Goal: Task Accomplishment & Management: Complete application form

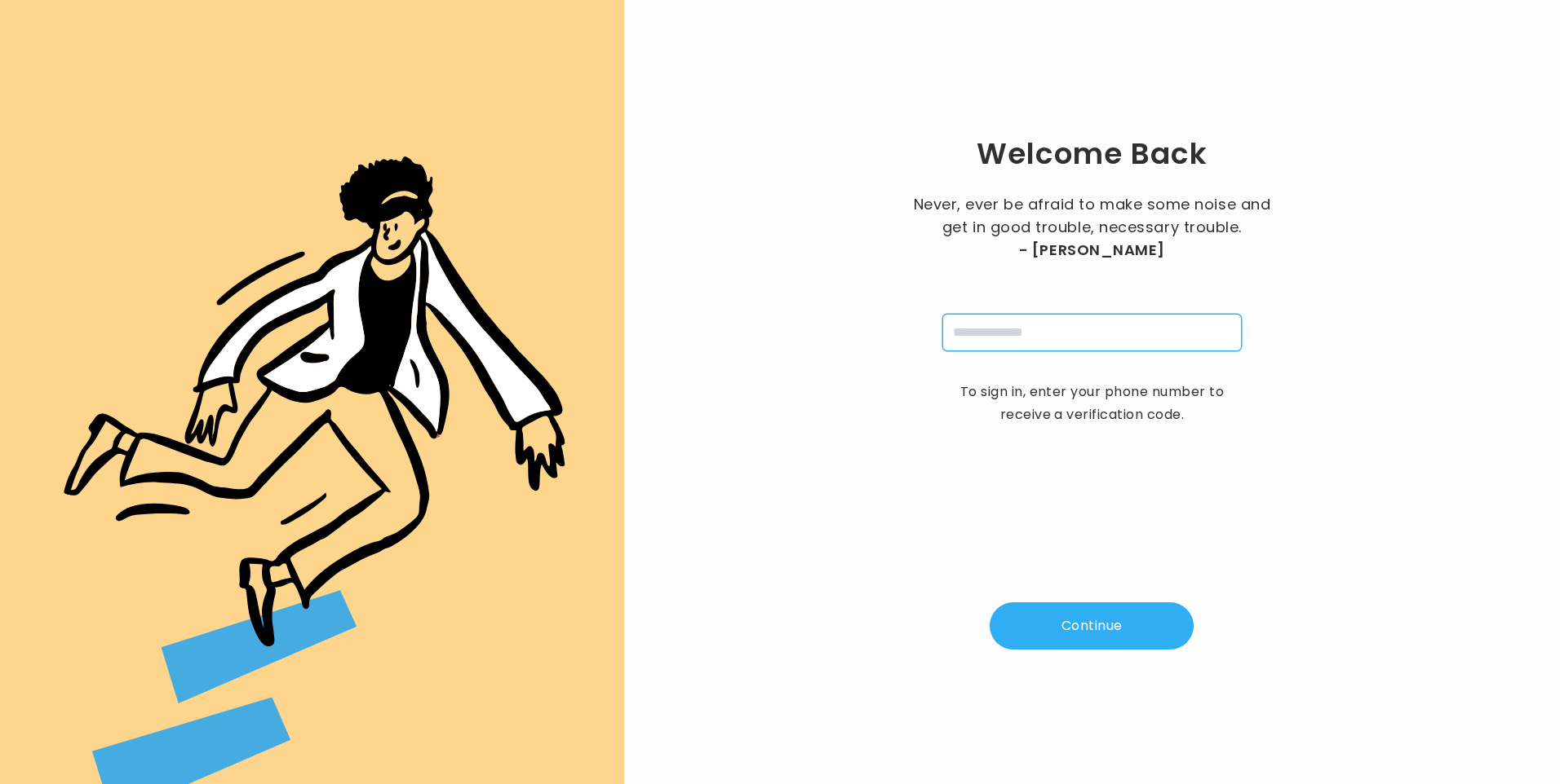
click at [1086, 325] on input "tel" at bounding box center [1092, 333] width 299 height 38
type input "**********"
click at [1107, 622] on button "Continue" at bounding box center [1091, 626] width 204 height 47
type input "*"
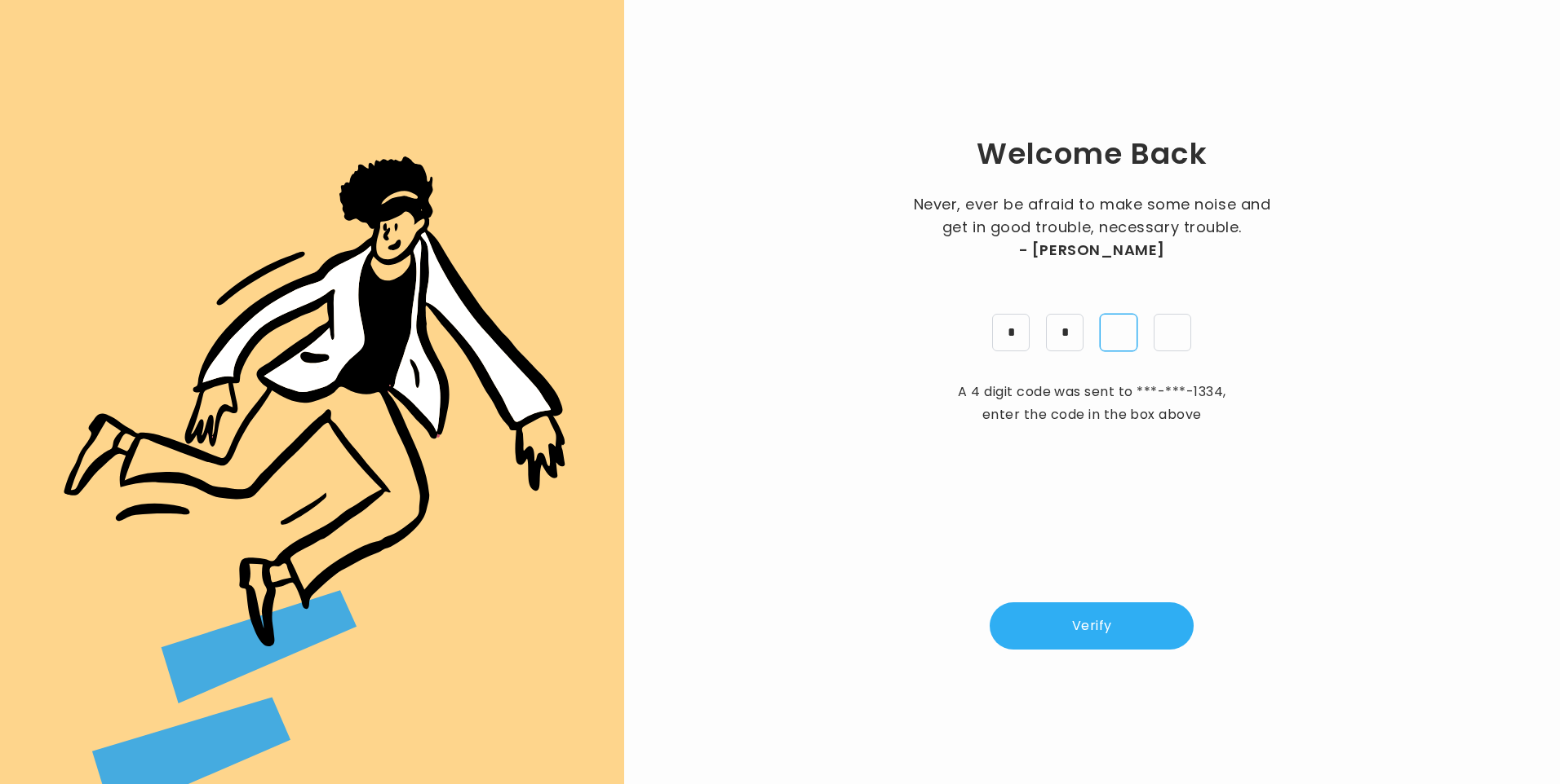
type input "*"
click at [1084, 646] on button "Verify" at bounding box center [1091, 626] width 204 height 47
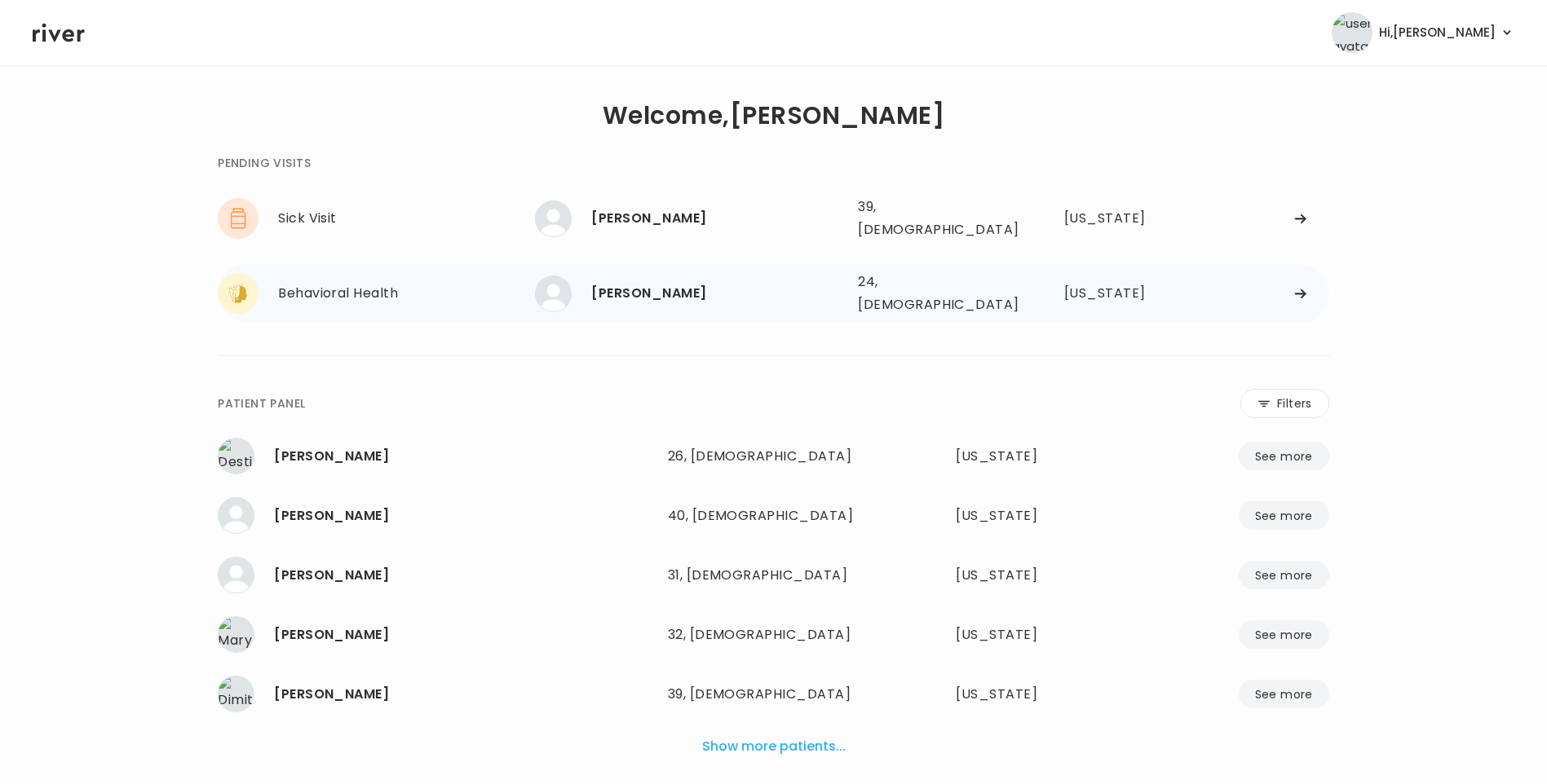
click at [638, 284] on div "brant cass" at bounding box center [718, 293] width 253 height 23
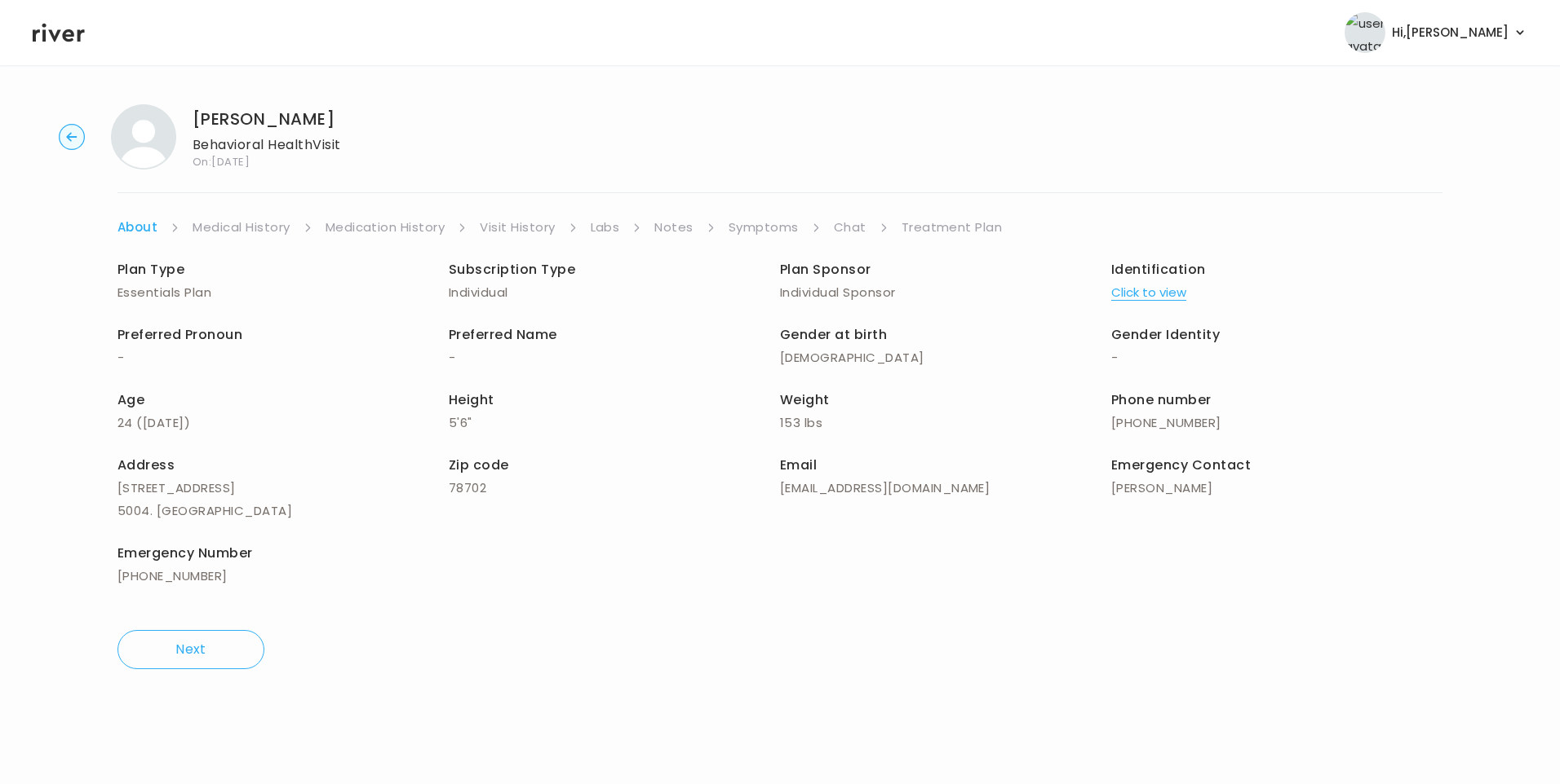
click at [837, 226] on link "Chat" at bounding box center [850, 227] width 33 height 23
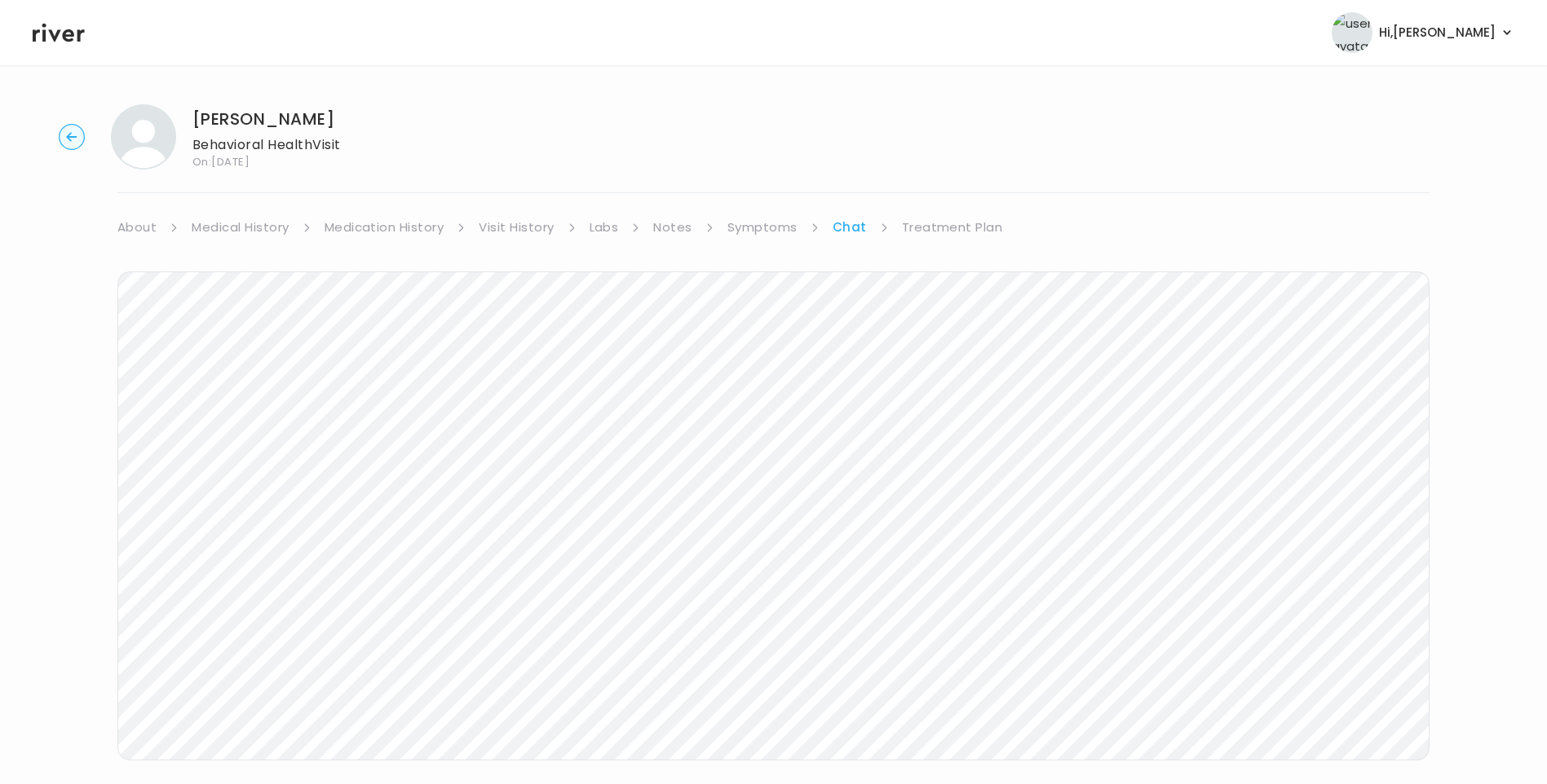
click at [763, 226] on link "Symptoms" at bounding box center [763, 227] width 70 height 23
click at [66, 43] on icon at bounding box center [59, 33] width 52 height 25
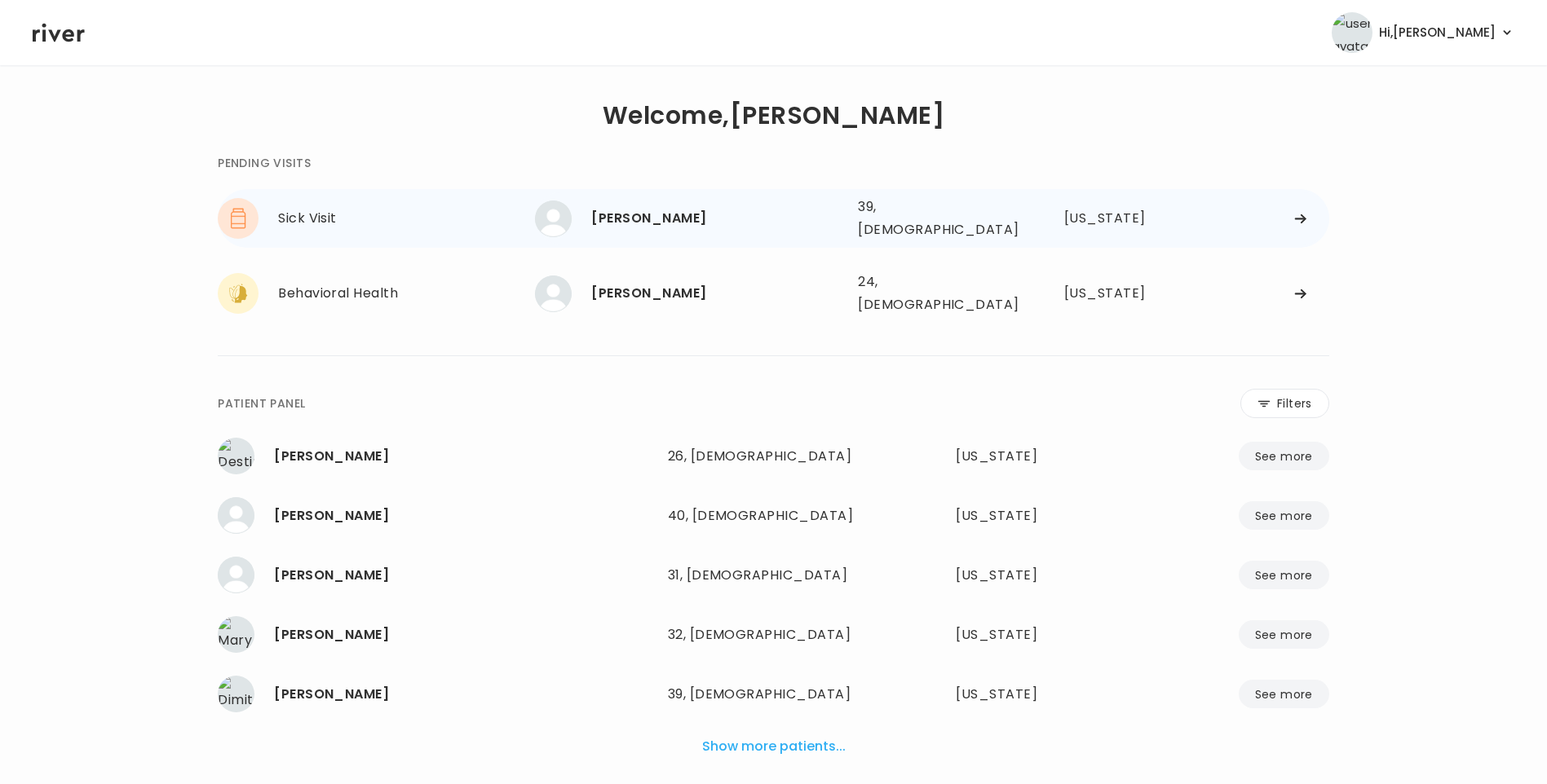
click at [656, 224] on div "Sophia Delgado" at bounding box center [718, 218] width 253 height 23
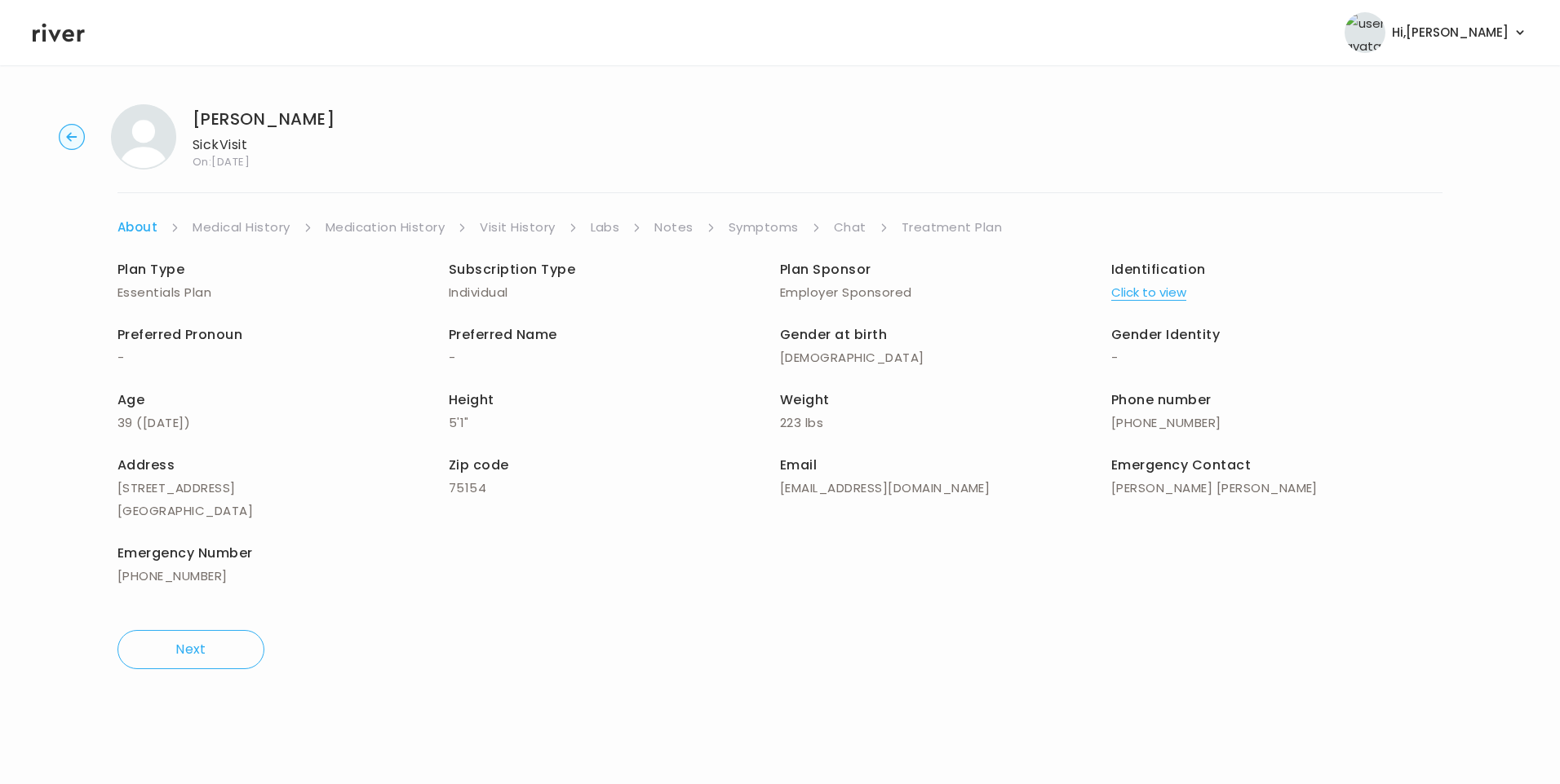
click at [503, 227] on link "Visit History" at bounding box center [517, 227] width 75 height 23
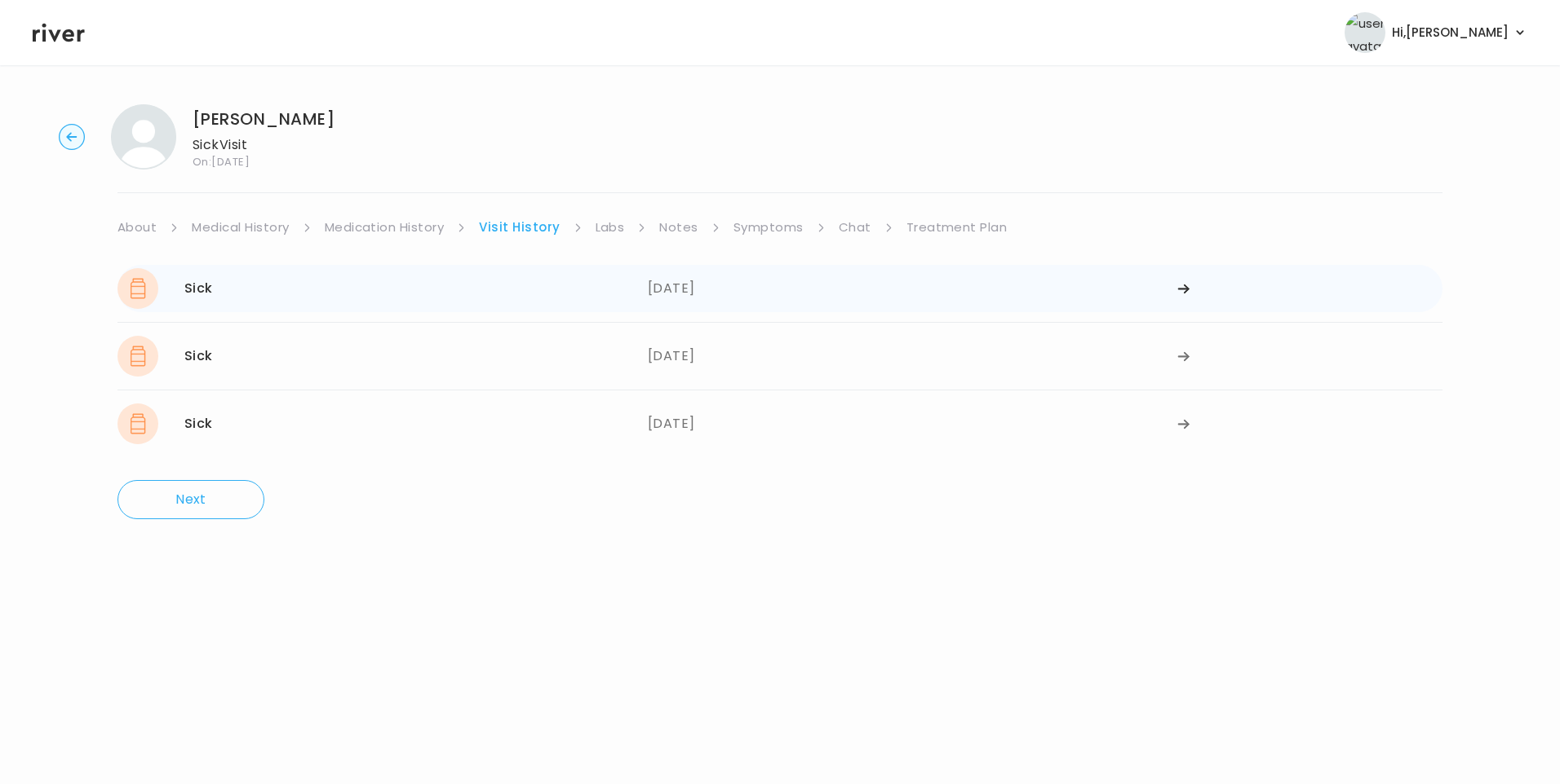
click at [517, 293] on div "Sick 09/24/2025" at bounding box center [383, 289] width 530 height 41
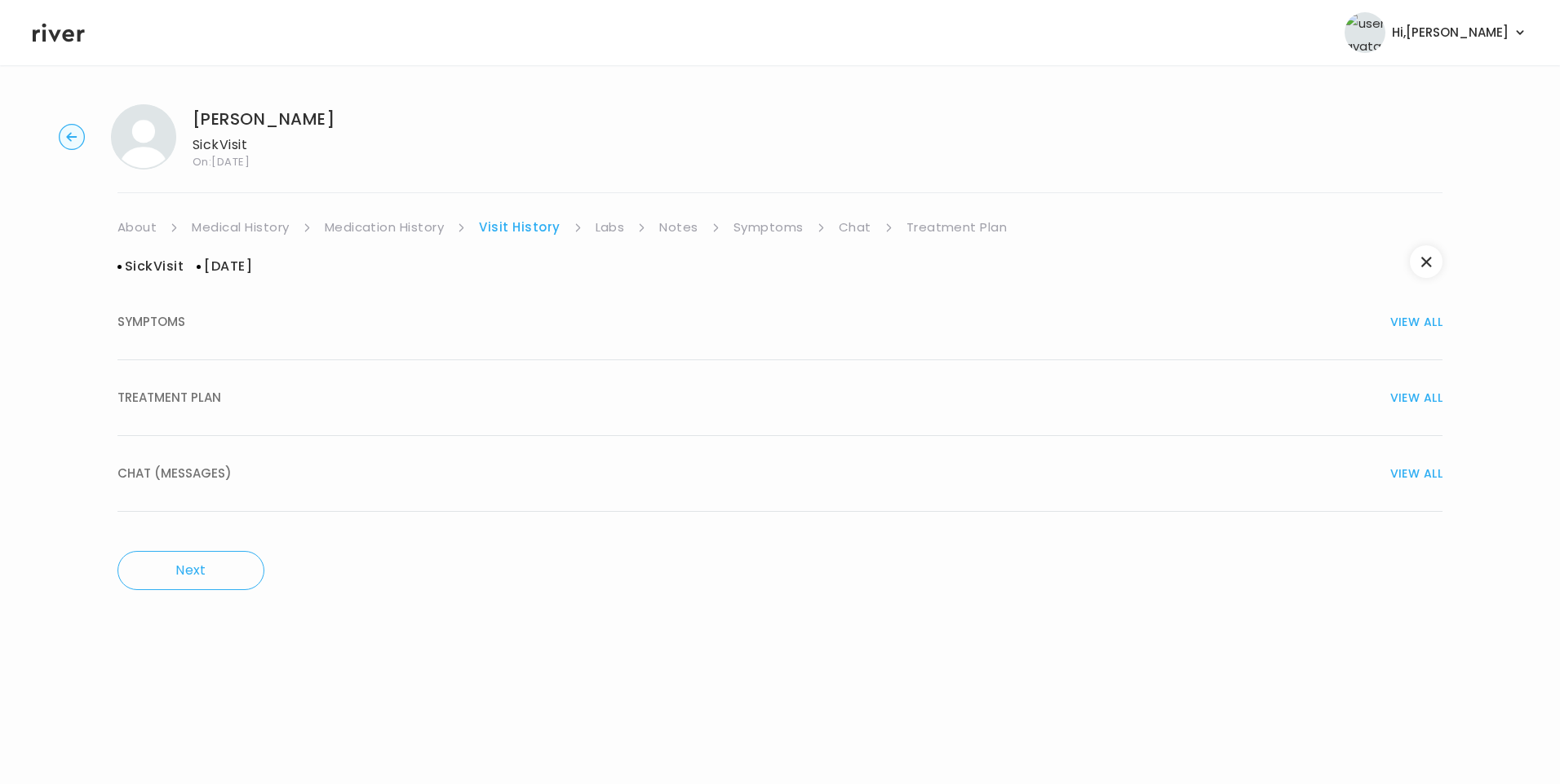
click at [374, 396] on div "TREATMENT PLAN VIEW ALL" at bounding box center [780, 398] width 1325 height 23
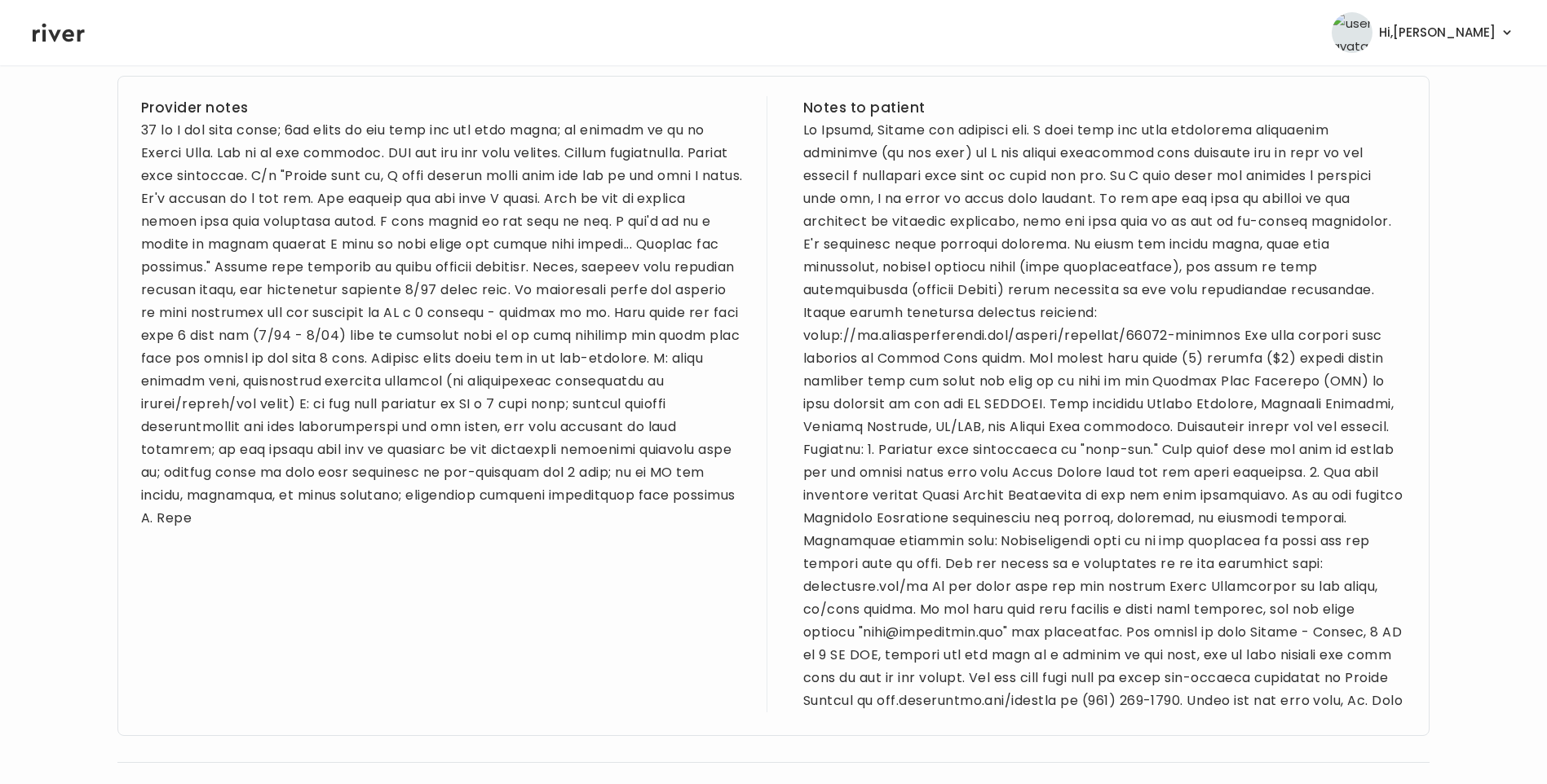
scroll to position [601, 0]
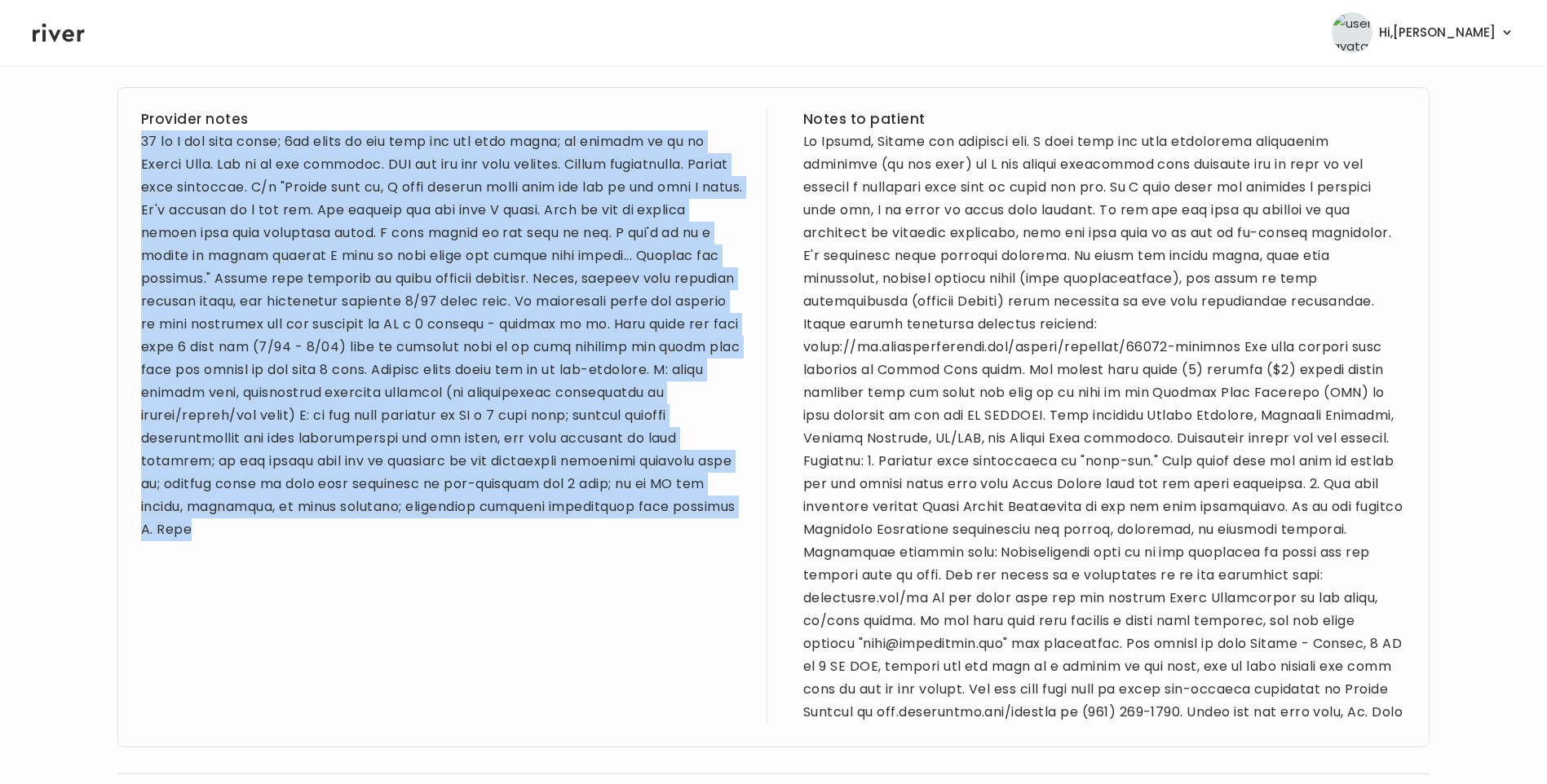
drag, startPoint x: 142, startPoint y: 141, endPoint x: 252, endPoint y: 544, distance: 417.7
click at [252, 544] on div "Provider notes" at bounding box center [442, 416] width 603 height 616
copy div "39 yo F for sick visit; 3rd visit in one week for the same issue; pt refuses to…"
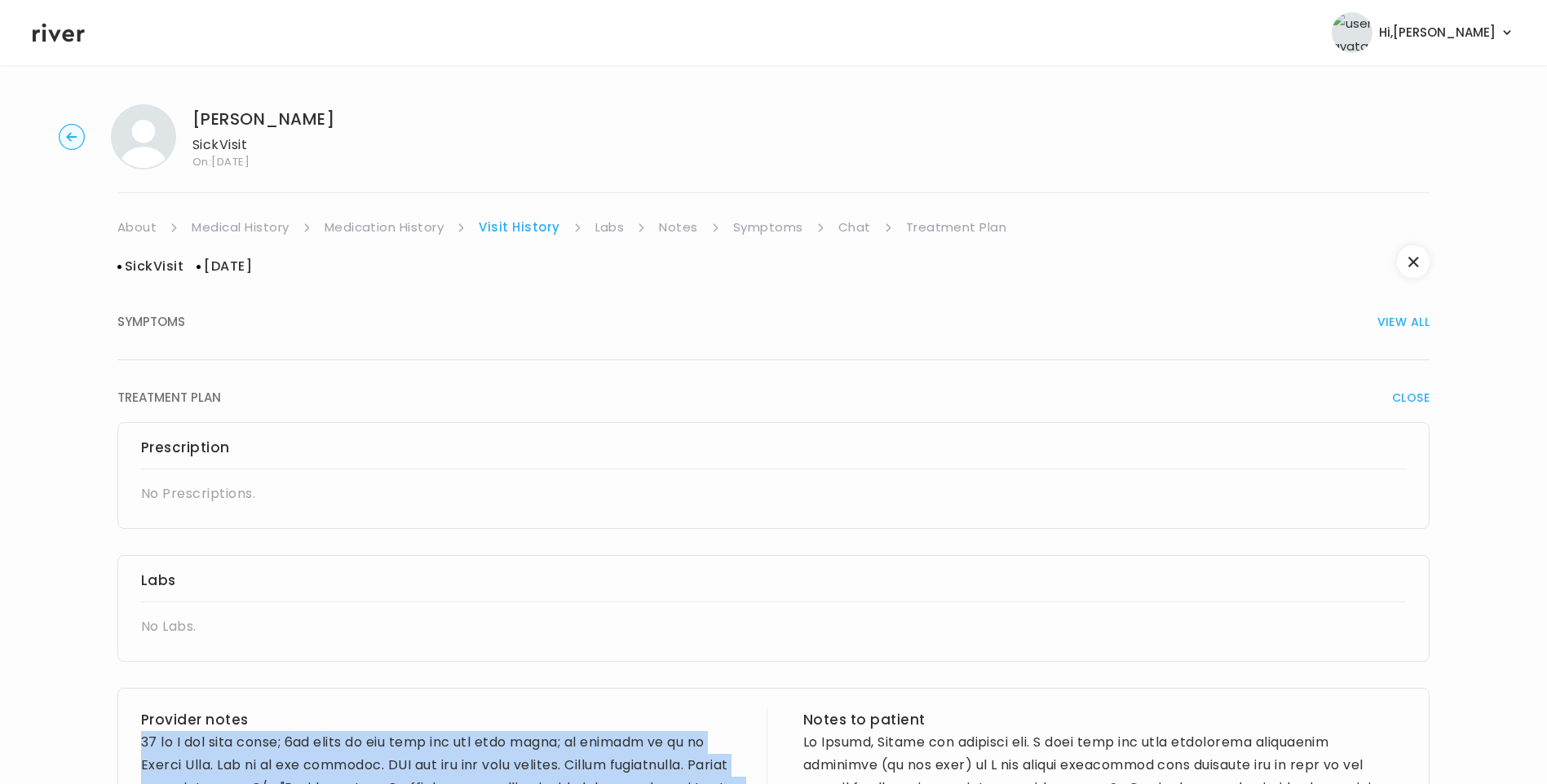
drag, startPoint x: 779, startPoint y: 227, endPoint x: 791, endPoint y: 236, distance: 15.0
click at [778, 227] on link "Symptoms" at bounding box center [769, 227] width 70 height 23
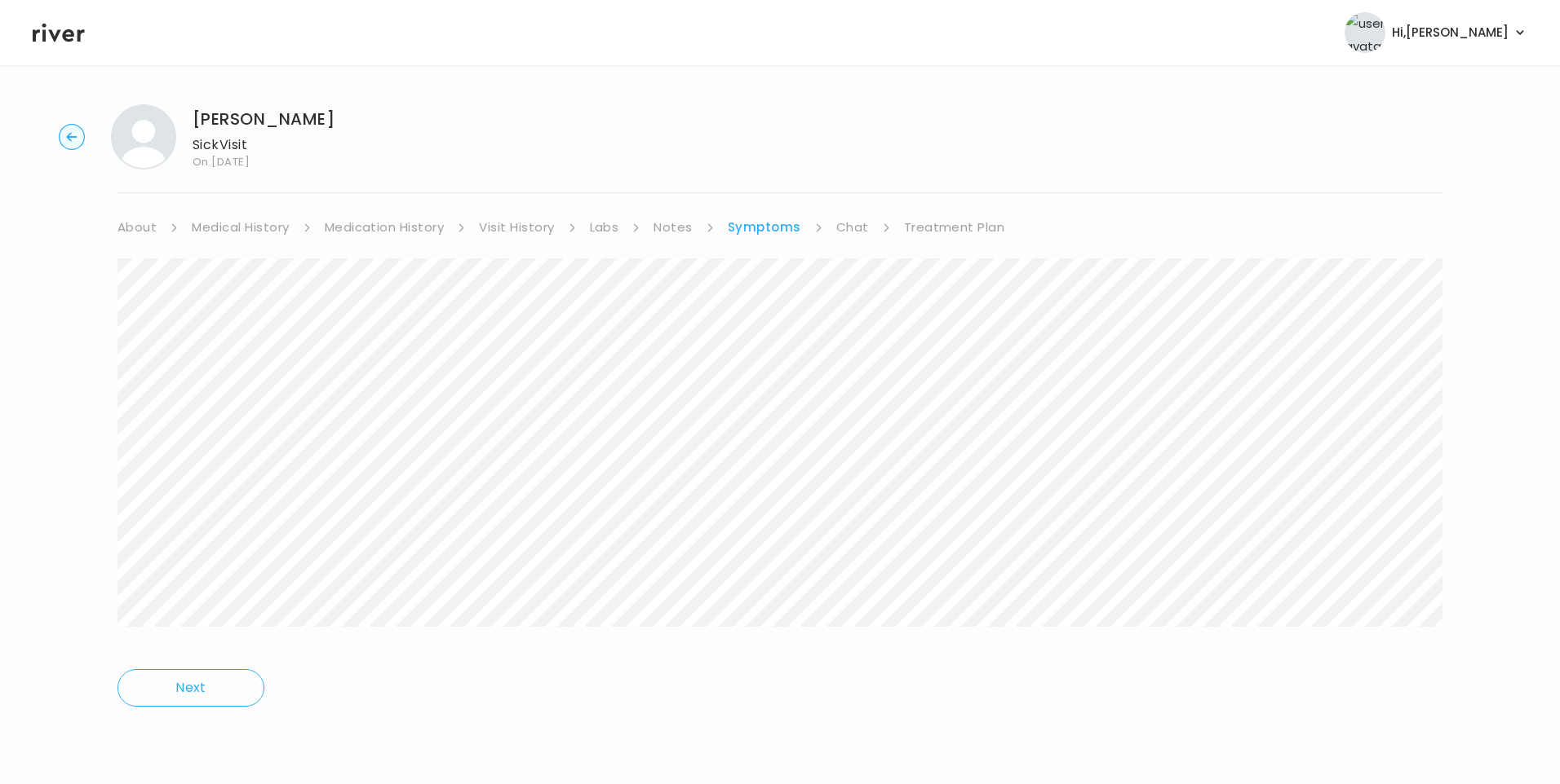
click at [1071, 640] on div at bounding box center [780, 454] width 1325 height 392
click at [929, 222] on link "Treatment Plan" at bounding box center [955, 227] width 101 height 23
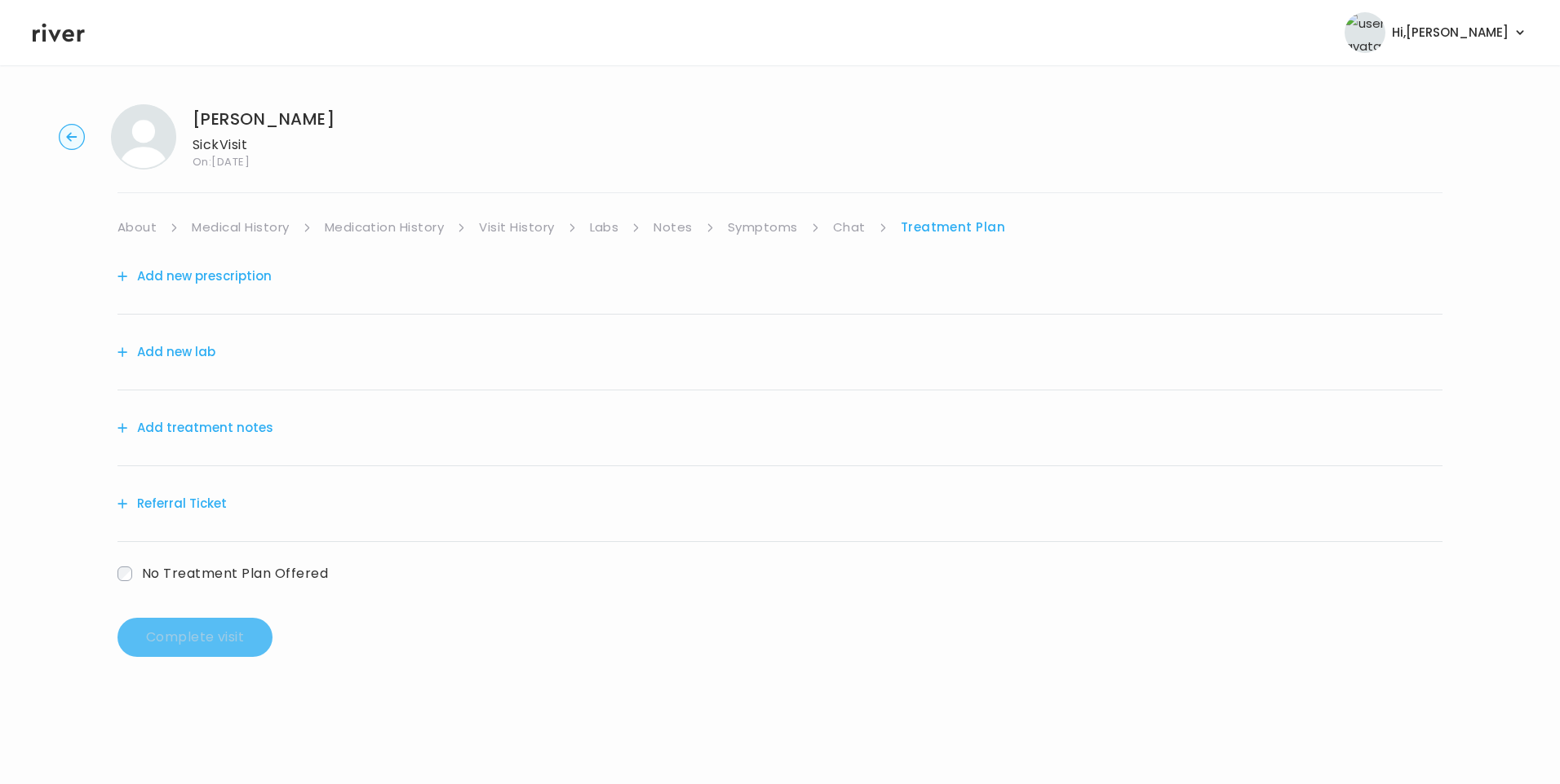
click at [244, 428] on button "Add treatment notes" at bounding box center [196, 428] width 155 height 23
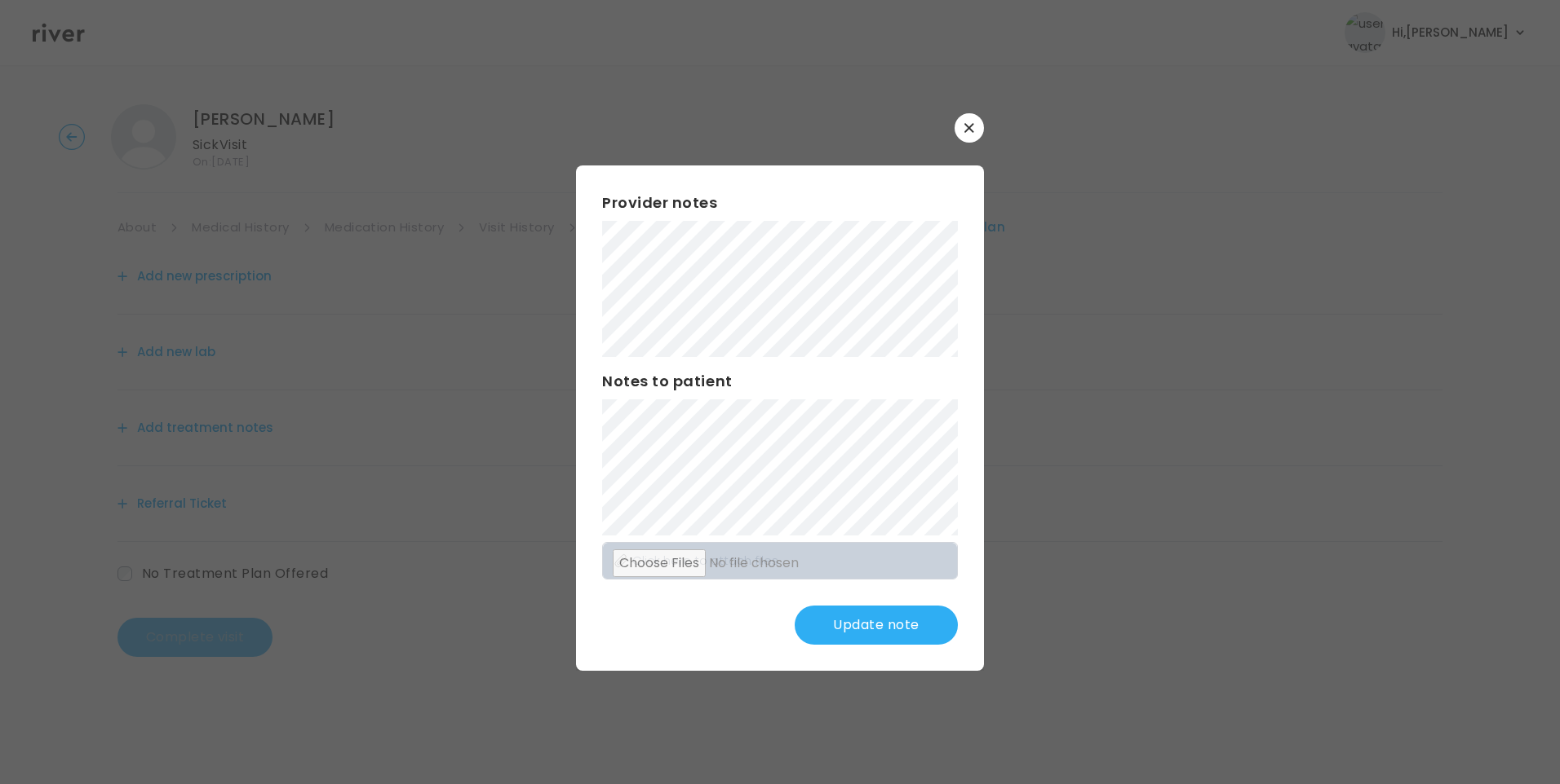
click at [870, 623] on button "Update note" at bounding box center [875, 625] width 163 height 39
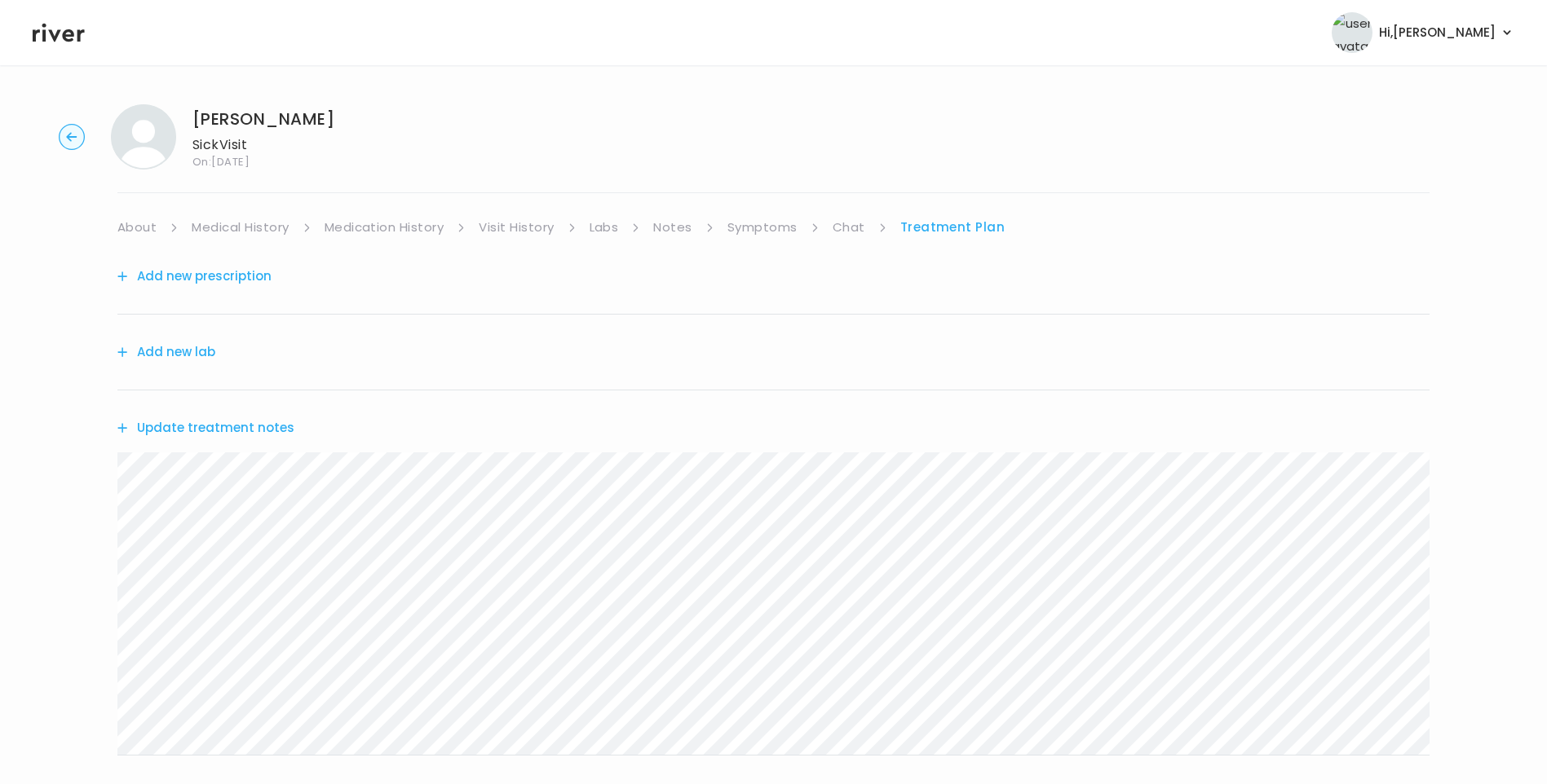
click at [208, 438] on button "Update treatment notes" at bounding box center [206, 428] width 177 height 23
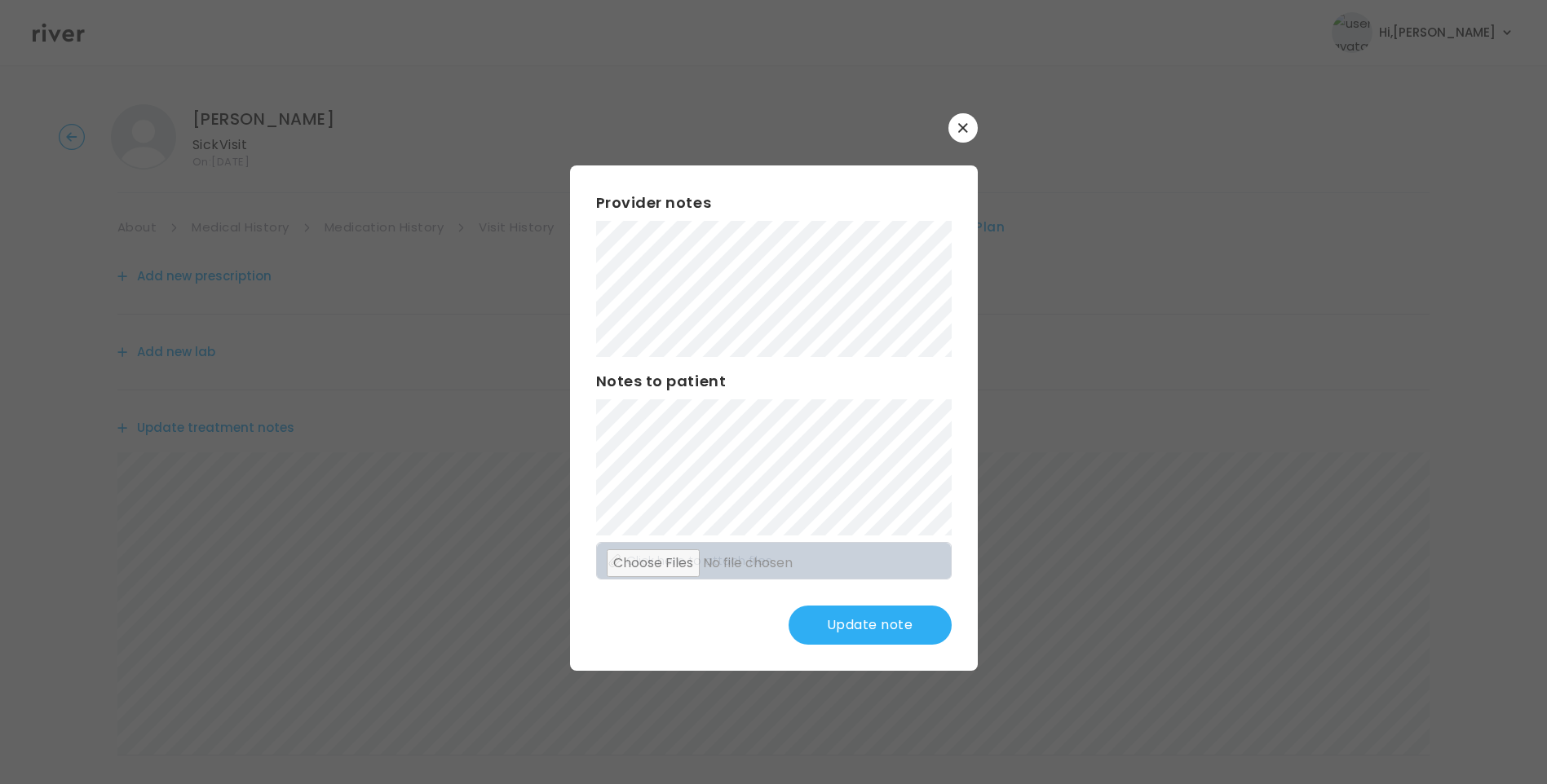
click at [898, 627] on button "Update note" at bounding box center [869, 625] width 163 height 39
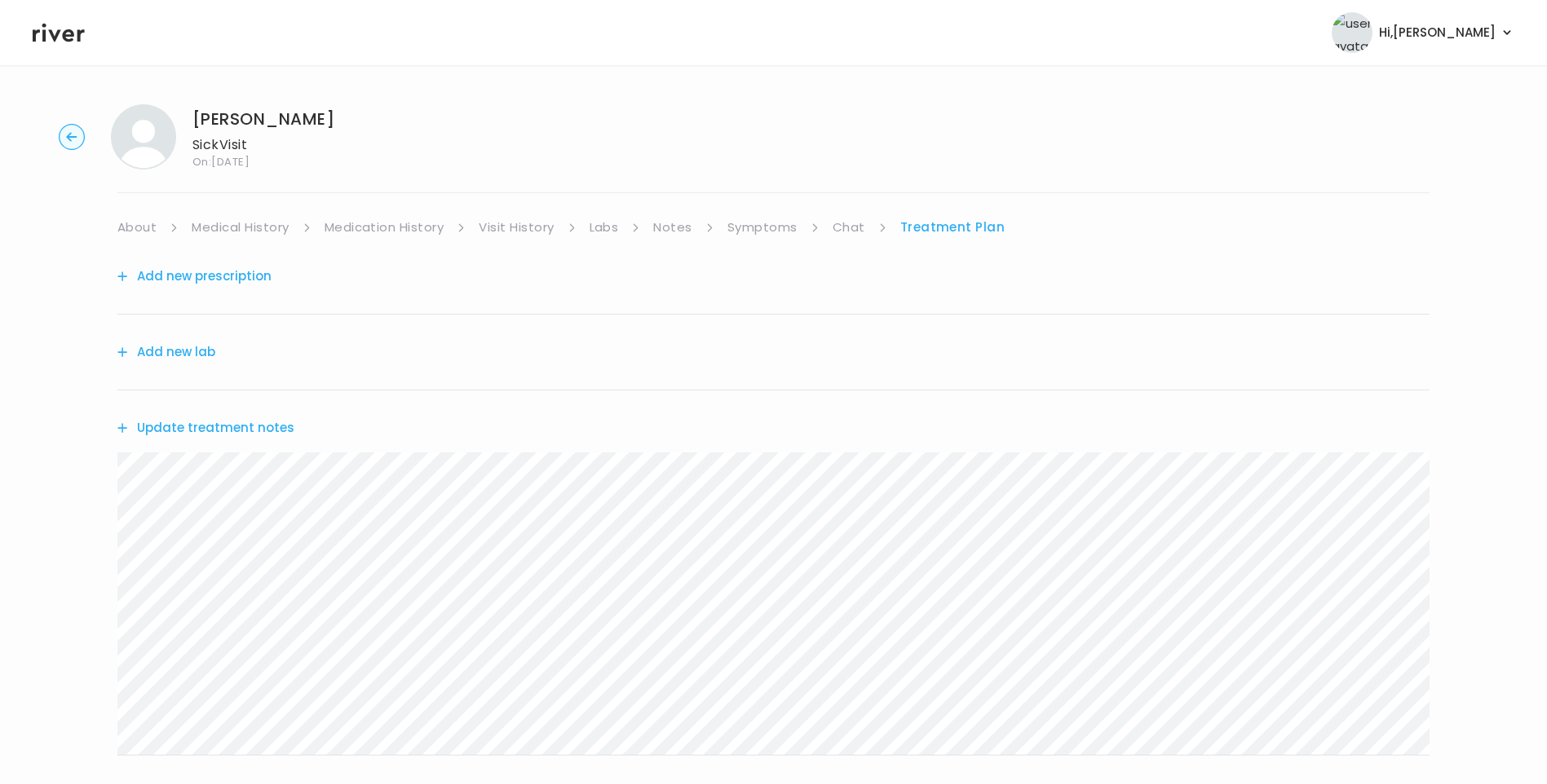
click at [144, 232] on link "About" at bounding box center [137, 227] width 39 height 23
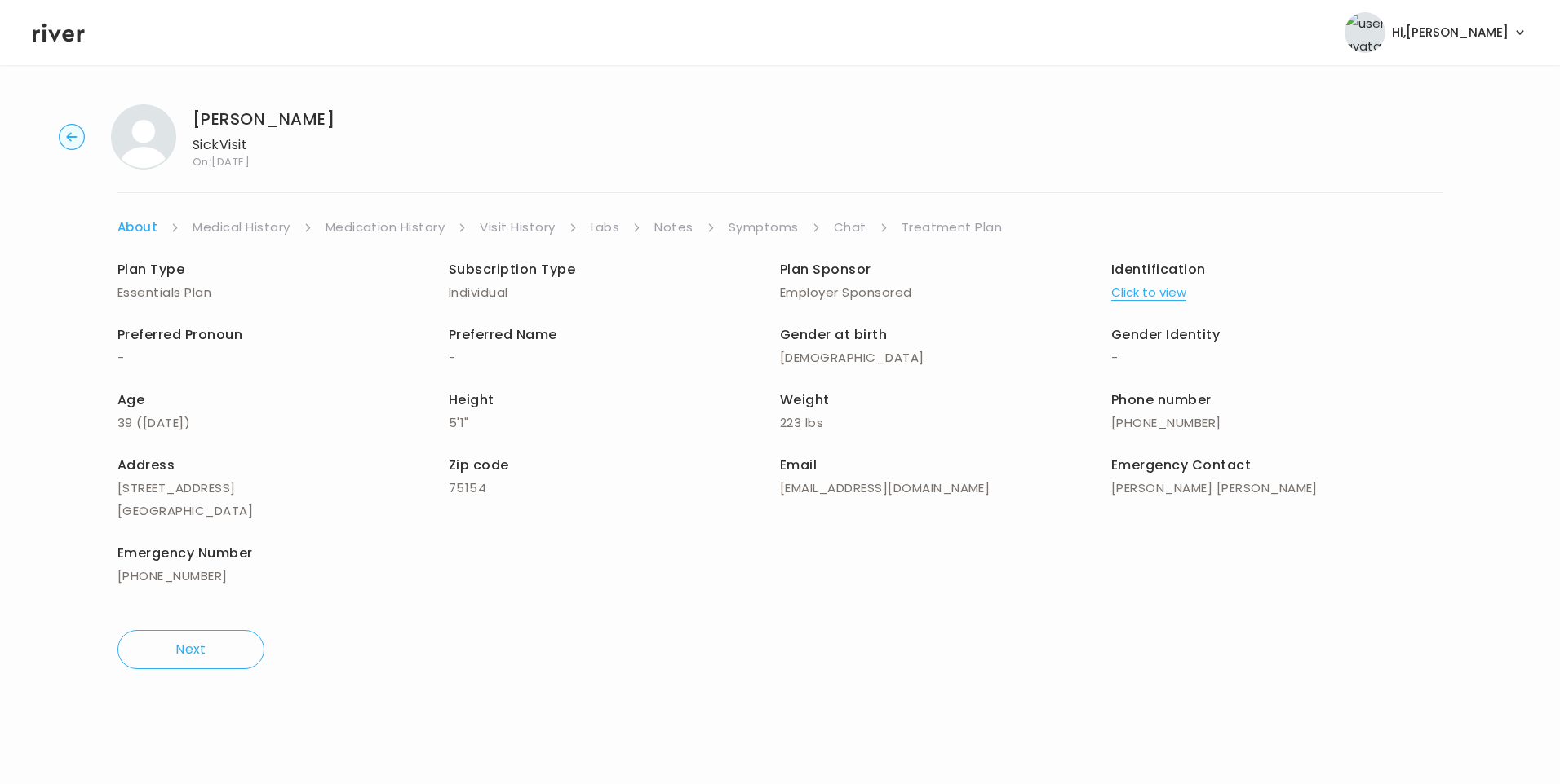
click at [224, 230] on link "Medical History" at bounding box center [241, 227] width 97 height 23
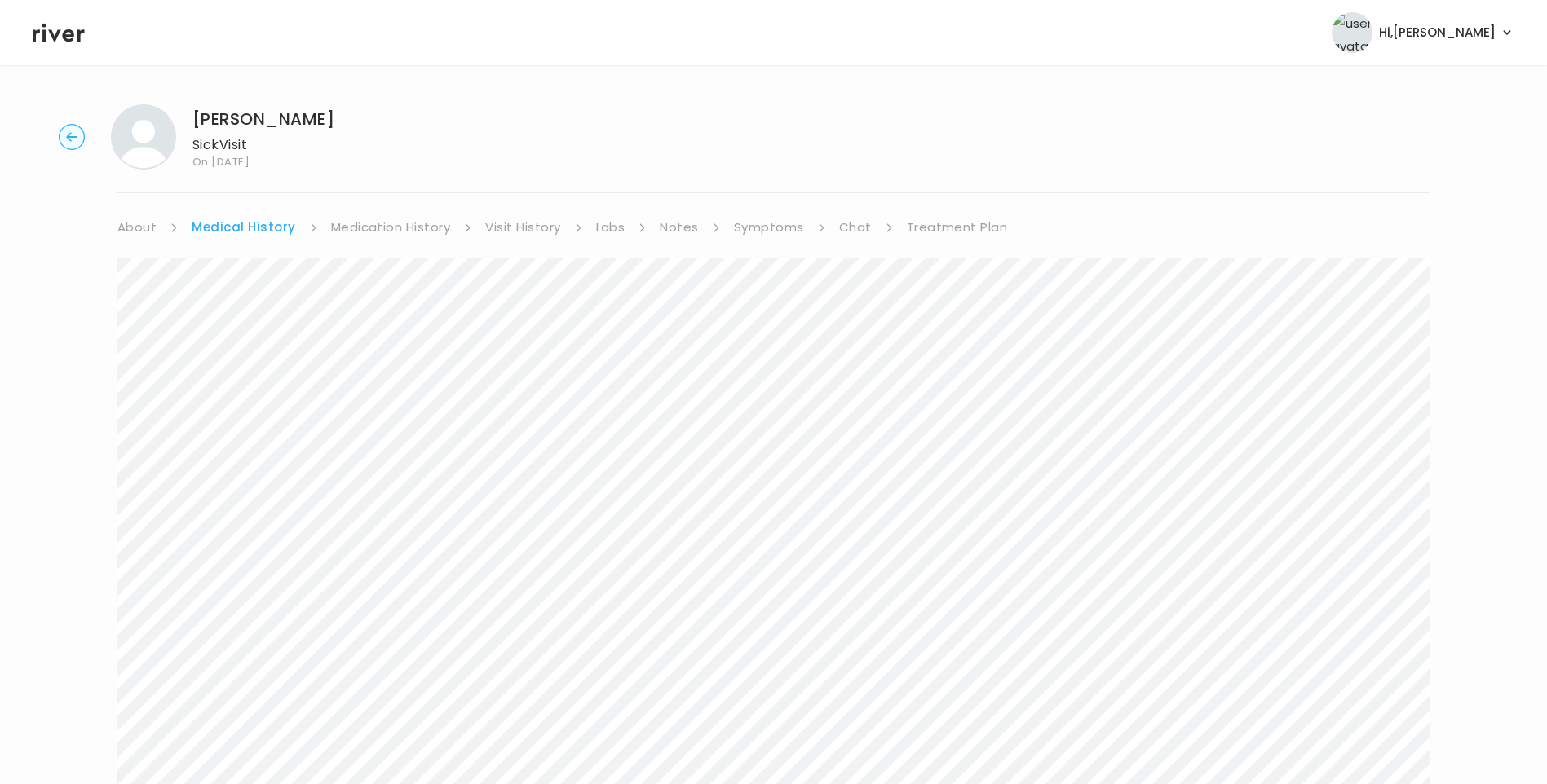
click at [964, 231] on link "Treatment Plan" at bounding box center [957, 227] width 101 height 23
click at [222, 434] on button "Update treatment notes" at bounding box center [206, 428] width 177 height 23
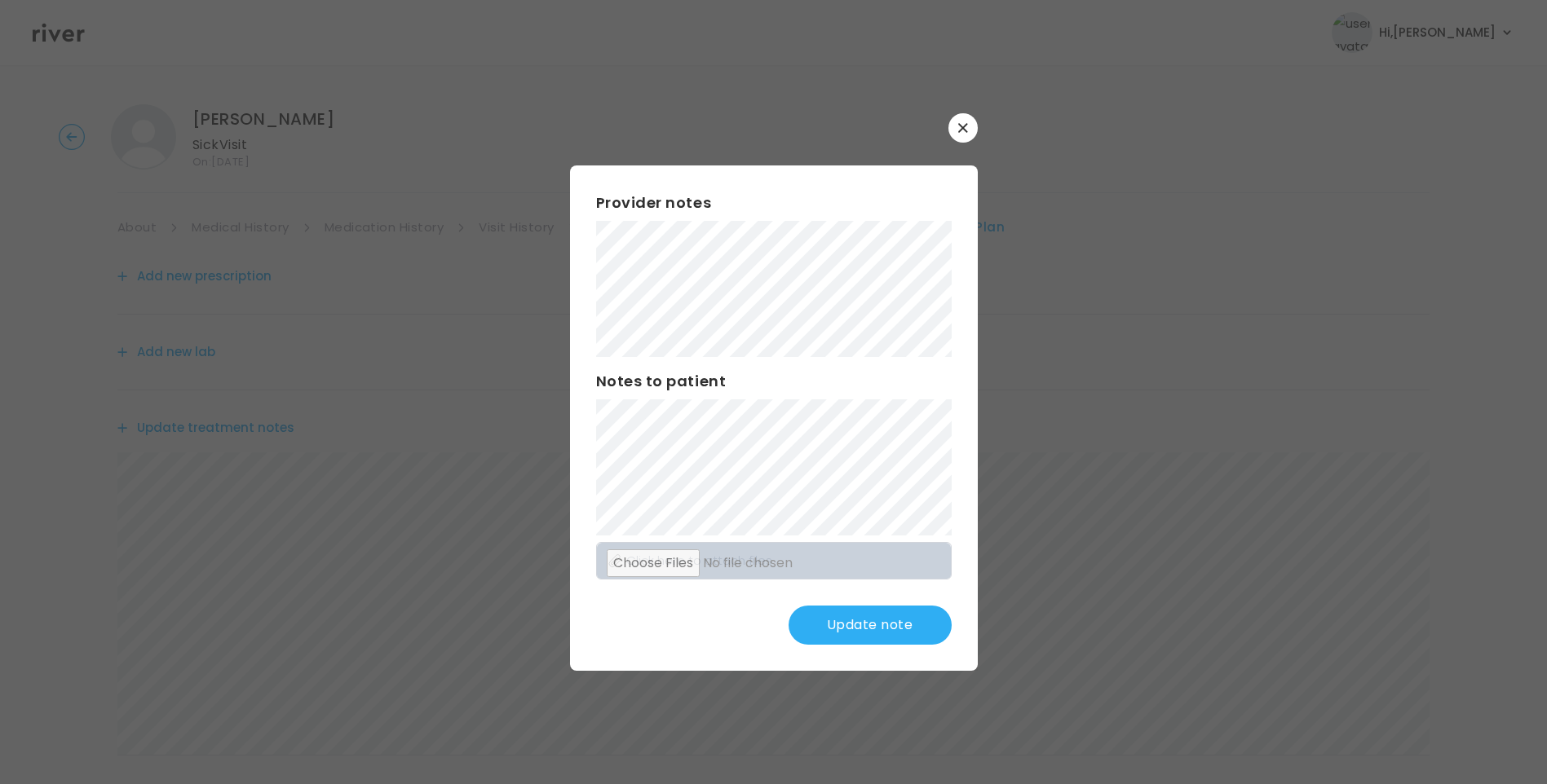
click at [877, 623] on button "Update note" at bounding box center [869, 625] width 163 height 39
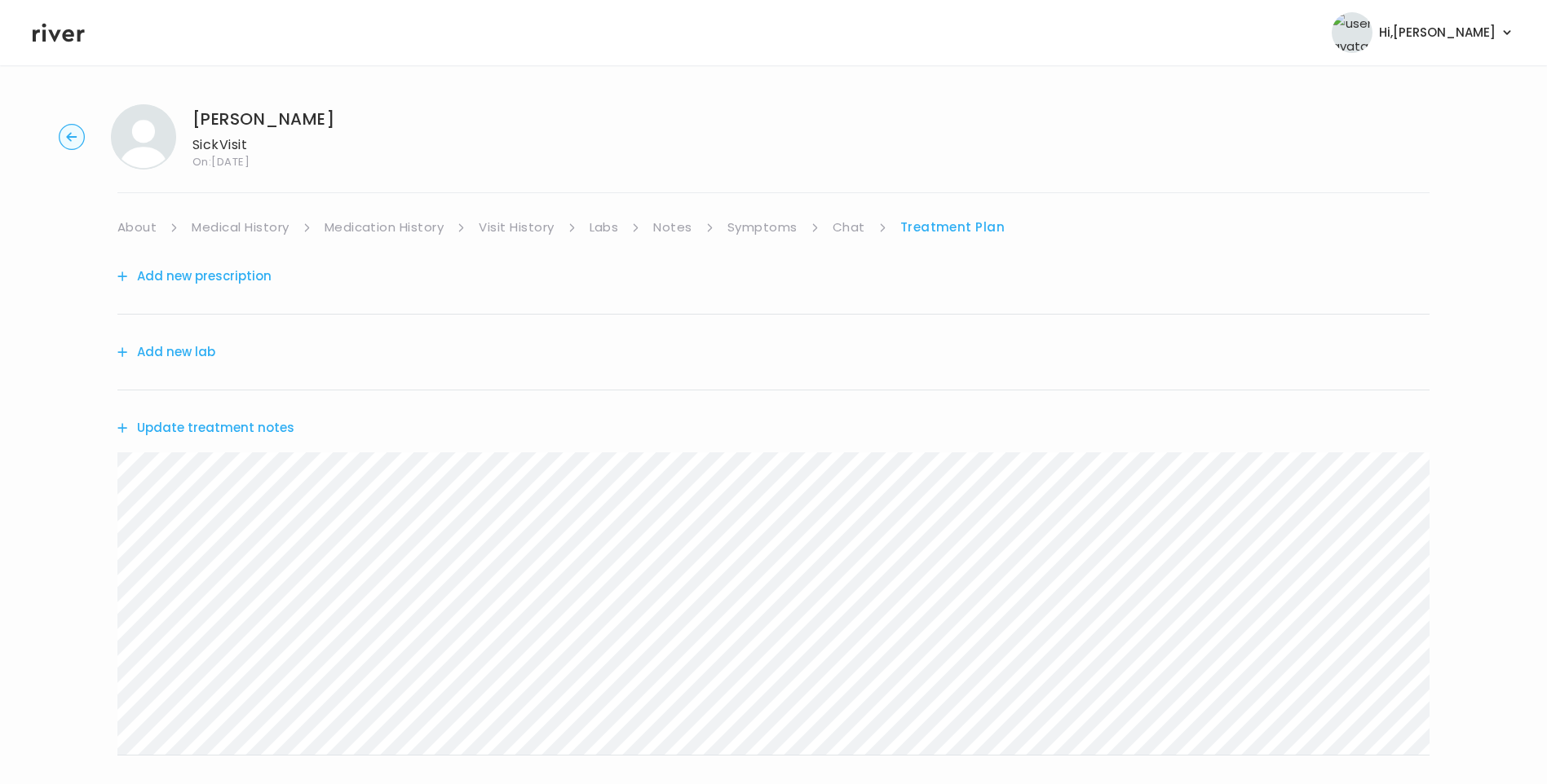
click at [839, 226] on link "Chat" at bounding box center [849, 227] width 33 height 23
click at [756, 221] on link "Symptoms" at bounding box center [763, 227] width 70 height 23
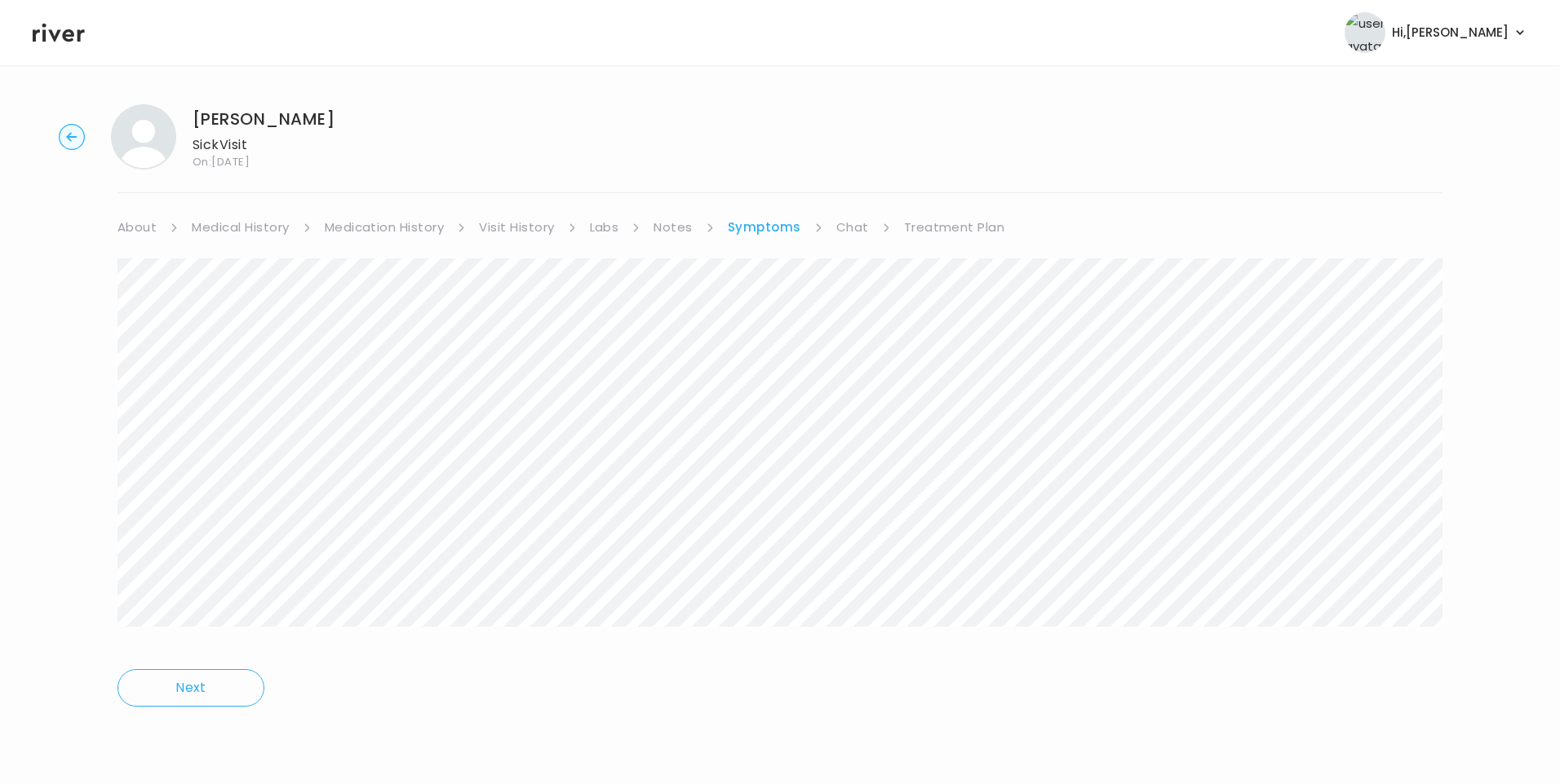
click at [937, 228] on link "Treatment Plan" at bounding box center [955, 227] width 101 height 23
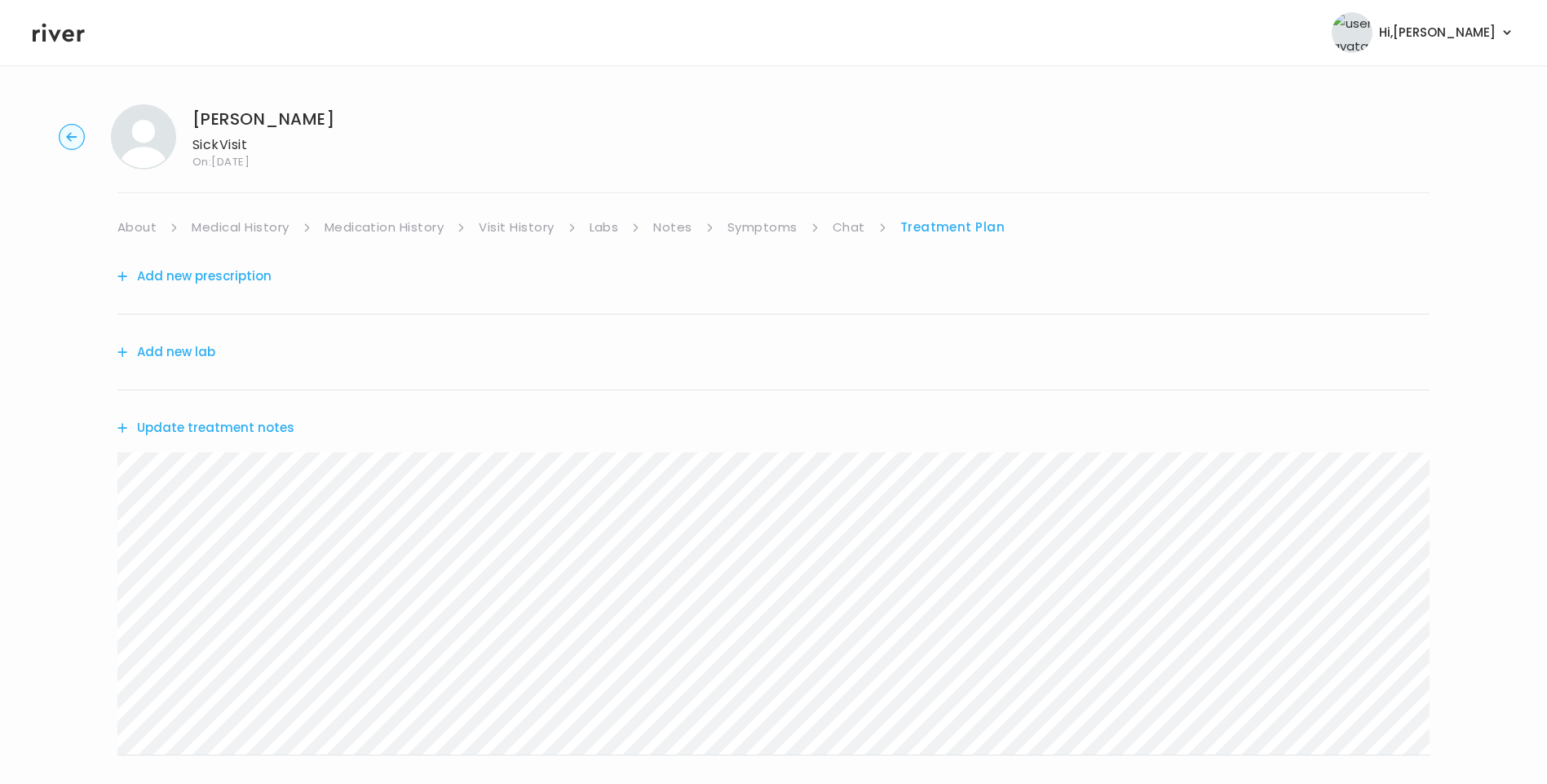
click at [253, 429] on button "Update treatment notes" at bounding box center [206, 428] width 177 height 23
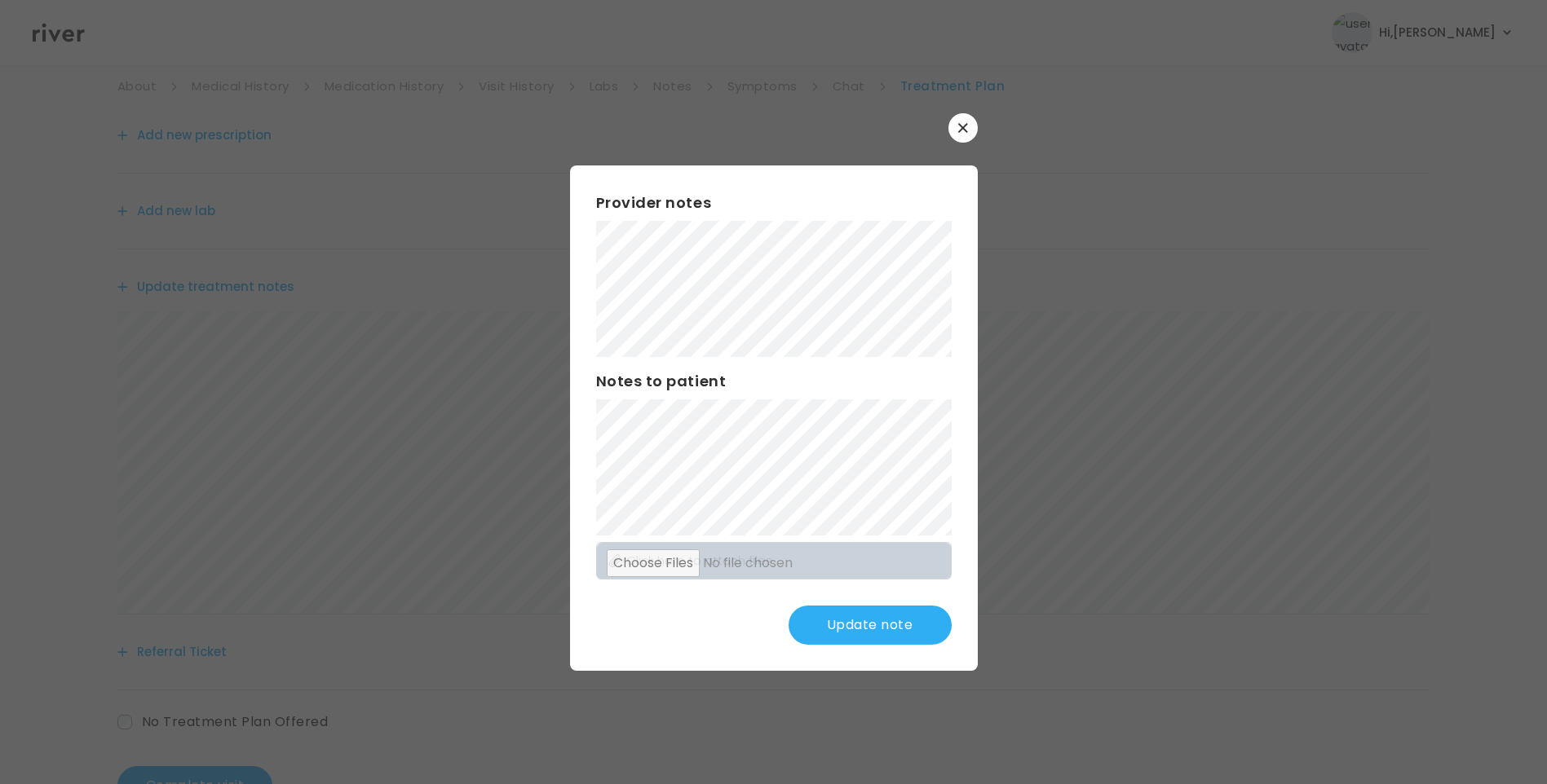
scroll to position [201, 0]
drag, startPoint x: 876, startPoint y: 623, endPoint x: 899, endPoint y: 636, distance: 26.4
click at [877, 623] on button "Update note" at bounding box center [869, 625] width 163 height 39
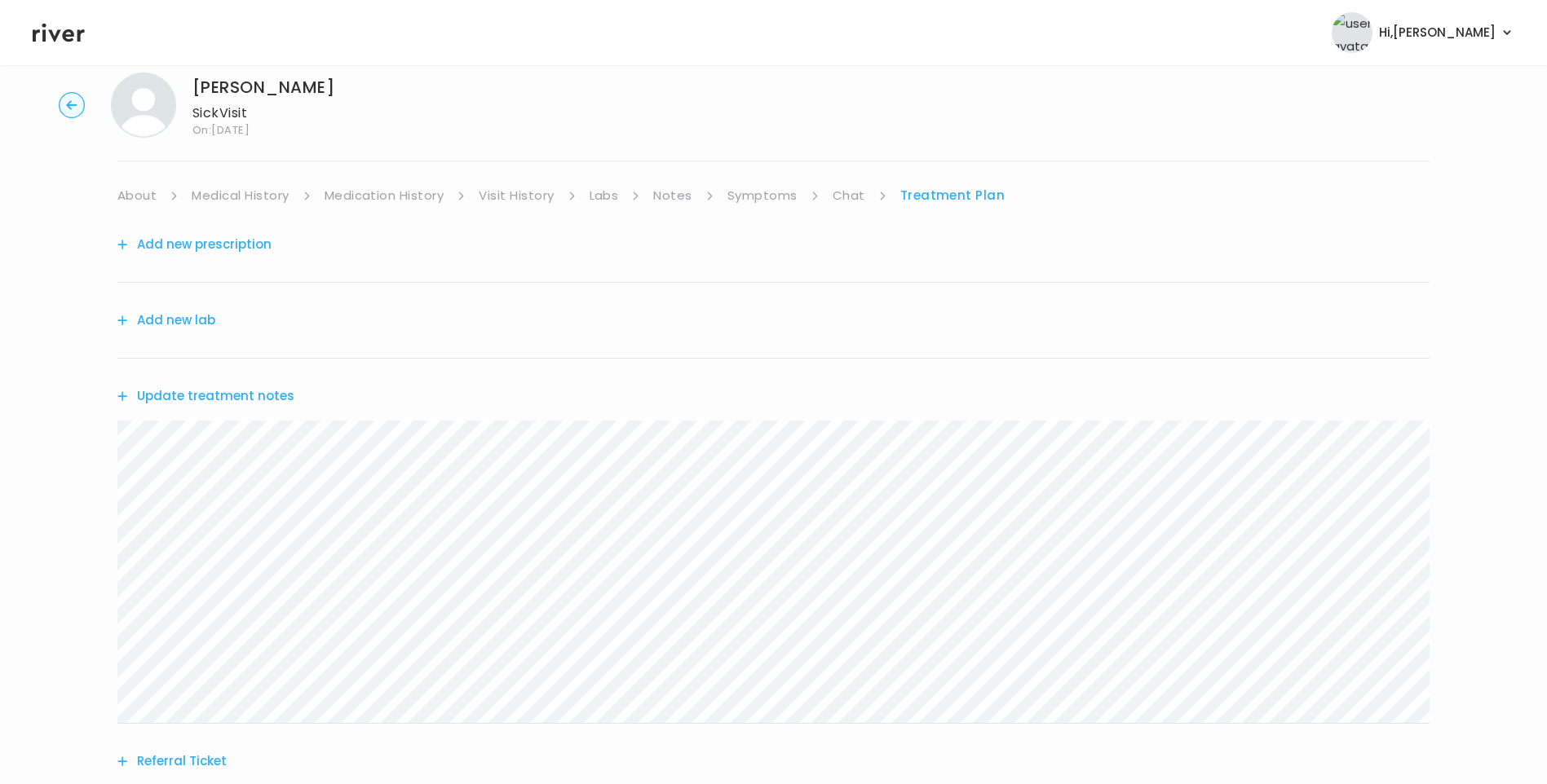
scroll to position [0, 0]
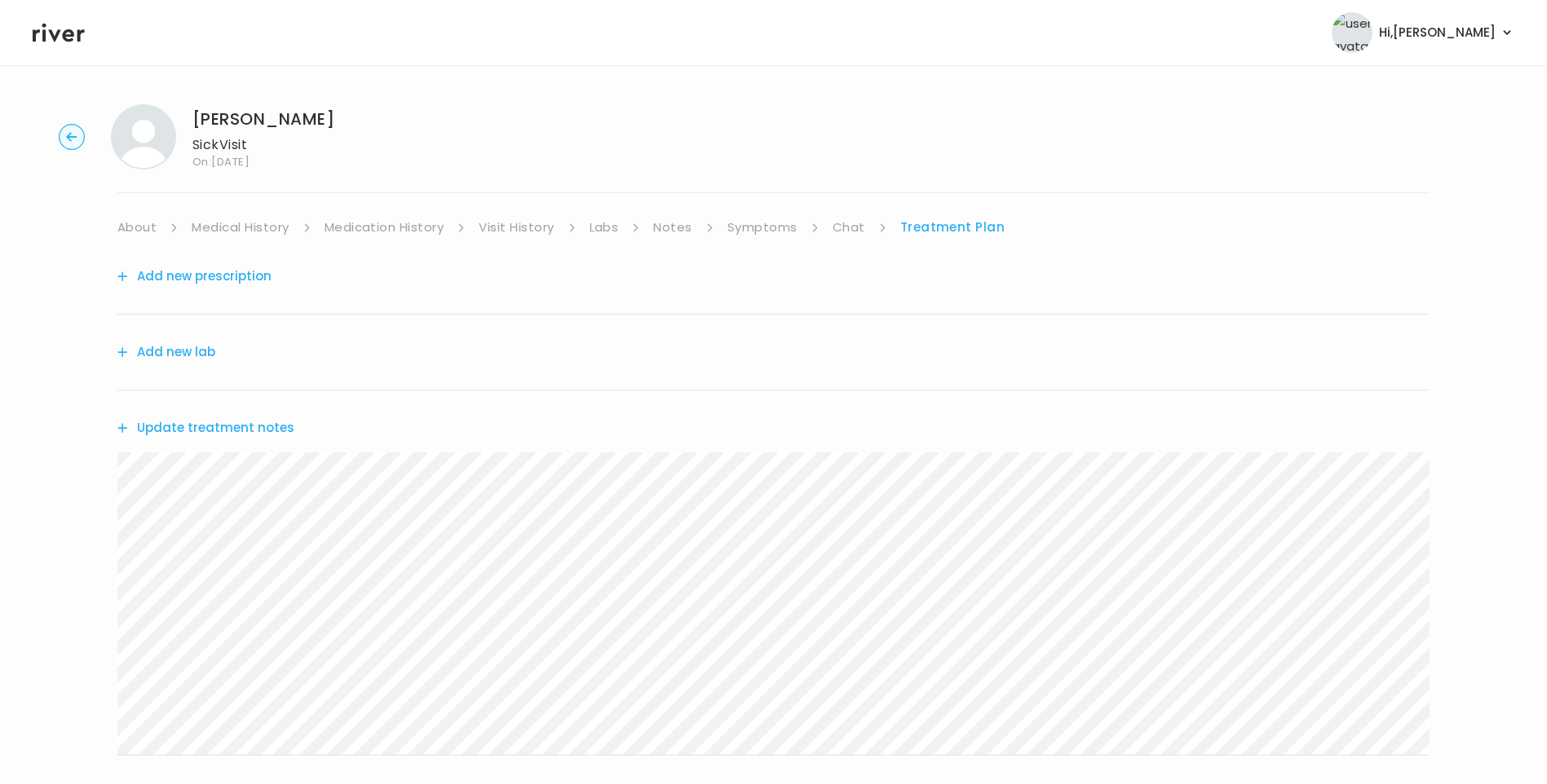
click at [777, 224] on link "Symptoms" at bounding box center [763, 227] width 70 height 23
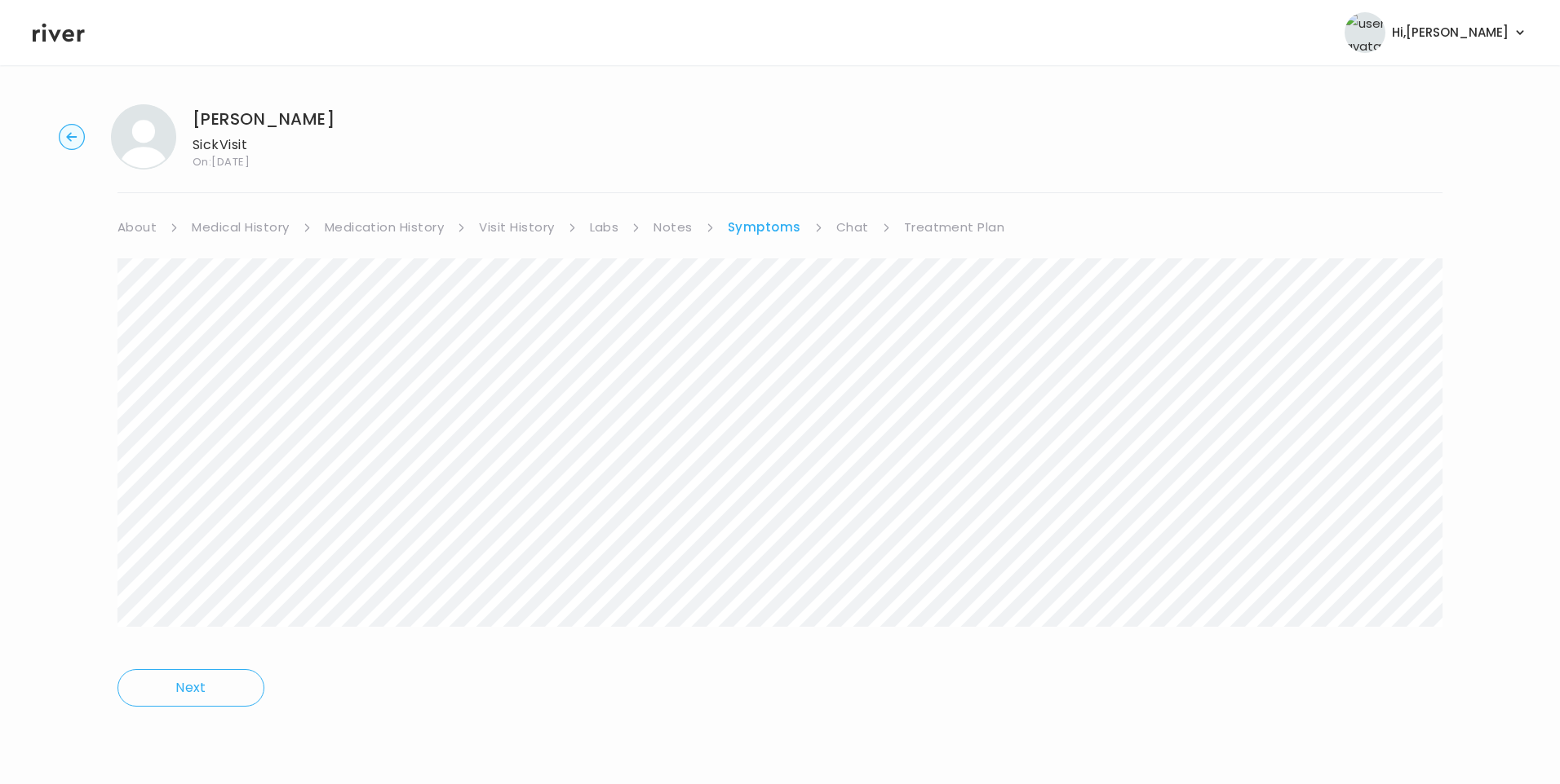
click at [932, 226] on link "Treatment Plan" at bounding box center [955, 227] width 101 height 23
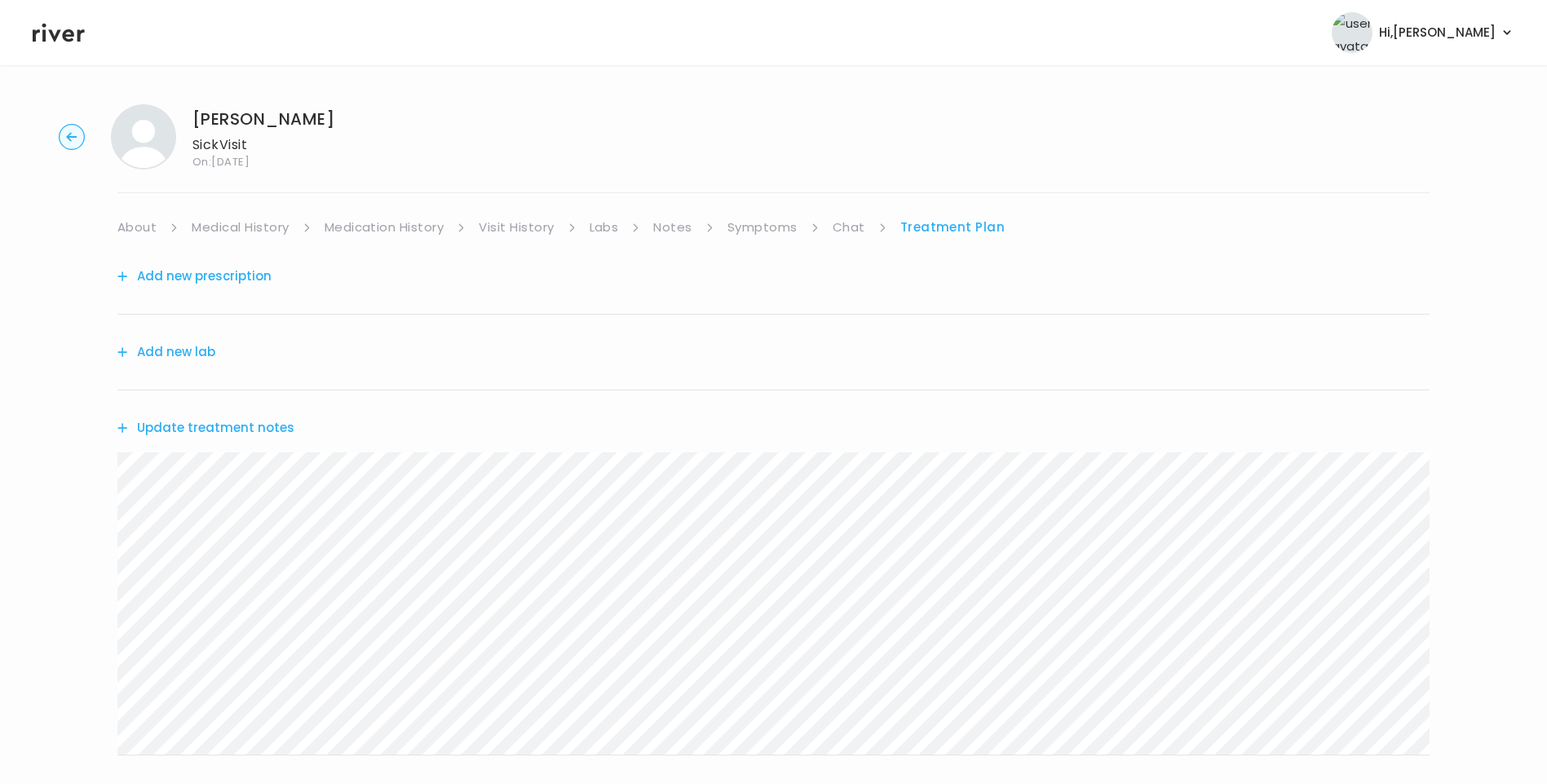
click at [195, 266] on button "Add new prescription" at bounding box center [195, 276] width 154 height 23
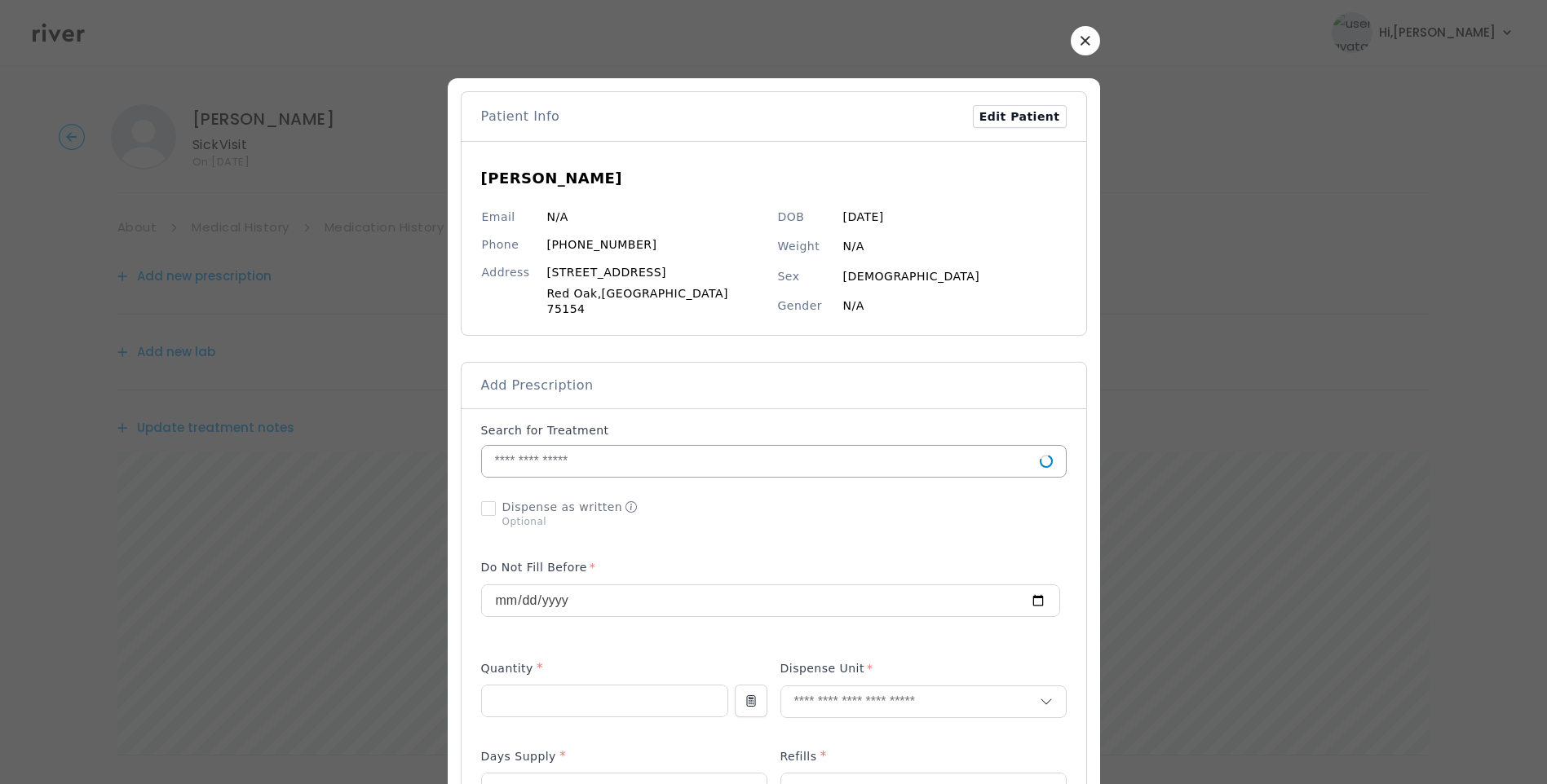
click at [627, 453] on input "text" at bounding box center [760, 462] width 558 height 31
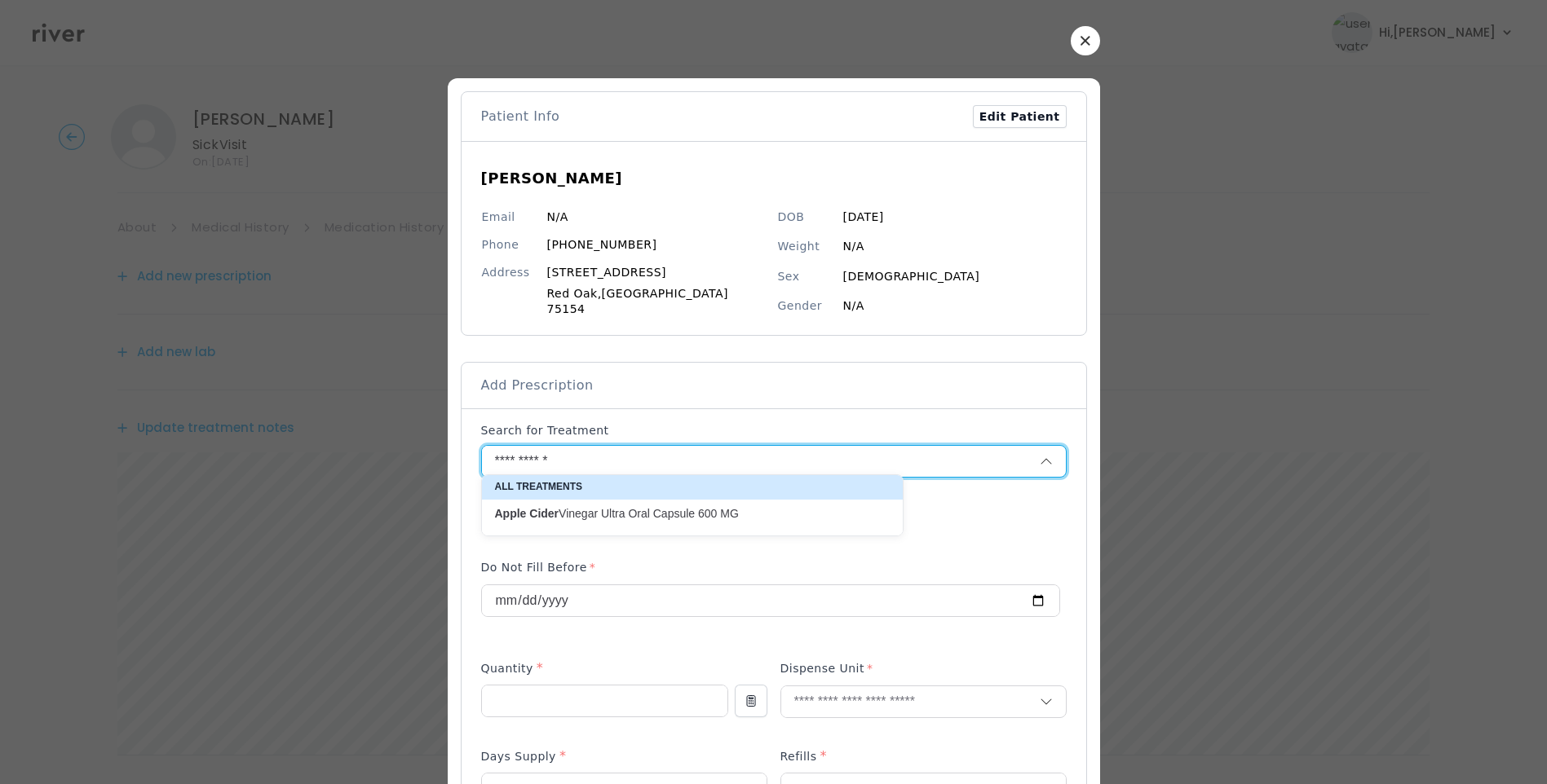
drag, startPoint x: 603, startPoint y: 452, endPoint x: 438, endPoint y: 446, distance: 165.1
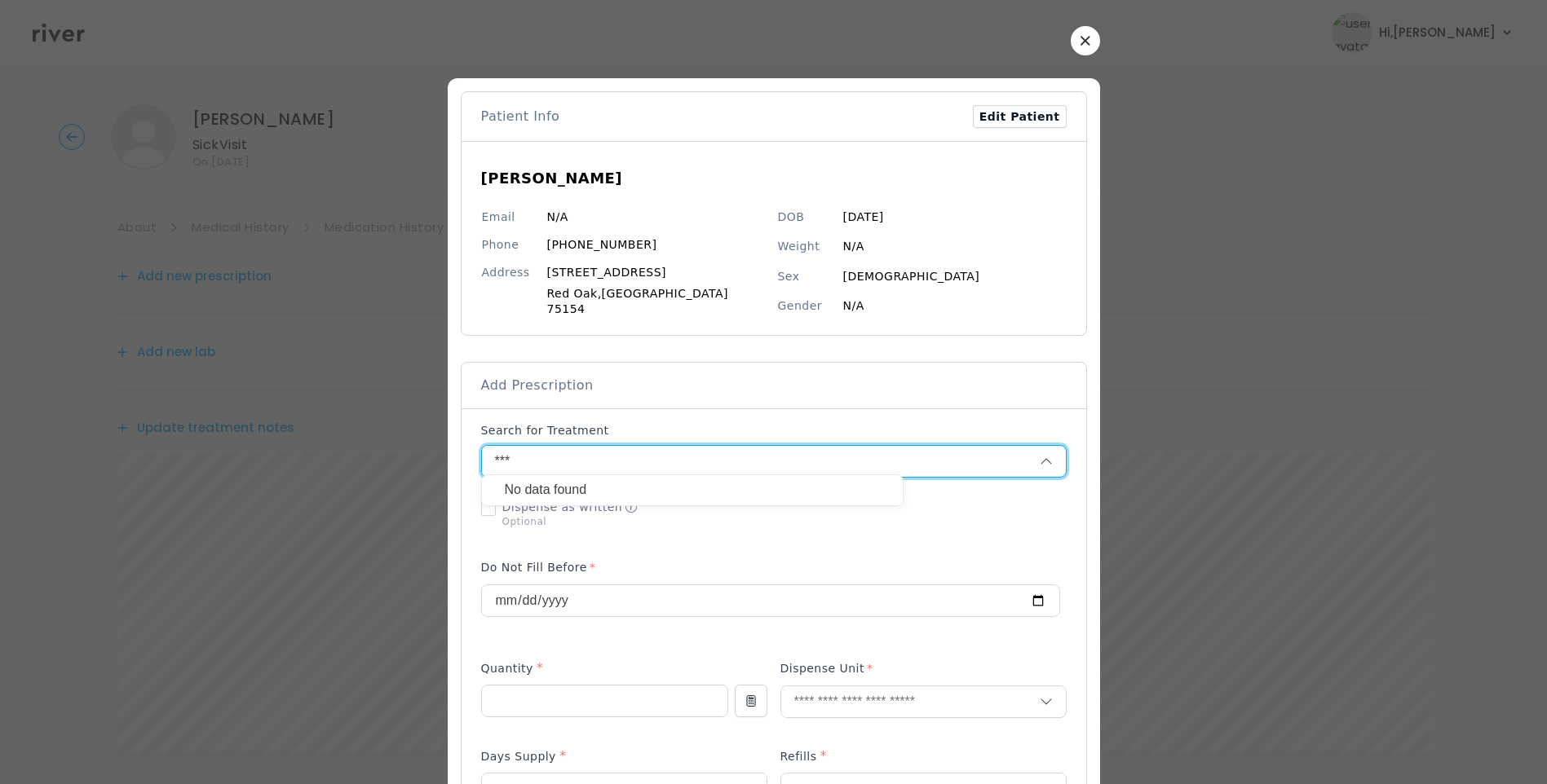
drag, startPoint x: 527, startPoint y: 448, endPoint x: 480, endPoint y: 450, distance: 47.0
type input "*"
drag, startPoint x: 557, startPoint y: 455, endPoint x: 497, endPoint y: 451, distance: 60.1
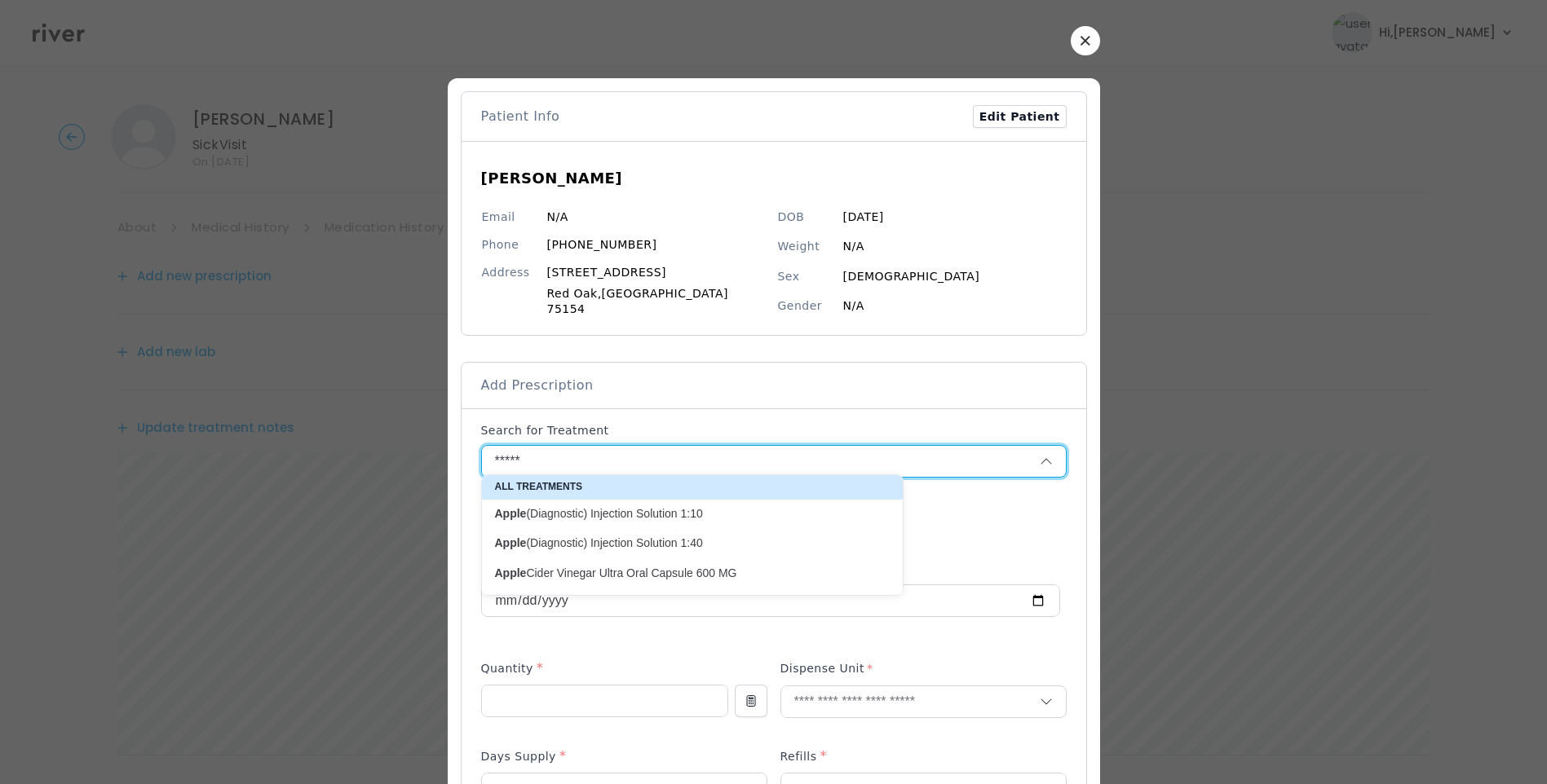
click at [760, 574] on p "Apple Cider Vinegar Ultra Oral Capsule 600 MG" at bounding box center [682, 573] width 375 height 16
type input "**********"
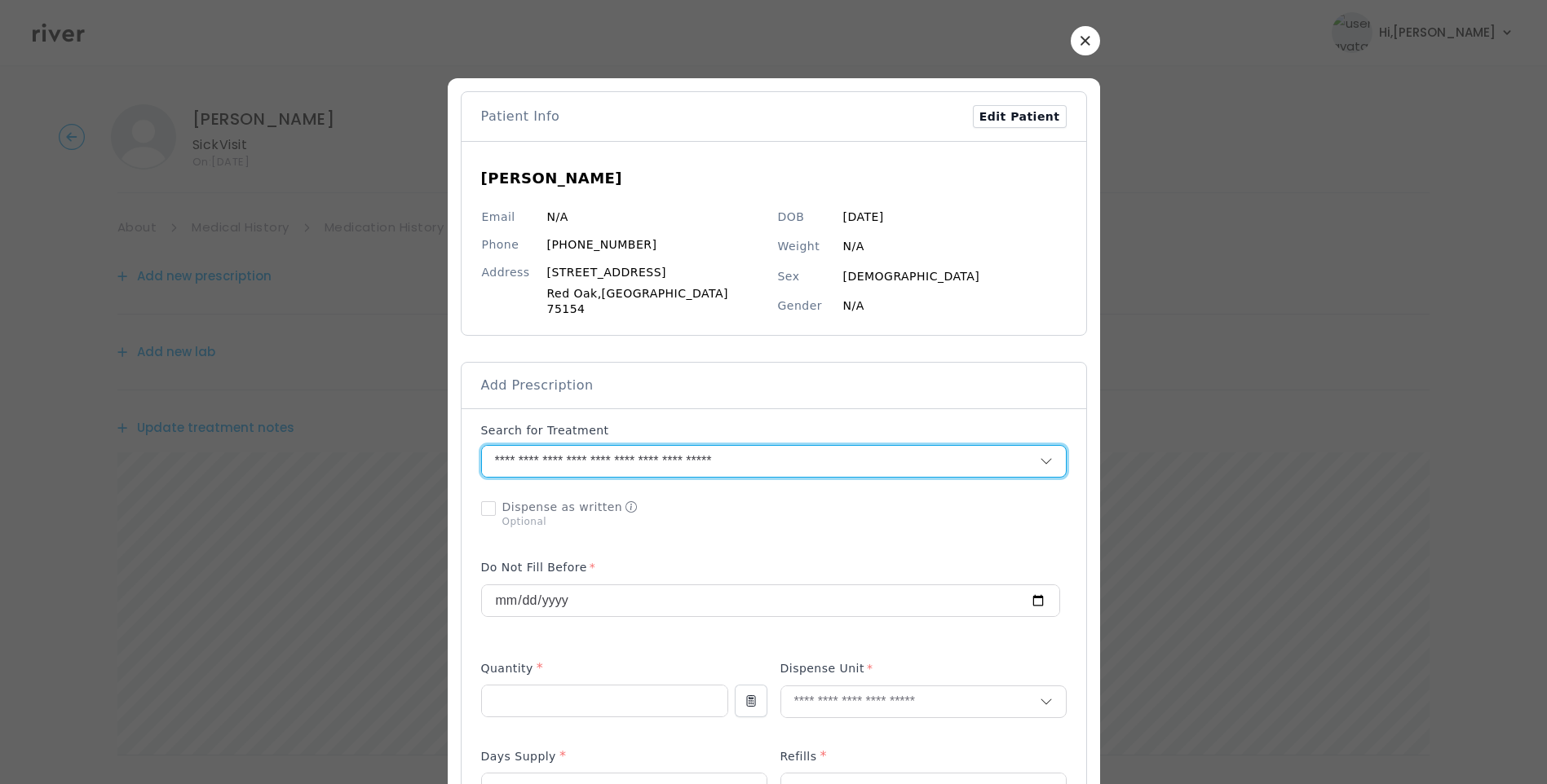
drag, startPoint x: 785, startPoint y: 454, endPoint x: 536, endPoint y: 454, distance: 249.0
click at [501, 451] on input "**********" at bounding box center [741, 462] width 518 height 31
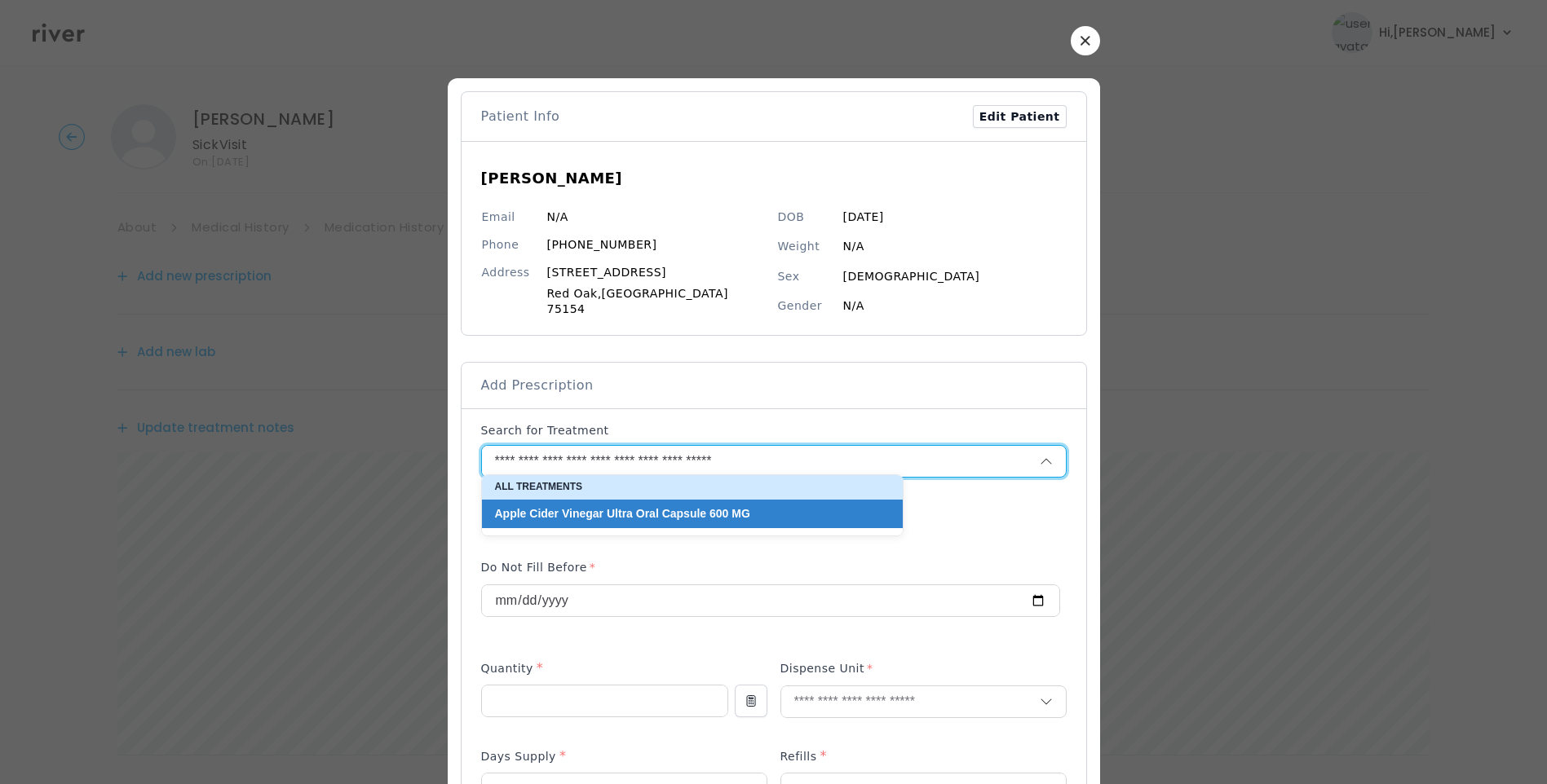
click at [1070, 39] on button "button" at bounding box center [1085, 41] width 29 height 29
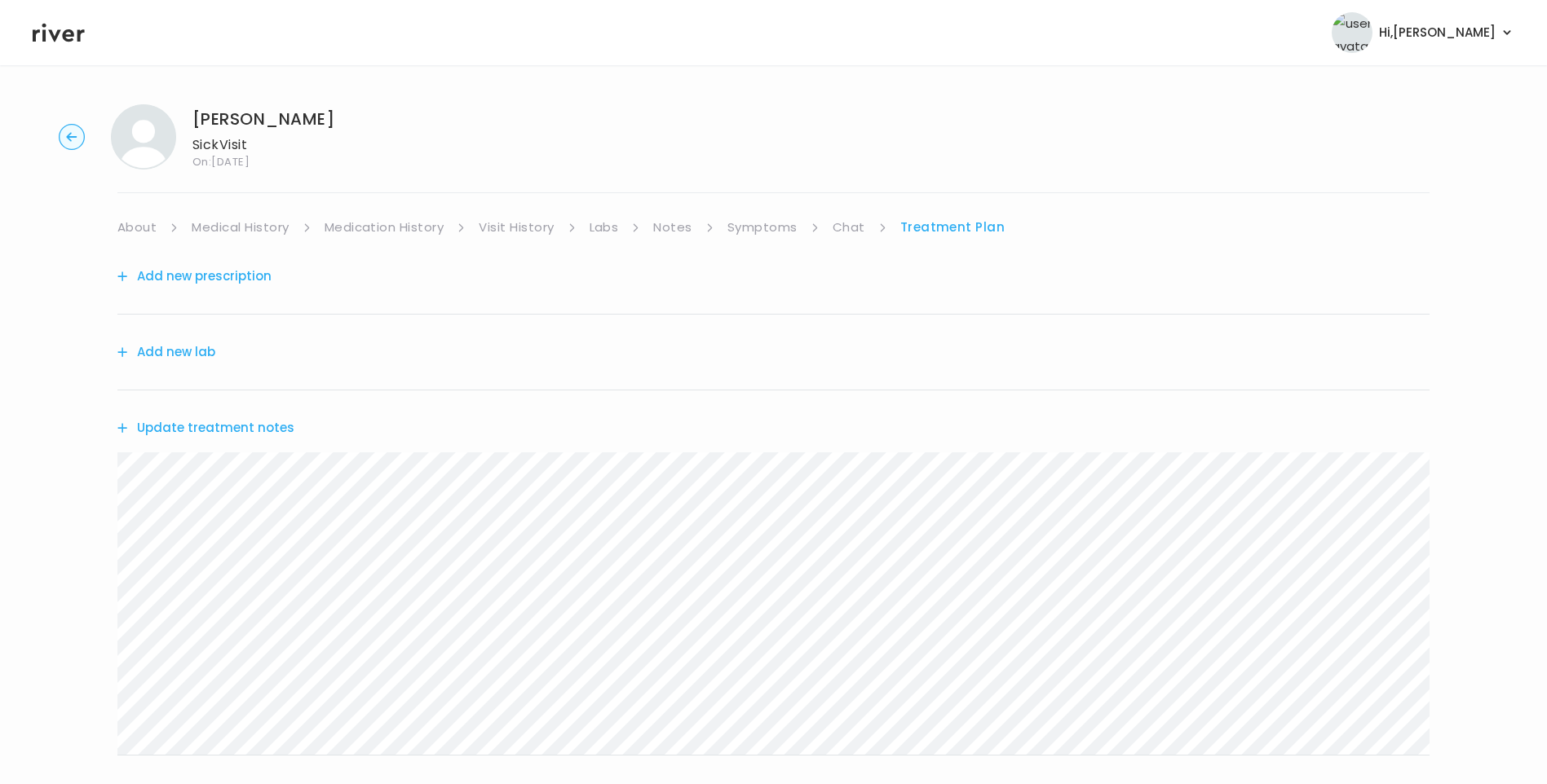
drag, startPoint x: 194, startPoint y: 118, endPoint x: 327, endPoint y: 125, distance: 133.2
click at [327, 125] on h1 "Sophia Delgado" at bounding box center [263, 119] width 142 height 23
copy h1 "Sophia Delgado"
click at [67, 29] on icon at bounding box center [59, 33] width 52 height 25
click at [70, 36] on icon at bounding box center [59, 33] width 52 height 19
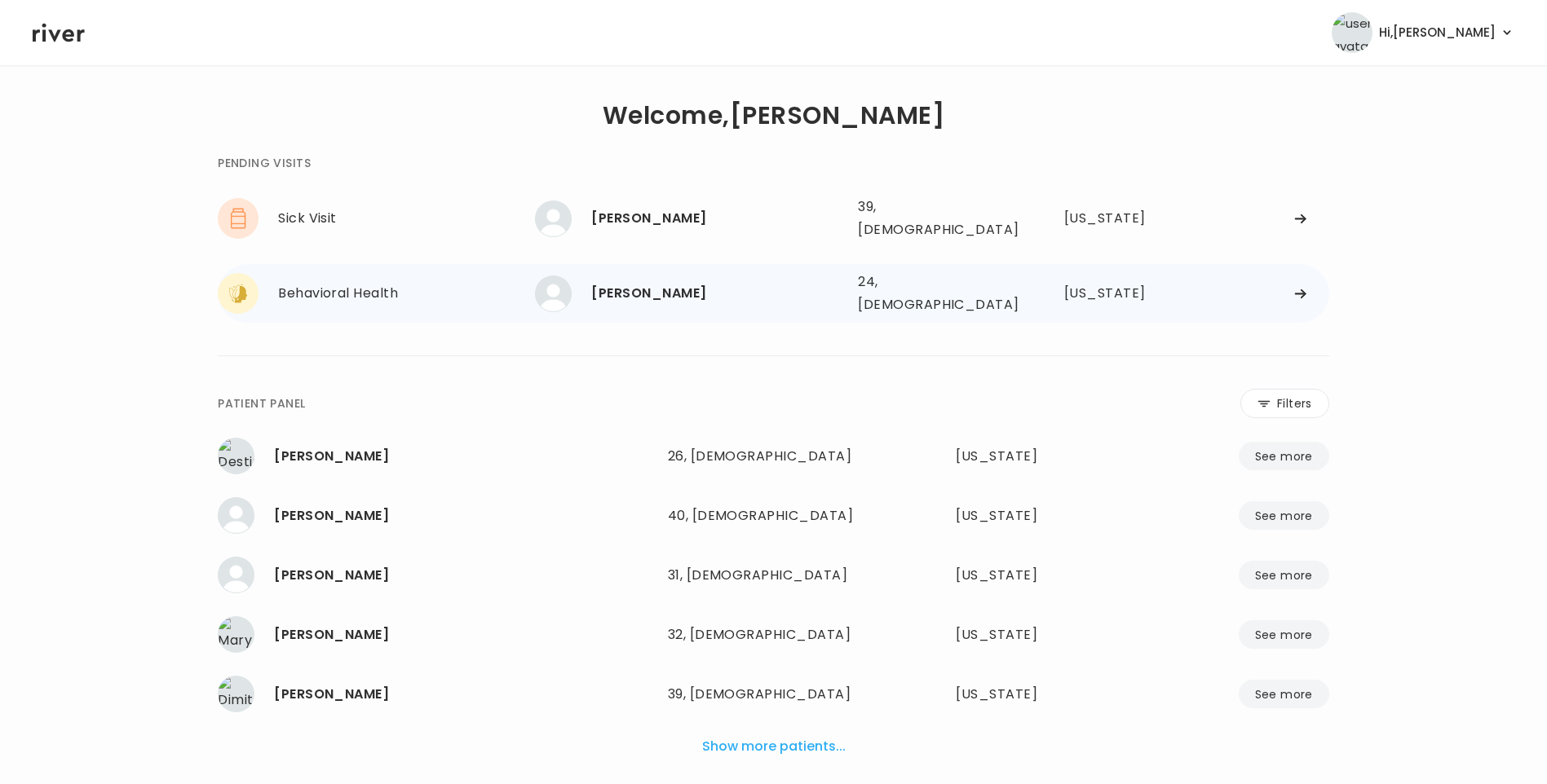
drag, startPoint x: 572, startPoint y: 253, endPoint x: 578, endPoint y: 259, distance: 8.5
click at [576, 256] on div "Sick Visit Sophia Delgado Sophia Delgado 39, Female See more 39, Female Texas B…" at bounding box center [773, 256] width 1111 height 134
click at [617, 282] on div "brant cass" at bounding box center [718, 293] width 253 height 23
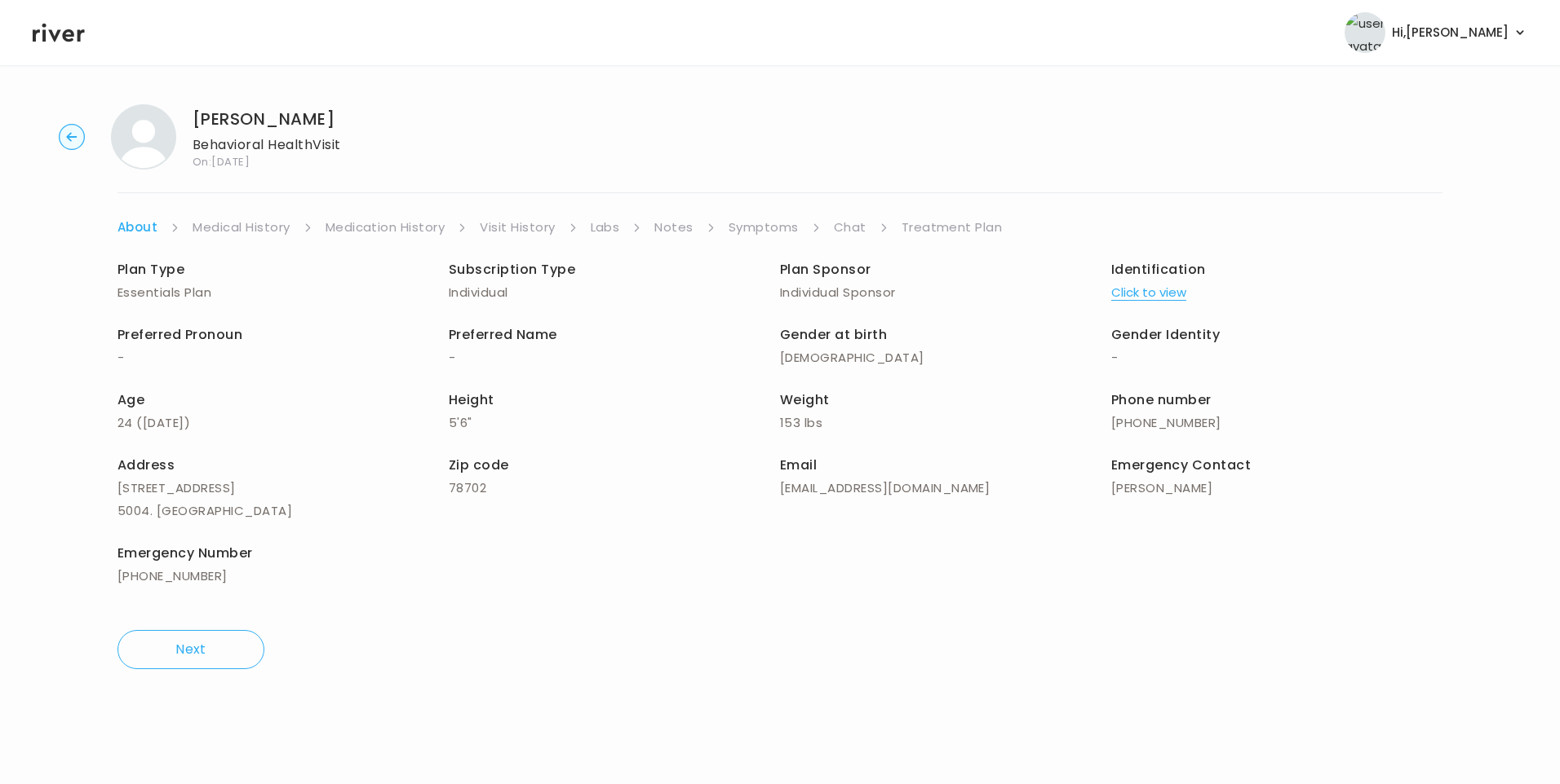
click at [772, 228] on link "Symptoms" at bounding box center [764, 227] width 70 height 23
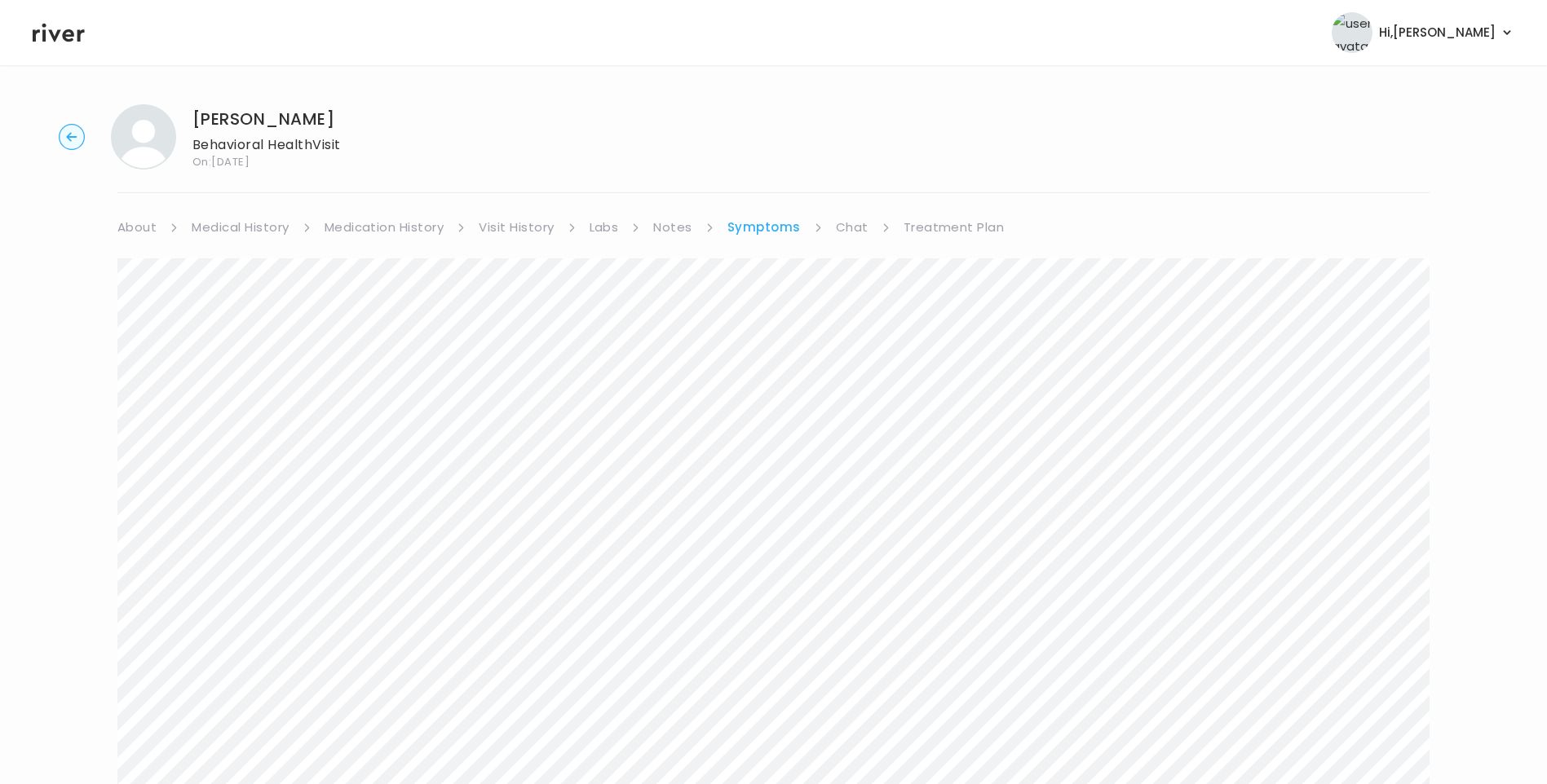
click at [841, 228] on link "Chat" at bounding box center [852, 227] width 33 height 23
click at [236, 223] on link "Medical History" at bounding box center [240, 227] width 97 height 23
click at [380, 230] on link "Medication History" at bounding box center [391, 227] width 120 height 23
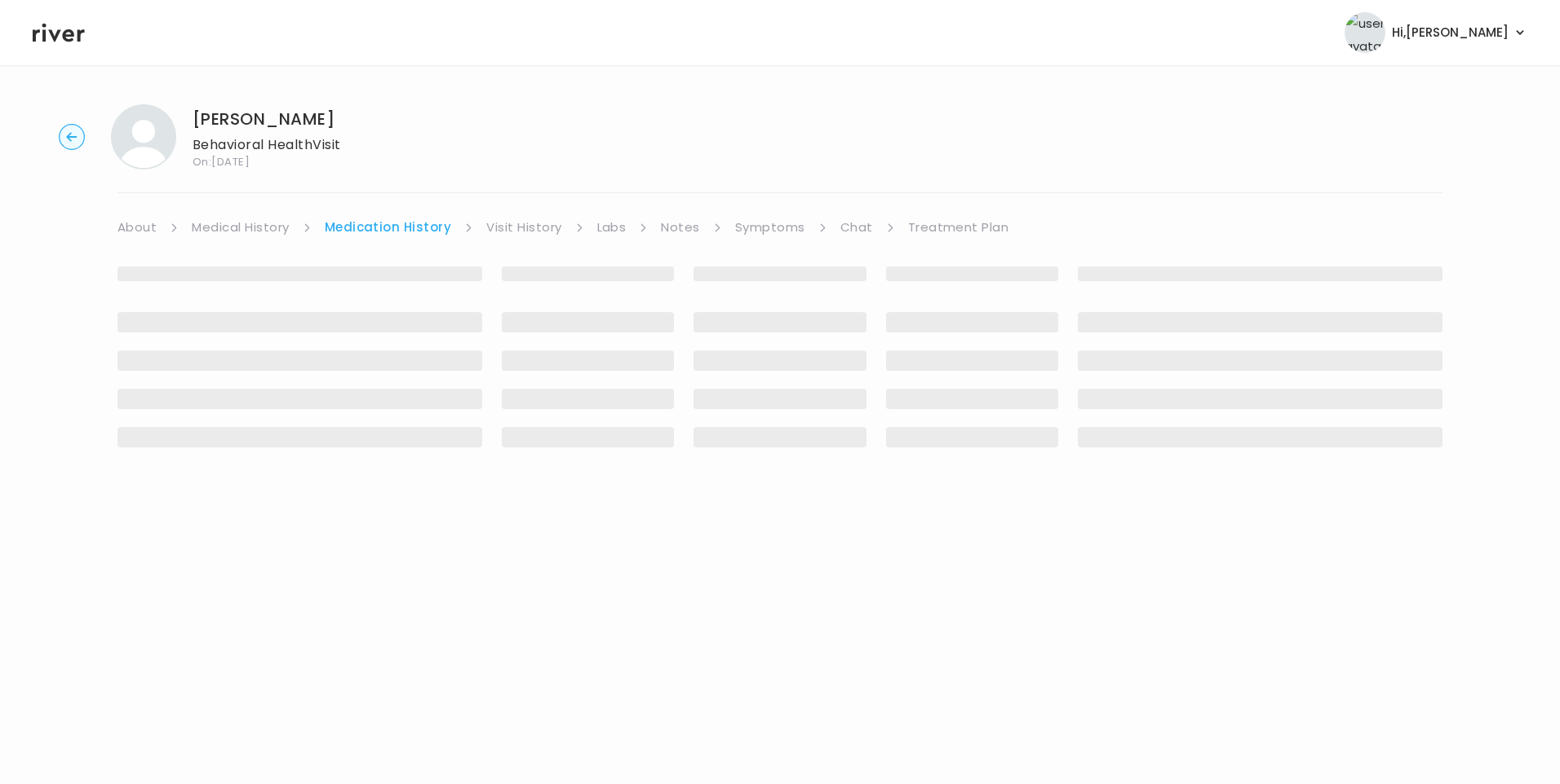
click at [503, 231] on link "Visit History" at bounding box center [524, 227] width 75 height 23
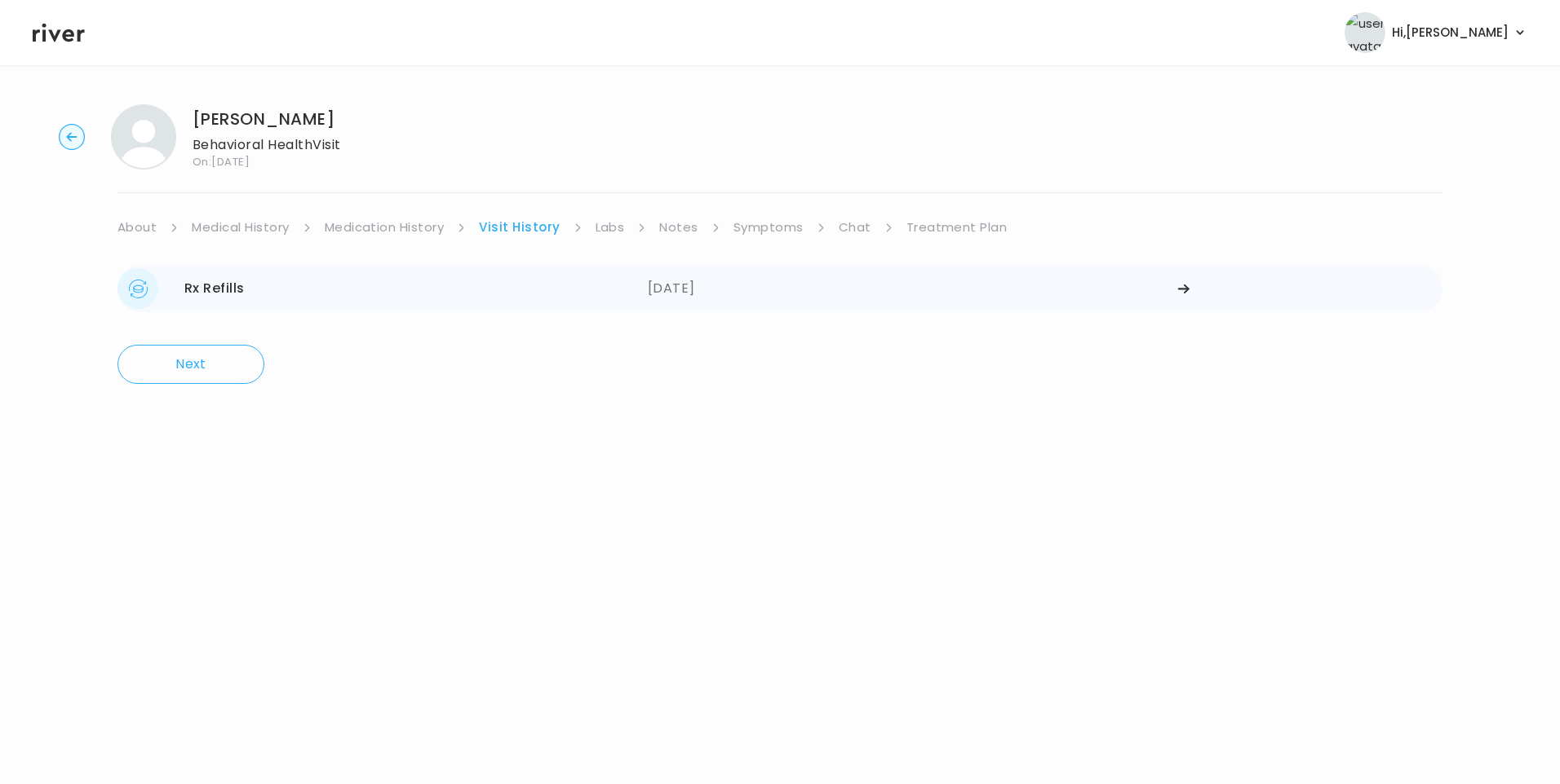
click at [544, 289] on div "Rx Refills 10/15/2025" at bounding box center [383, 289] width 530 height 41
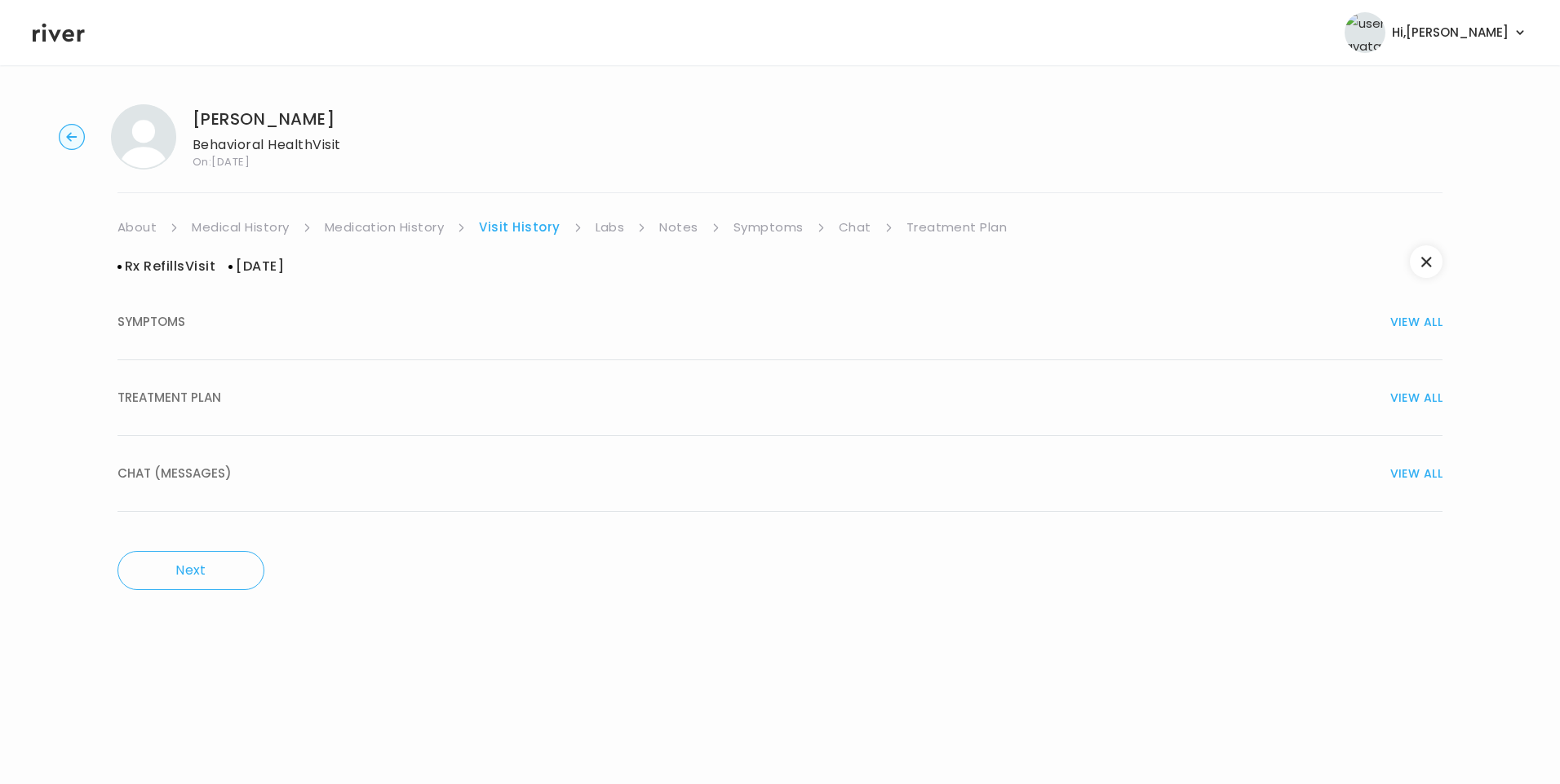
drag, startPoint x: 278, startPoint y: 403, endPoint x: 414, endPoint y: 491, distance: 162.0
click at [281, 405] on div "TREATMENT PLAN VIEW ALL" at bounding box center [780, 398] width 1325 height 23
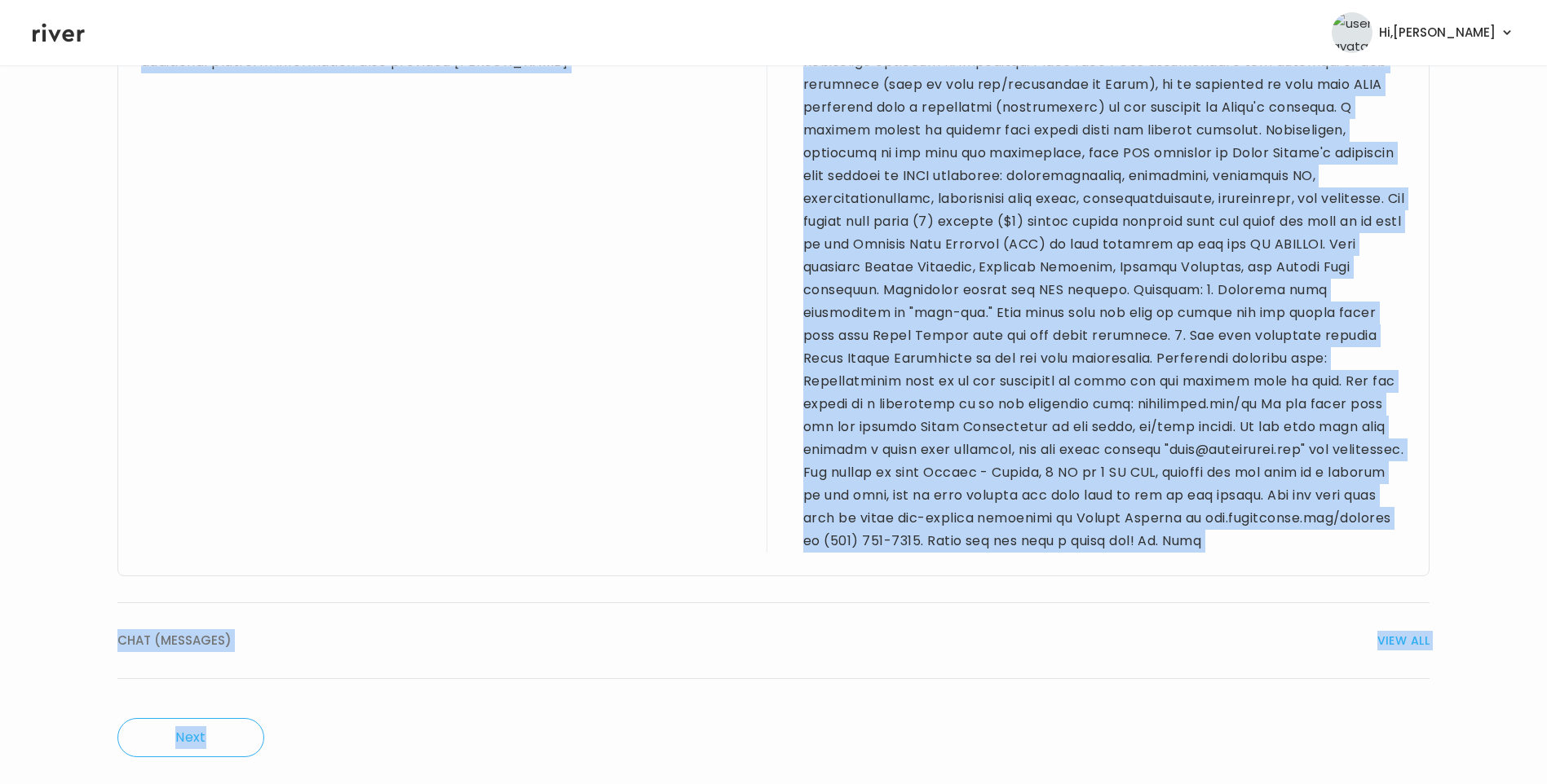
scroll to position [830, 0]
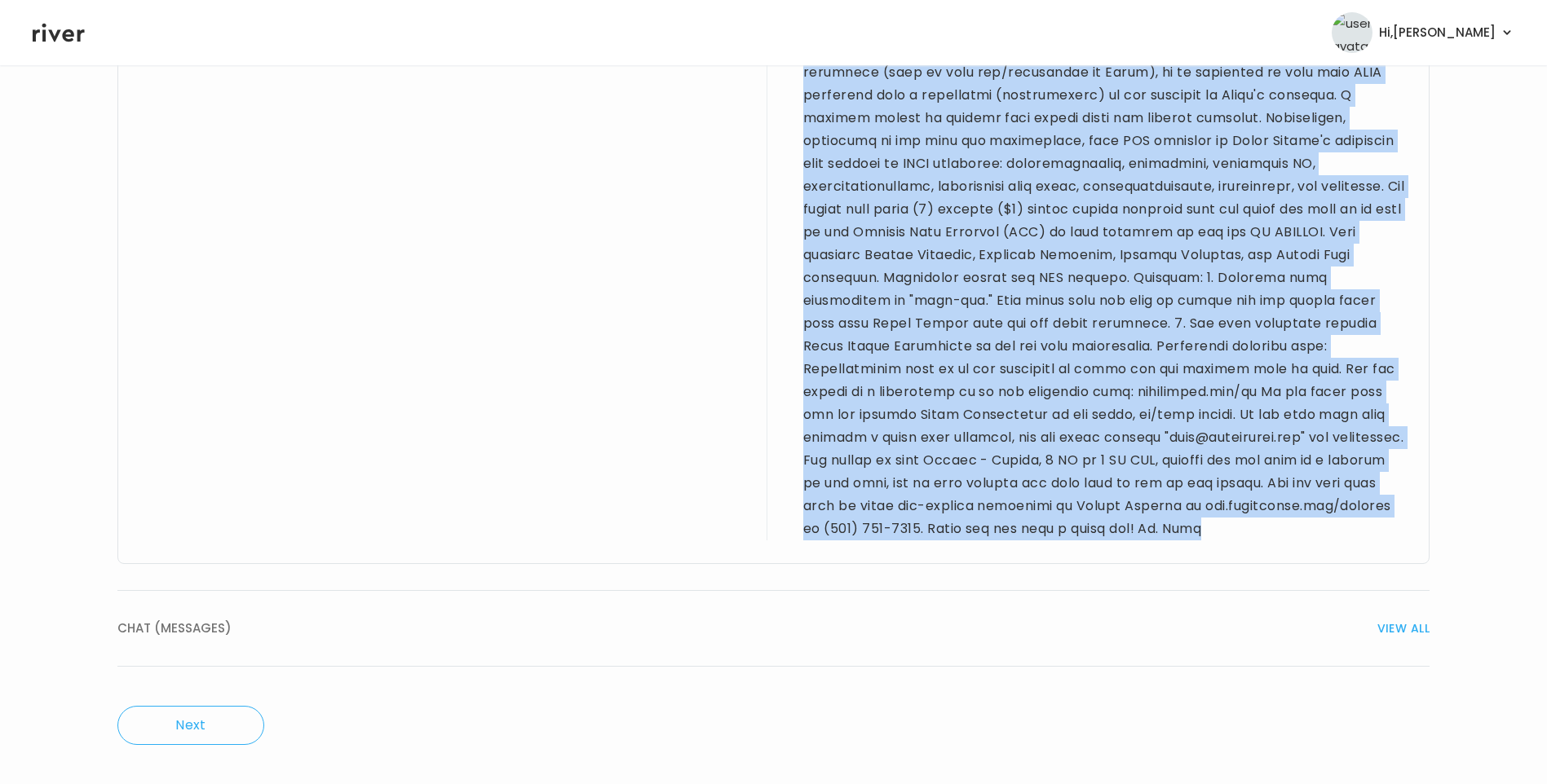
drag, startPoint x: 144, startPoint y: 142, endPoint x: 1138, endPoint y: 535, distance: 1068.9
click at [1138, 535] on div "Provider notes 24 yo M for refill visit. New pt to the platform. PMH sig for AD…" at bounding box center [774, 211] width 1312 height 706
drag, startPoint x: 1138, startPoint y: 535, endPoint x: 1030, endPoint y: 350, distance: 214.2
copy div "24 yo M for refill visit. New pt to the platform. PMH sig for ADHD. No drug all…"
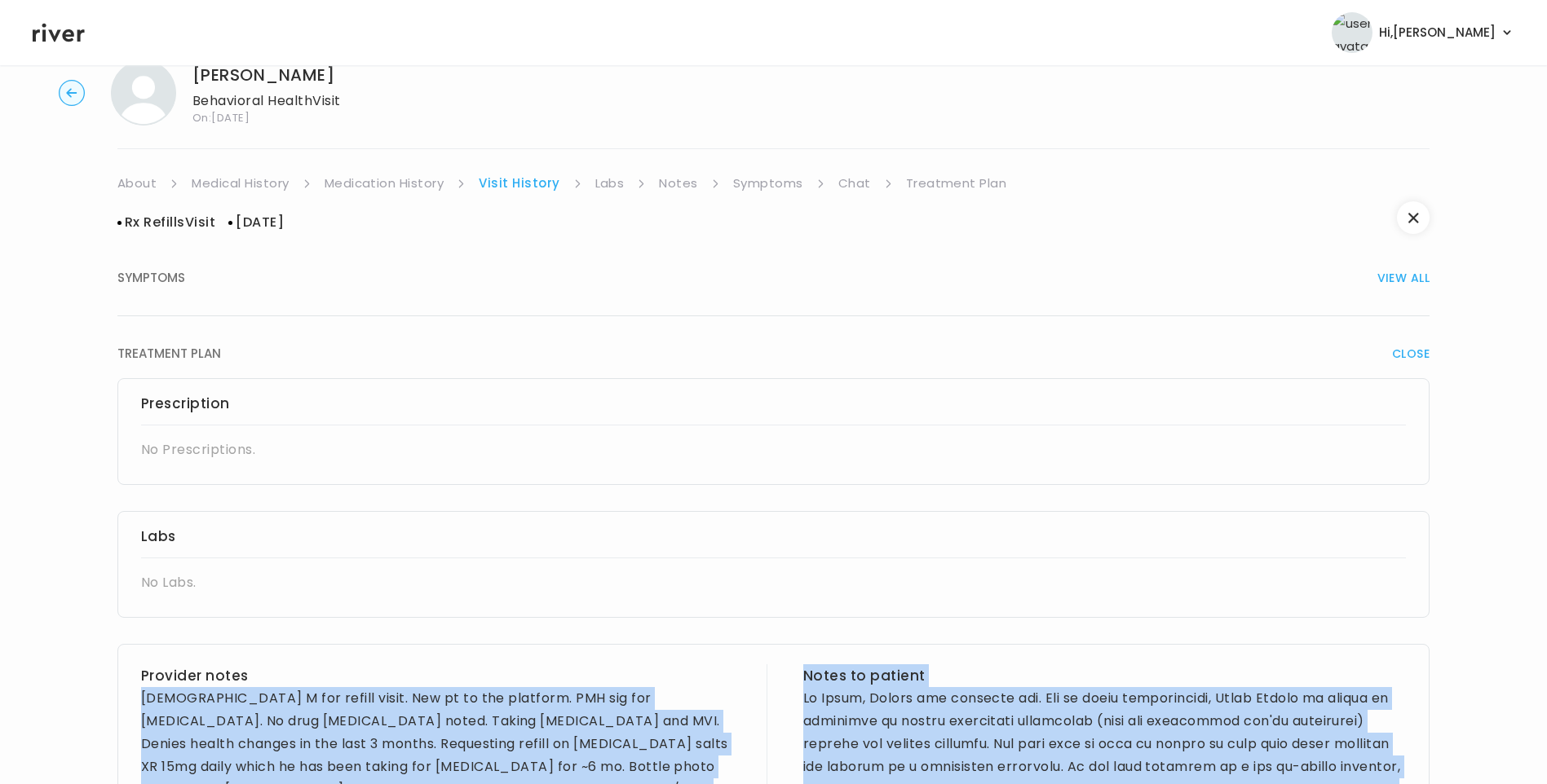
scroll to position [0, 0]
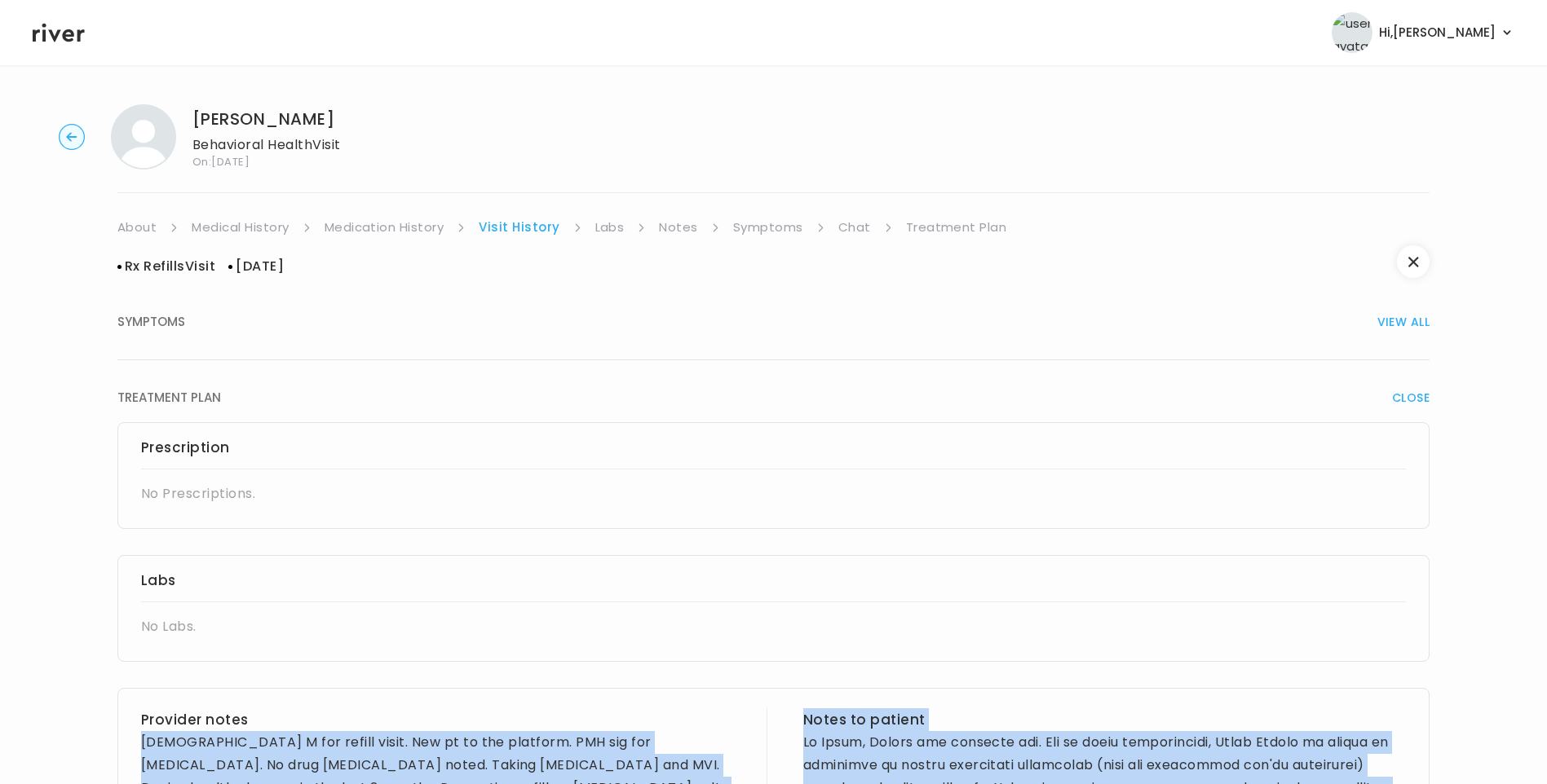
click at [960, 226] on link "Treatment Plan" at bounding box center [957, 227] width 101 height 23
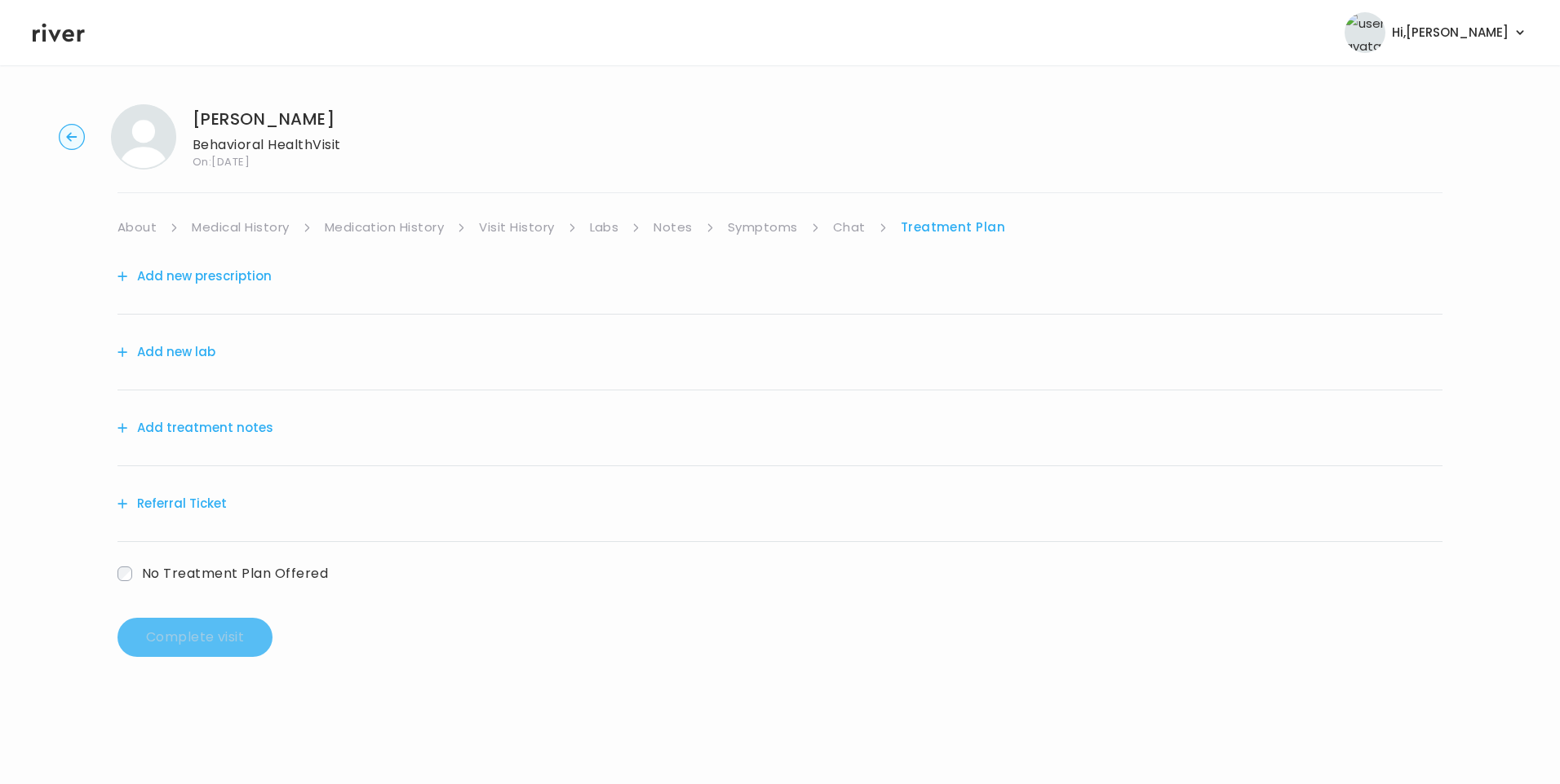
click at [232, 437] on button "Add treatment notes" at bounding box center [196, 428] width 155 height 23
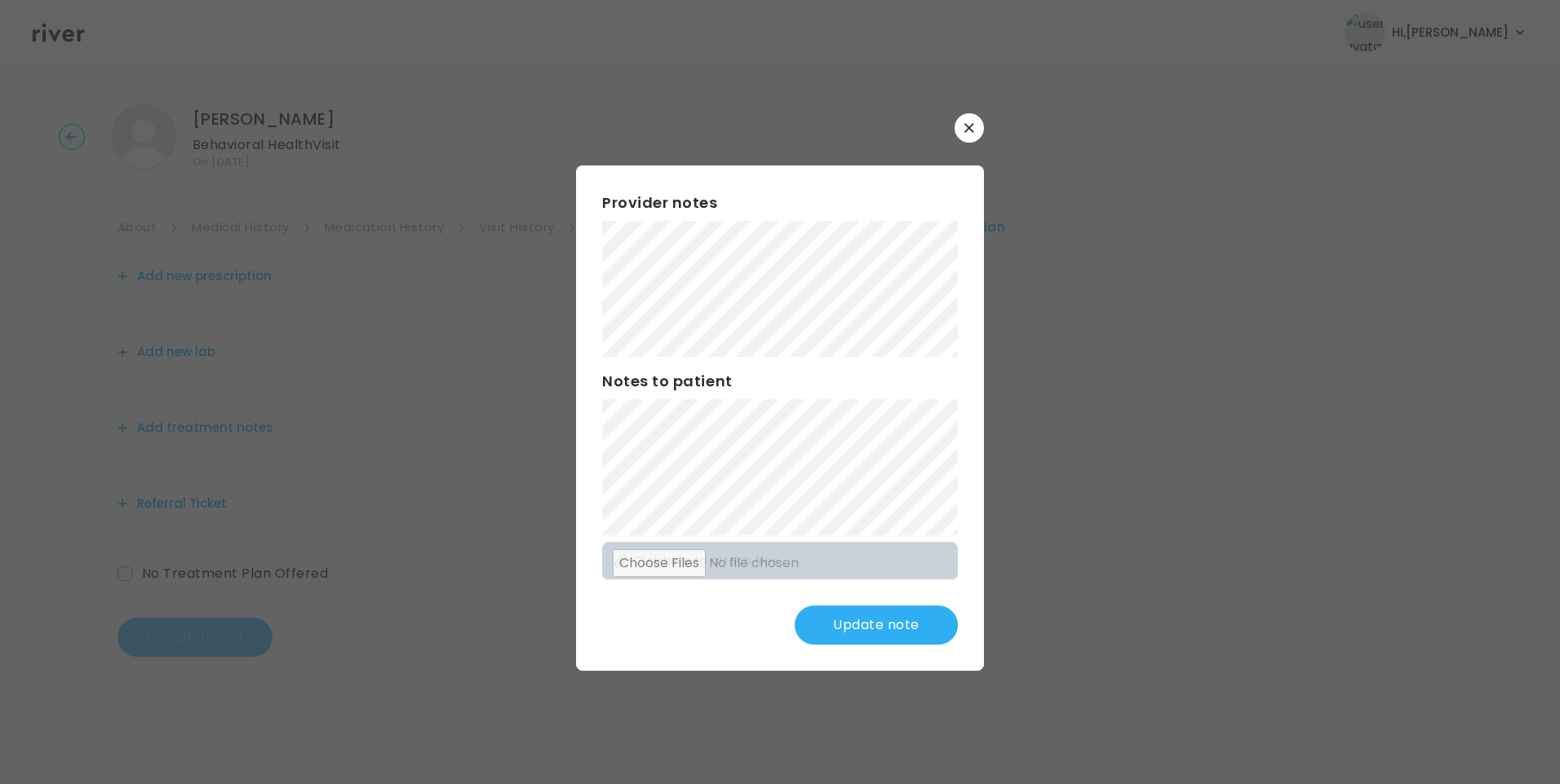
click at [876, 627] on button "Update note" at bounding box center [875, 625] width 163 height 39
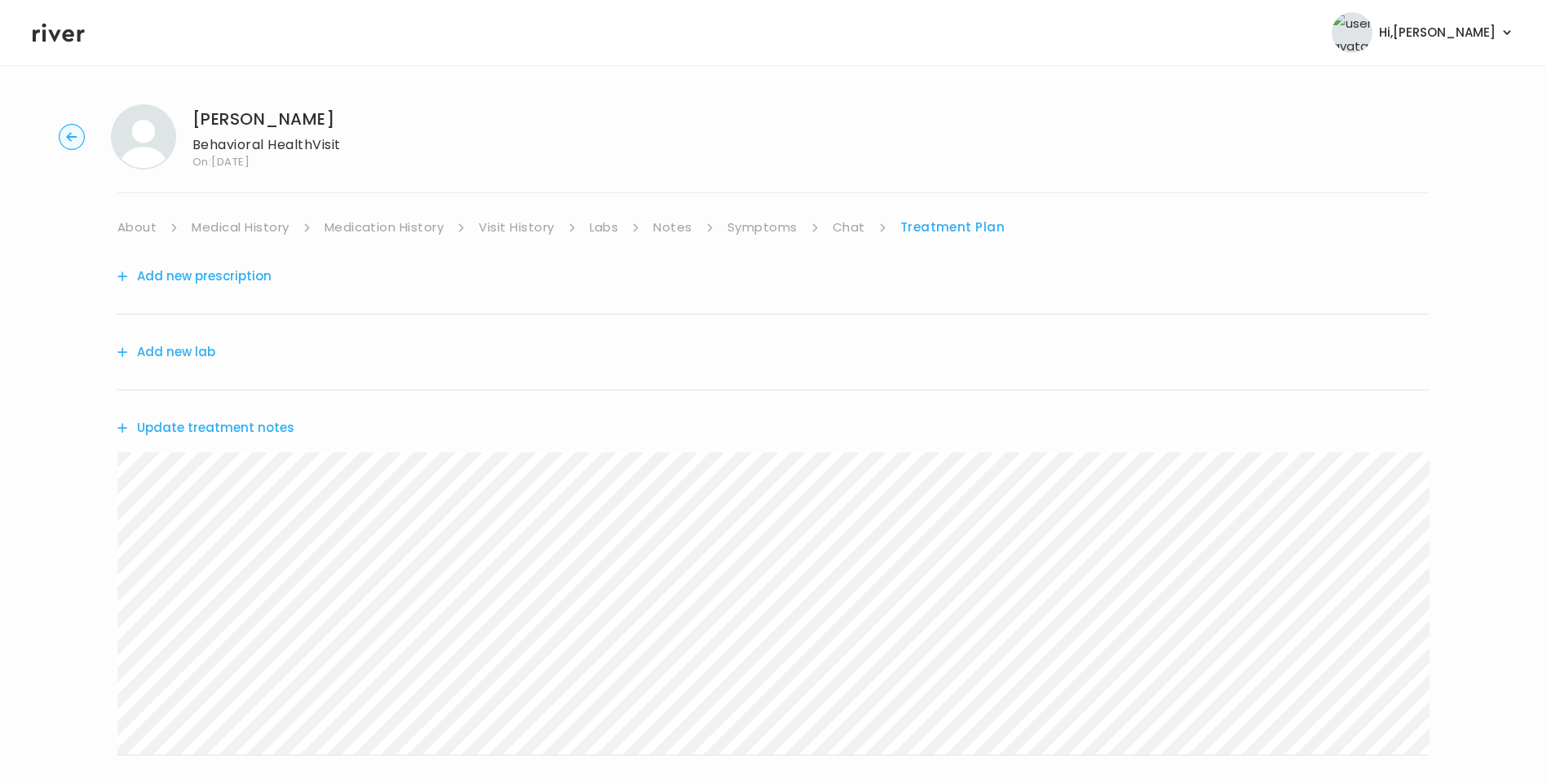
click at [850, 231] on link "Chat" at bounding box center [849, 227] width 33 height 23
click at [51, 408] on div "brant cass Behavioral Health Visit On: 15 Oct 2025 About Medical History Medica…" at bounding box center [774, 486] width 1547 height 788
click at [765, 223] on link "Symptoms" at bounding box center [763, 227] width 70 height 23
click at [957, 229] on link "Treatment Plan" at bounding box center [954, 227] width 101 height 23
click at [231, 426] on button "Update treatment notes" at bounding box center [206, 428] width 177 height 23
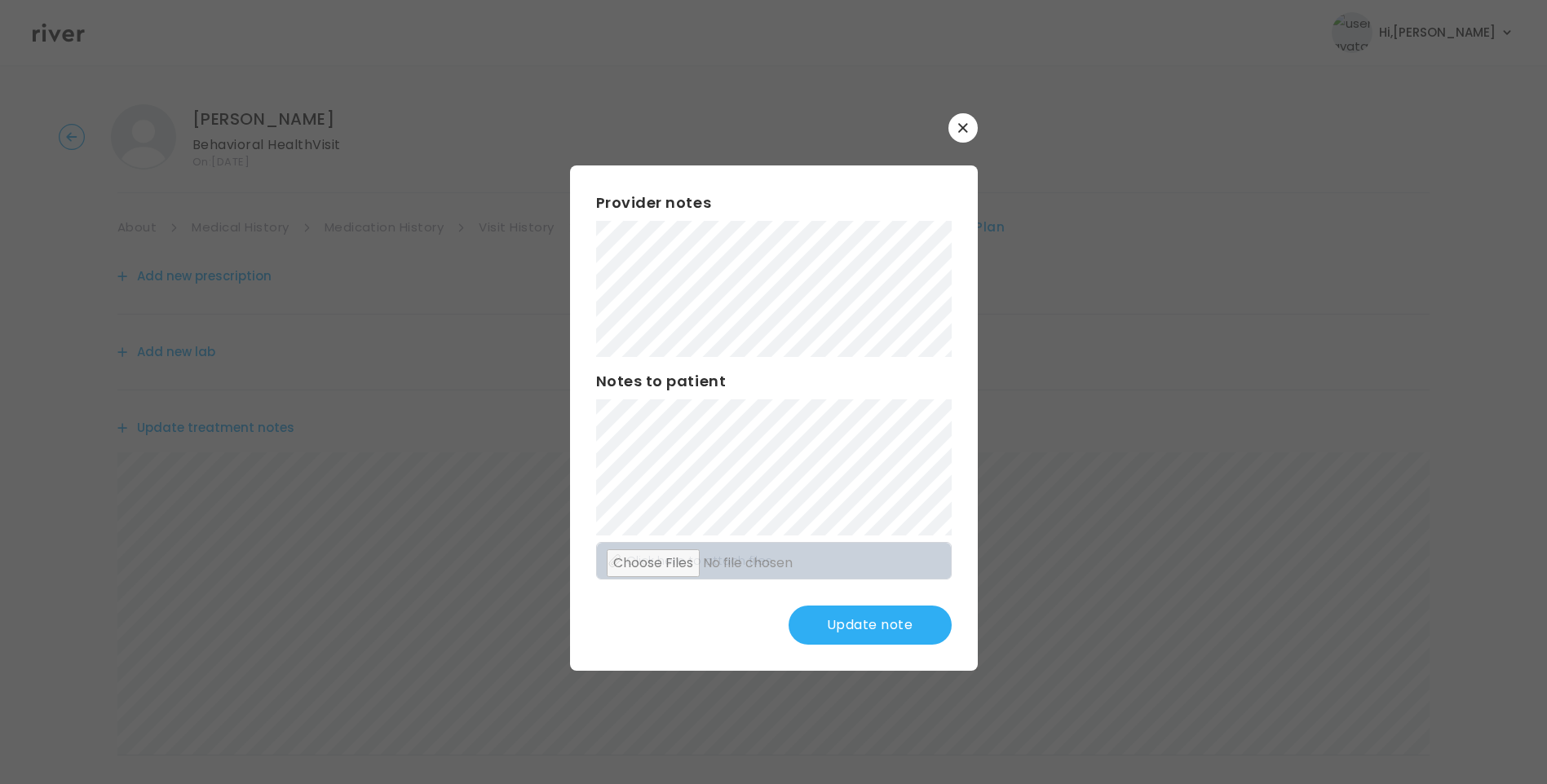
click at [866, 581] on div "Provider notes Notes to patient Click here to attach files Update note" at bounding box center [774, 418] width 408 height 505
click at [461, 322] on div "​ Provider notes Notes to patient Click here to attach files Update note" at bounding box center [774, 392] width 1547 height 784
click at [888, 625] on button "Update note" at bounding box center [869, 625] width 163 height 39
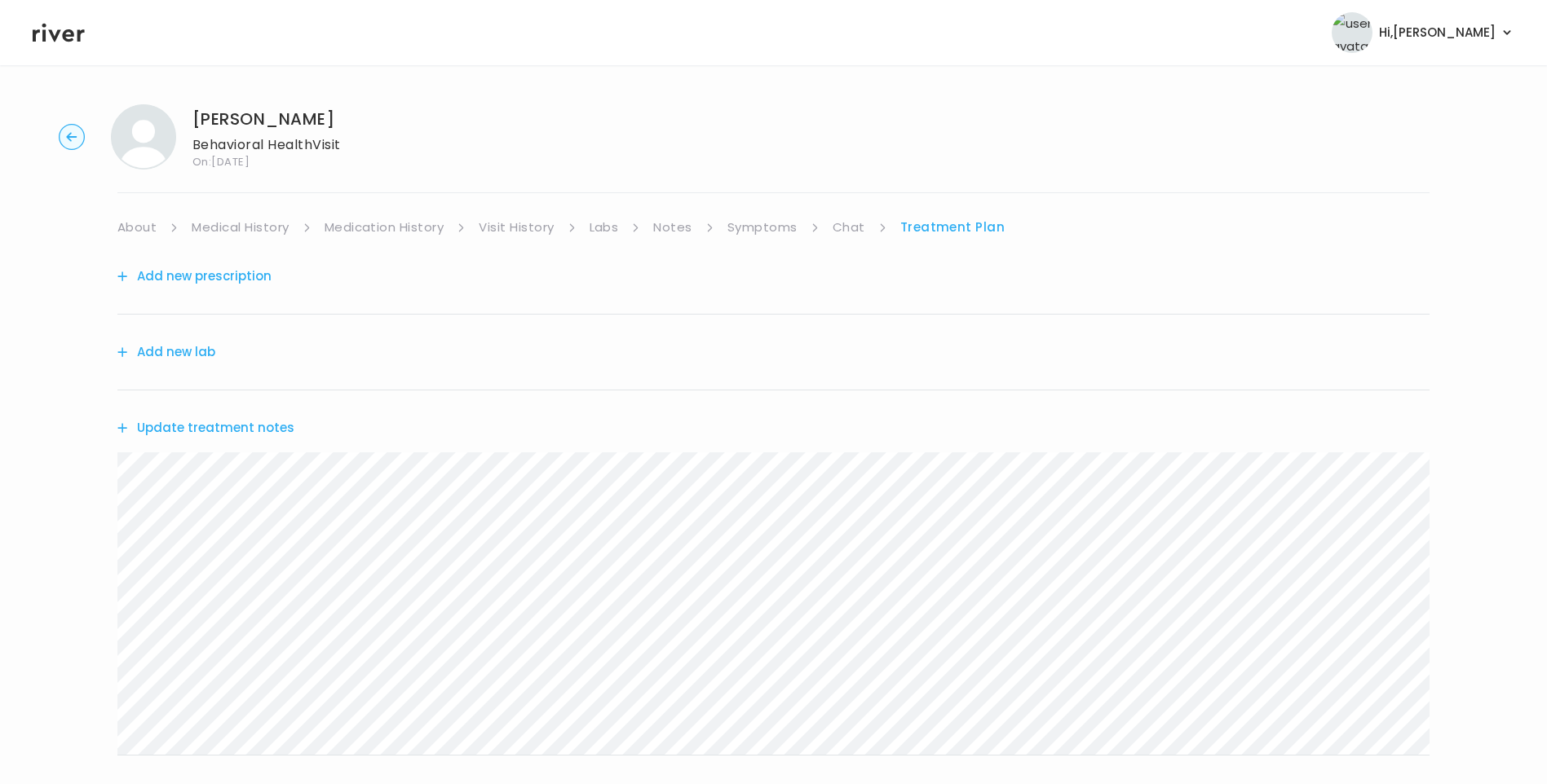
click at [256, 424] on button "Update treatment notes" at bounding box center [206, 428] width 177 height 23
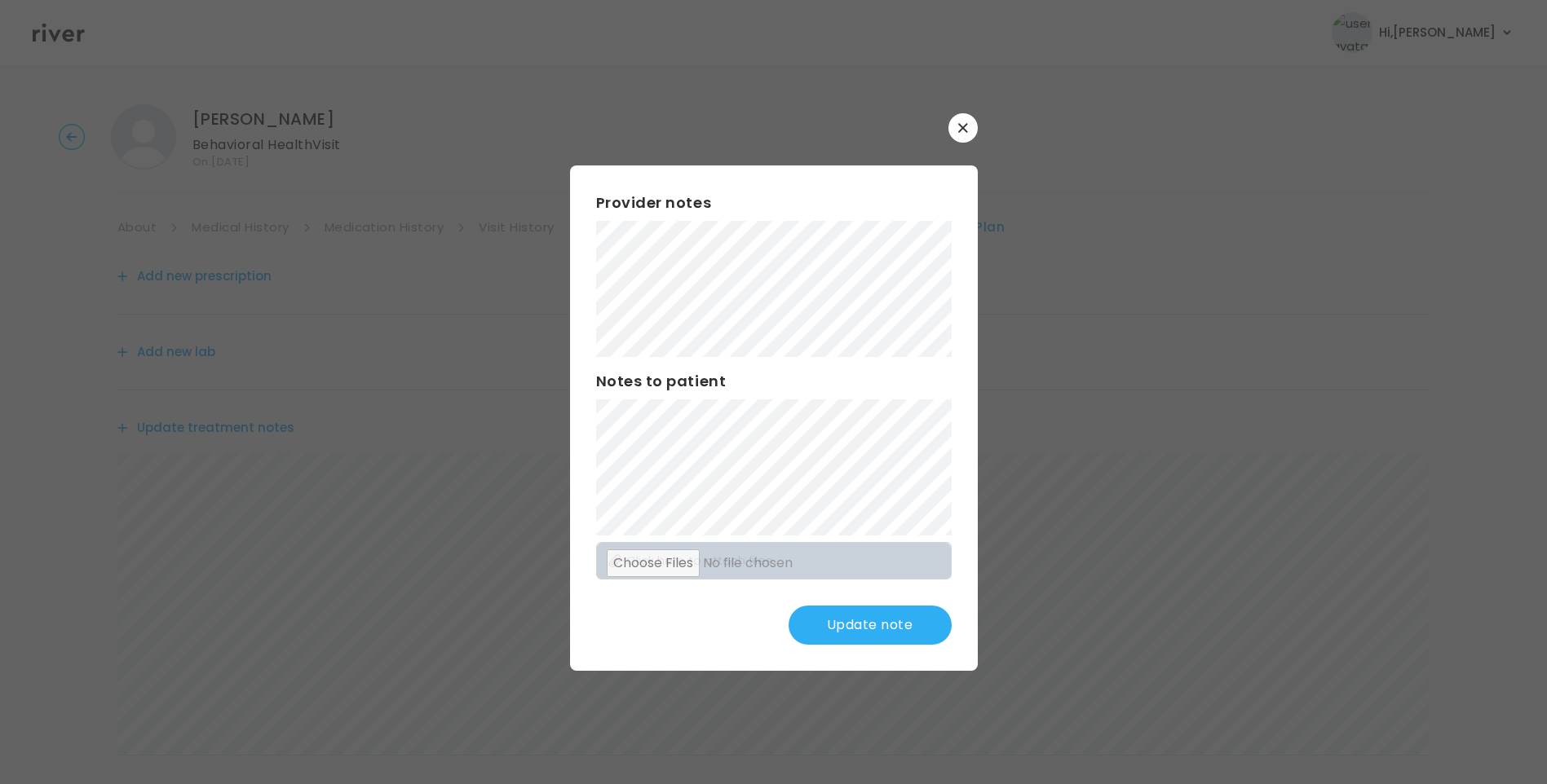
click at [868, 626] on button "Update note" at bounding box center [869, 625] width 163 height 39
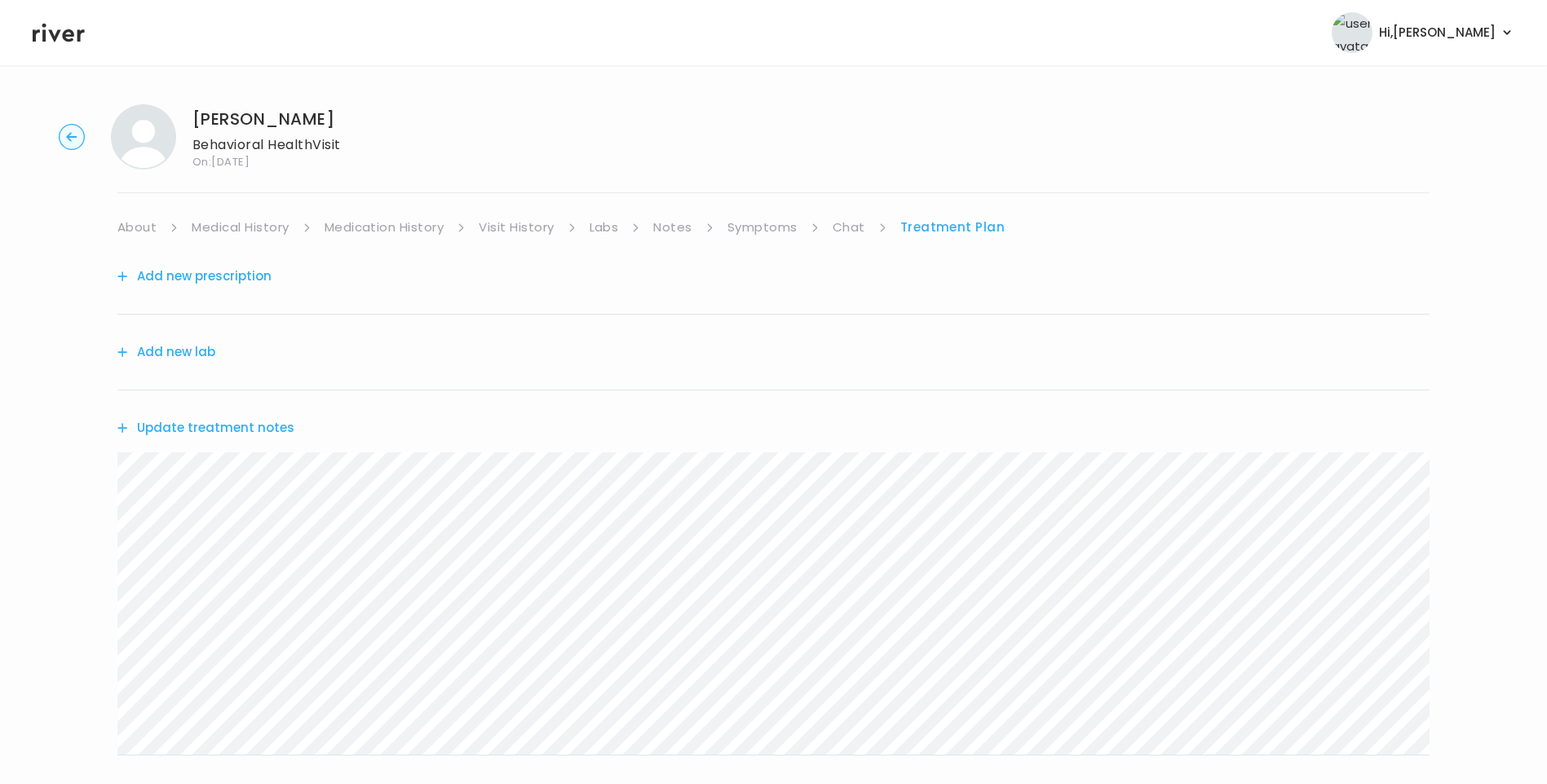
click at [214, 433] on button "Update treatment notes" at bounding box center [206, 428] width 177 height 23
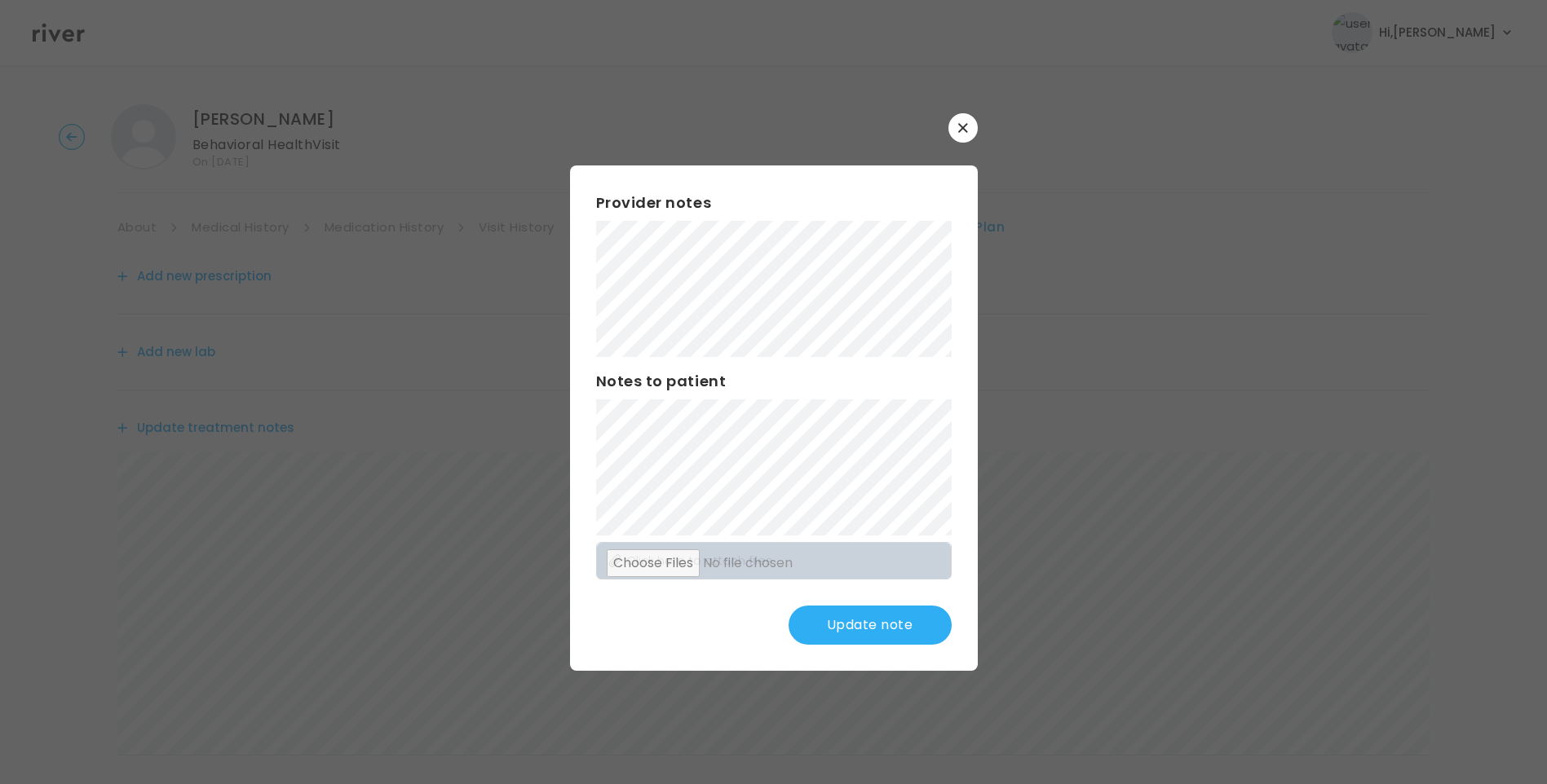
click at [890, 629] on button "Update note" at bounding box center [869, 625] width 163 height 39
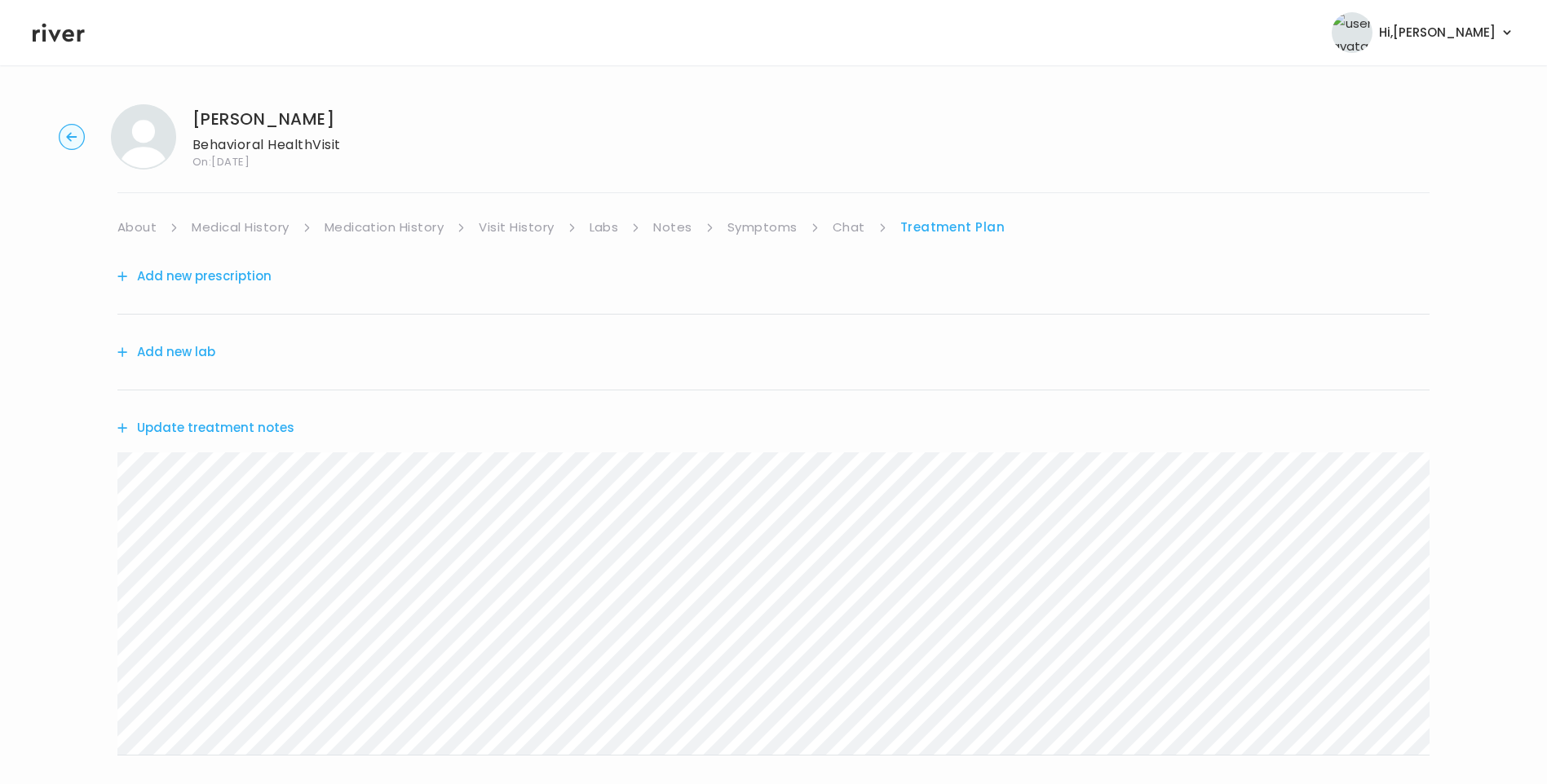
drag, startPoint x: 186, startPoint y: 432, endPoint x: 194, endPoint y: 435, distance: 8.5
click at [194, 435] on button "Update treatment notes" at bounding box center [206, 428] width 177 height 23
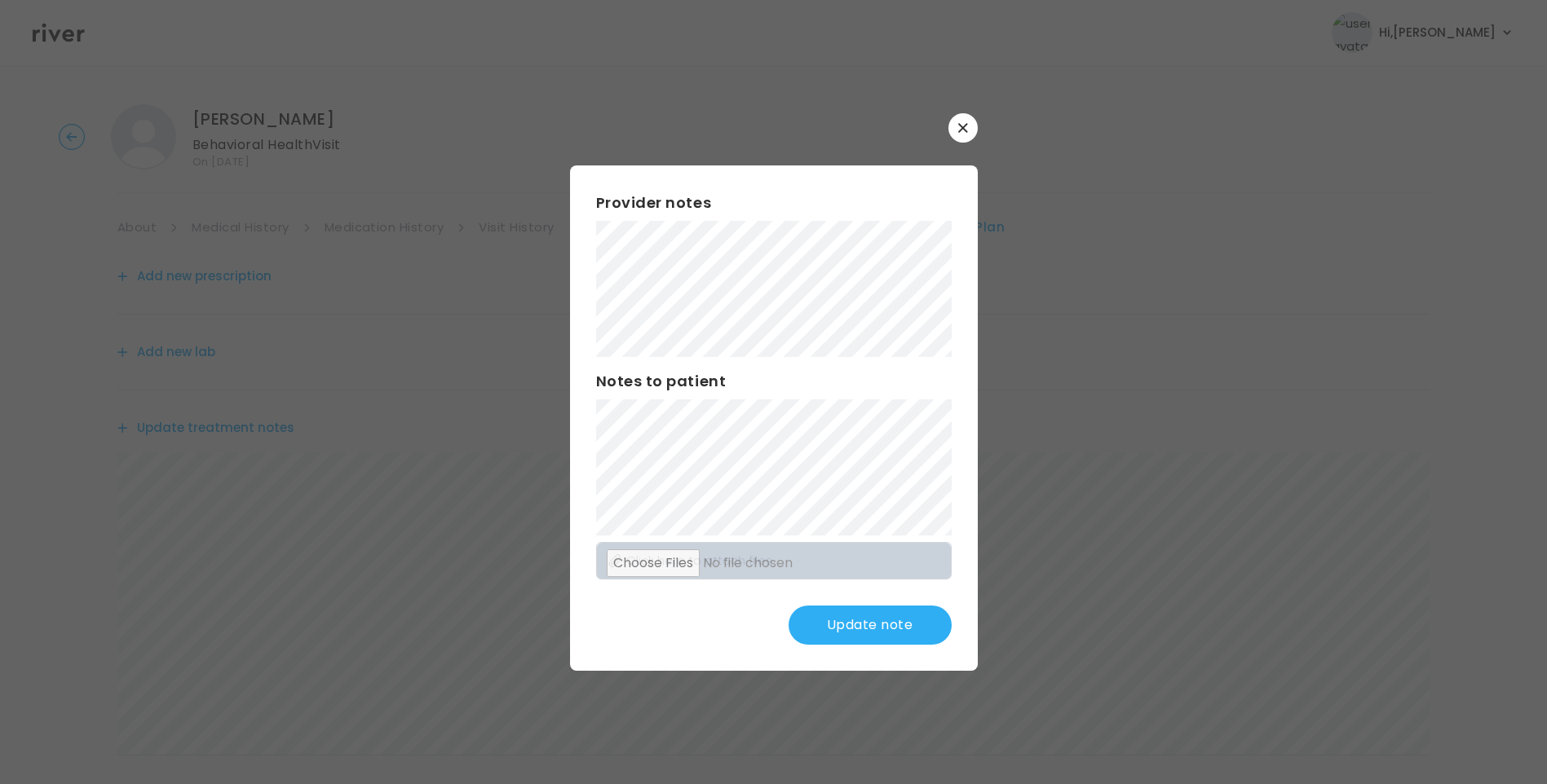
click at [919, 626] on button "Update note" at bounding box center [869, 625] width 163 height 39
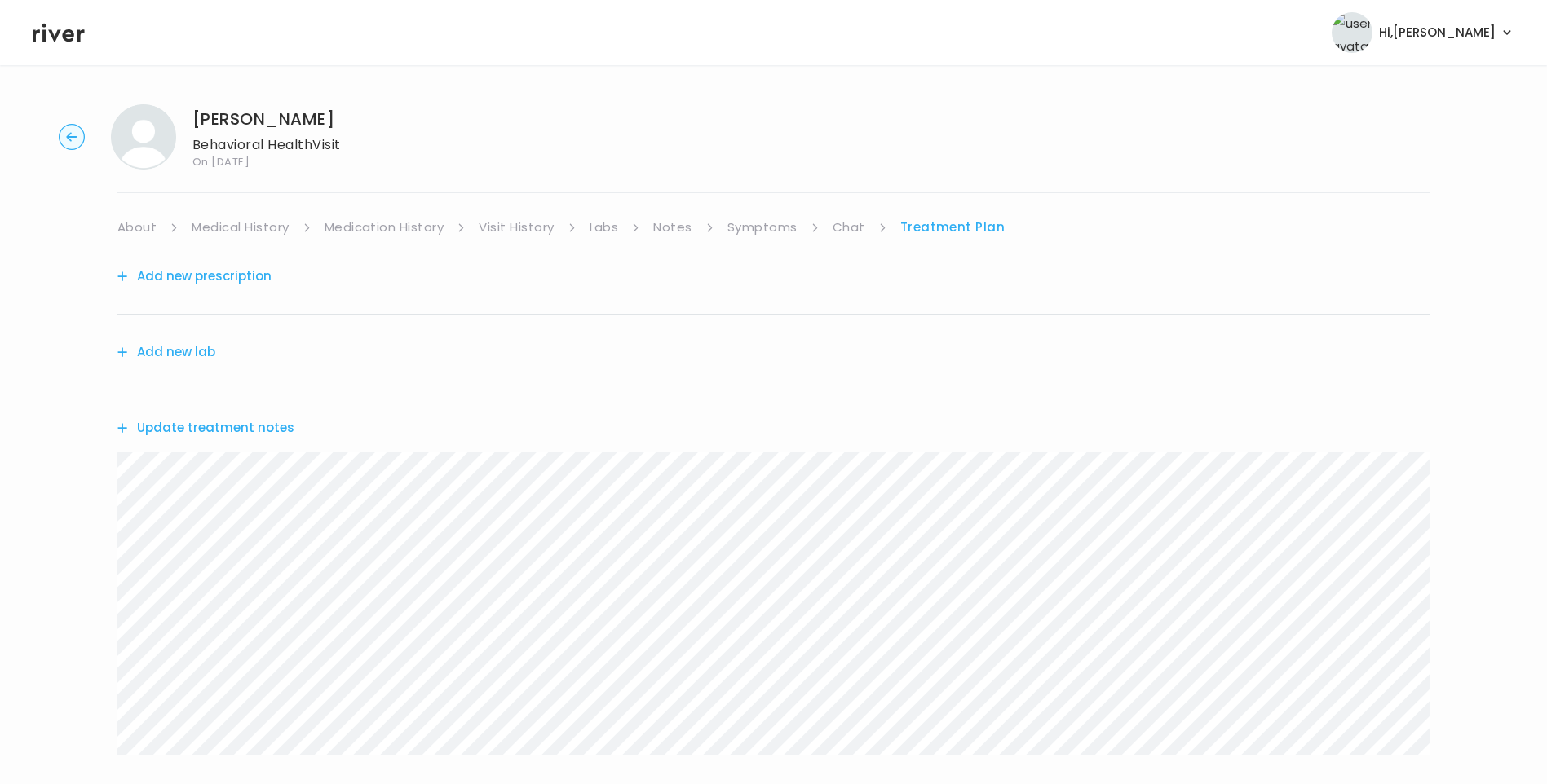
click at [843, 231] on link "Chat" at bounding box center [849, 227] width 33 height 23
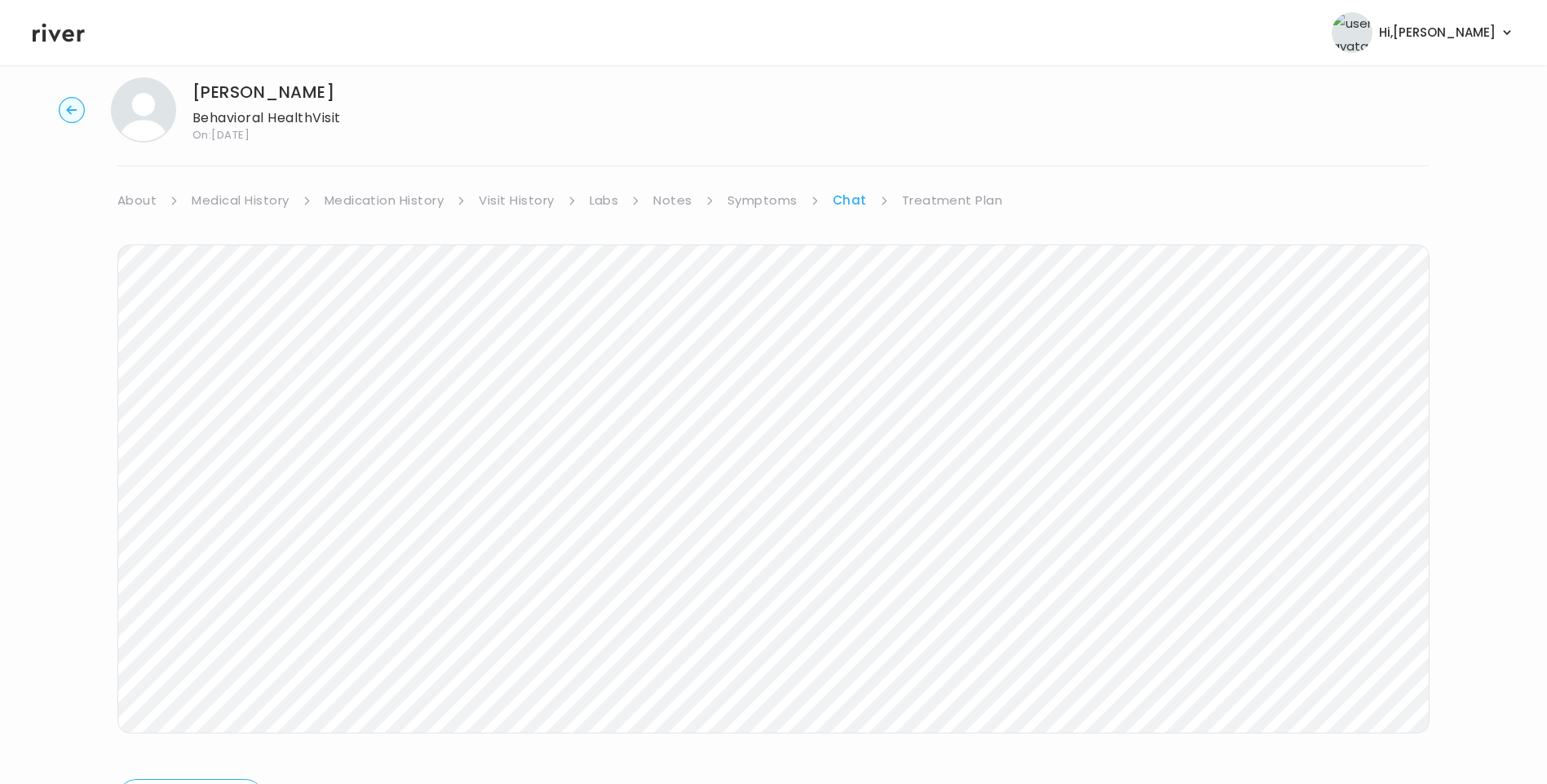
scroll to position [122, 0]
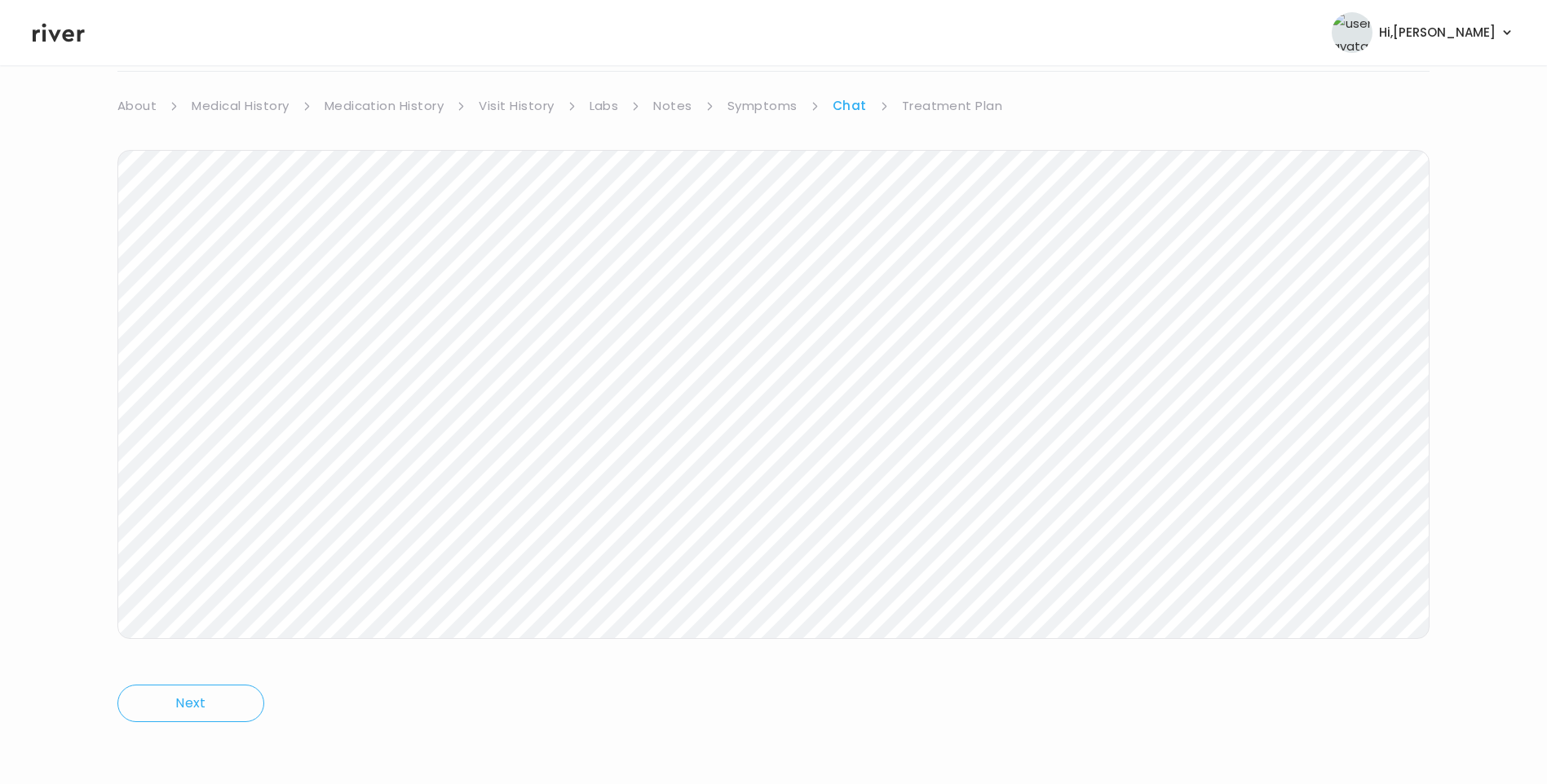
click at [116, 581] on div "brant cass Behavioral Health Visit On: 15 Oct 2025 About Medical History Medica…" at bounding box center [774, 364] width 1547 height 788
click at [141, 108] on link "About" at bounding box center [137, 106] width 39 height 23
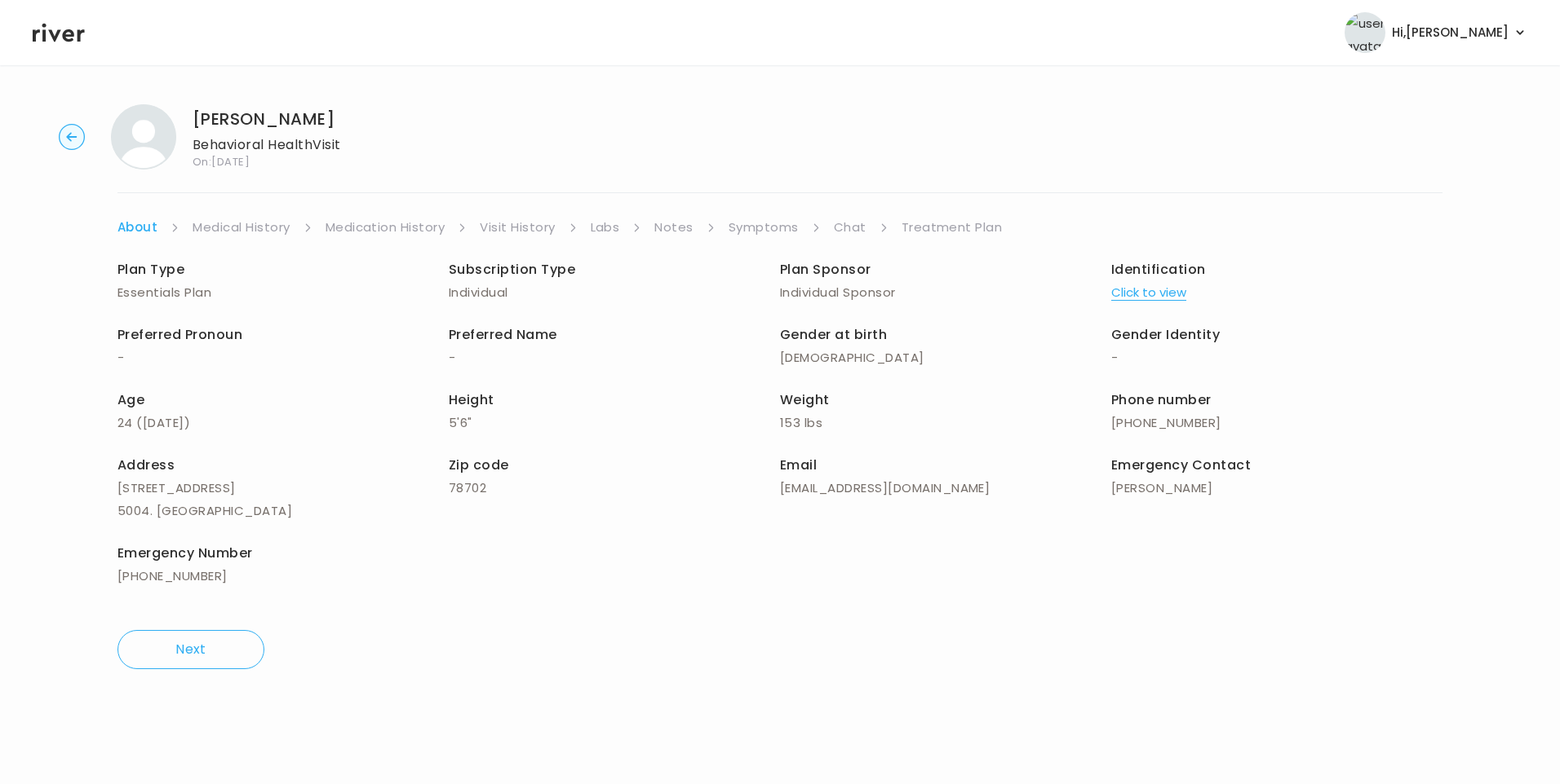
click at [983, 221] on link "Treatment Plan" at bounding box center [952, 227] width 101 height 23
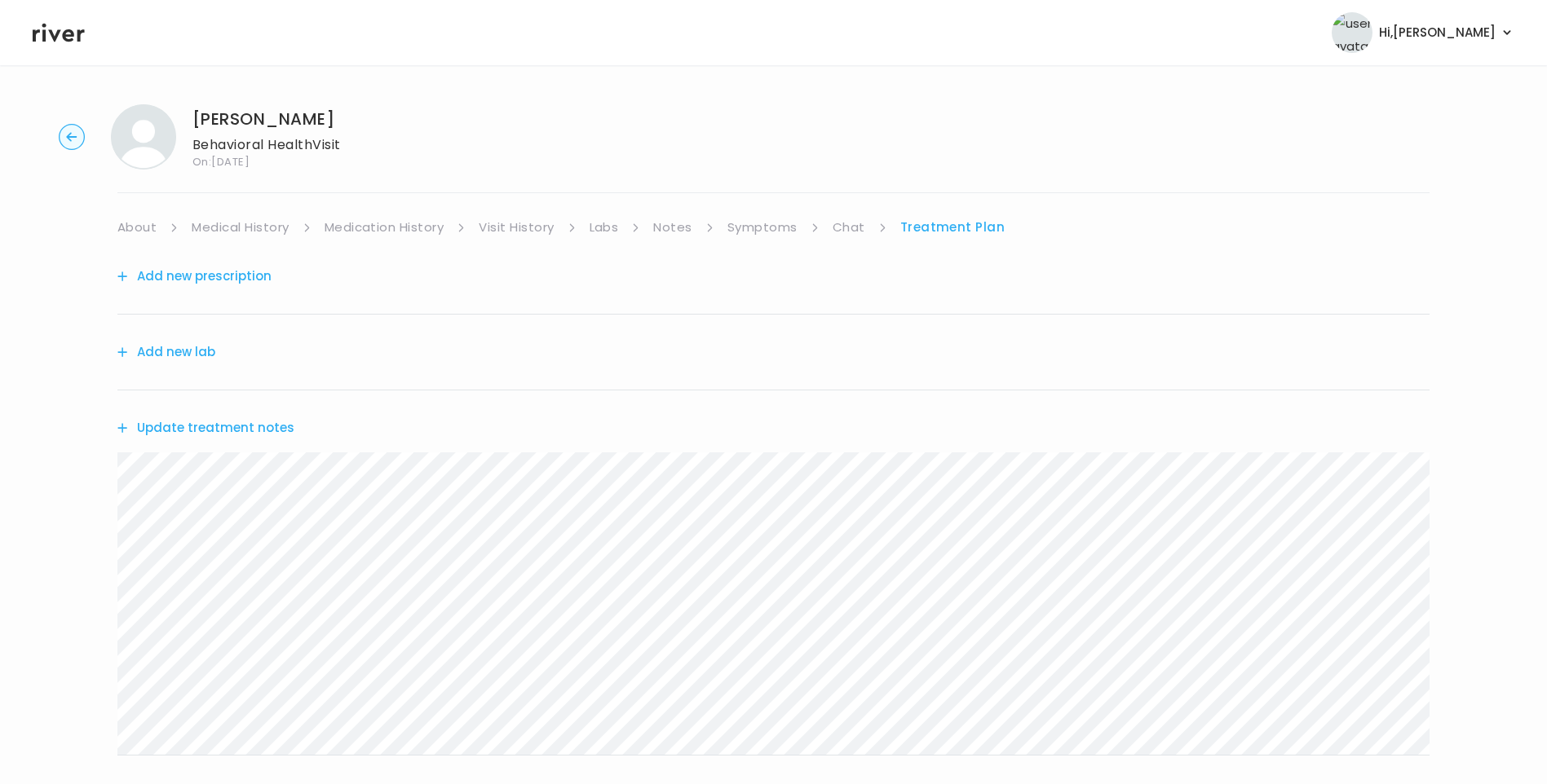
click at [833, 231] on link "Chat" at bounding box center [849, 227] width 33 height 23
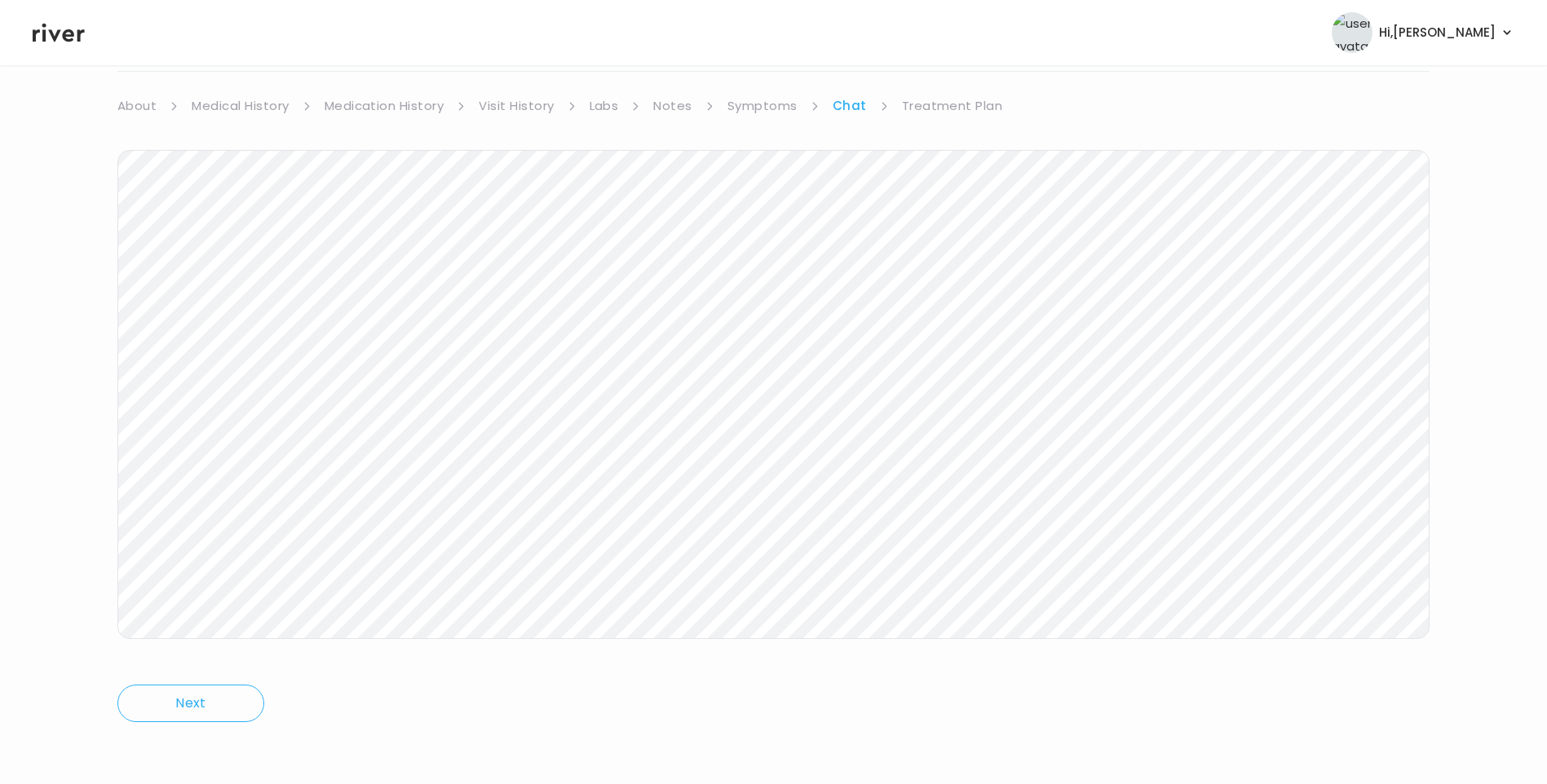
click at [114, 483] on div "brant cass Behavioral Health Visit On: 15 Oct 2025 About Medical History Medica…" at bounding box center [774, 364] width 1547 height 788
drag, startPoint x: 532, startPoint y: 109, endPoint x: 545, endPoint y: 118, distance: 15.8
click at [532, 109] on link "Visit History" at bounding box center [516, 106] width 75 height 23
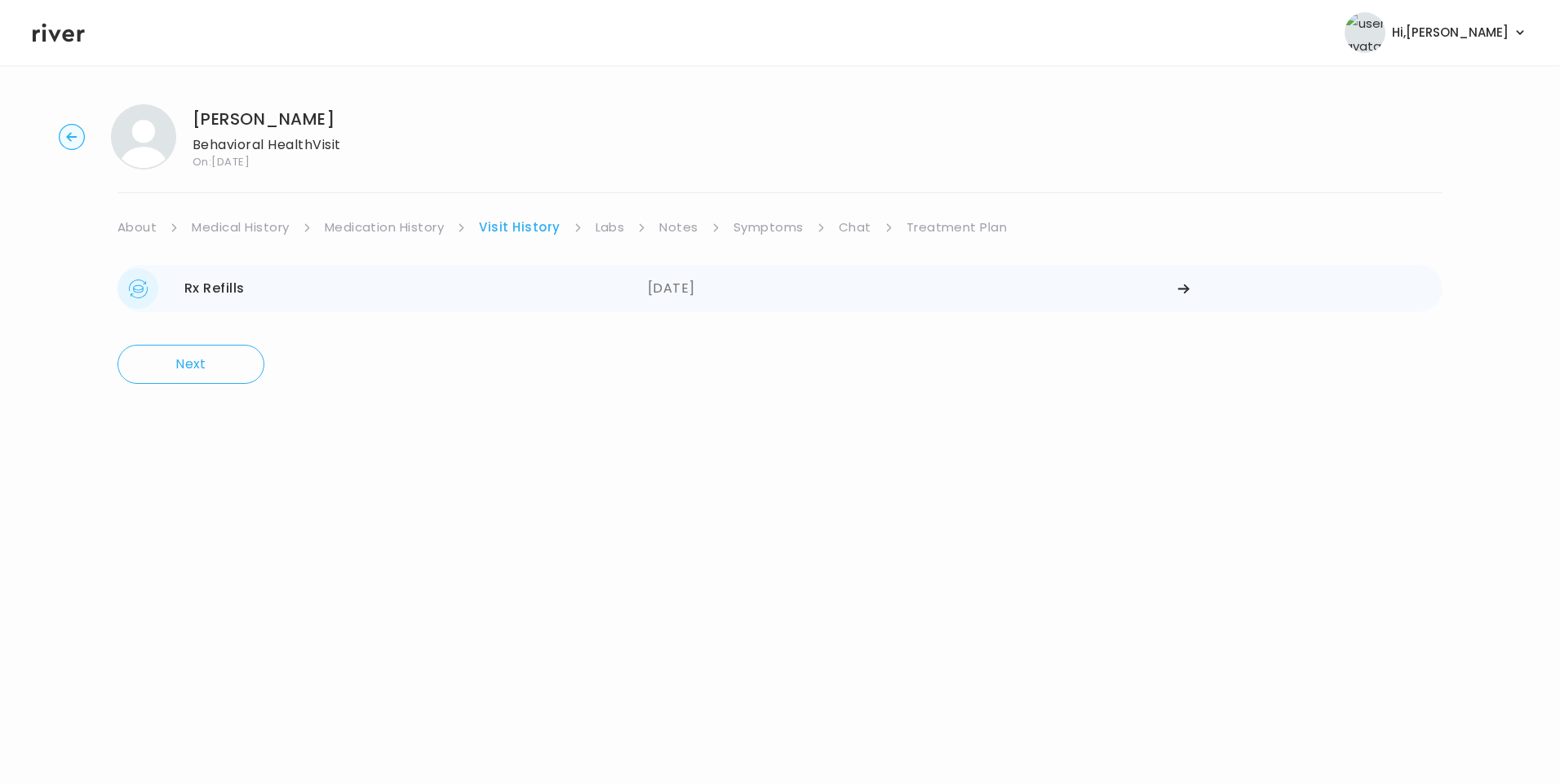
click at [528, 292] on div "Rx Refills 10/15/2025" at bounding box center [383, 289] width 530 height 41
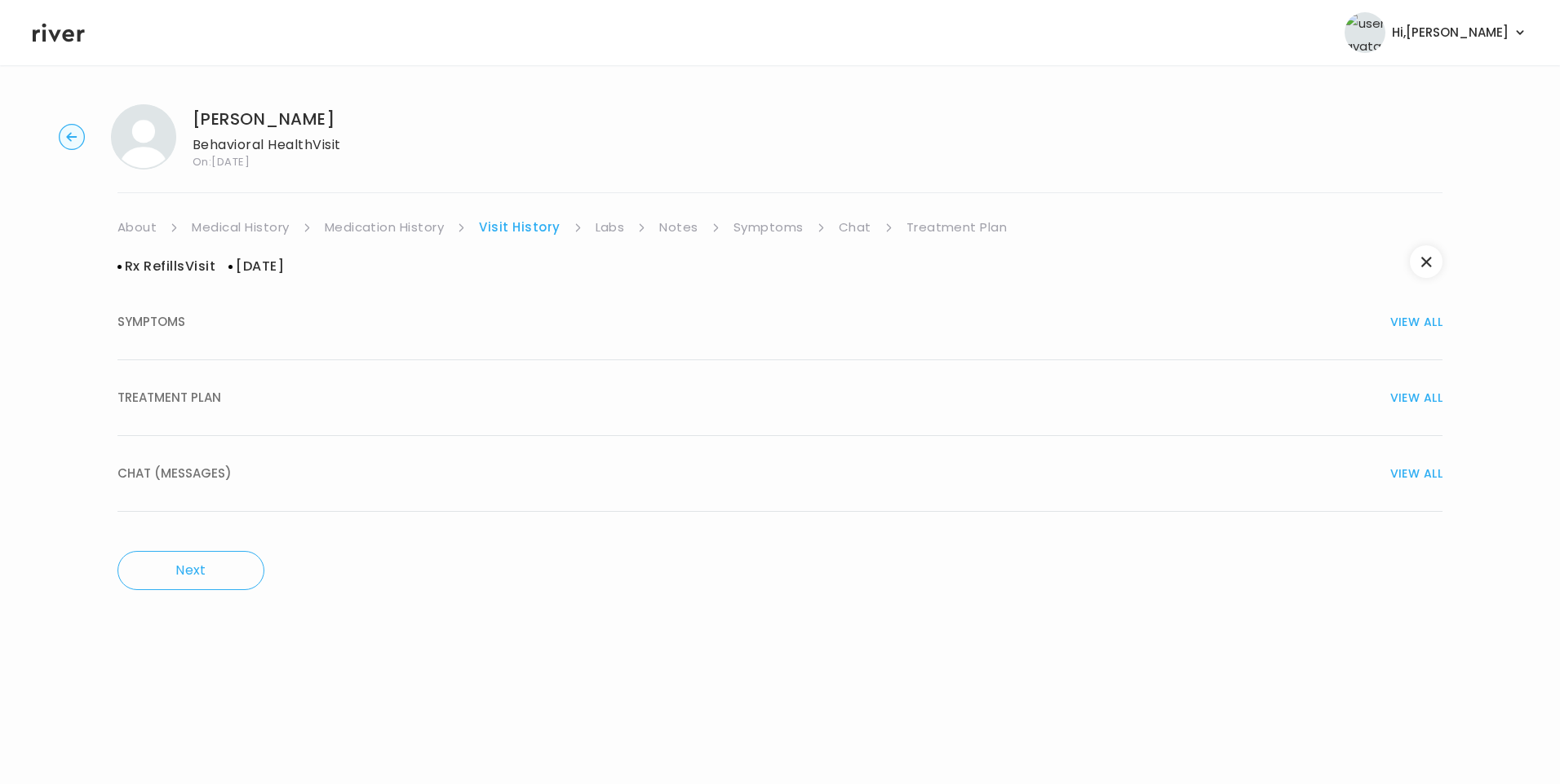
drag, startPoint x: 348, startPoint y: 407, endPoint x: 454, endPoint y: 444, distance: 112.3
click at [355, 410] on button "TREATMENT PLAN VIEW ALL" at bounding box center [780, 398] width 1325 height 76
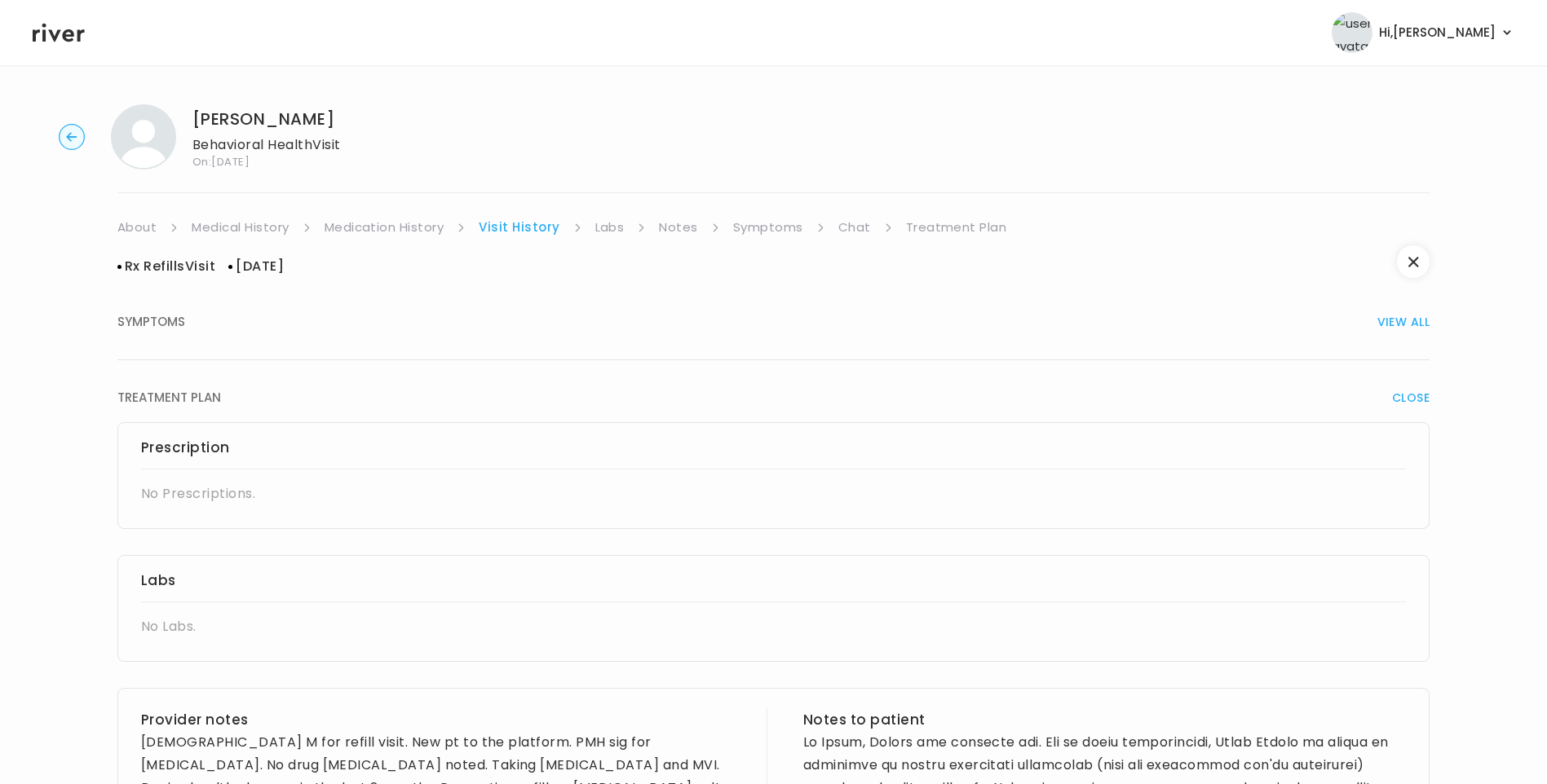
click at [955, 224] on link "Treatment Plan" at bounding box center [957, 227] width 101 height 23
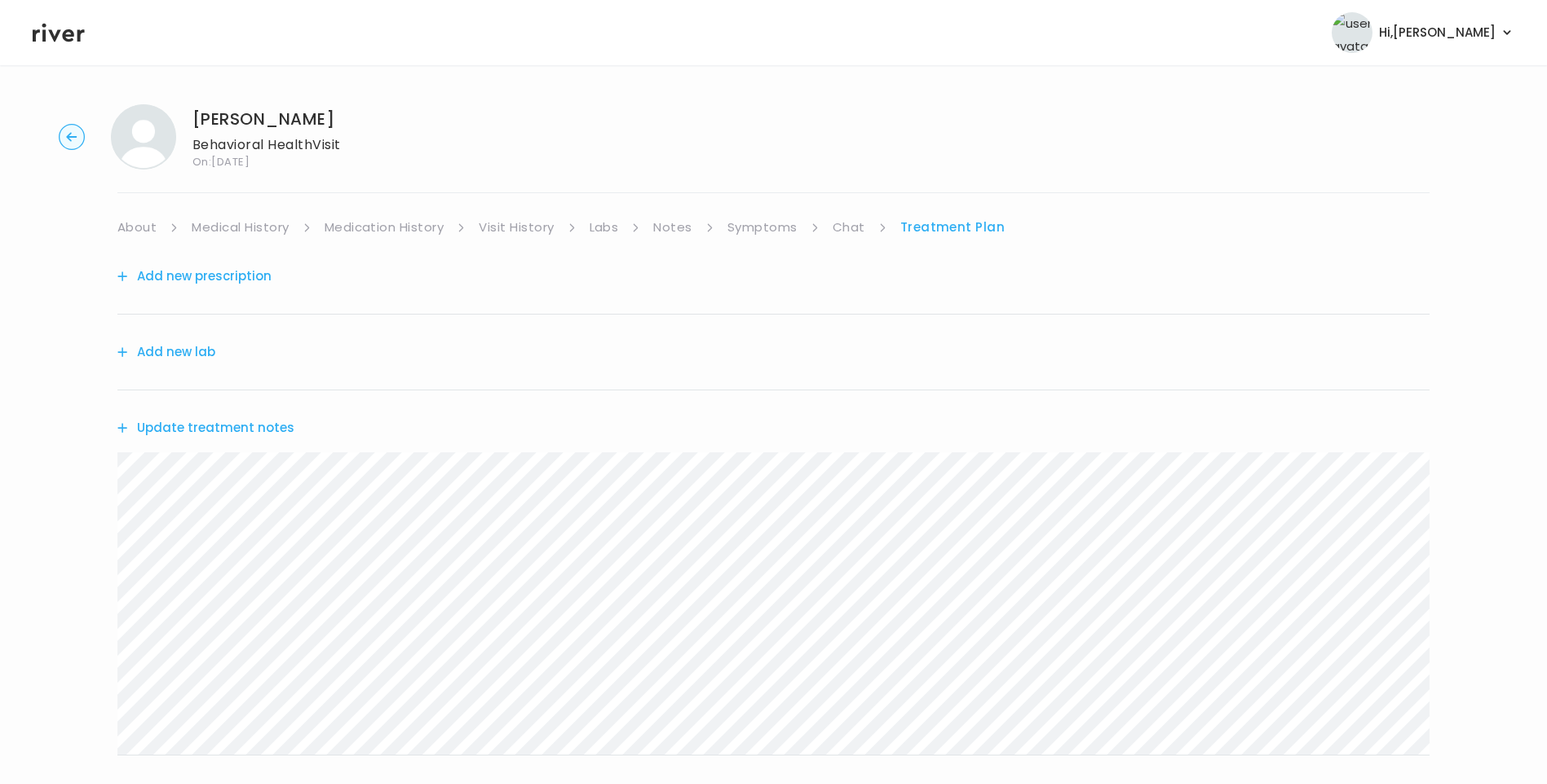
click at [851, 229] on link "Chat" at bounding box center [849, 227] width 33 height 23
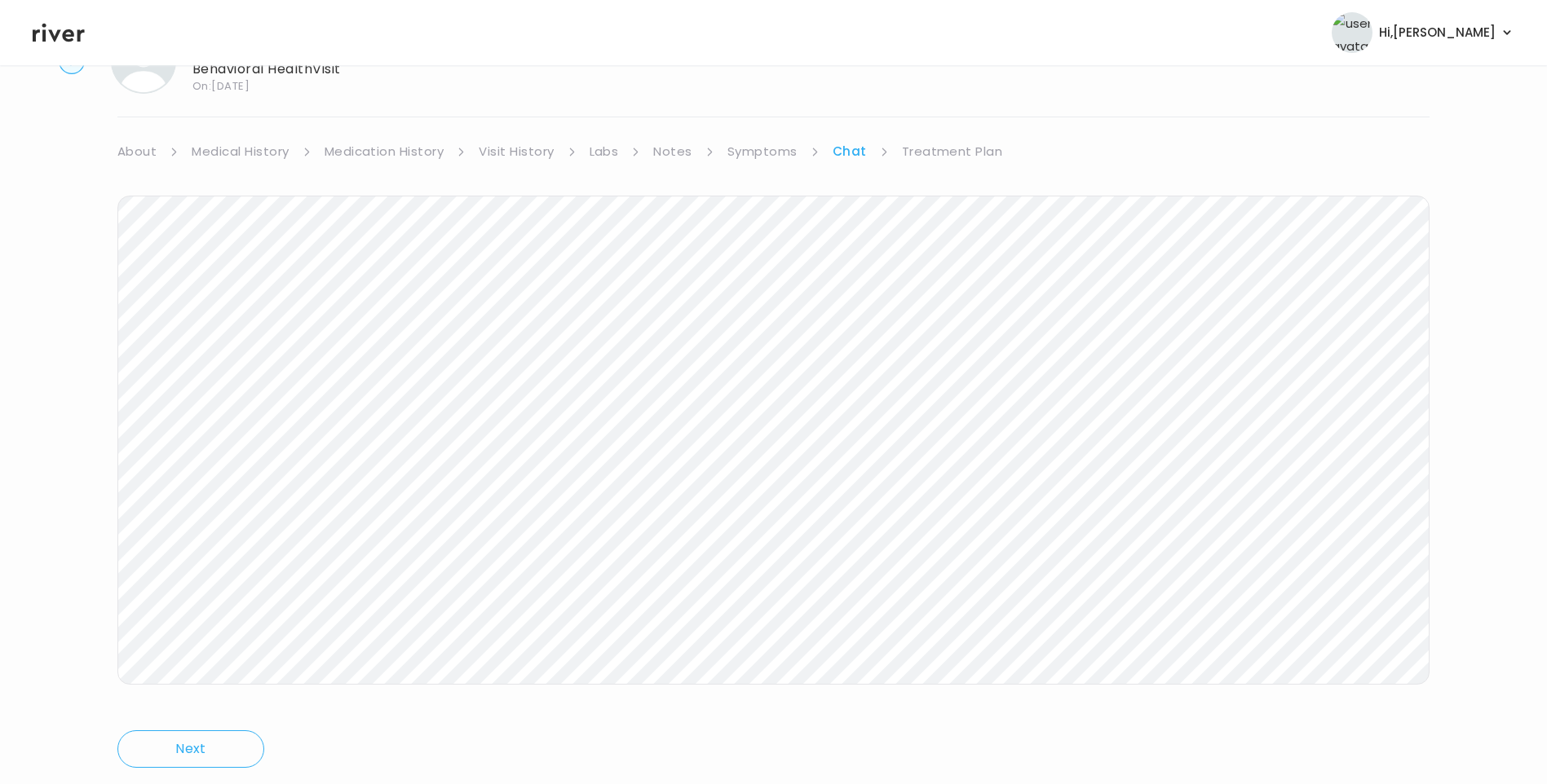
scroll to position [122, 0]
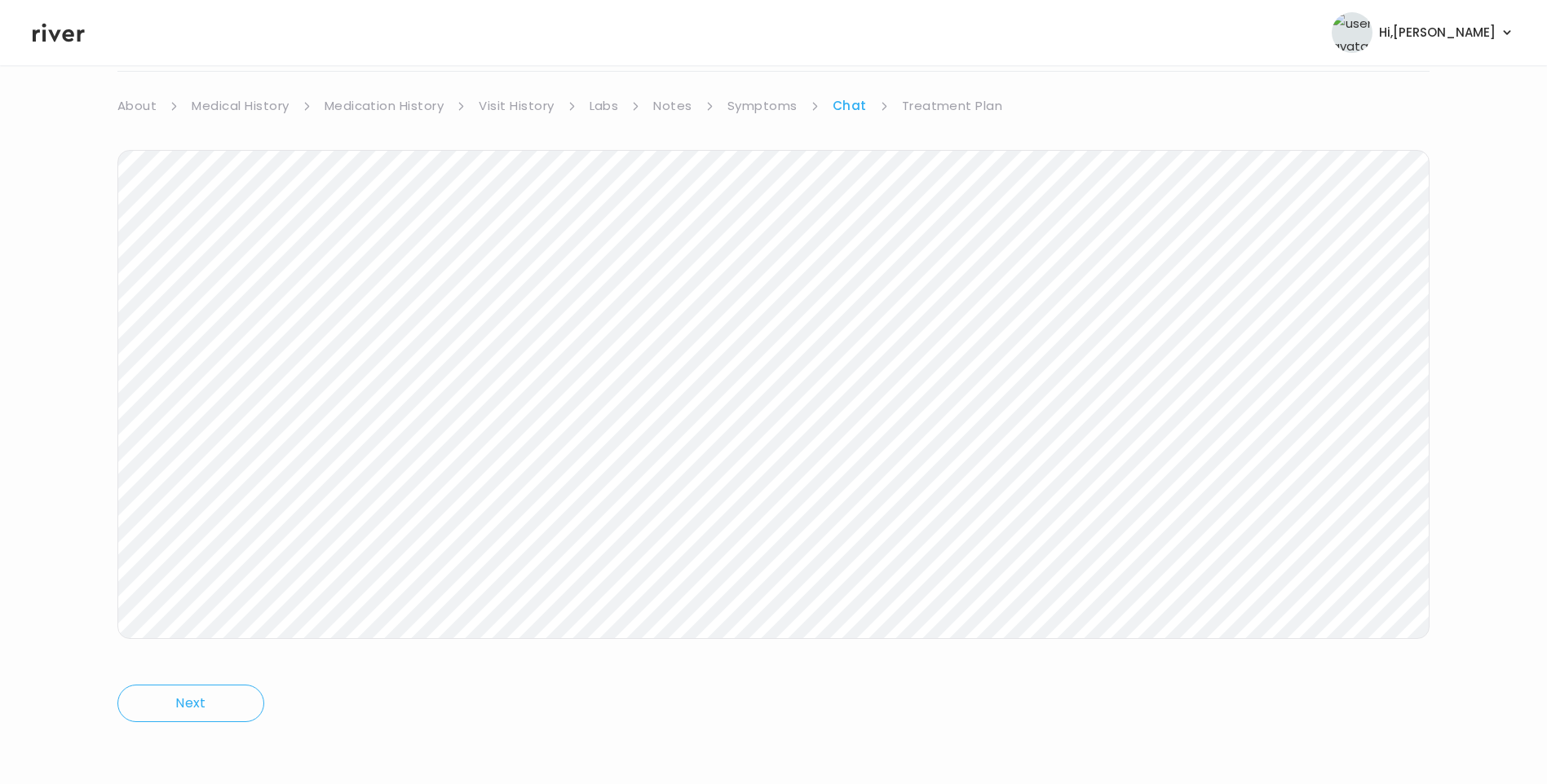
click at [976, 104] on link "Treatment Plan" at bounding box center [953, 106] width 101 height 23
click at [260, 305] on button "Update treatment notes" at bounding box center [206, 307] width 177 height 23
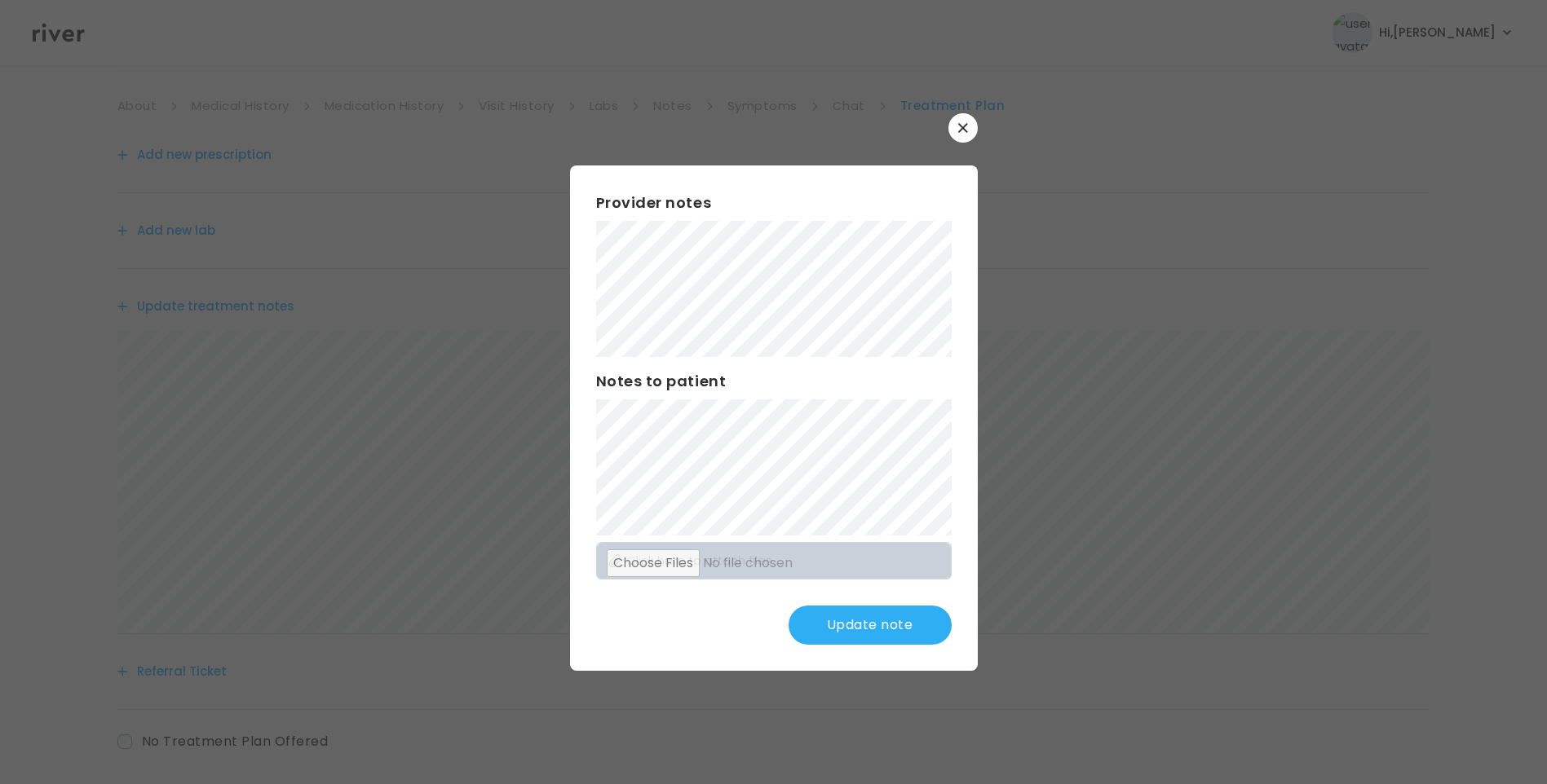
click at [908, 632] on button "Update note" at bounding box center [869, 625] width 163 height 39
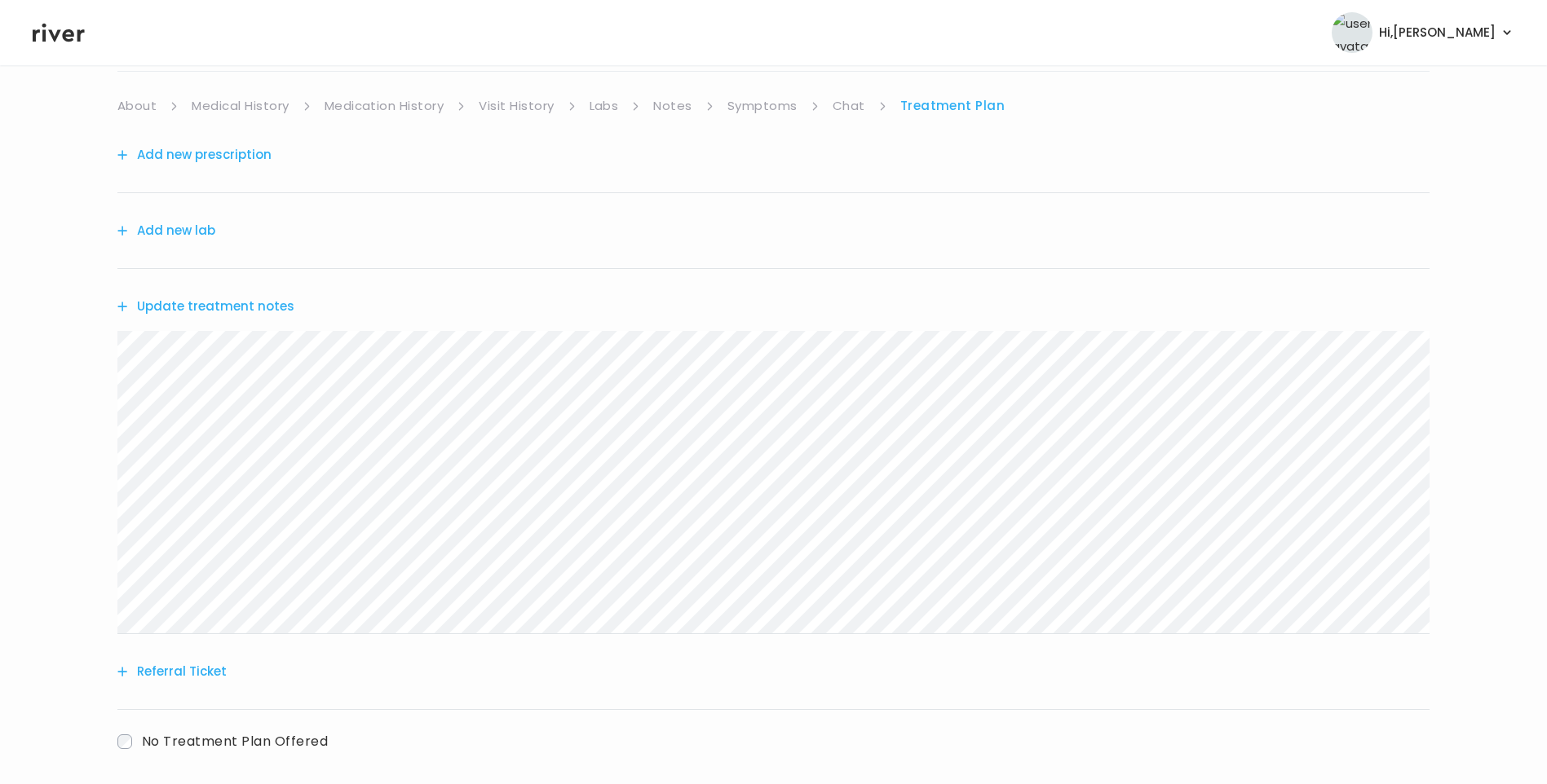
click at [536, 111] on link "Visit History" at bounding box center [516, 106] width 75 height 23
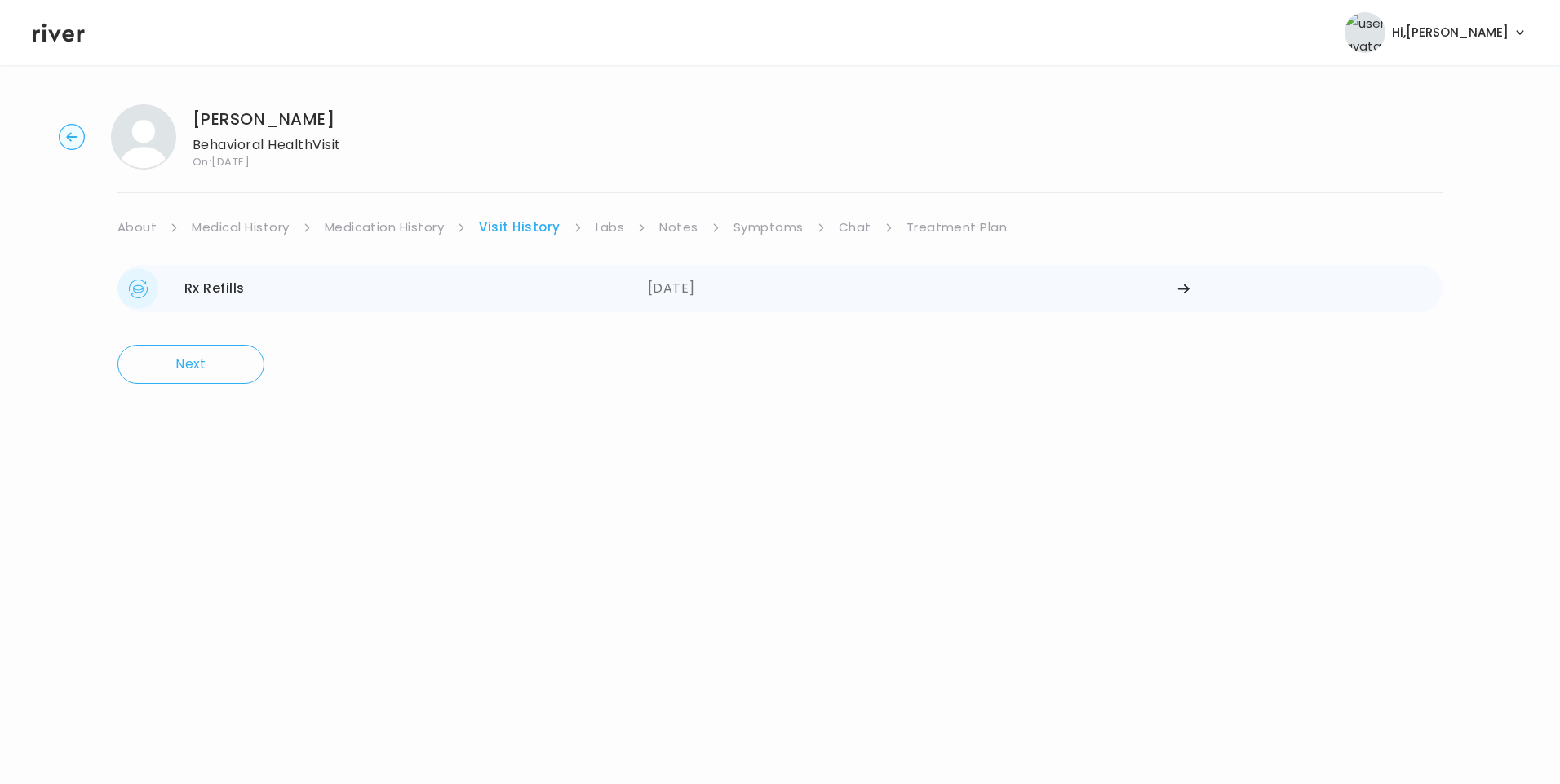
click at [416, 289] on div "Rx Refills 10/15/2025" at bounding box center [383, 289] width 530 height 41
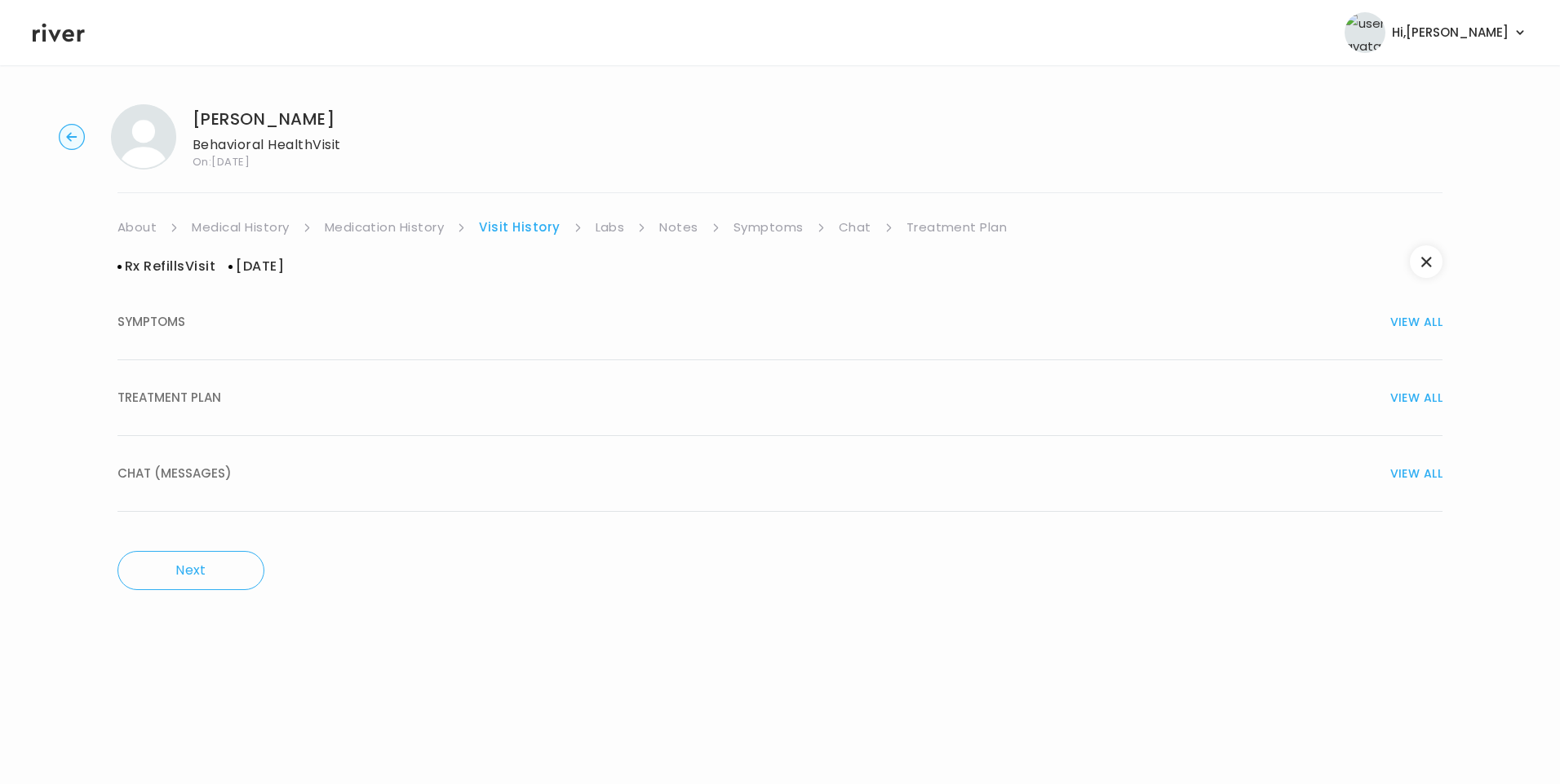
drag, startPoint x: 174, startPoint y: 407, endPoint x: 384, endPoint y: 450, distance: 214.4
click at [182, 408] on span "TREATMENT PLAN" at bounding box center [169, 398] width 104 height 23
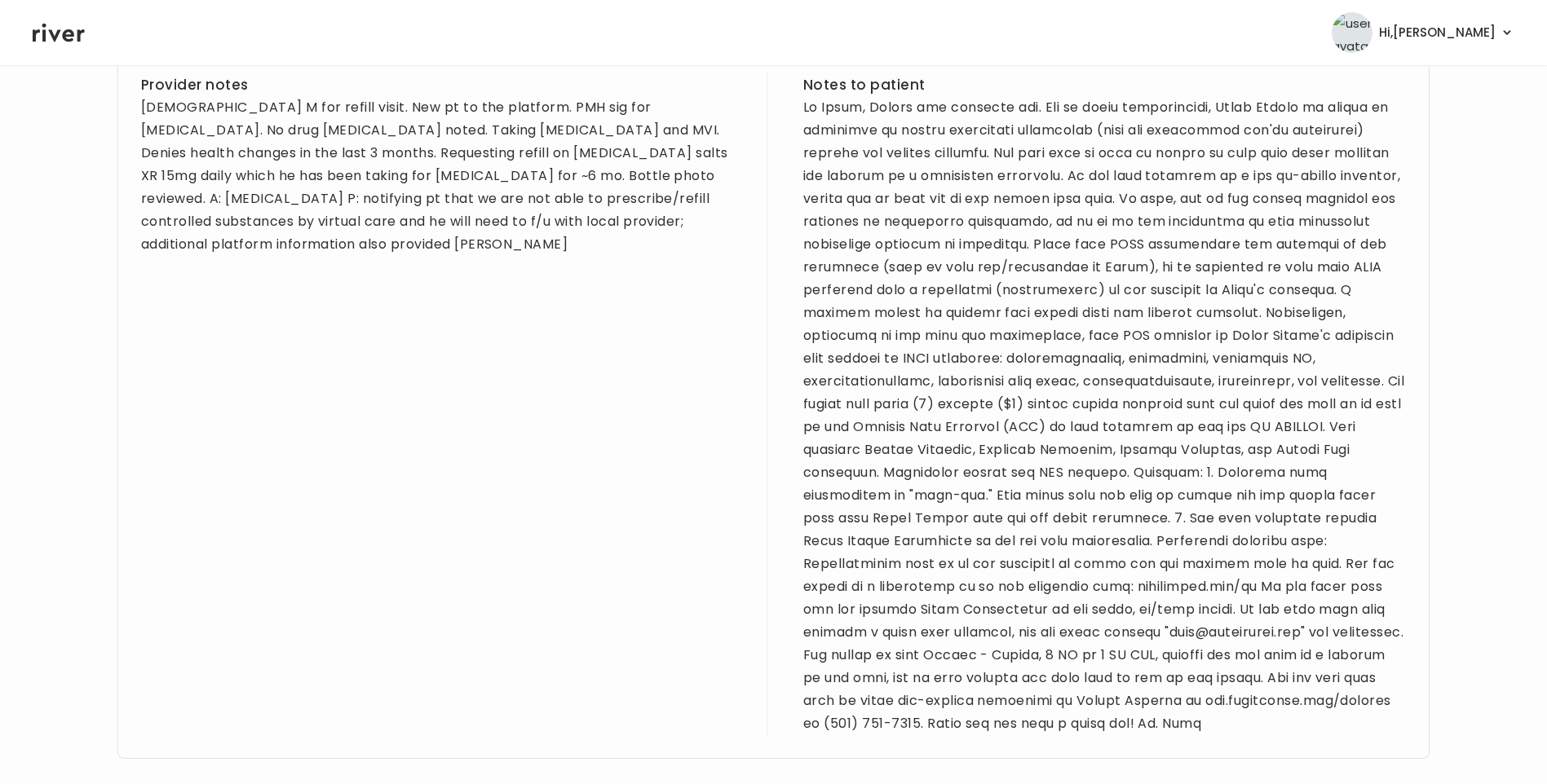
scroll to position [584, 0]
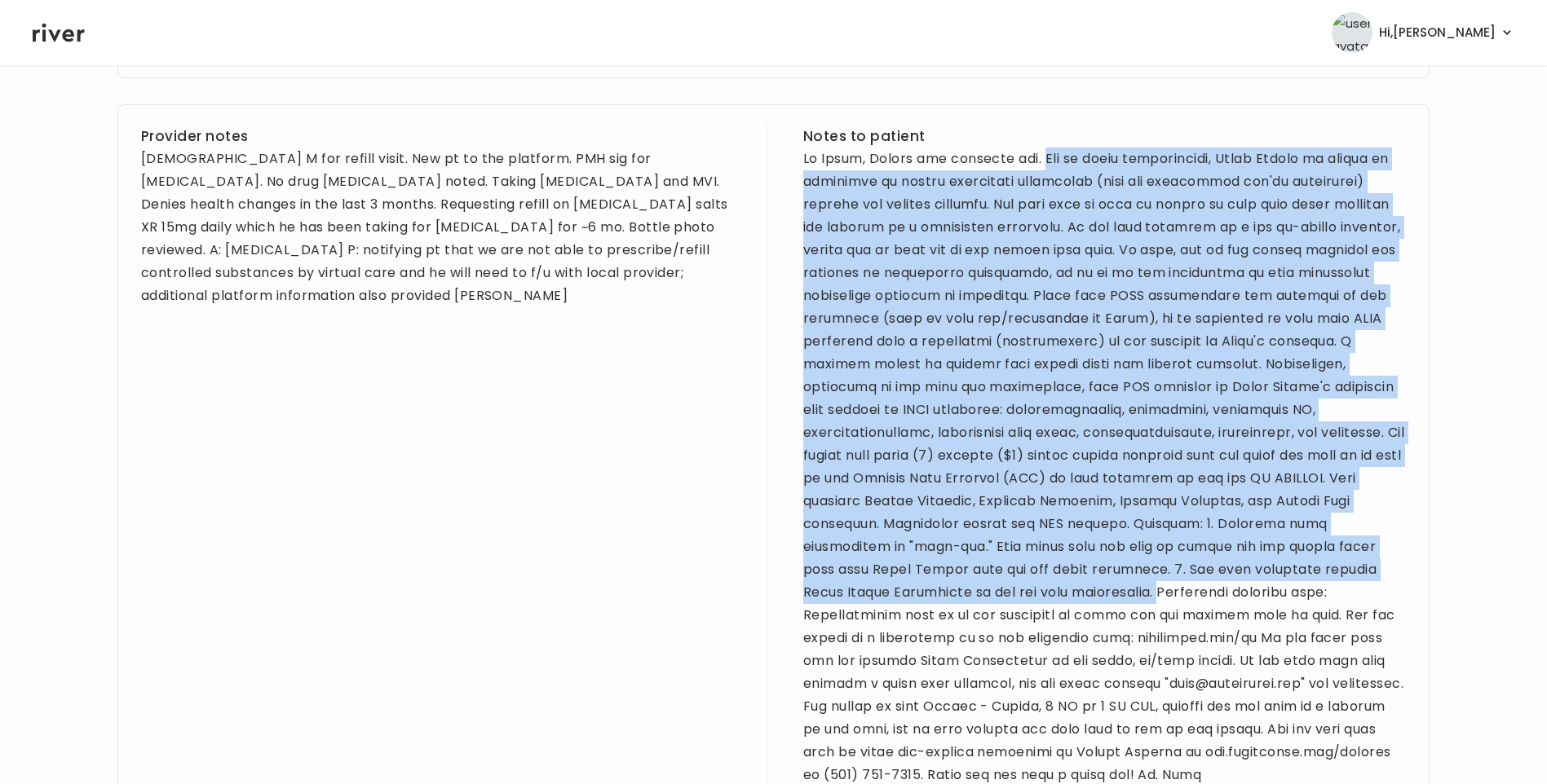
drag, startPoint x: 1034, startPoint y: 158, endPoint x: 988, endPoint y: 585, distance: 429.5
click at [988, 585] on div at bounding box center [1104, 468] width 603 height 639
drag, startPoint x: 988, startPoint y: 585, endPoint x: 943, endPoint y: 427, distance: 164.3
copy div "Due to legal restrictions, River Health is unable to prescribe or refill contro…"
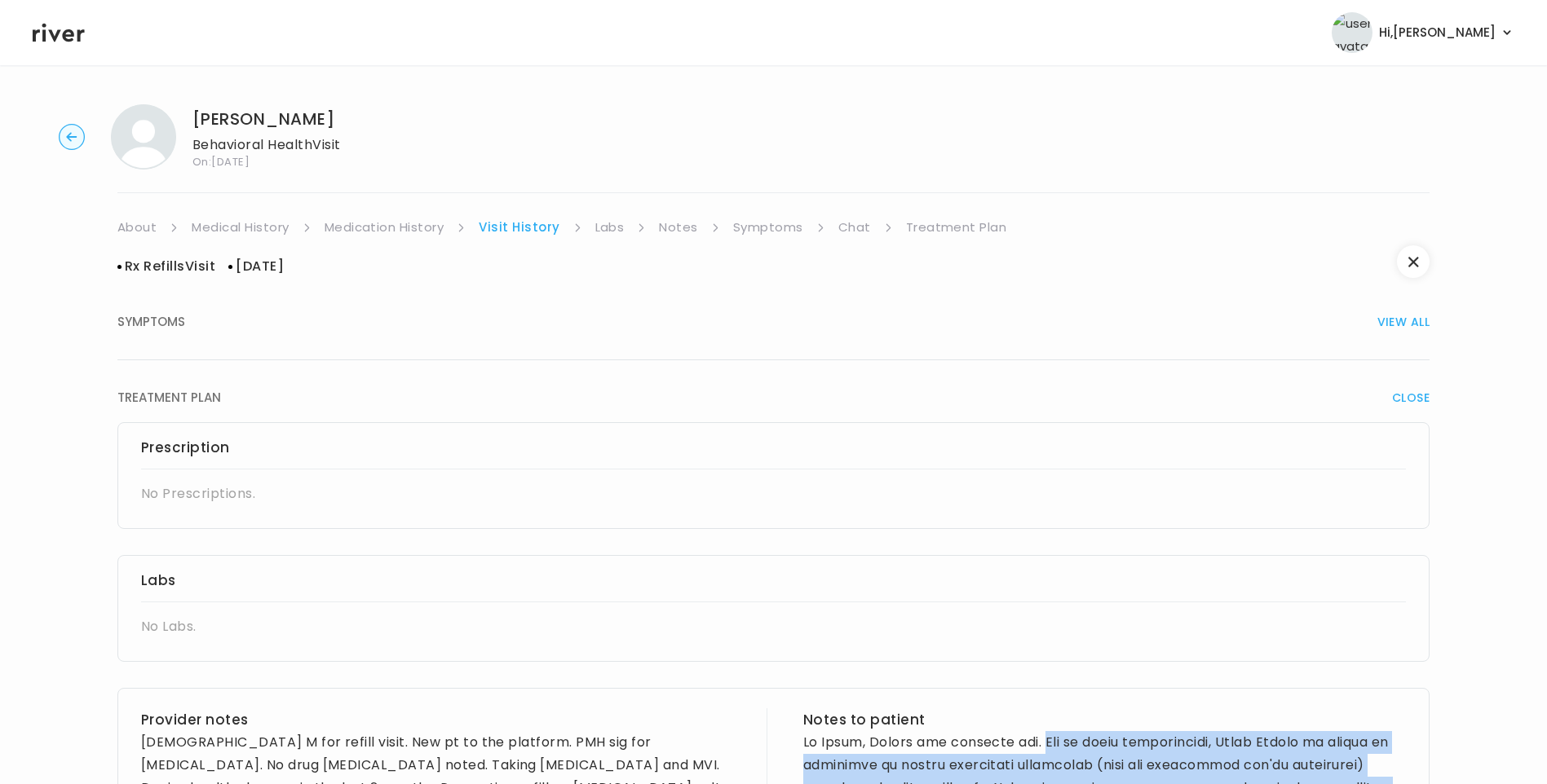
click at [928, 221] on link "Treatment Plan" at bounding box center [957, 227] width 101 height 23
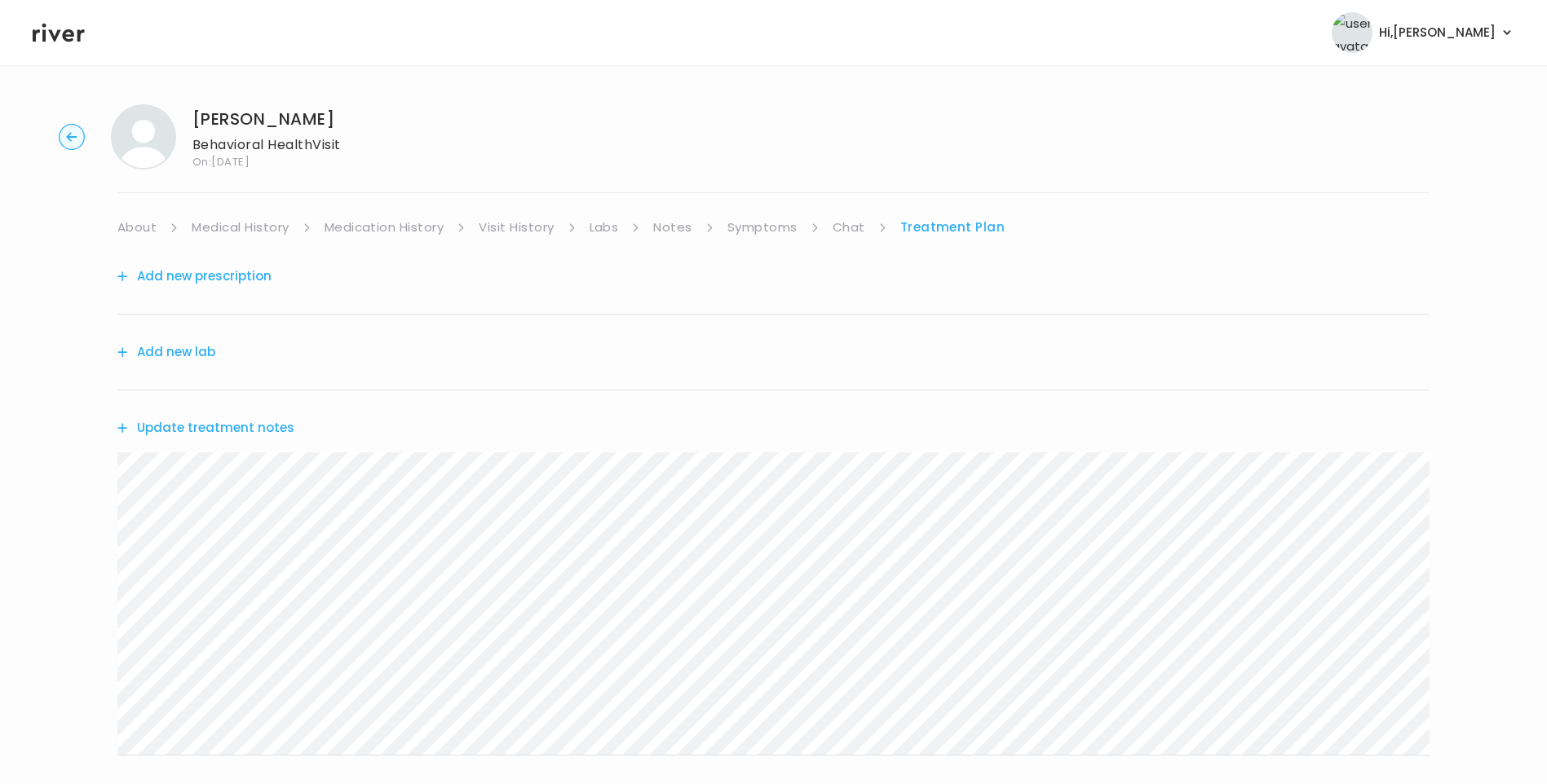
click at [235, 424] on button "Update treatment notes" at bounding box center [206, 428] width 177 height 23
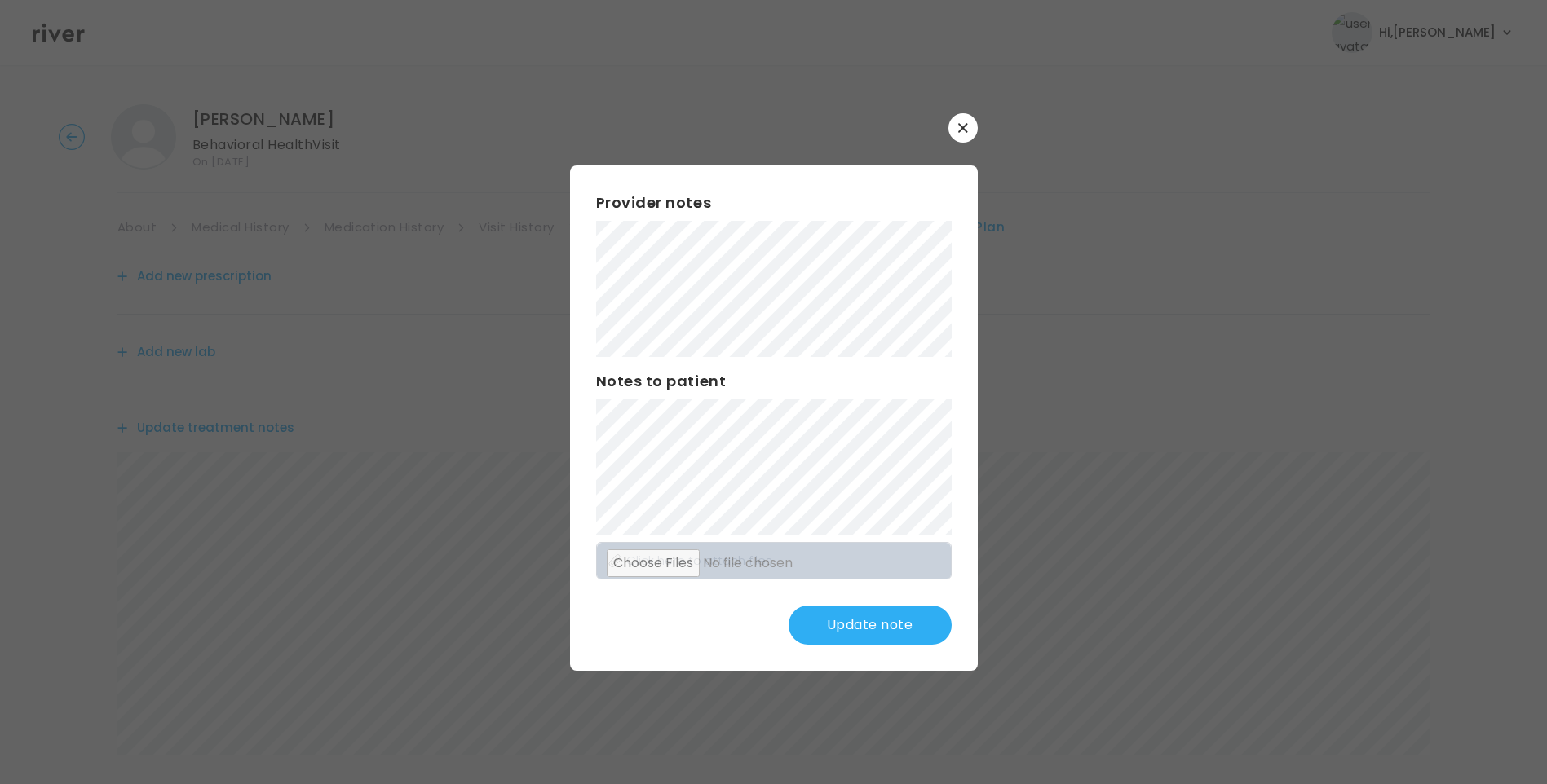
click at [850, 614] on button "Update note" at bounding box center [869, 625] width 163 height 39
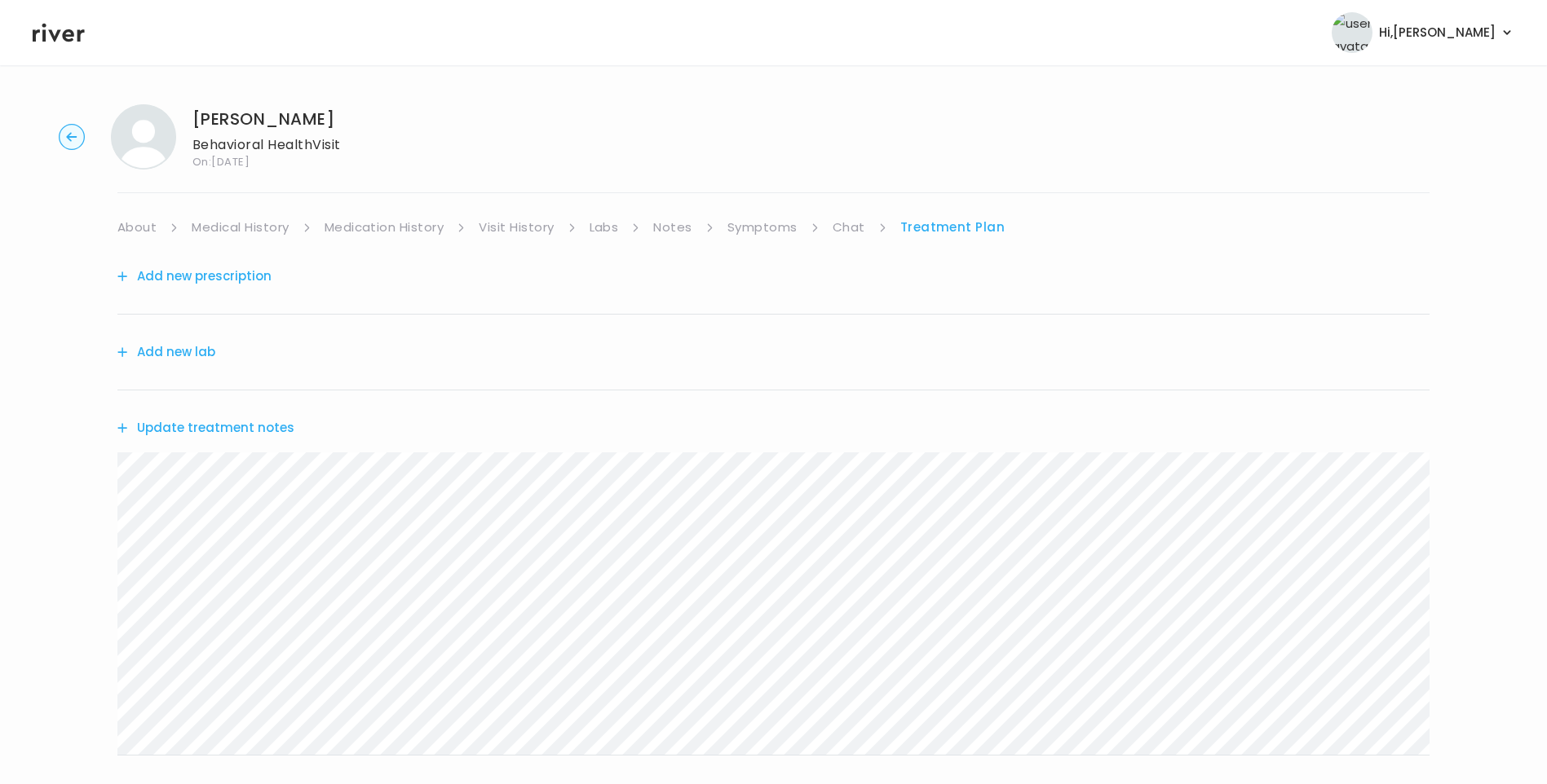
click at [847, 222] on link "Chat" at bounding box center [849, 227] width 33 height 23
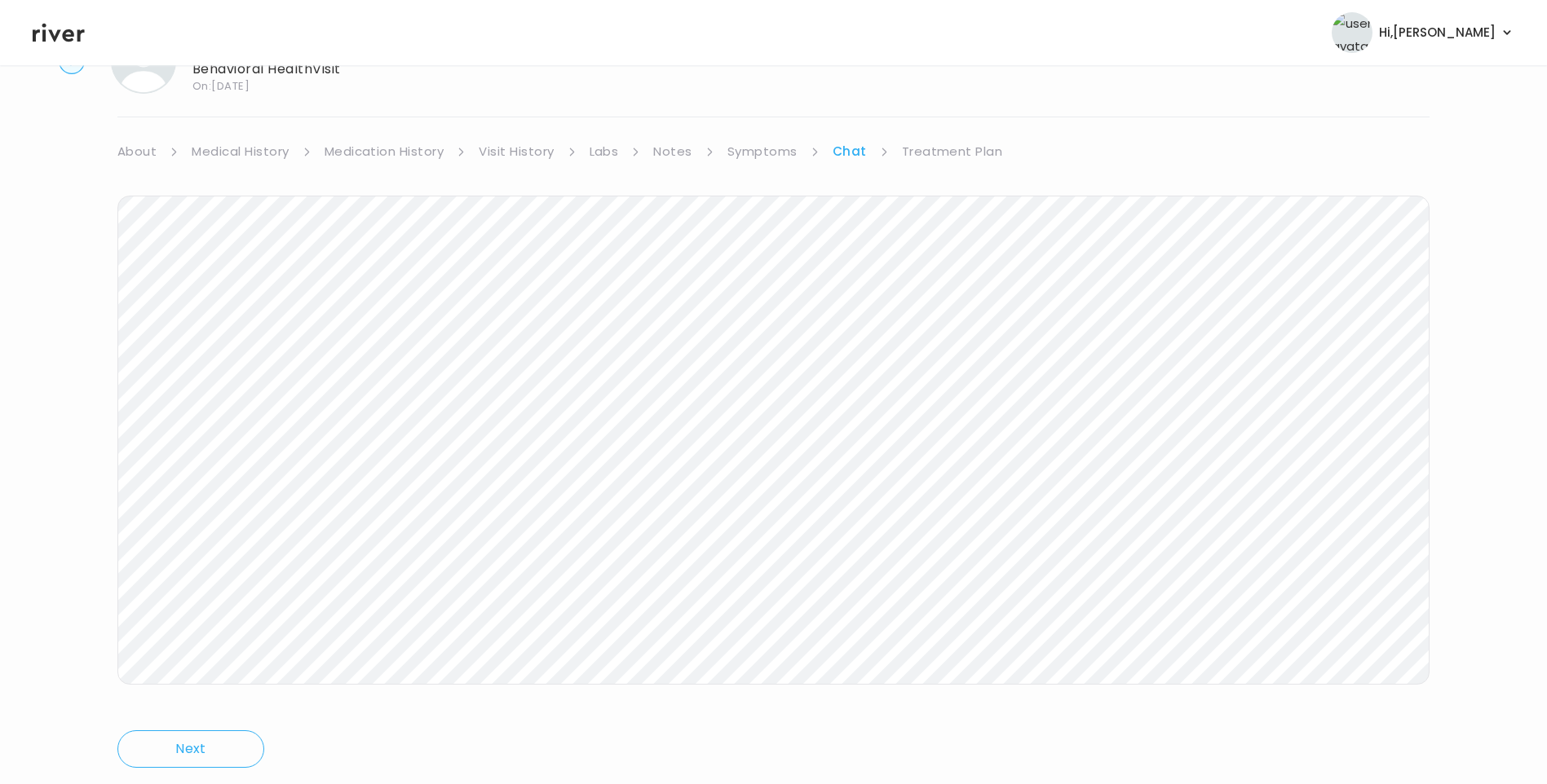
scroll to position [122, 0]
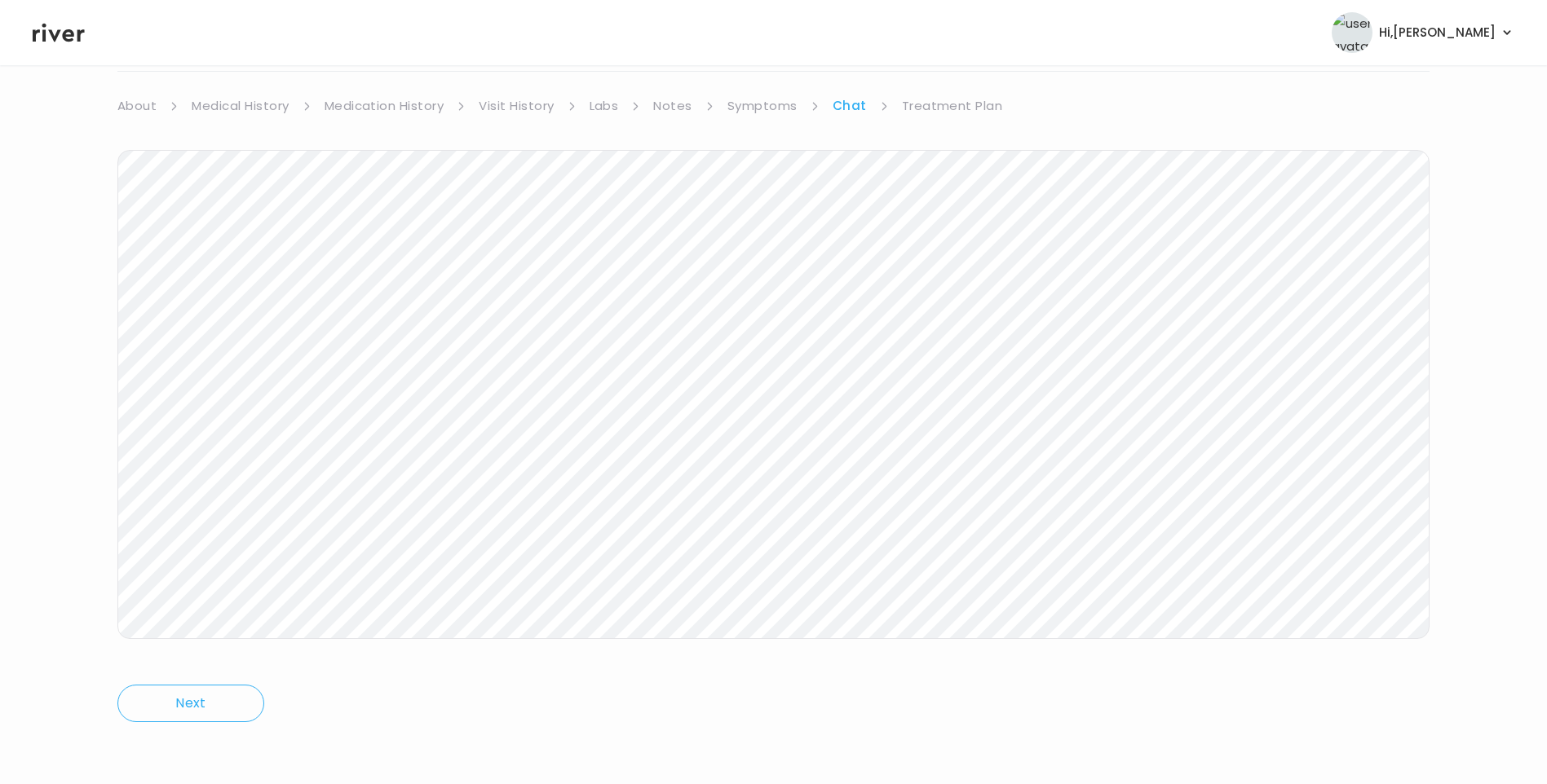
drag, startPoint x: 849, startPoint y: 109, endPoint x: 871, endPoint y: 105, distance: 22.4
click at [850, 109] on link "Chat" at bounding box center [850, 106] width 34 height 23
click at [935, 105] on link "Treatment Plan" at bounding box center [953, 106] width 101 height 23
drag, startPoint x: 858, startPoint y: 108, endPoint x: 864, endPoint y: 117, distance: 10.8
click at [859, 109] on link "Chat" at bounding box center [849, 106] width 33 height 23
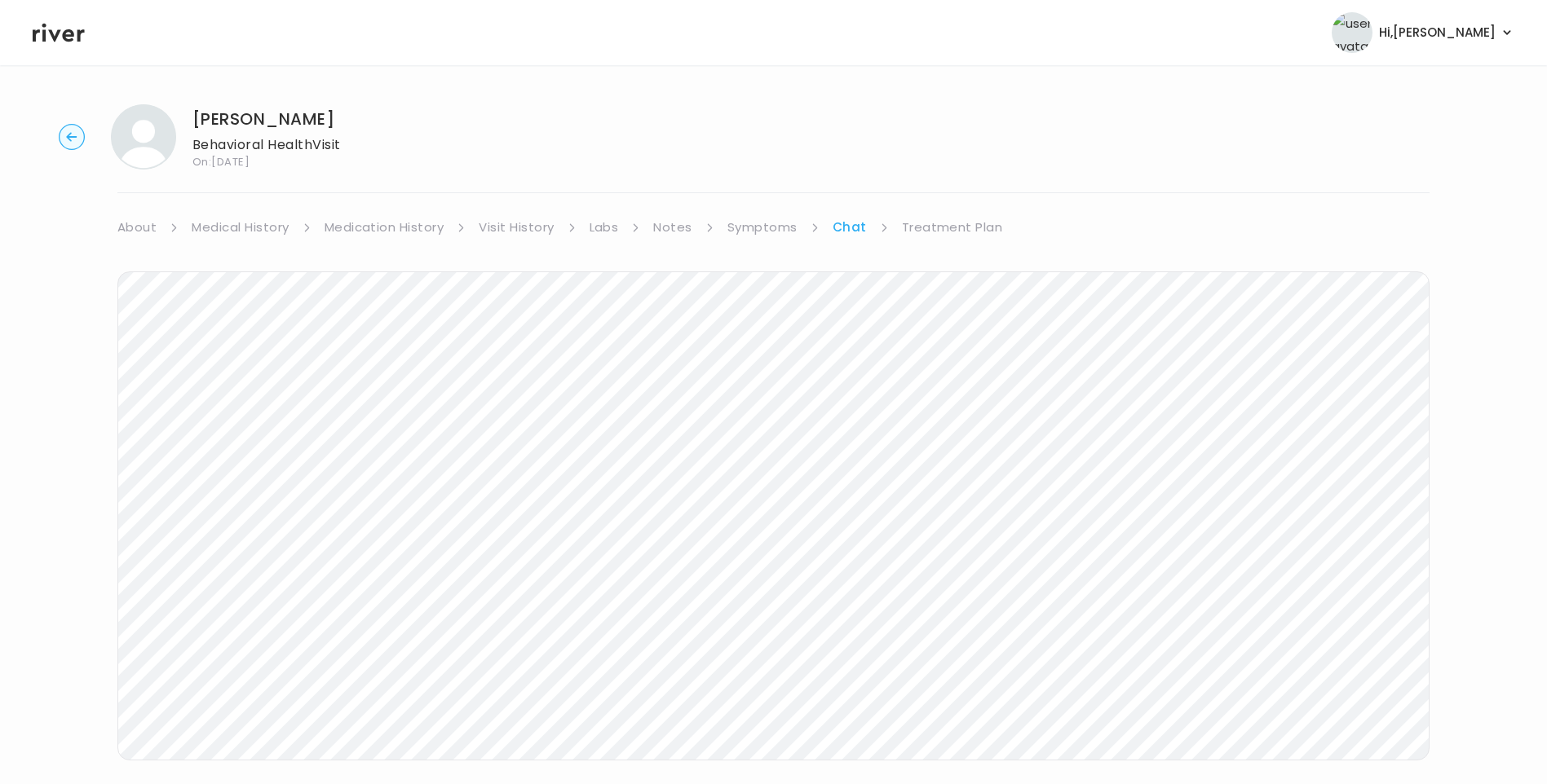
click at [69, 34] on icon at bounding box center [59, 33] width 52 height 25
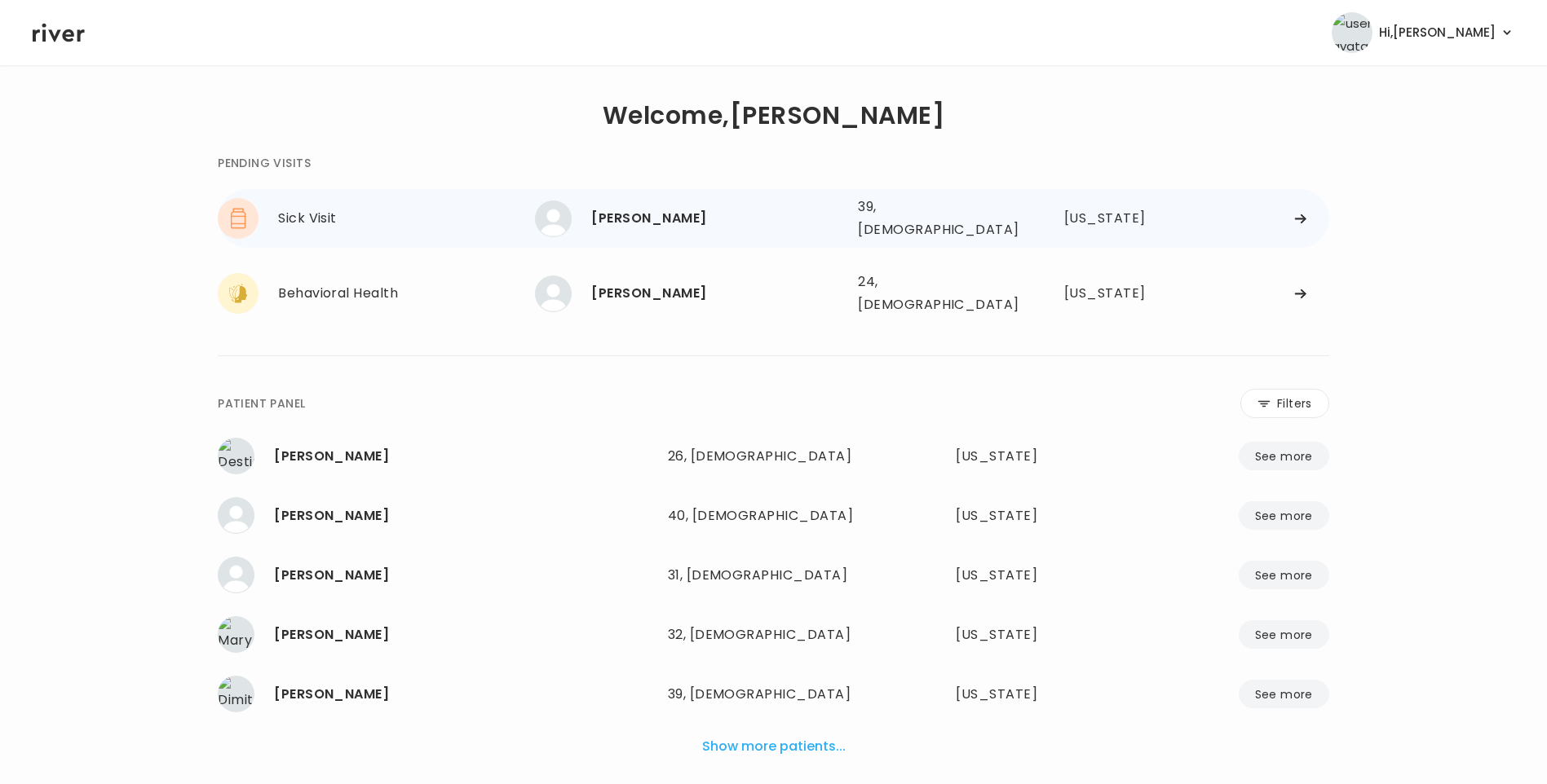
click at [648, 213] on div "Sophia Delgado" at bounding box center [718, 218] width 253 height 23
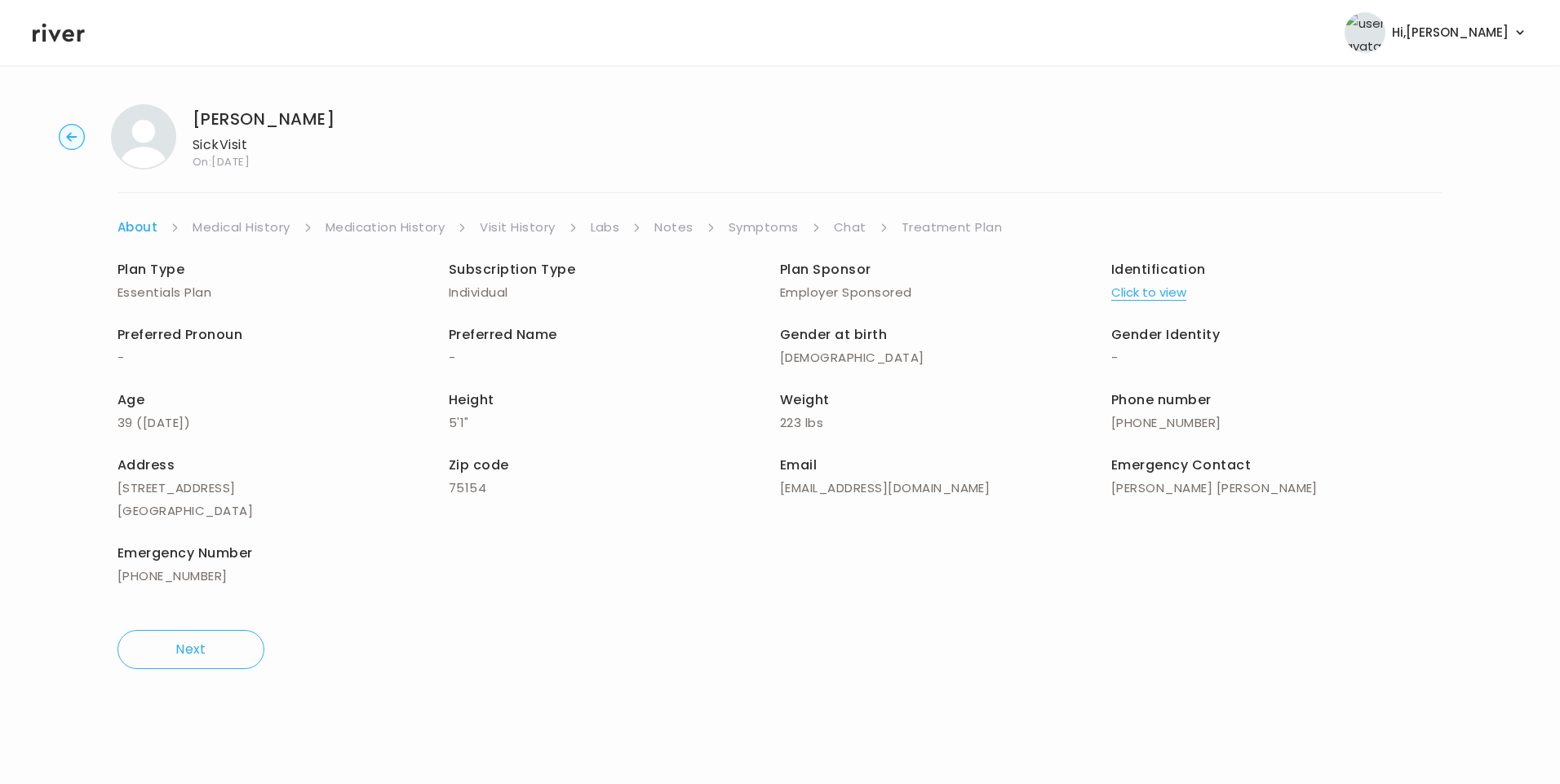
drag, startPoint x: 57, startPoint y: 20, endPoint x: 82, endPoint y: 41, distance: 32.6
click at [57, 20] on icon at bounding box center [59, 33] width 52 height 25
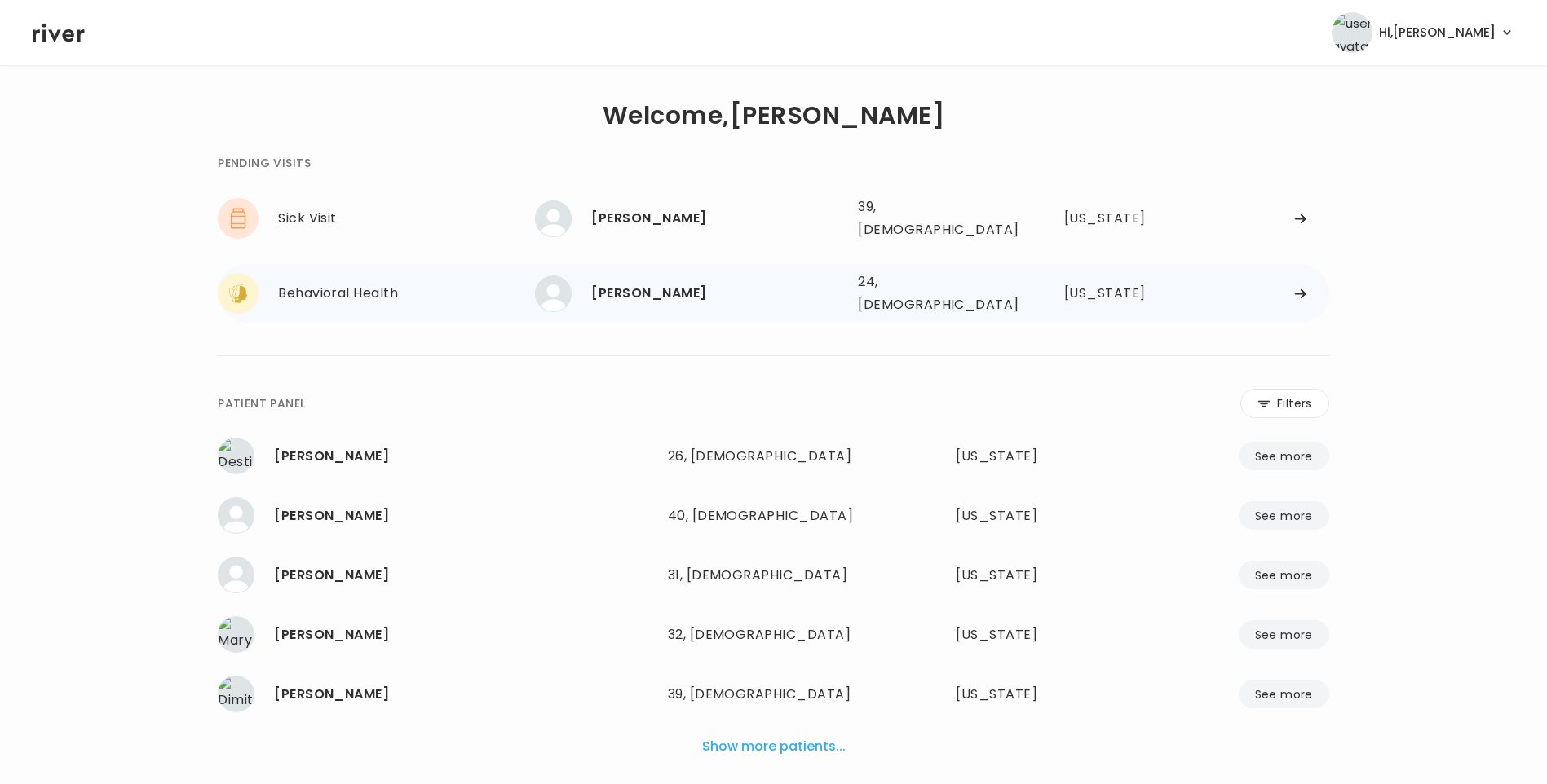
click at [651, 288] on div "brant cass" at bounding box center [718, 293] width 253 height 23
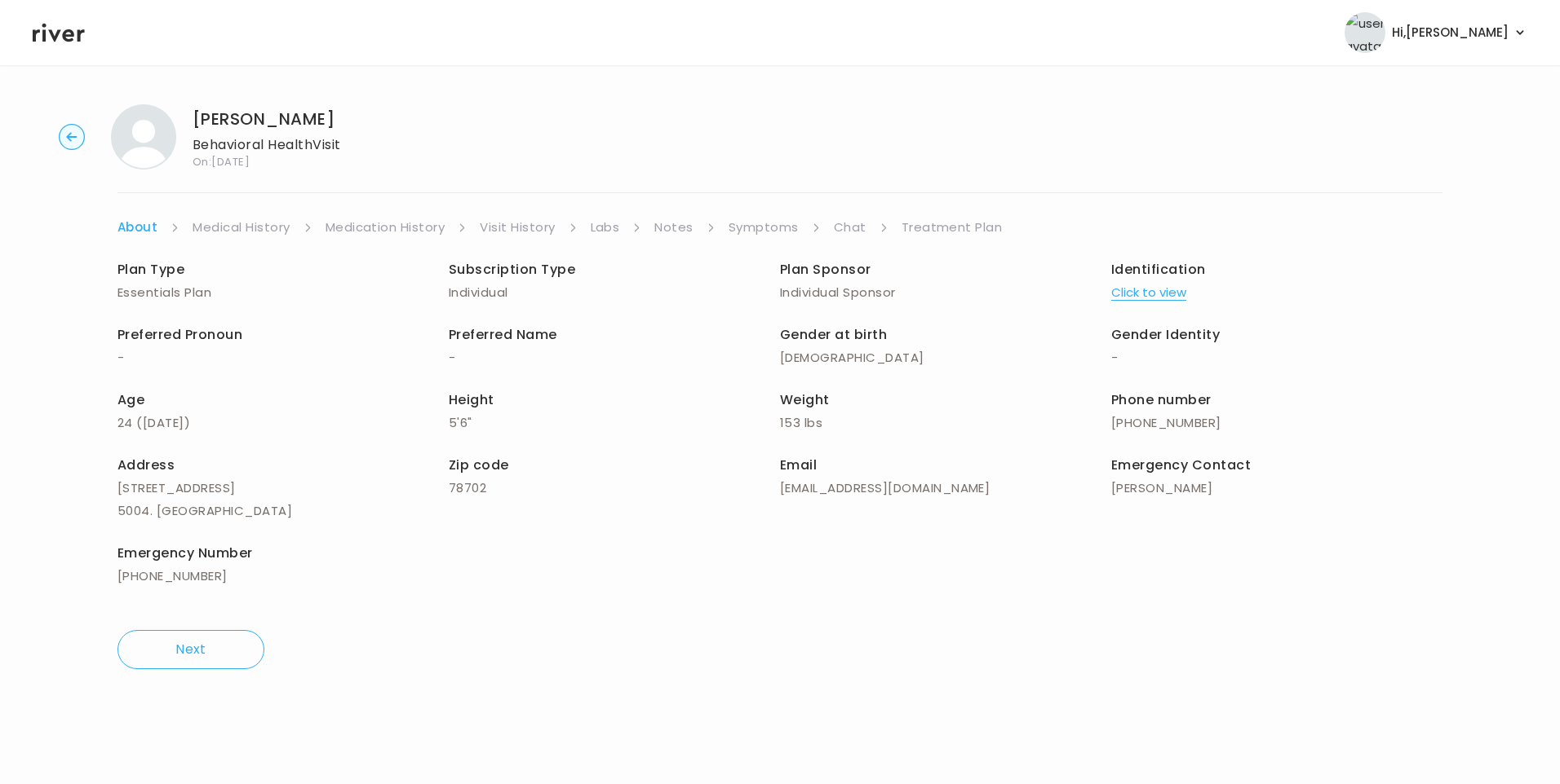
click at [855, 229] on link "Chat" at bounding box center [850, 227] width 33 height 23
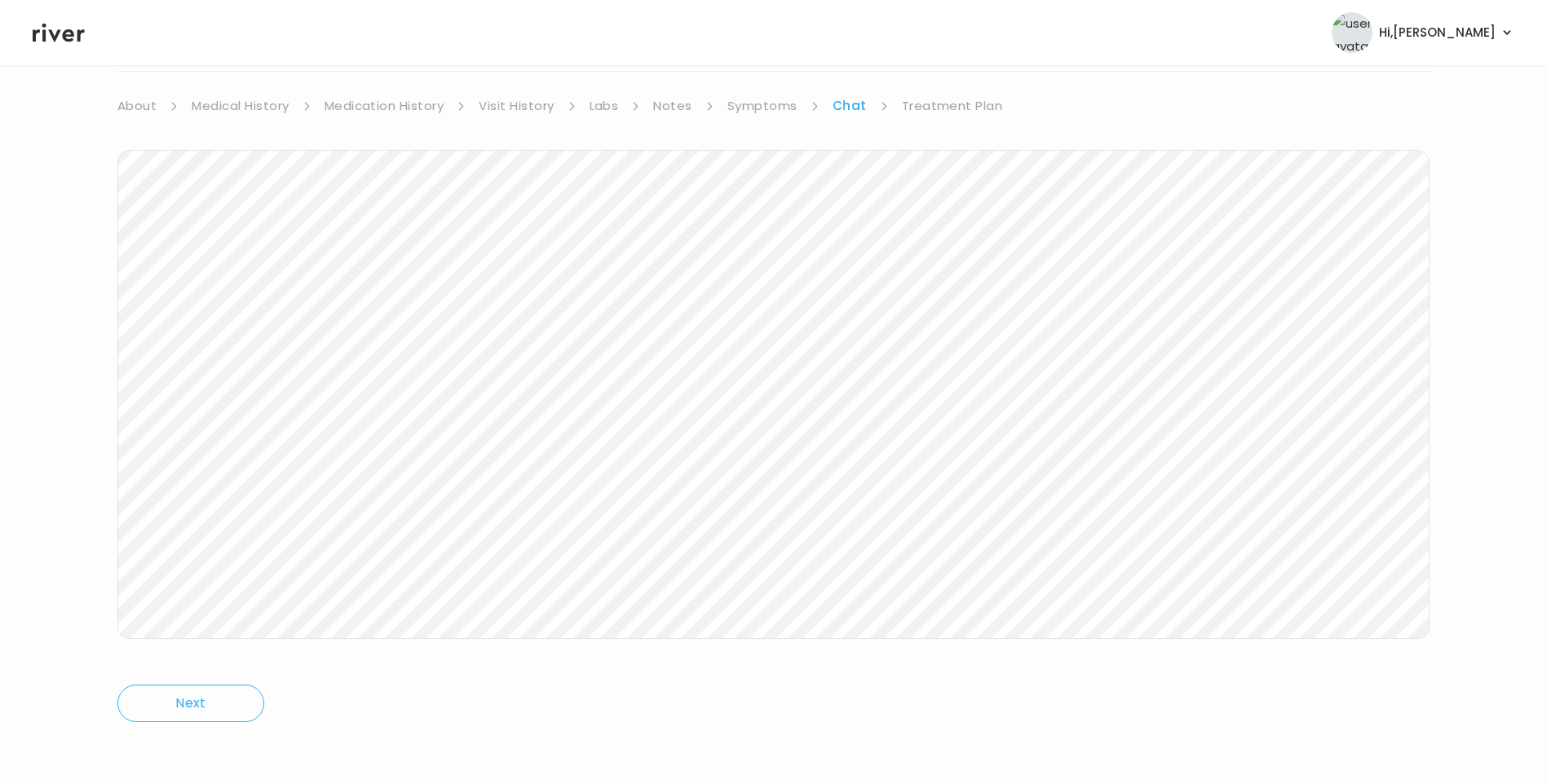
drag, startPoint x: 70, startPoint y: 42, endPoint x: 96, endPoint y: 52, distance: 27.9
click at [71, 42] on icon at bounding box center [59, 33] width 52 height 25
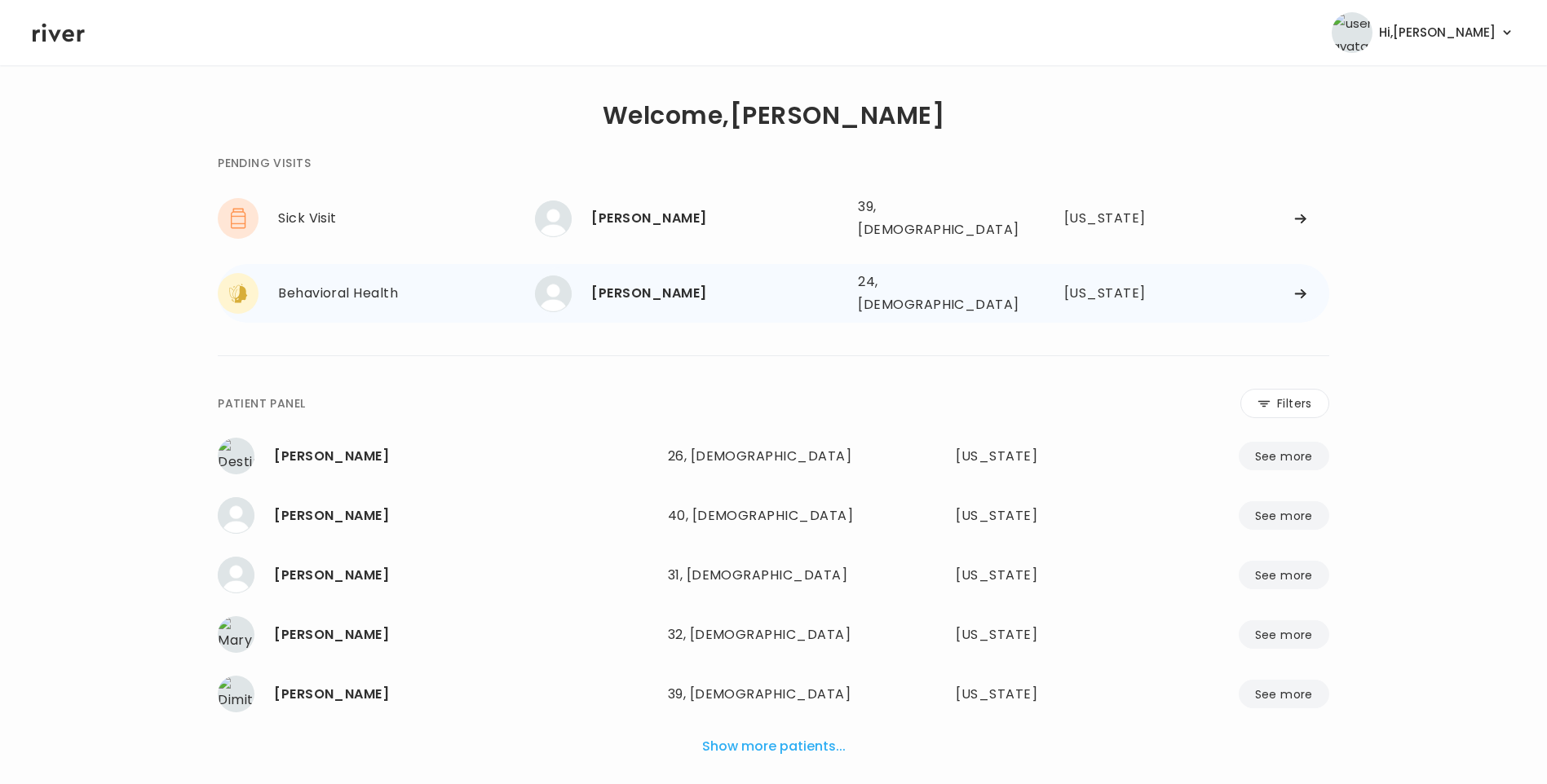
click at [646, 283] on div "[PERSON_NAME]" at bounding box center [718, 293] width 253 height 23
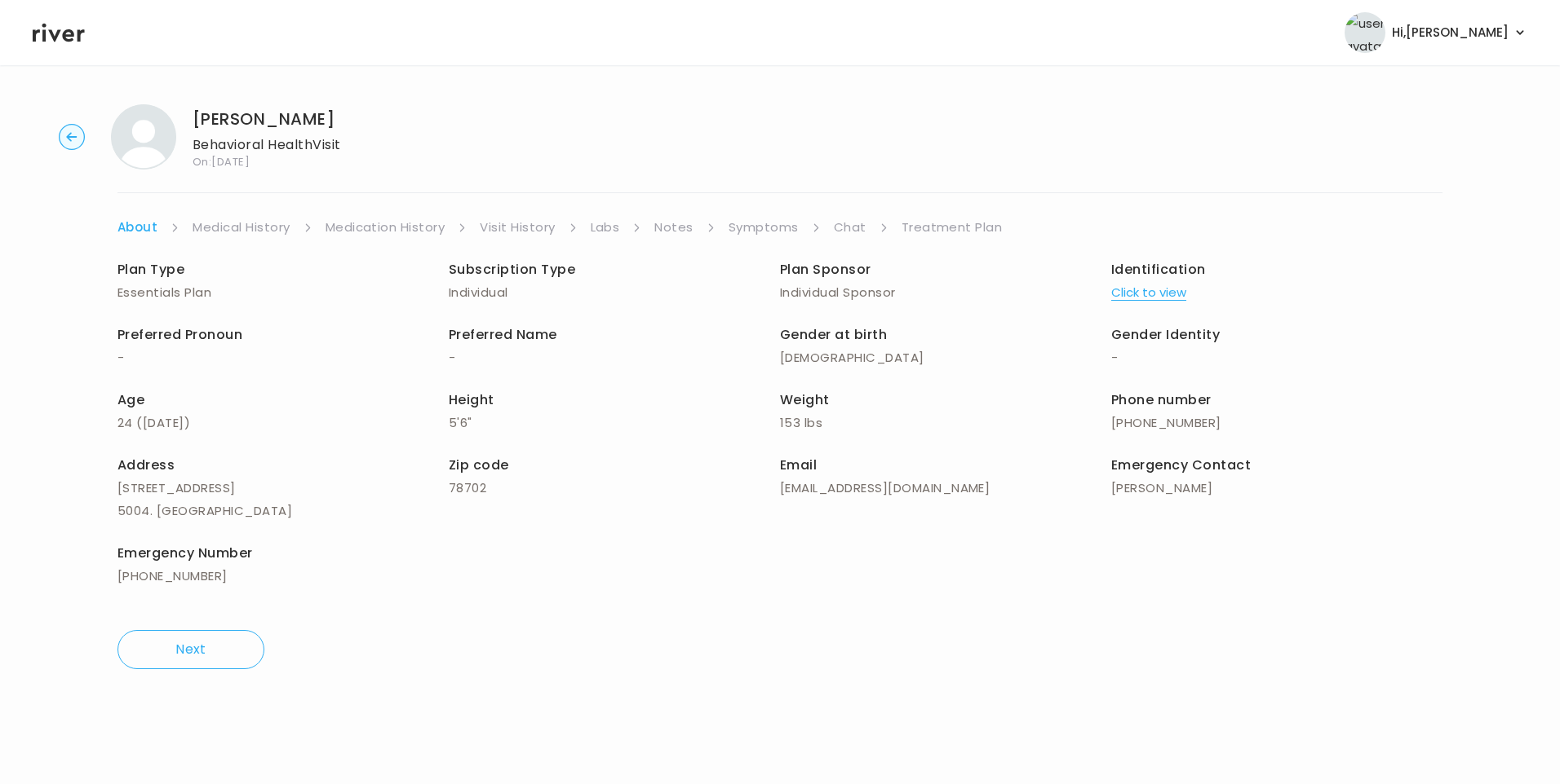
click at [863, 228] on link "Chat" at bounding box center [850, 227] width 33 height 23
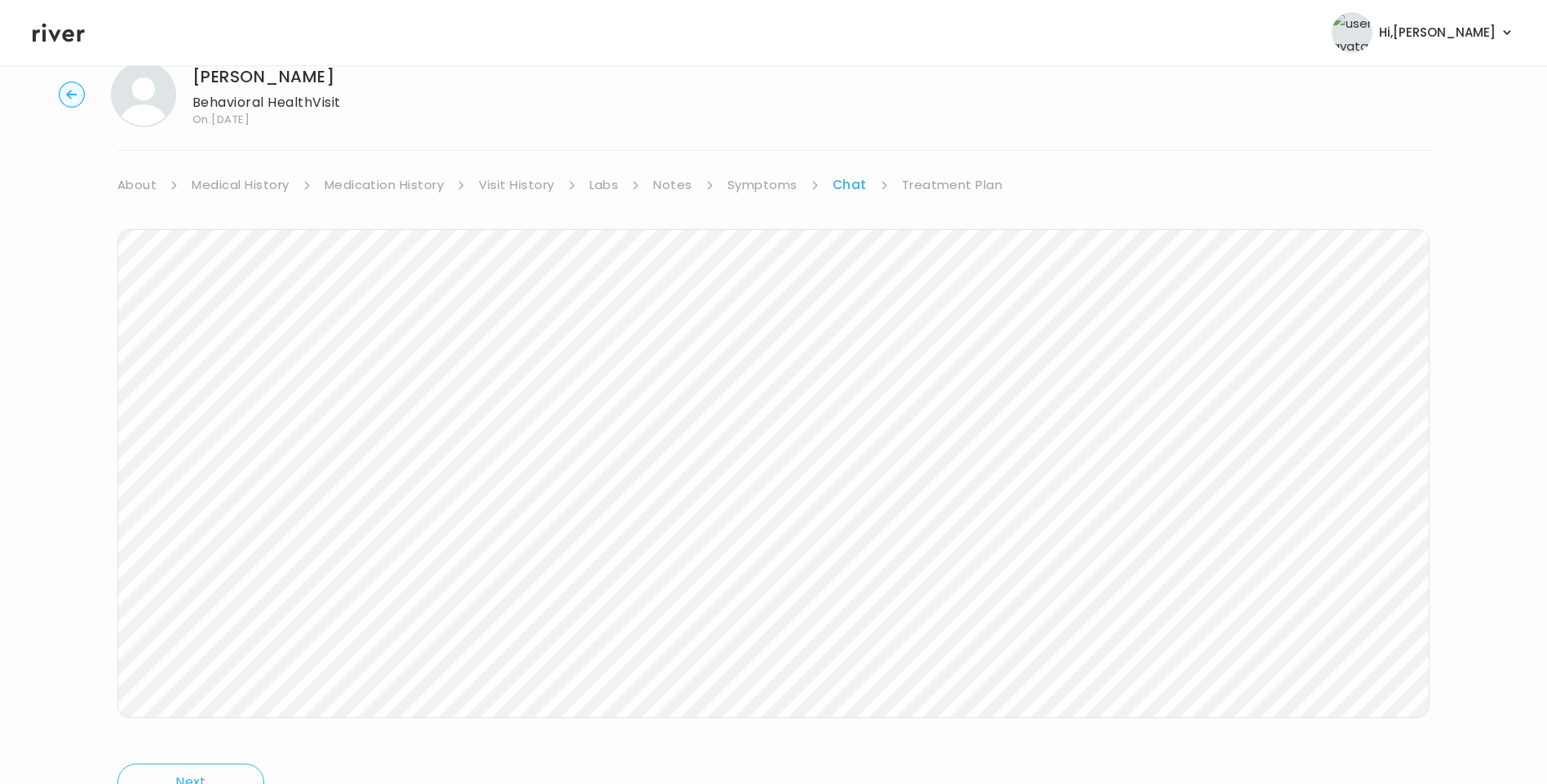
scroll to position [122, 0]
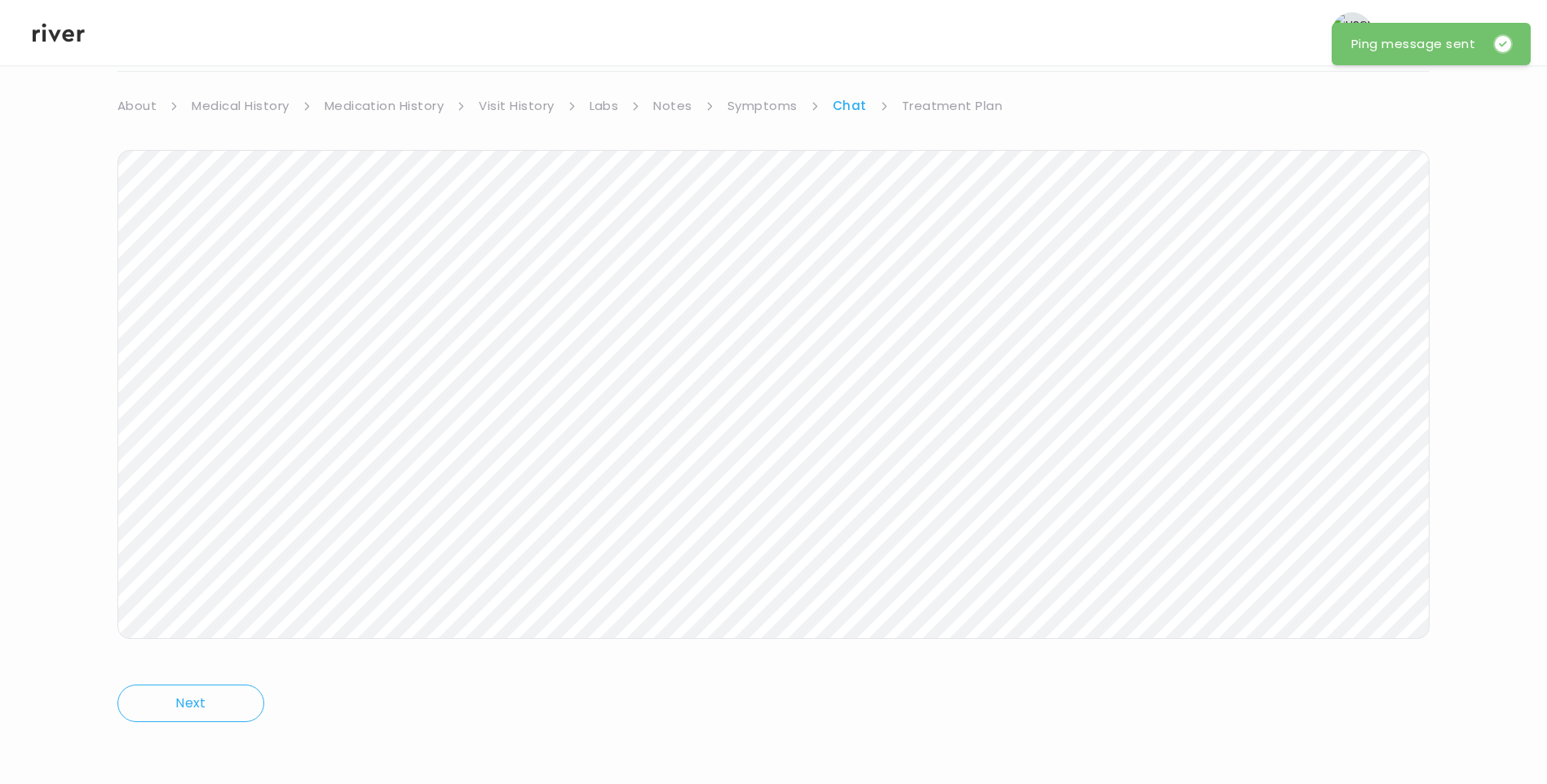
click at [64, 38] on icon at bounding box center [59, 33] width 52 height 19
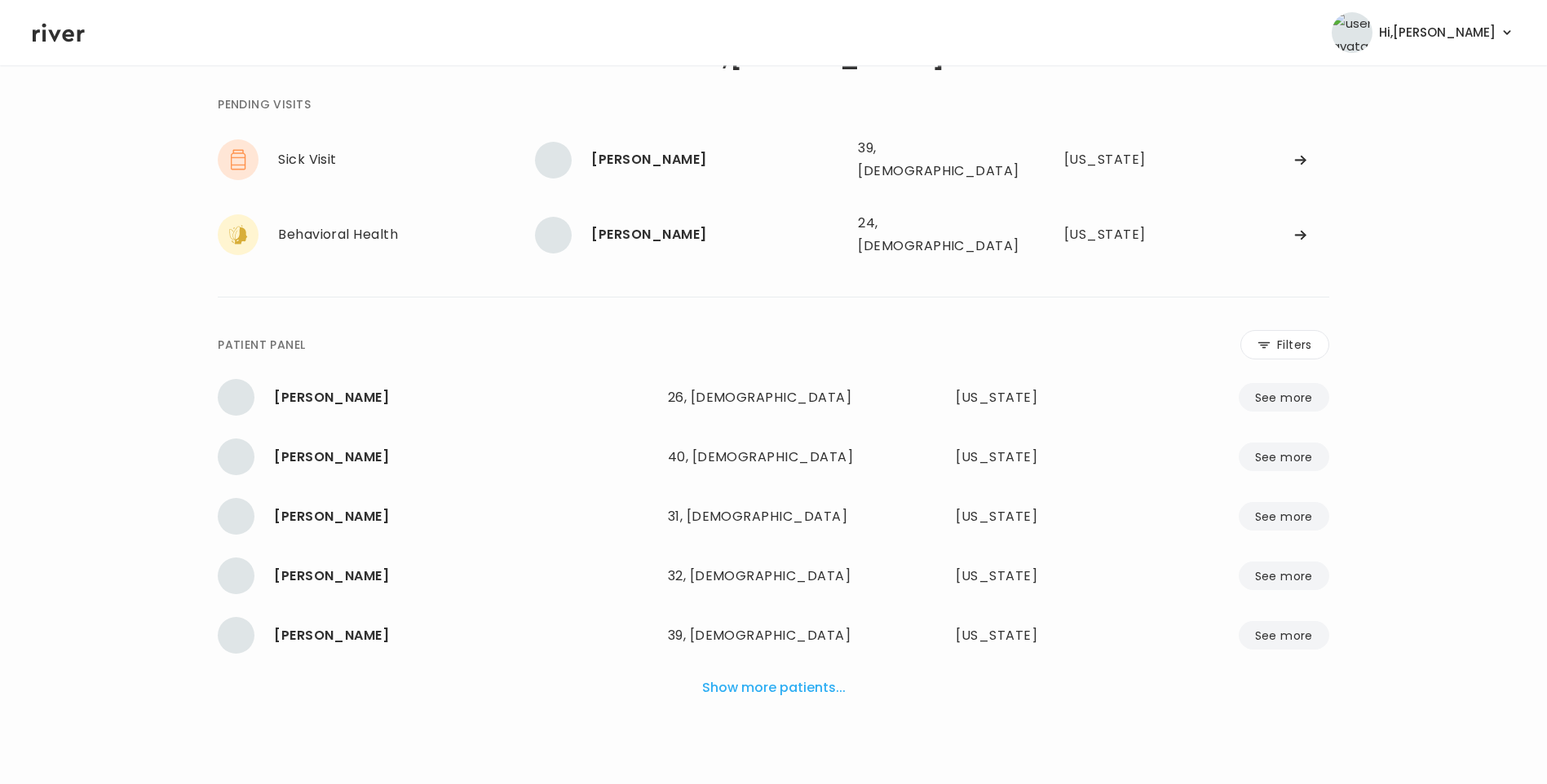
scroll to position [41, 0]
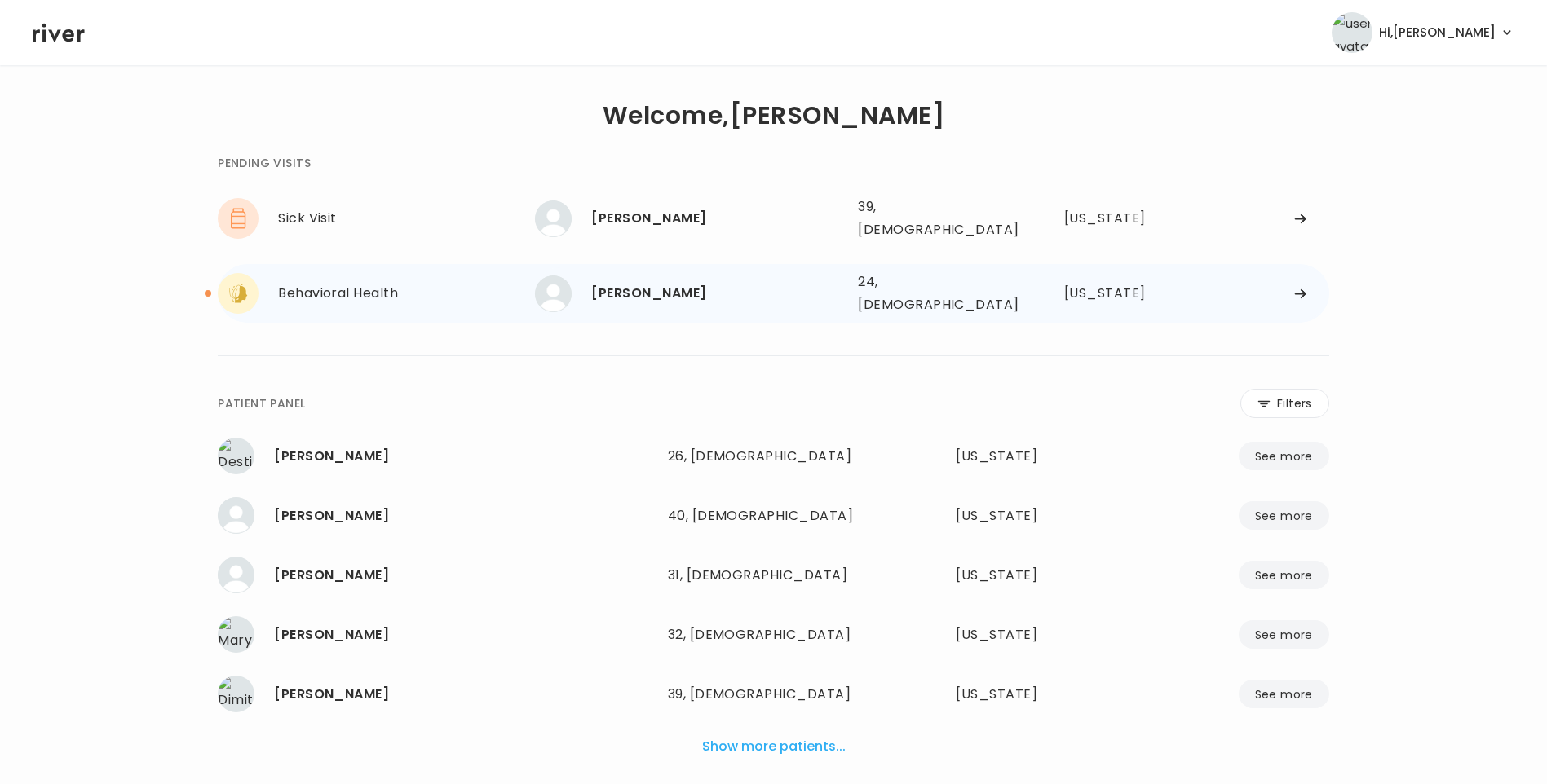
click at [671, 288] on div "[PERSON_NAME]" at bounding box center [718, 293] width 253 height 23
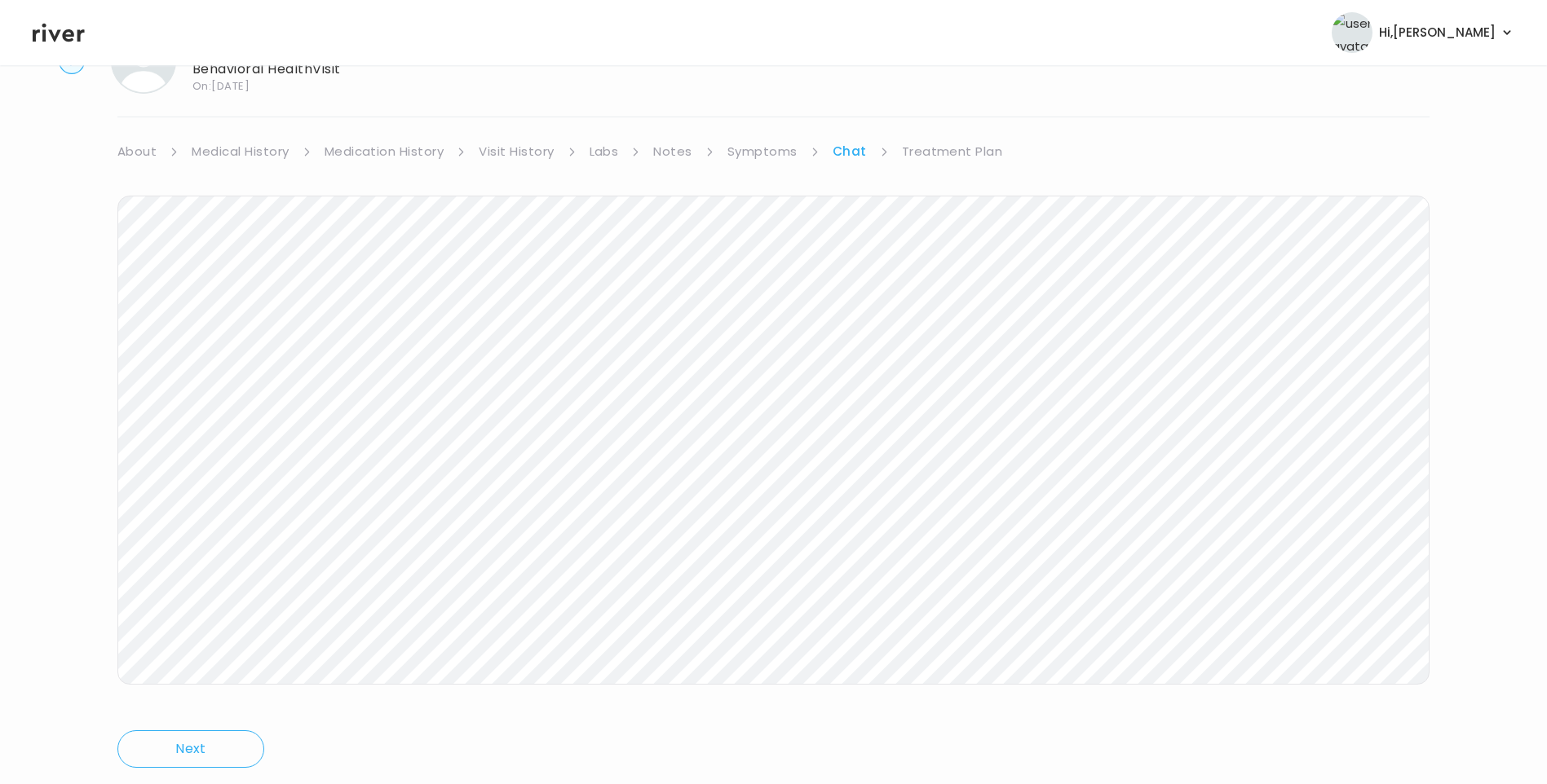
scroll to position [122, 0]
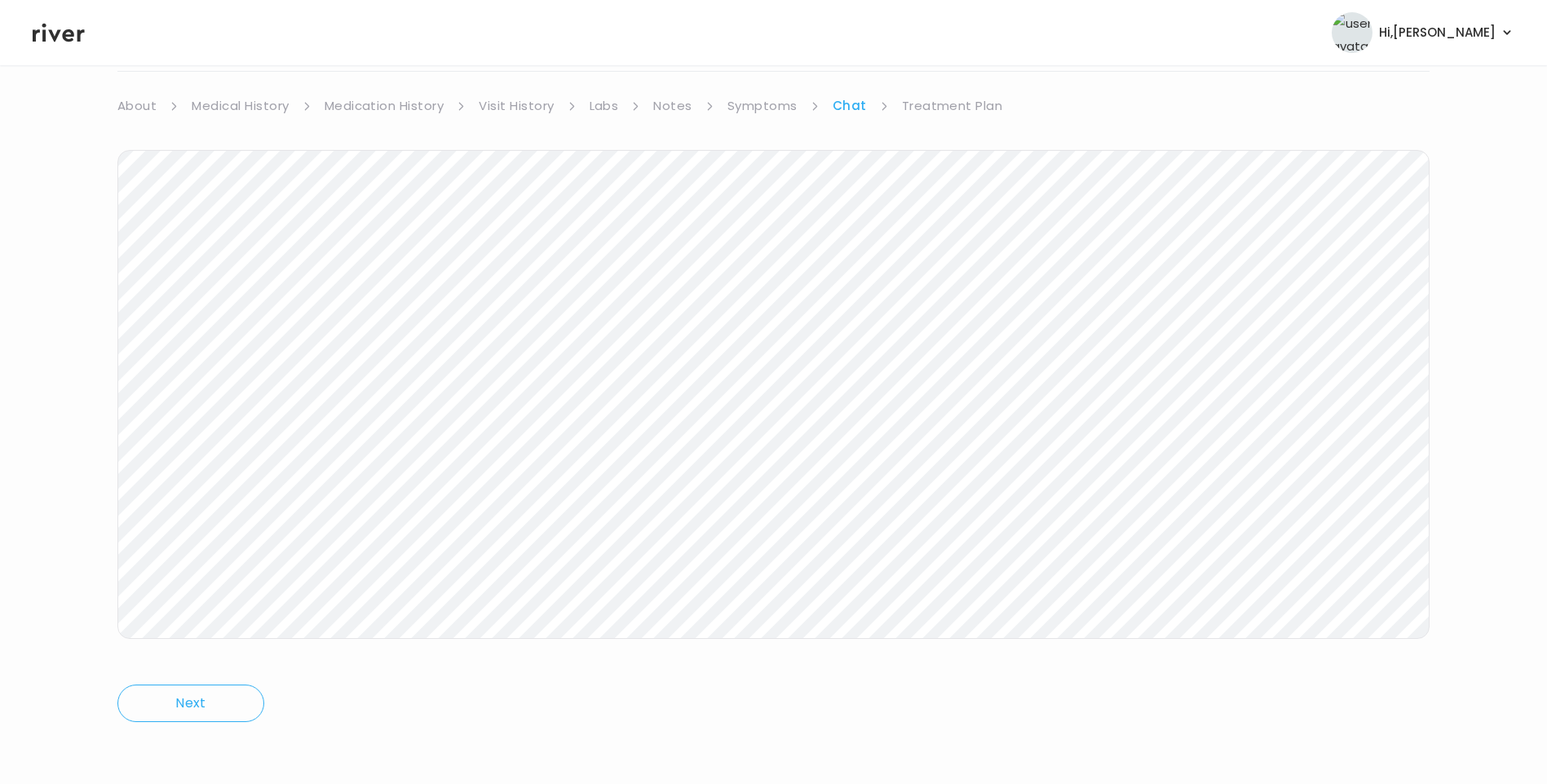
click at [967, 102] on link "Treatment Plan" at bounding box center [953, 106] width 101 height 23
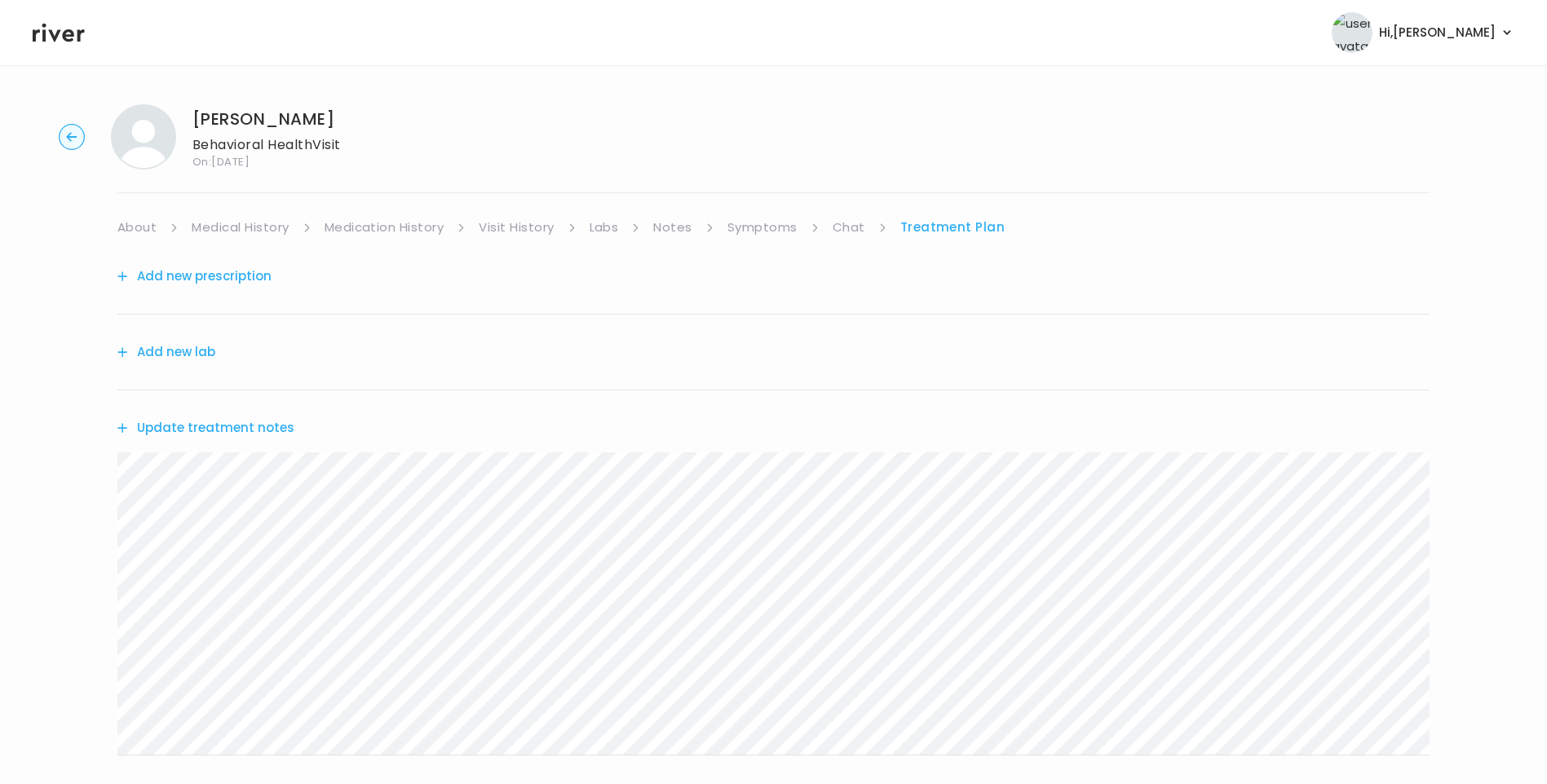
click at [249, 429] on button "Update treatment notes" at bounding box center [206, 428] width 177 height 23
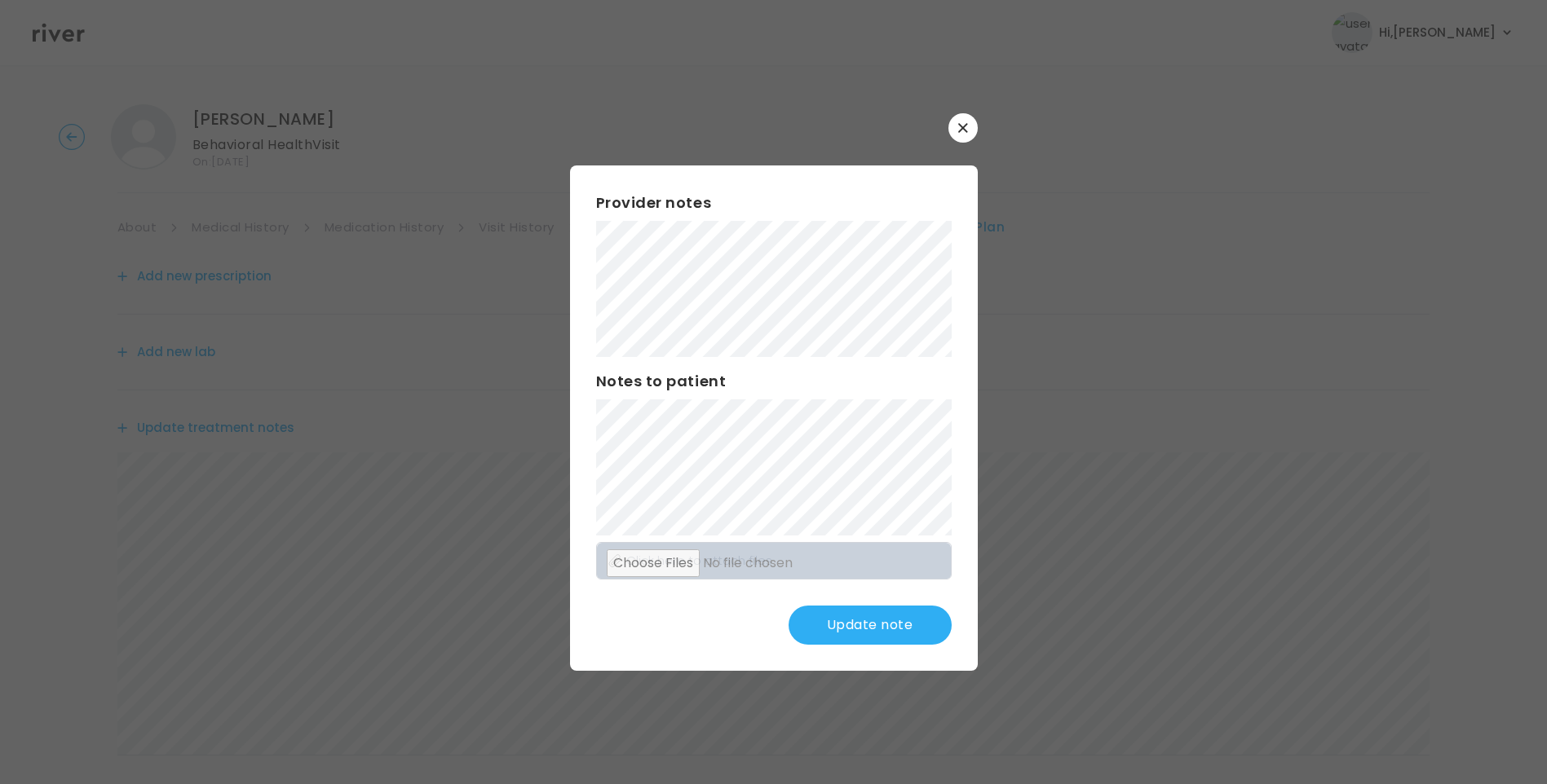
scroll to position [201, 0]
click at [886, 629] on button "Update note" at bounding box center [869, 625] width 163 height 39
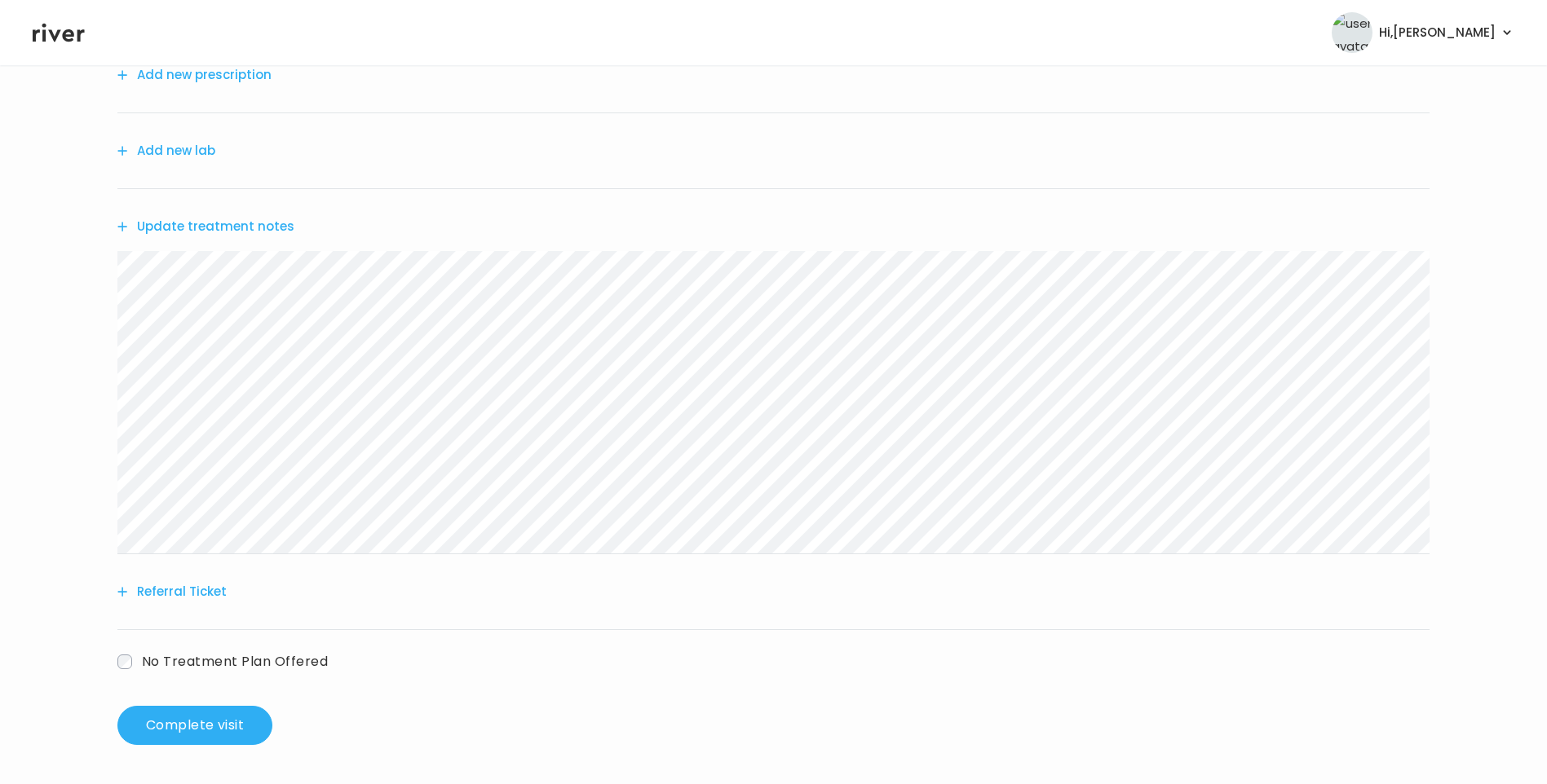
click at [52, 188] on div "brant cass Behavioral Health Visit On: 15 Oct 2025 About Medical History Medica…" at bounding box center [774, 324] width 1547 height 868
click at [196, 594] on button "Referral Ticket" at bounding box center [173, 592] width 110 height 23
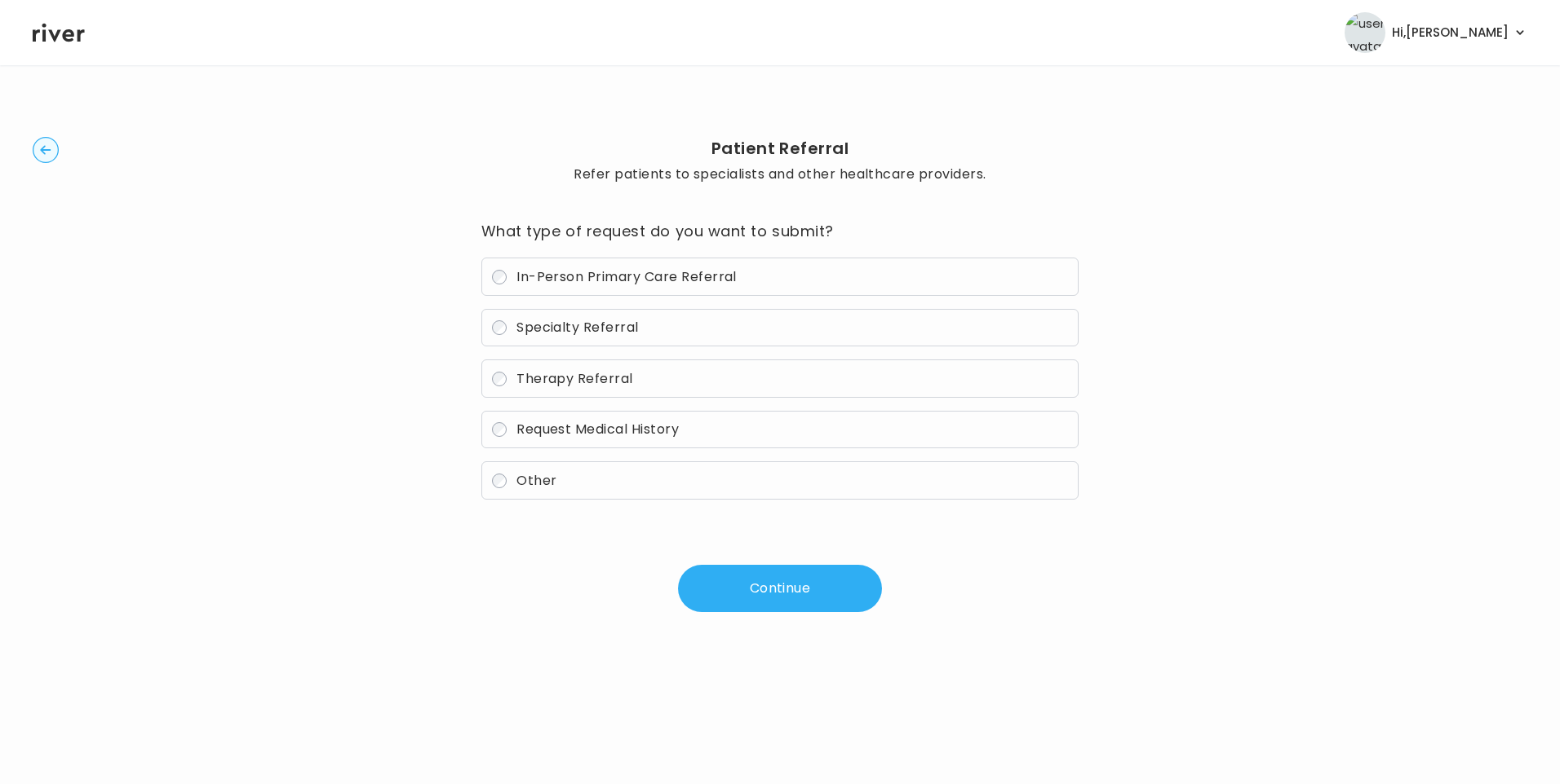
drag, startPoint x: 578, startPoint y: 278, endPoint x: 666, endPoint y: 433, distance: 178.2
click at [578, 281] on span "In-Person Primary Care Referral" at bounding box center [626, 276] width 220 height 19
click at [744, 589] on button "Continue" at bounding box center [780, 589] width 204 height 47
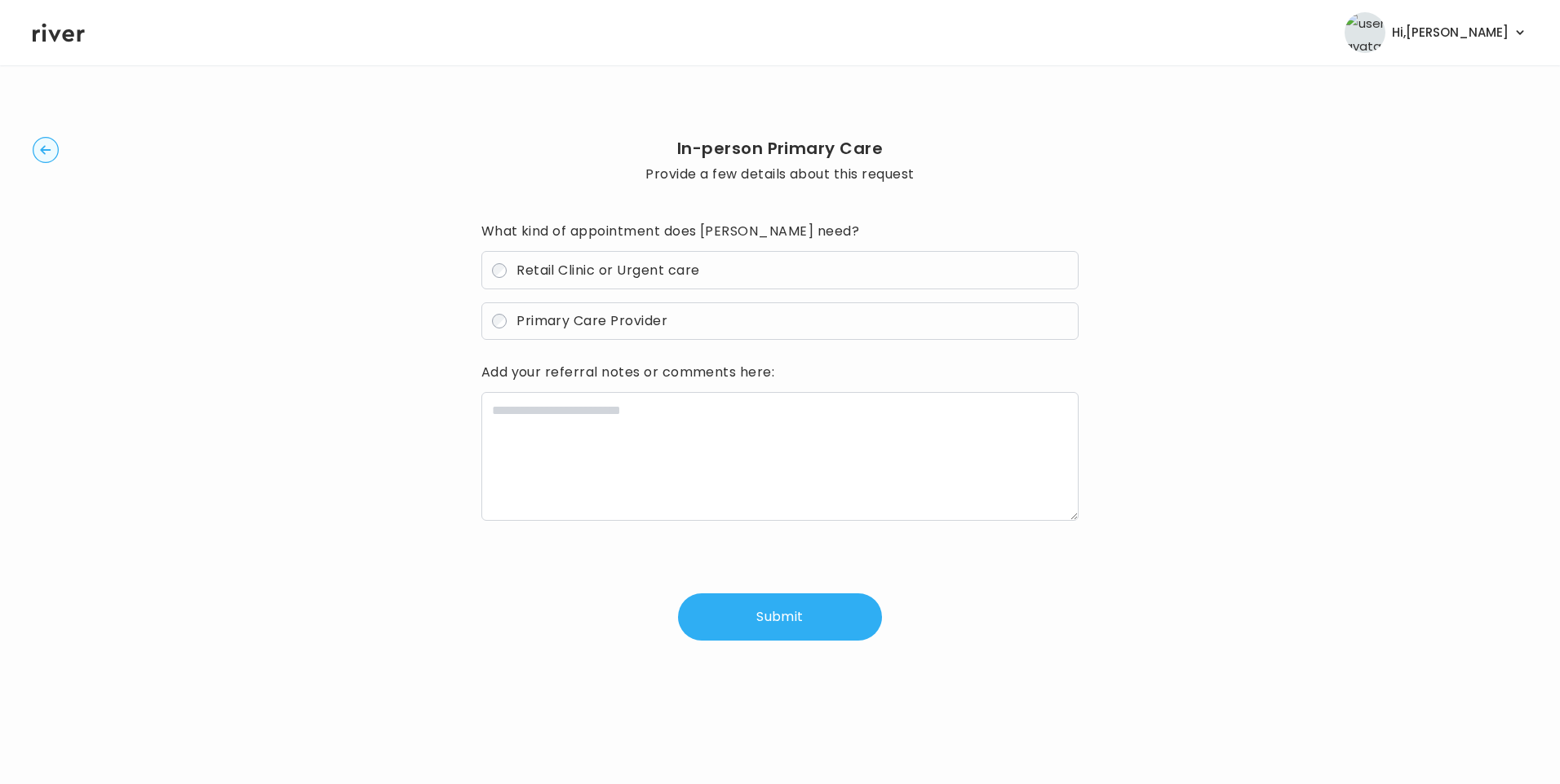
click at [603, 320] on span "Primary Care Provider" at bounding box center [591, 320] width 151 height 19
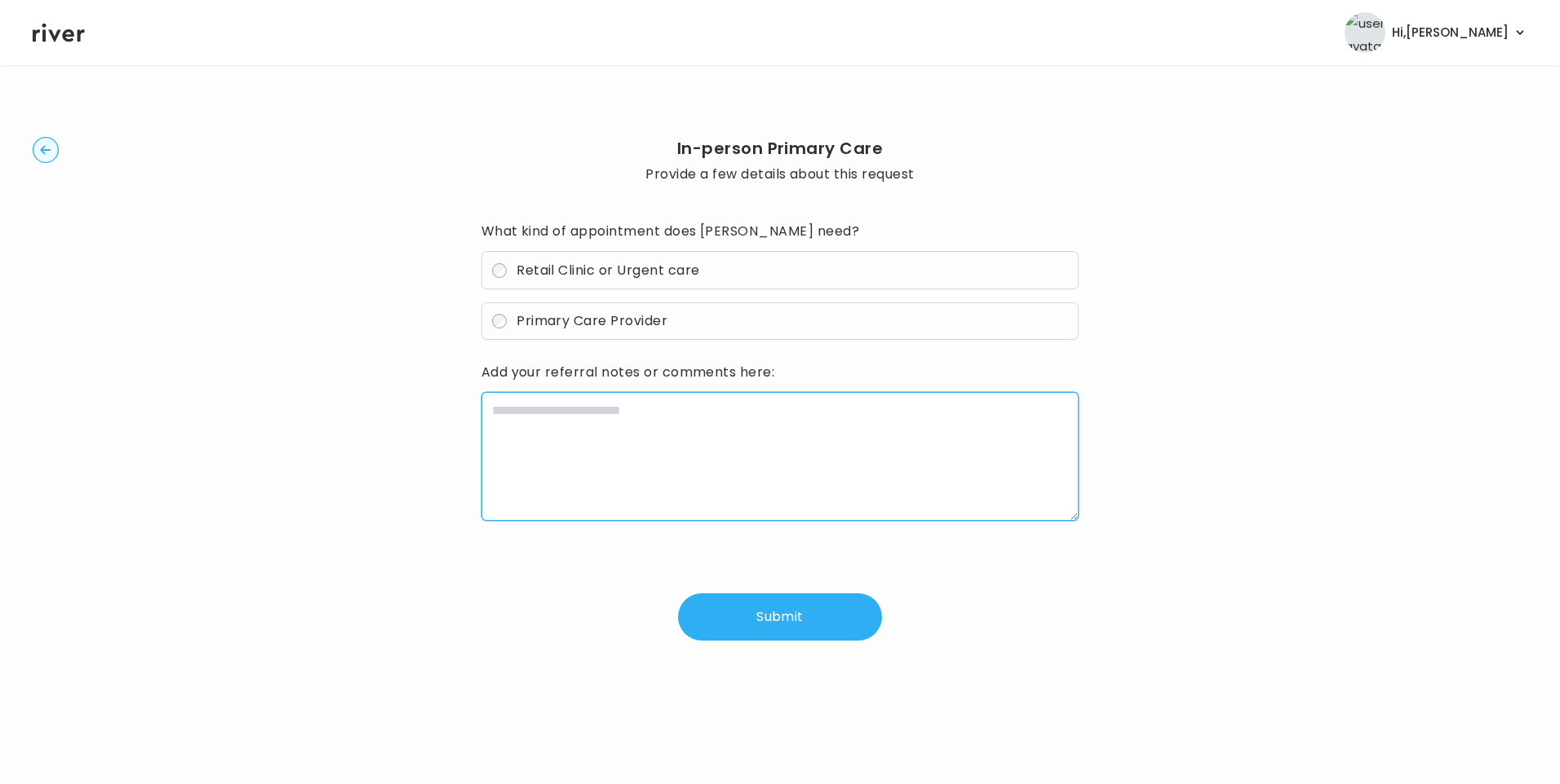
click at [607, 410] on textarea at bounding box center [780, 457] width 598 height 129
paste textarea "**********"
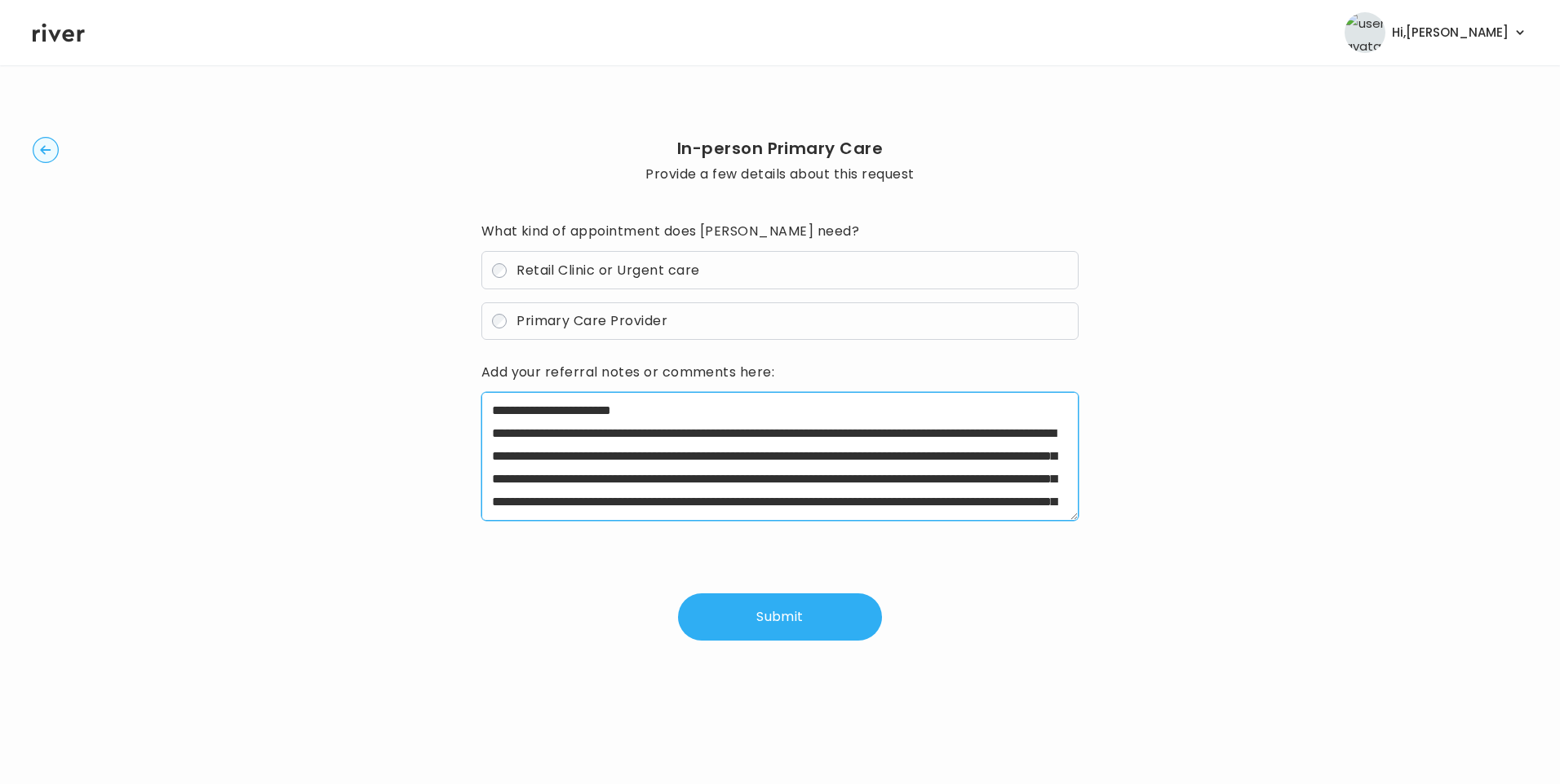
drag, startPoint x: 547, startPoint y: 436, endPoint x: 749, endPoint y: 460, distance: 203.4
click at [749, 460] on textarea at bounding box center [780, 457] width 598 height 129
click at [955, 433] on textarea "**********" at bounding box center [780, 457] width 598 height 129
drag, startPoint x: 760, startPoint y: 456, endPoint x: 654, endPoint y: 494, distance: 112.6
click at [654, 494] on textarea "**********" at bounding box center [780, 457] width 598 height 129
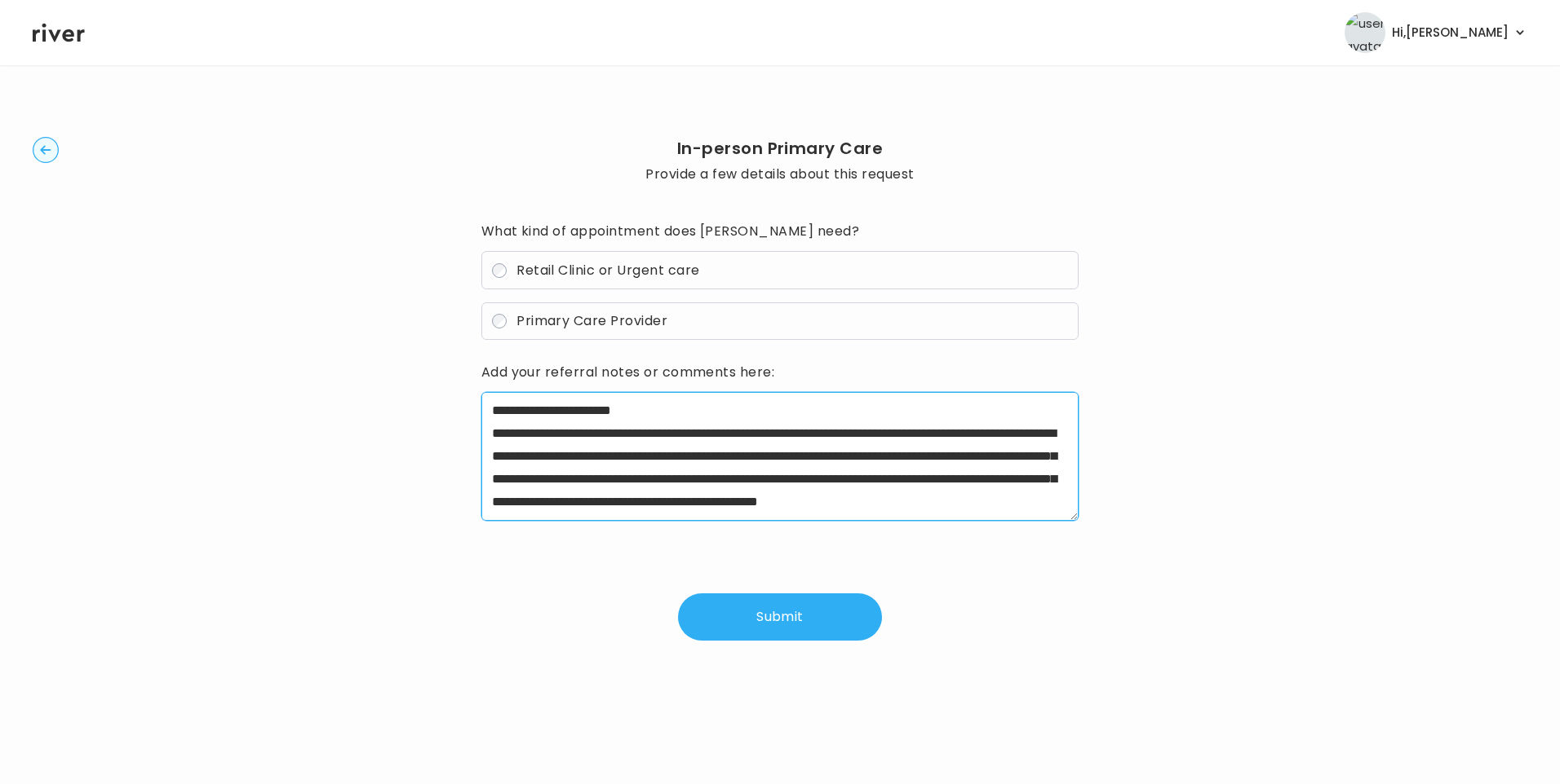
click at [695, 482] on textarea "**********" at bounding box center [780, 457] width 598 height 129
click at [695, 482] on textarea "**********" at bounding box center [780, 457] width 598 height 129
drag, startPoint x: 581, startPoint y: 503, endPoint x: 542, endPoint y: 501, distance: 39.1
click at [542, 501] on textarea "**********" at bounding box center [780, 457] width 598 height 129
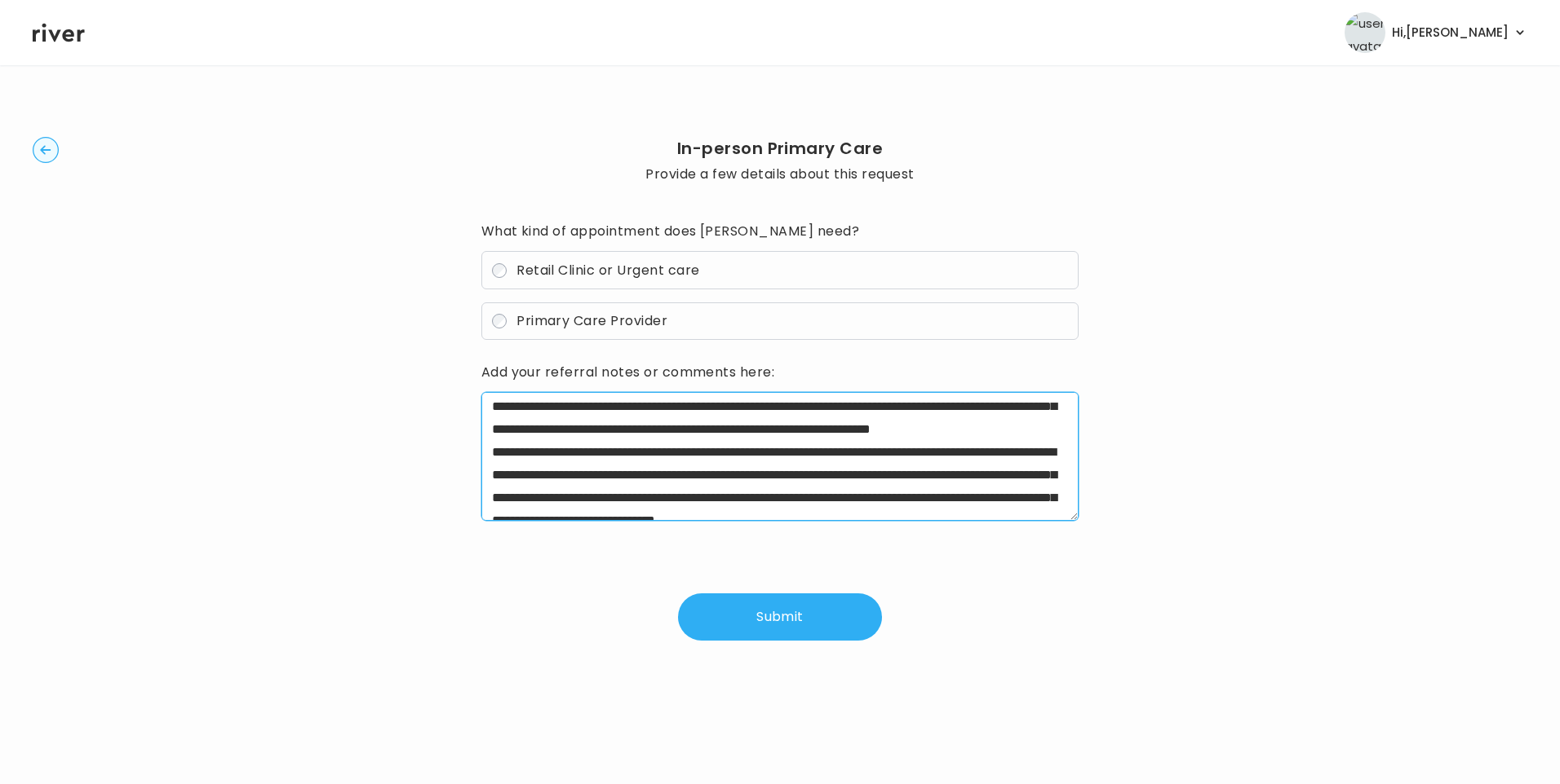
scroll to position [98, 0]
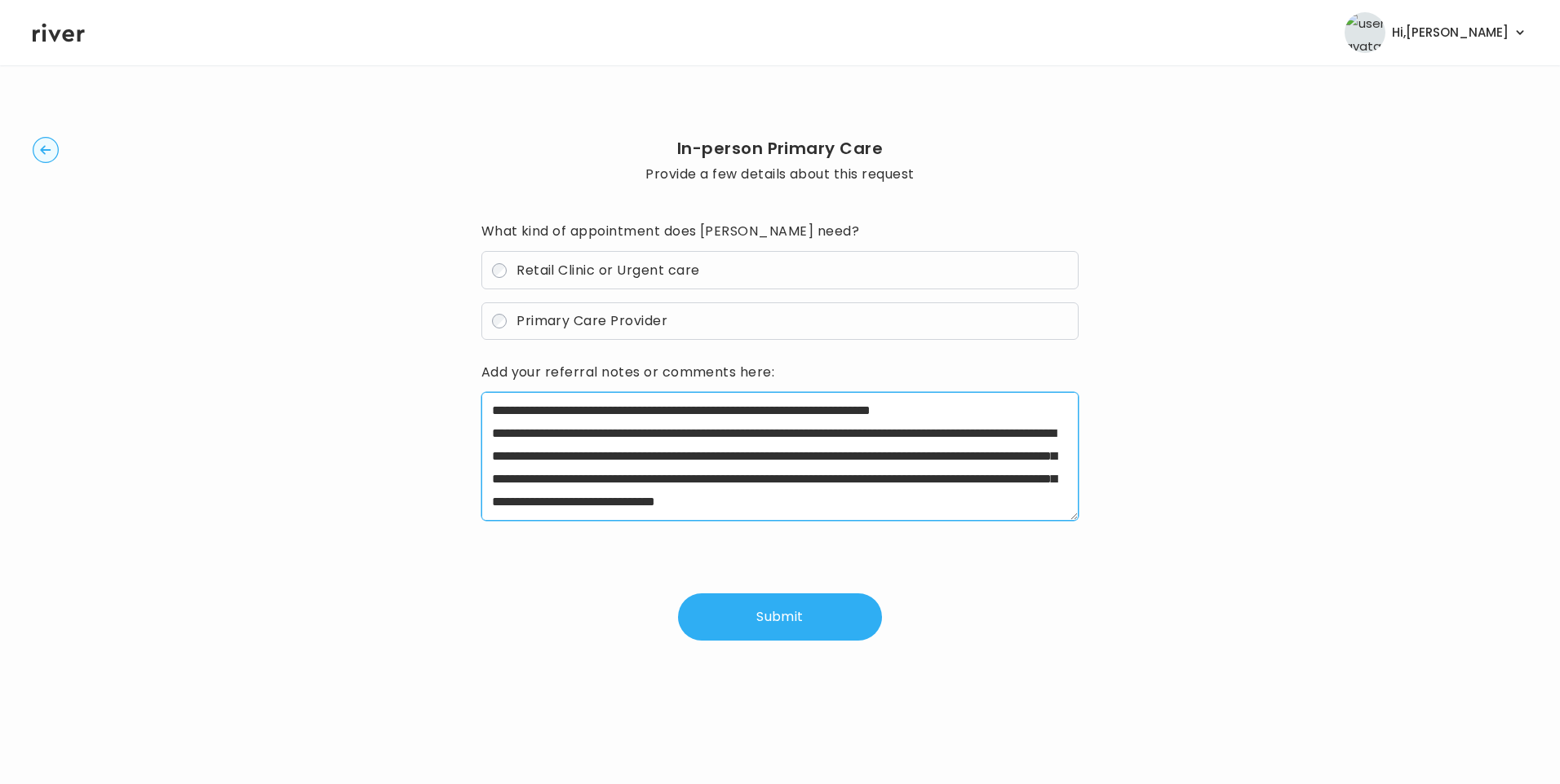
drag, startPoint x: 735, startPoint y: 432, endPoint x: 570, endPoint y: 450, distance: 166.0
click at [570, 450] on textarea "**********" at bounding box center [780, 457] width 598 height 129
drag, startPoint x: 912, startPoint y: 428, endPoint x: 989, endPoint y: 534, distance: 131.0
click at [988, 533] on div "**********" at bounding box center [780, 429] width 598 height 423
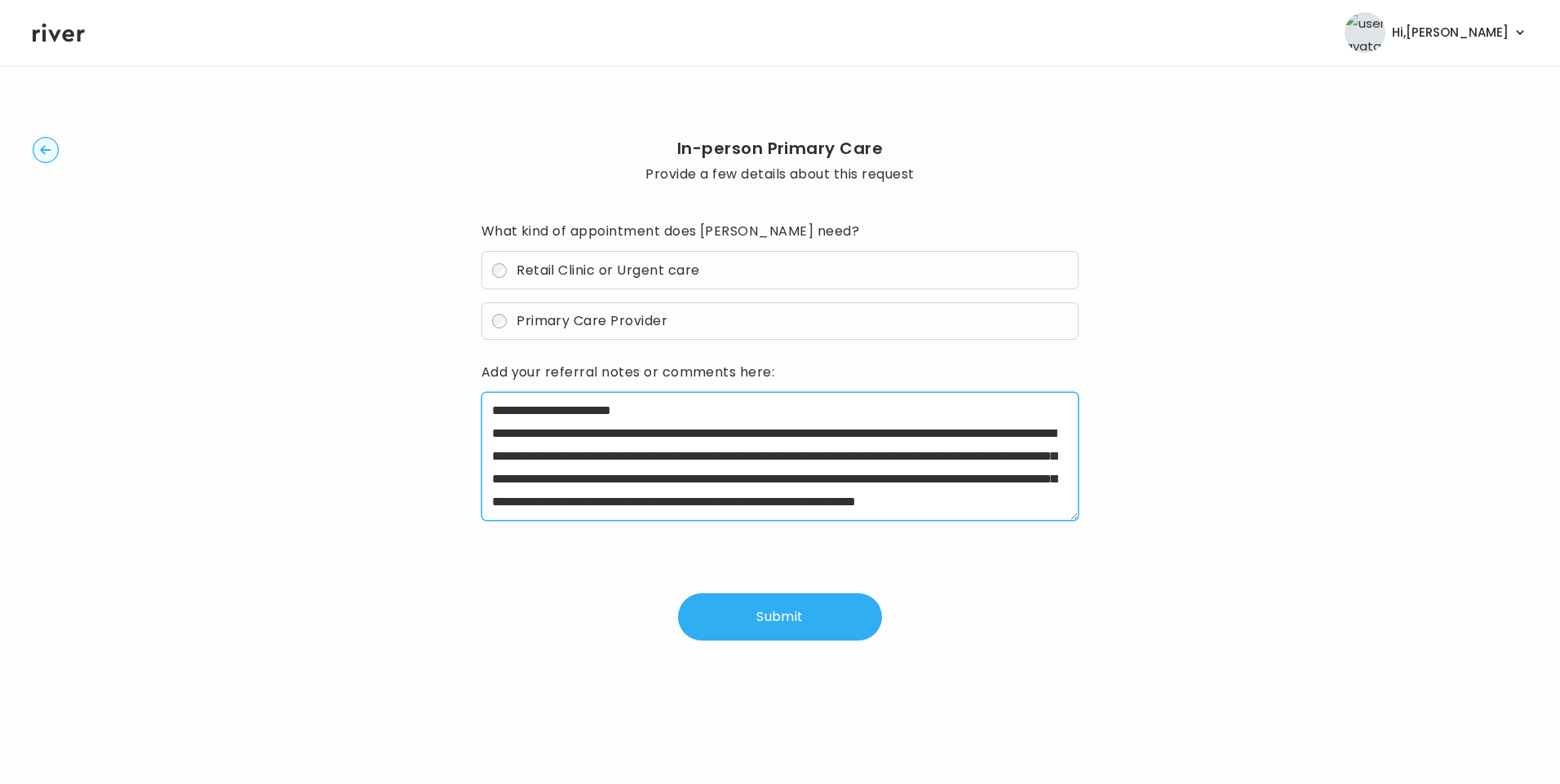
scroll to position [46, 0]
type textarea "**********"
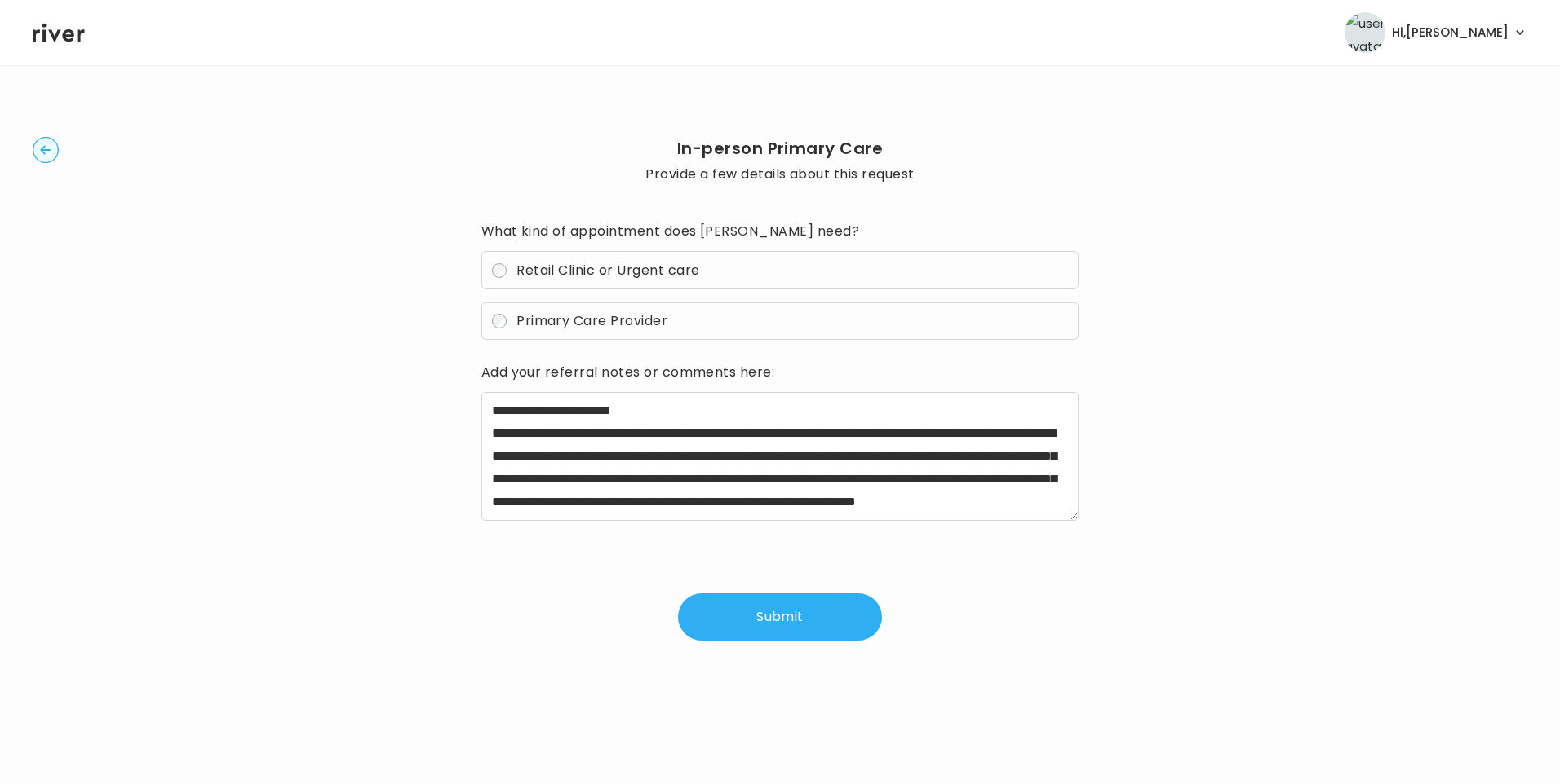
click at [771, 627] on button "Submit" at bounding box center [780, 617] width 204 height 47
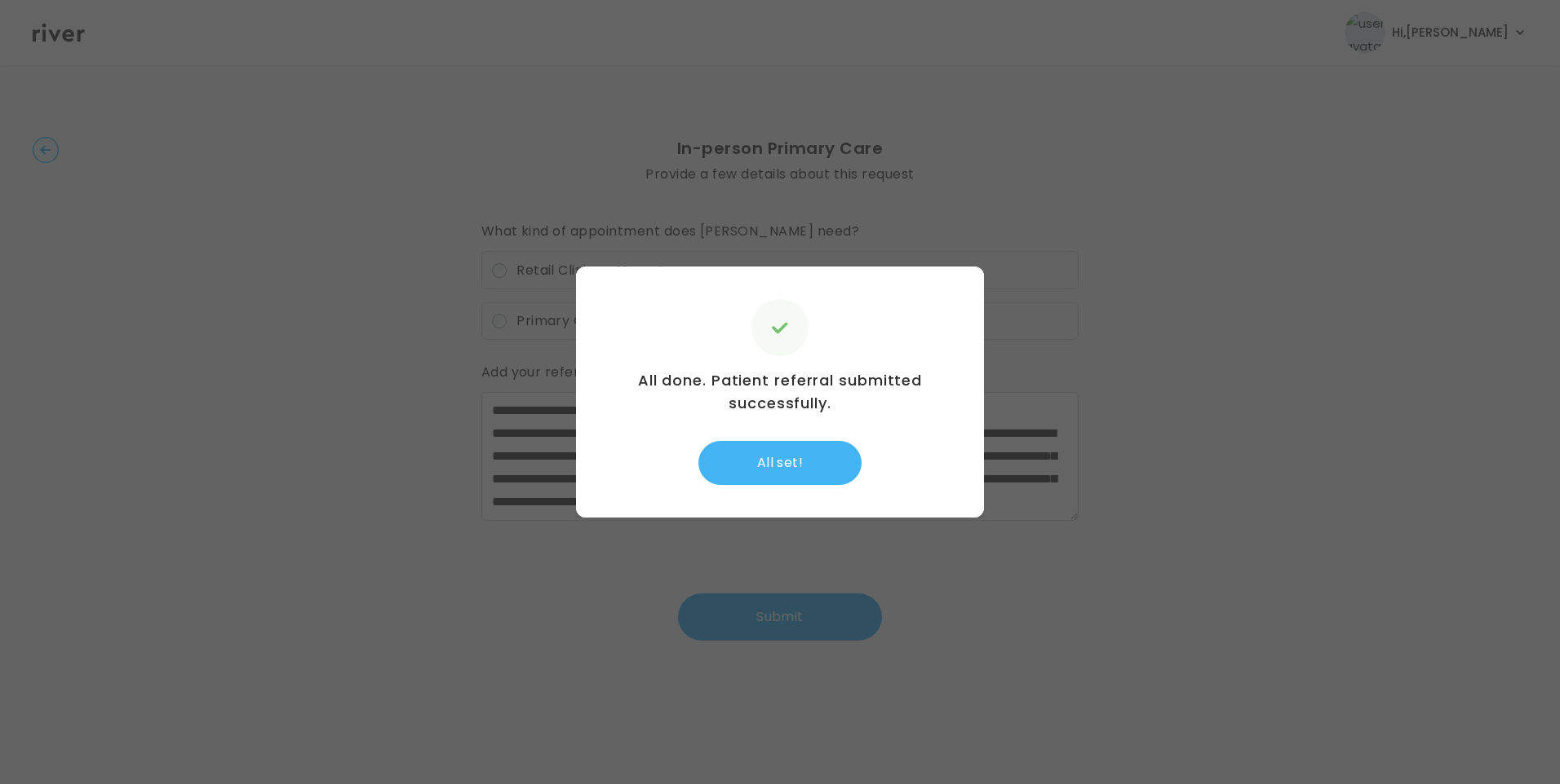
click at [829, 465] on button "All set!" at bounding box center [780, 464] width 163 height 44
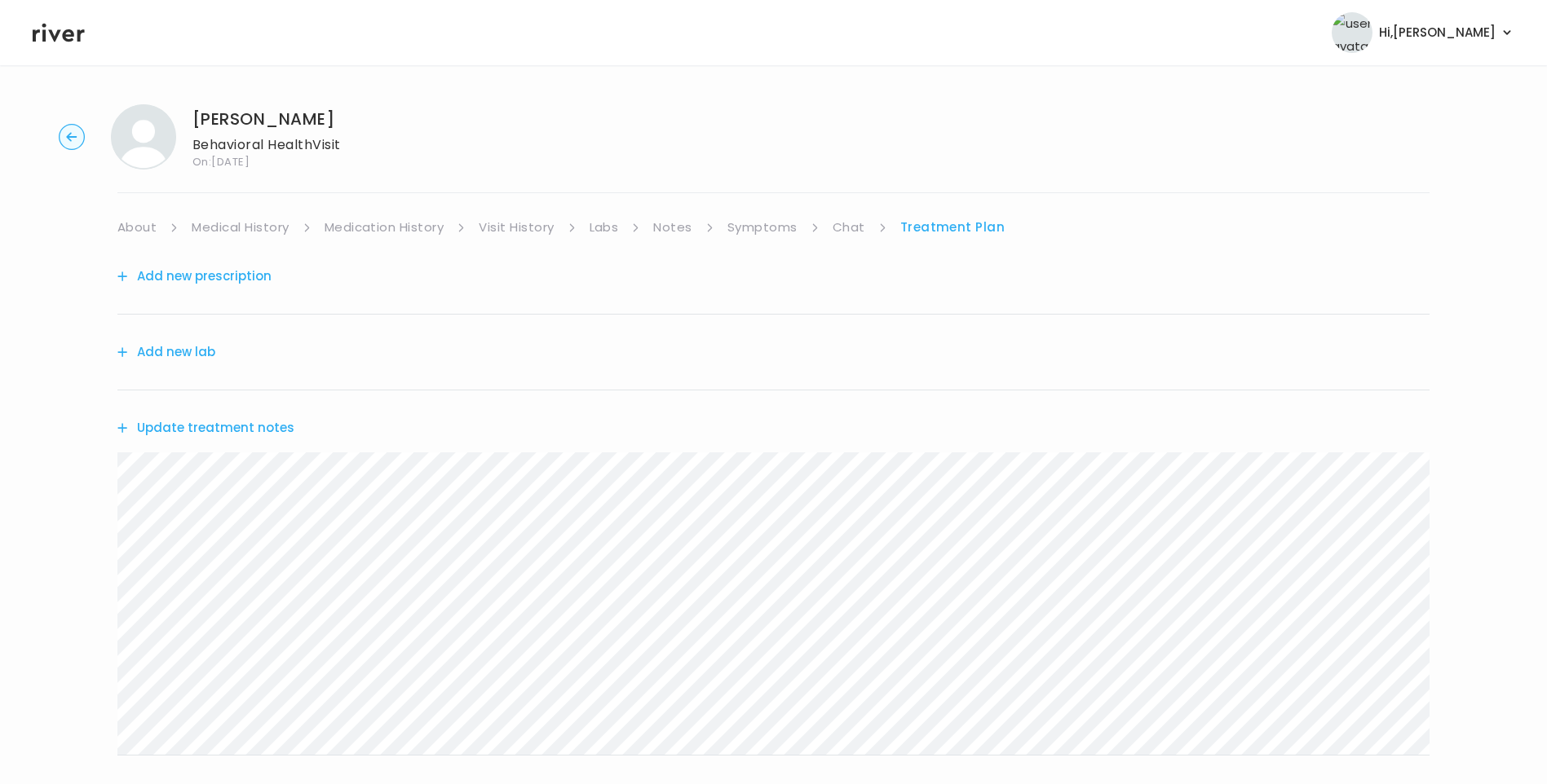
click at [202, 430] on button "Update treatment notes" at bounding box center [206, 428] width 177 height 23
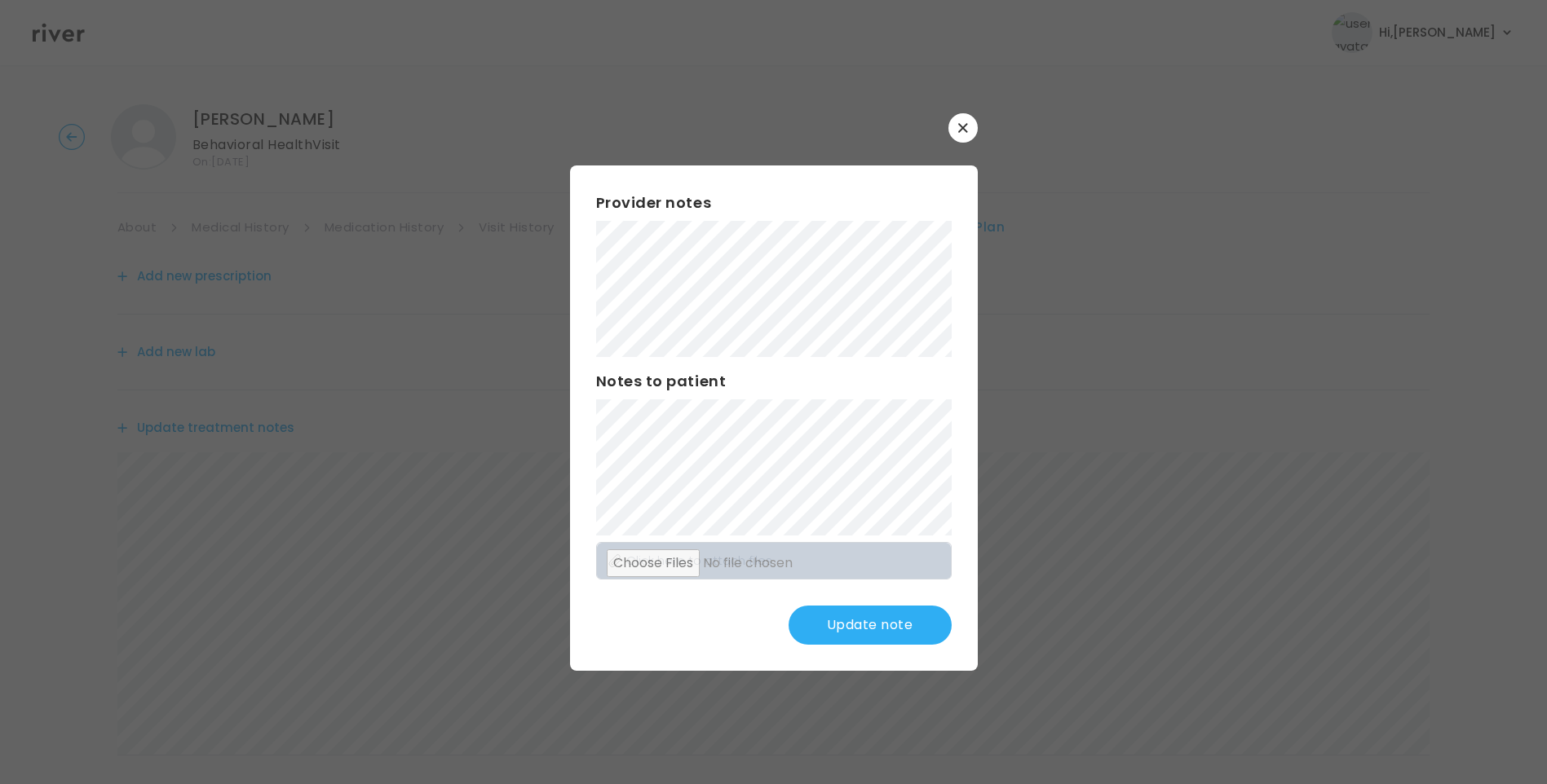
click at [874, 614] on button "Update note" at bounding box center [869, 625] width 163 height 39
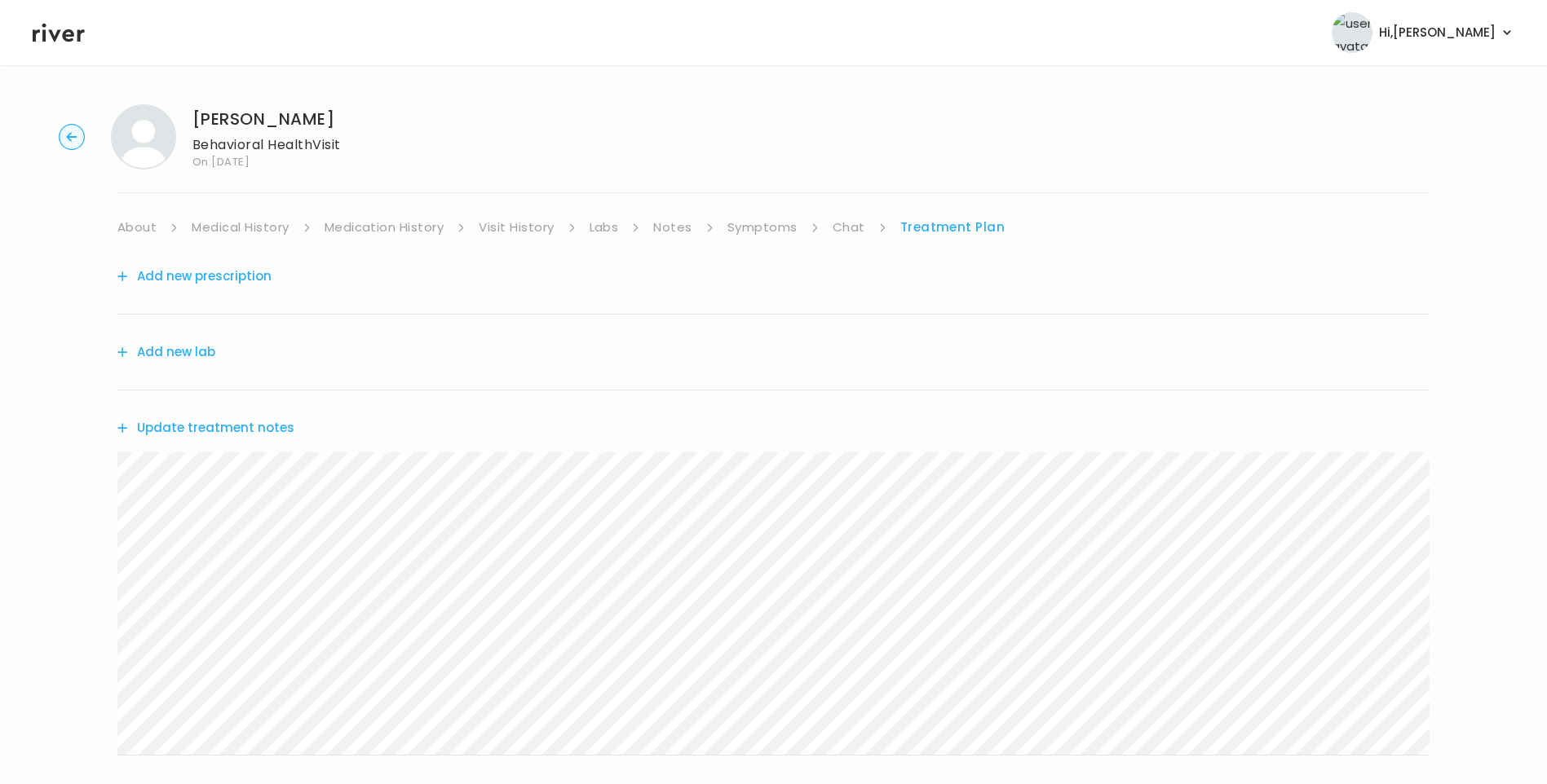
click at [845, 222] on link "Chat" at bounding box center [849, 227] width 33 height 23
click at [963, 233] on link "Treatment Plan" at bounding box center [953, 227] width 101 height 23
click at [846, 227] on link "Chat" at bounding box center [849, 227] width 33 height 23
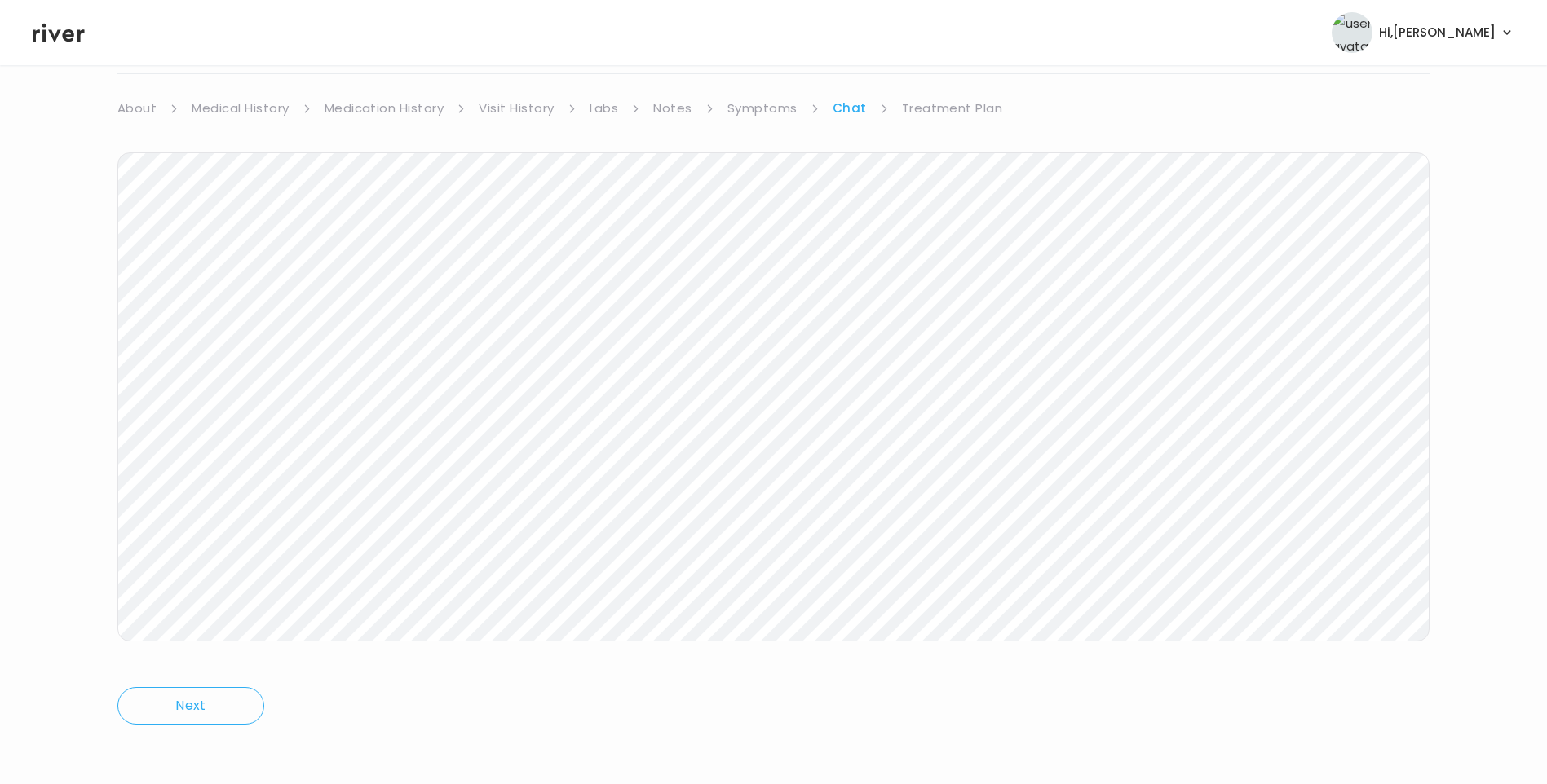
scroll to position [122, 0]
click at [946, 99] on link "Treatment Plan" at bounding box center [953, 106] width 101 height 23
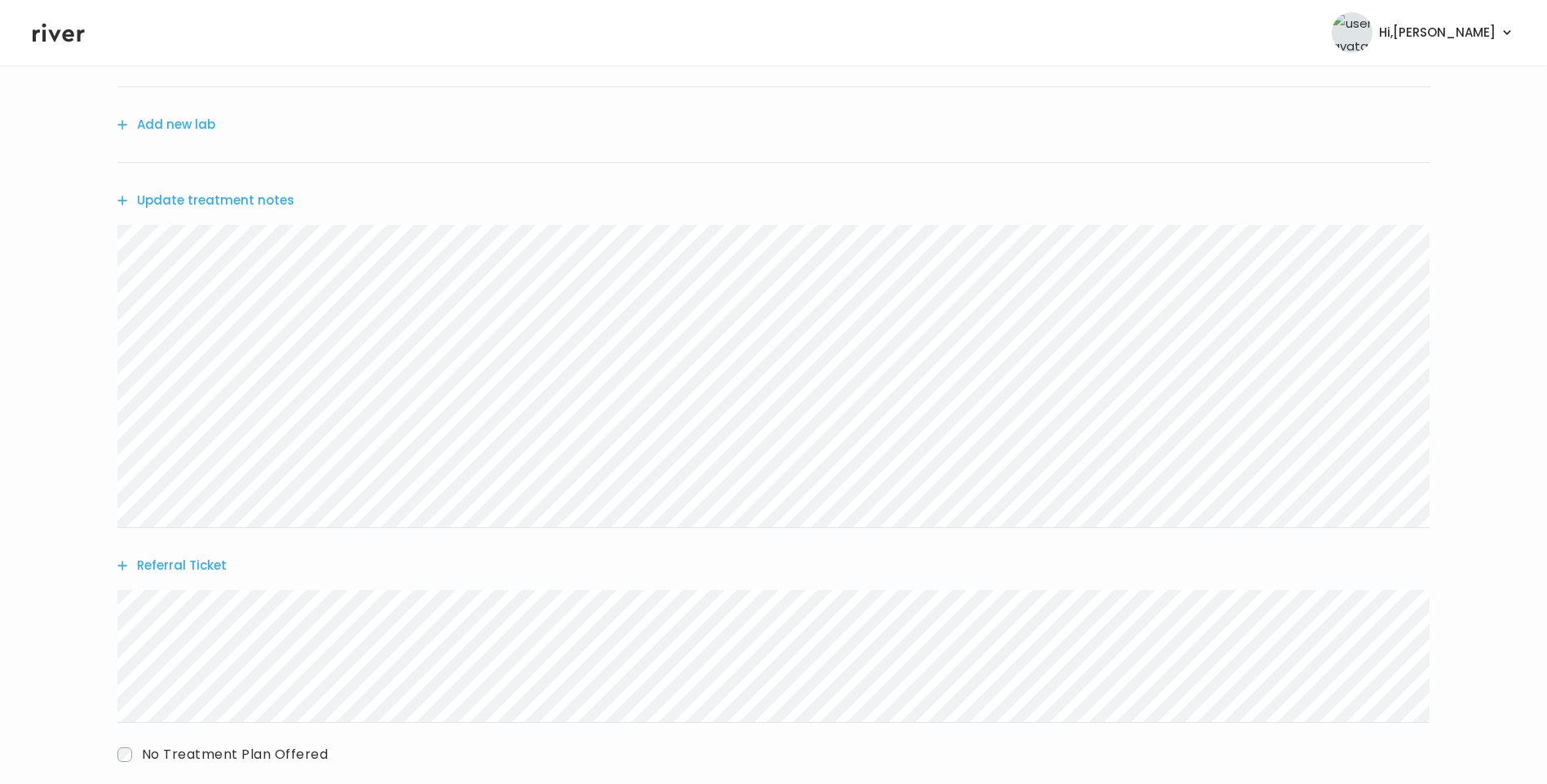
scroll to position [320, 0]
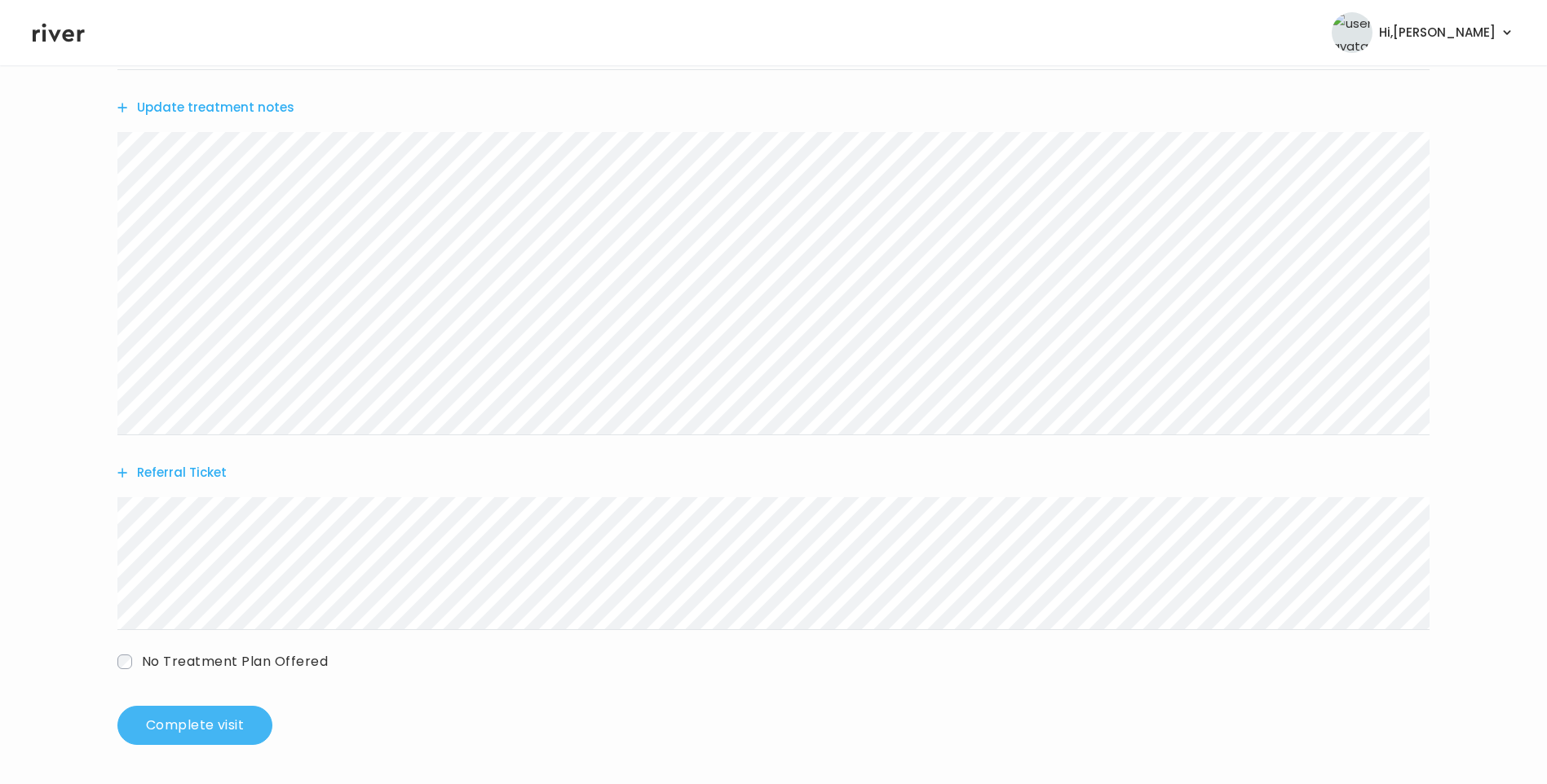
click at [216, 715] on button "Complete visit" at bounding box center [195, 726] width 155 height 39
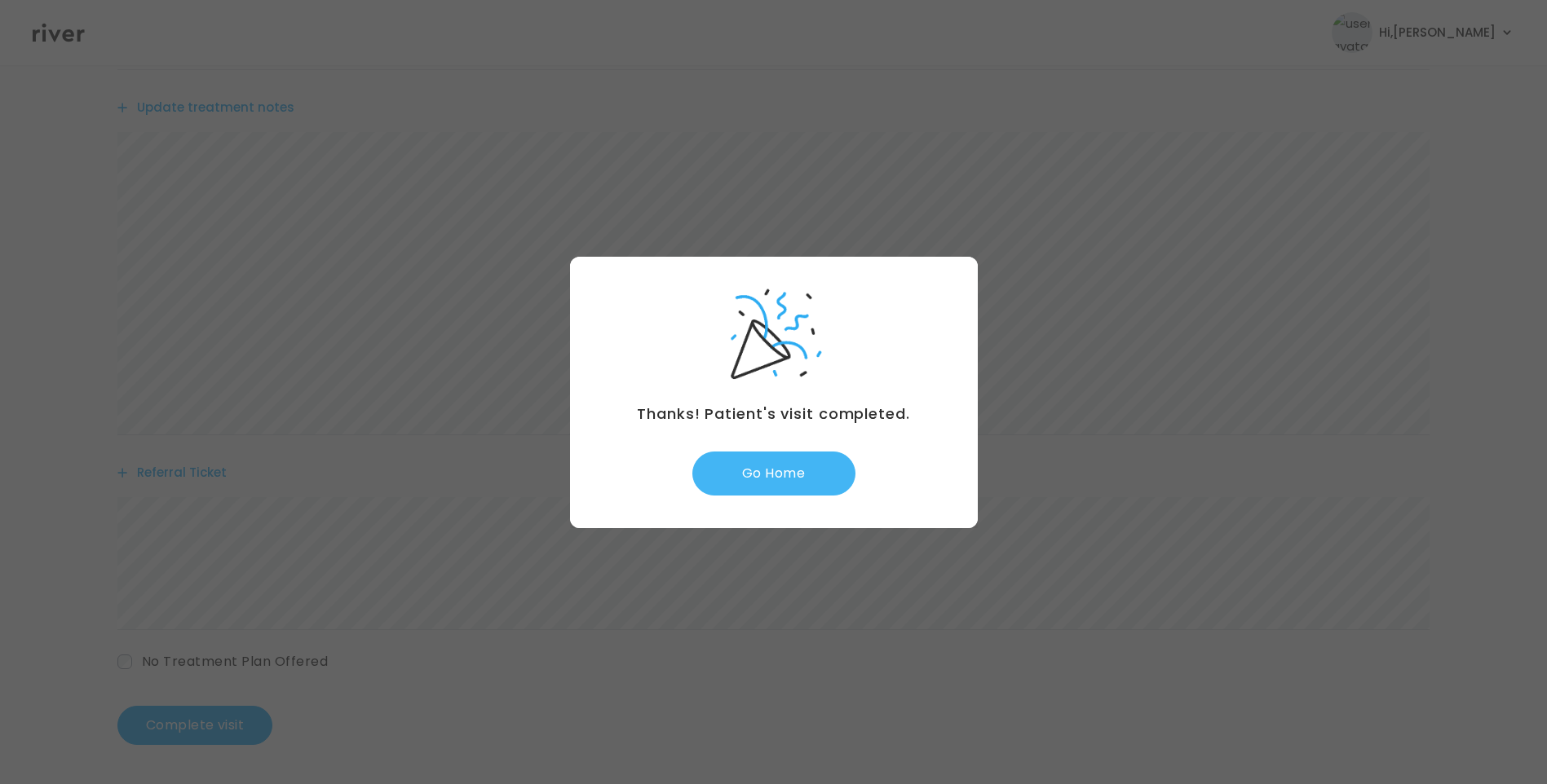
click at [800, 470] on button "Go Home" at bounding box center [774, 474] width 163 height 44
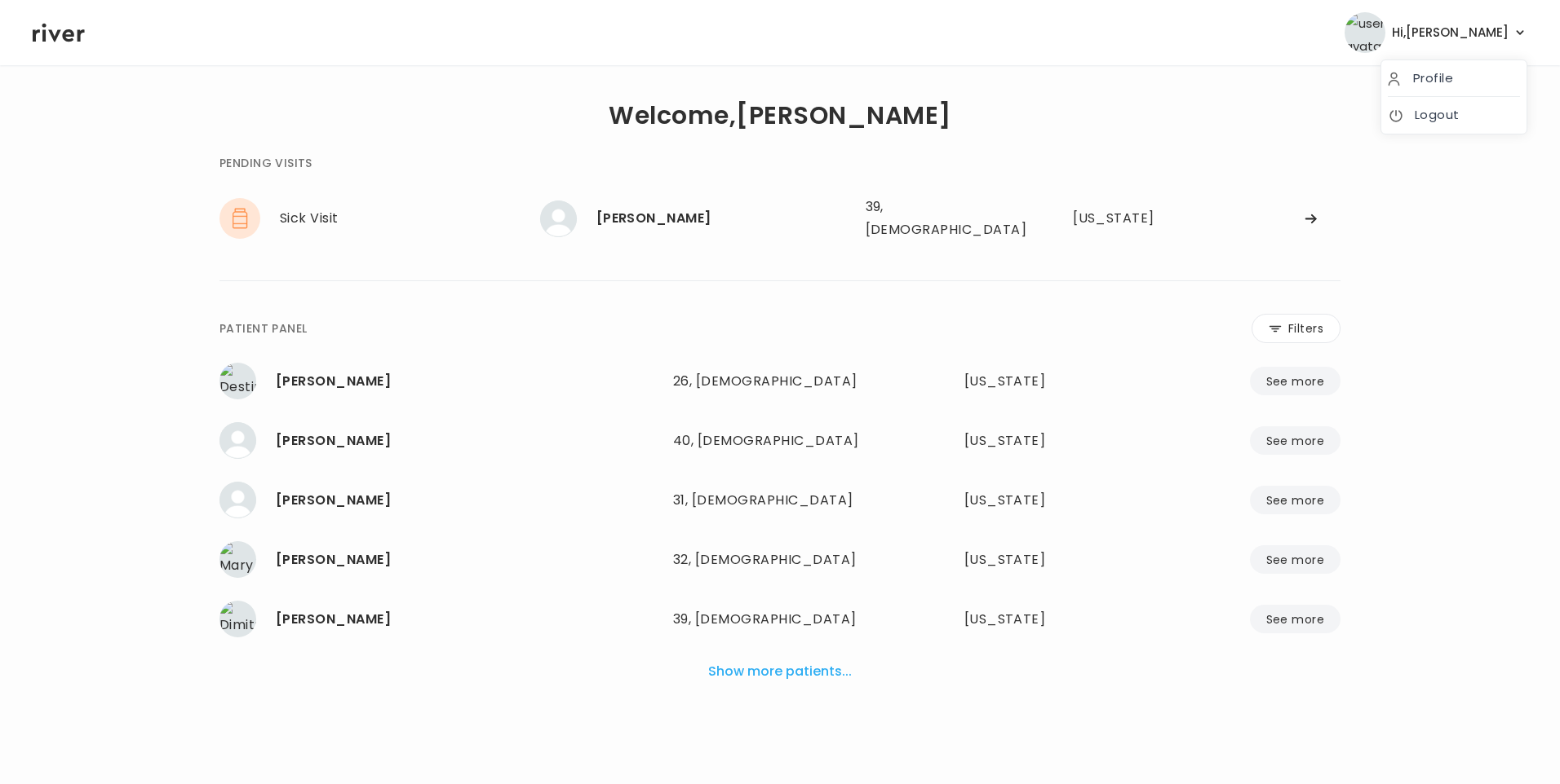
click at [1491, 37] on span "Hi, [PERSON_NAME]" at bounding box center [1450, 33] width 117 height 23
click at [1443, 115] on link "Logout" at bounding box center [1454, 115] width 133 height 23
